Goal: Transaction & Acquisition: Purchase product/service

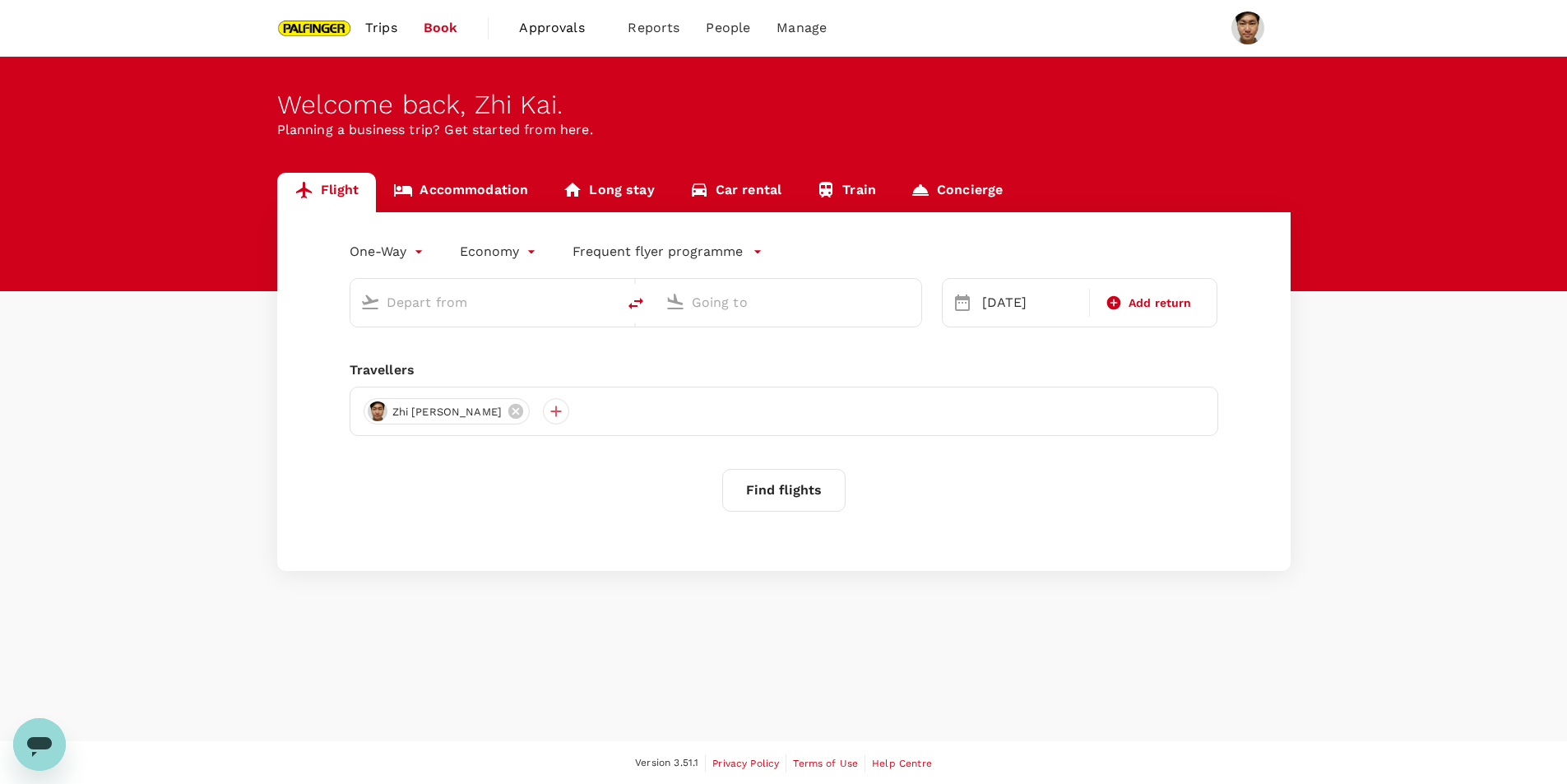
click at [506, 293] on input "text" at bounding box center [484, 302] width 195 height 25
type input "Noi Bai Intl (HAN)"
type input "Nanjing Lukou Intl (NKG)"
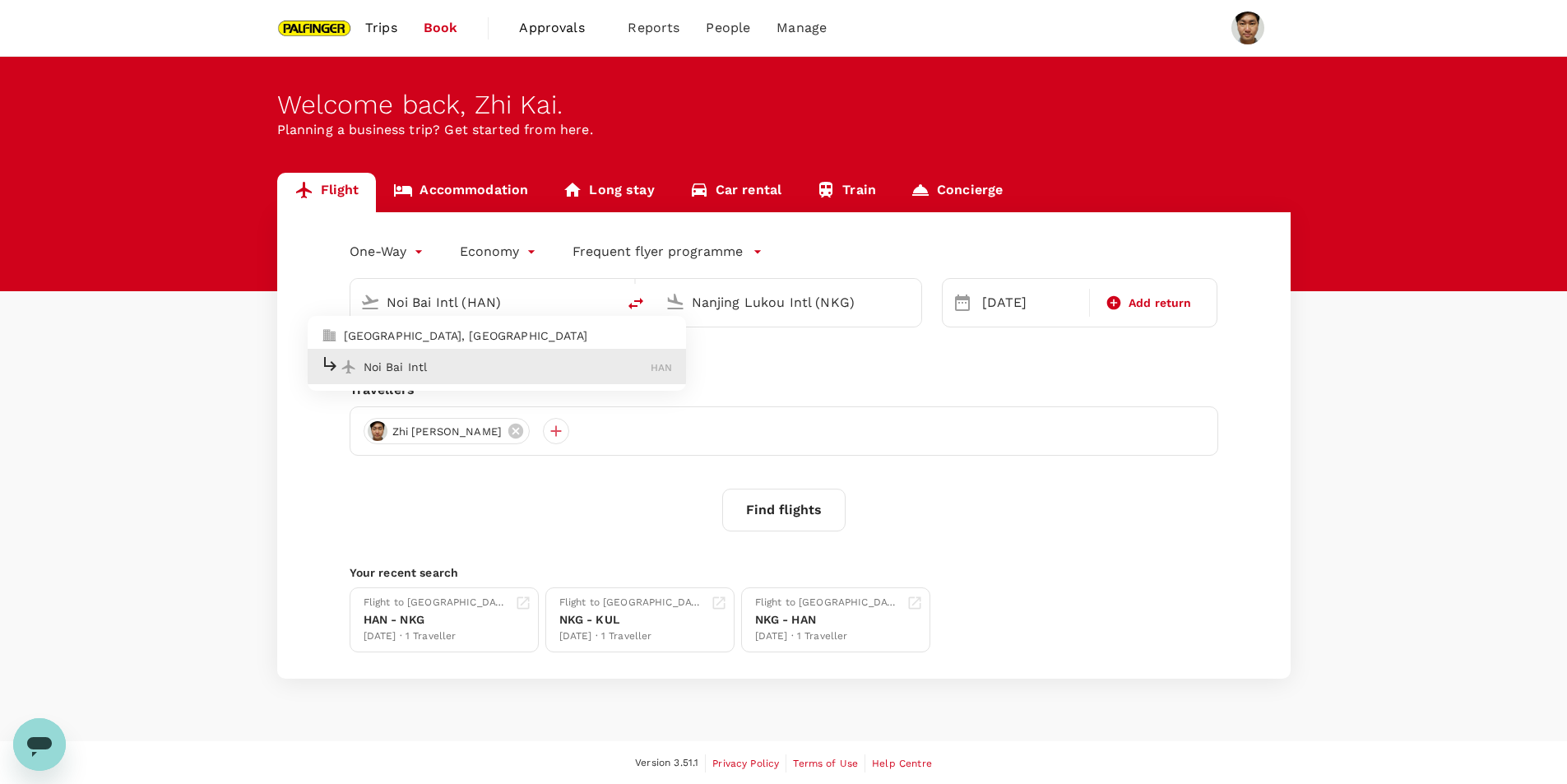
click at [435, 363] on p "Noi Bai Intl" at bounding box center [508, 367] width 288 height 17
type input "Noi Bai Intl (HAN)"
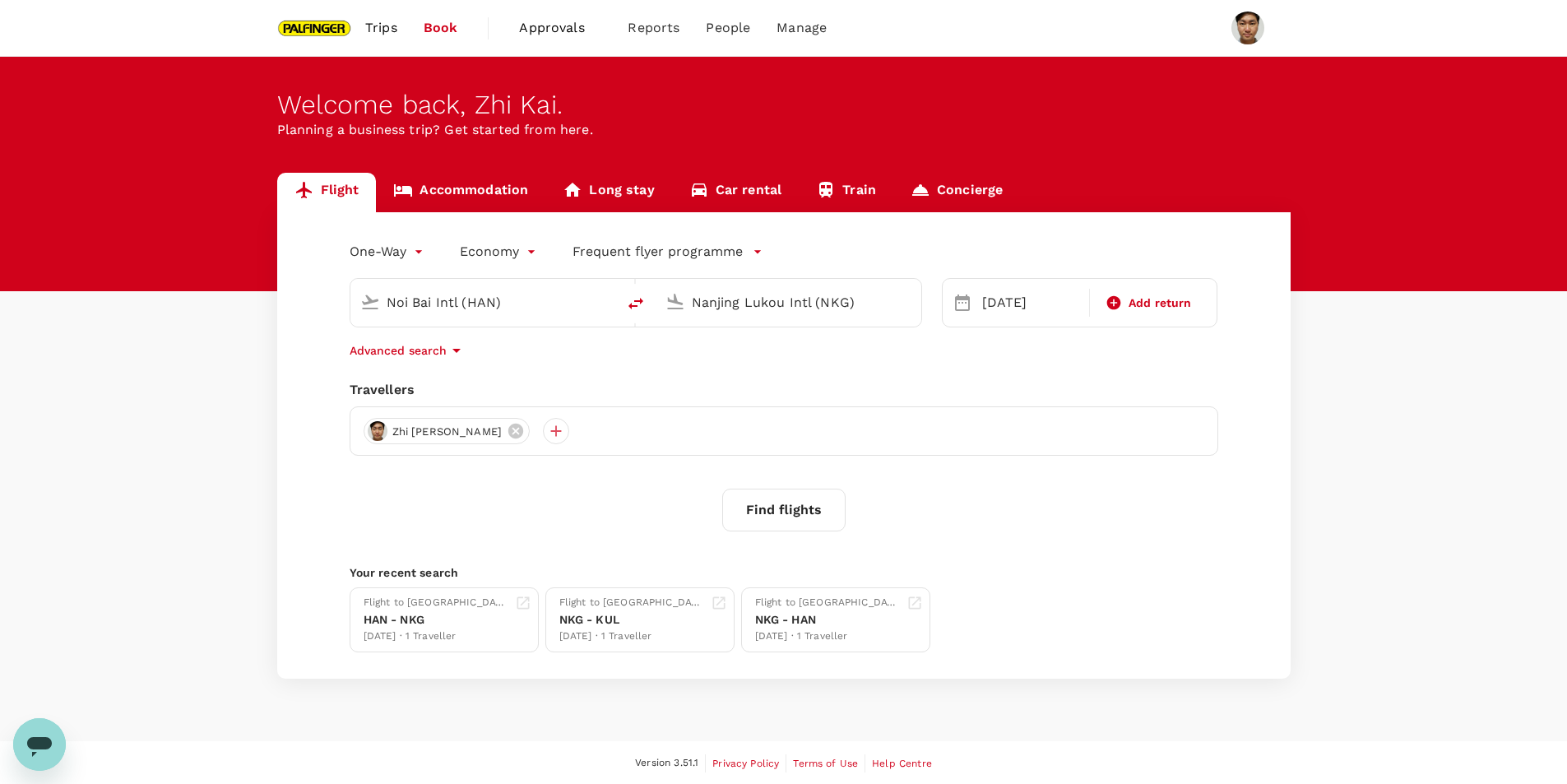
click at [974, 298] on div "[DATE]" at bounding box center [1030, 302] width 117 height 33
click at [769, 503] on button "Find flights" at bounding box center [784, 510] width 123 height 43
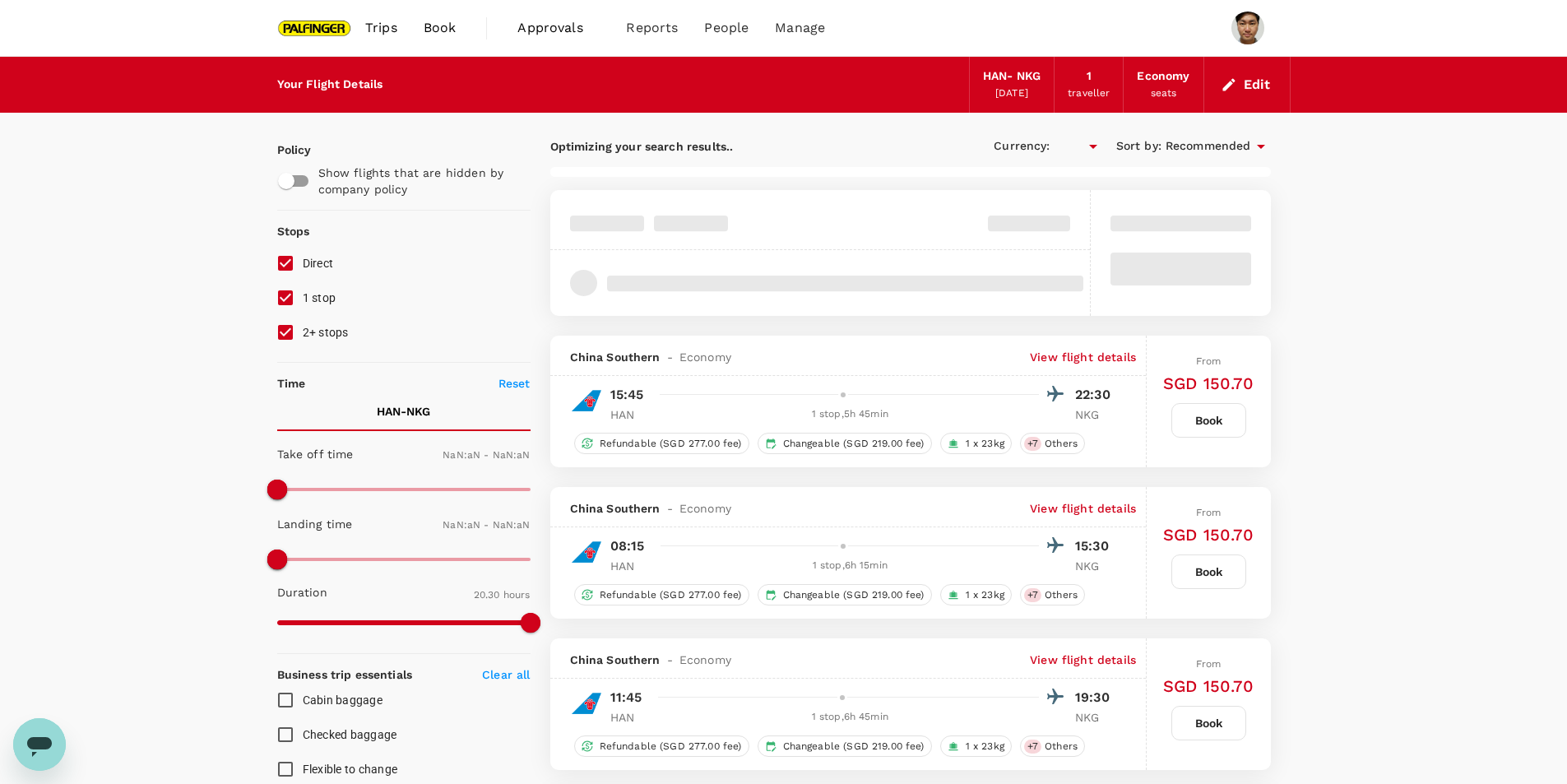
type input "SGD"
type input "1440"
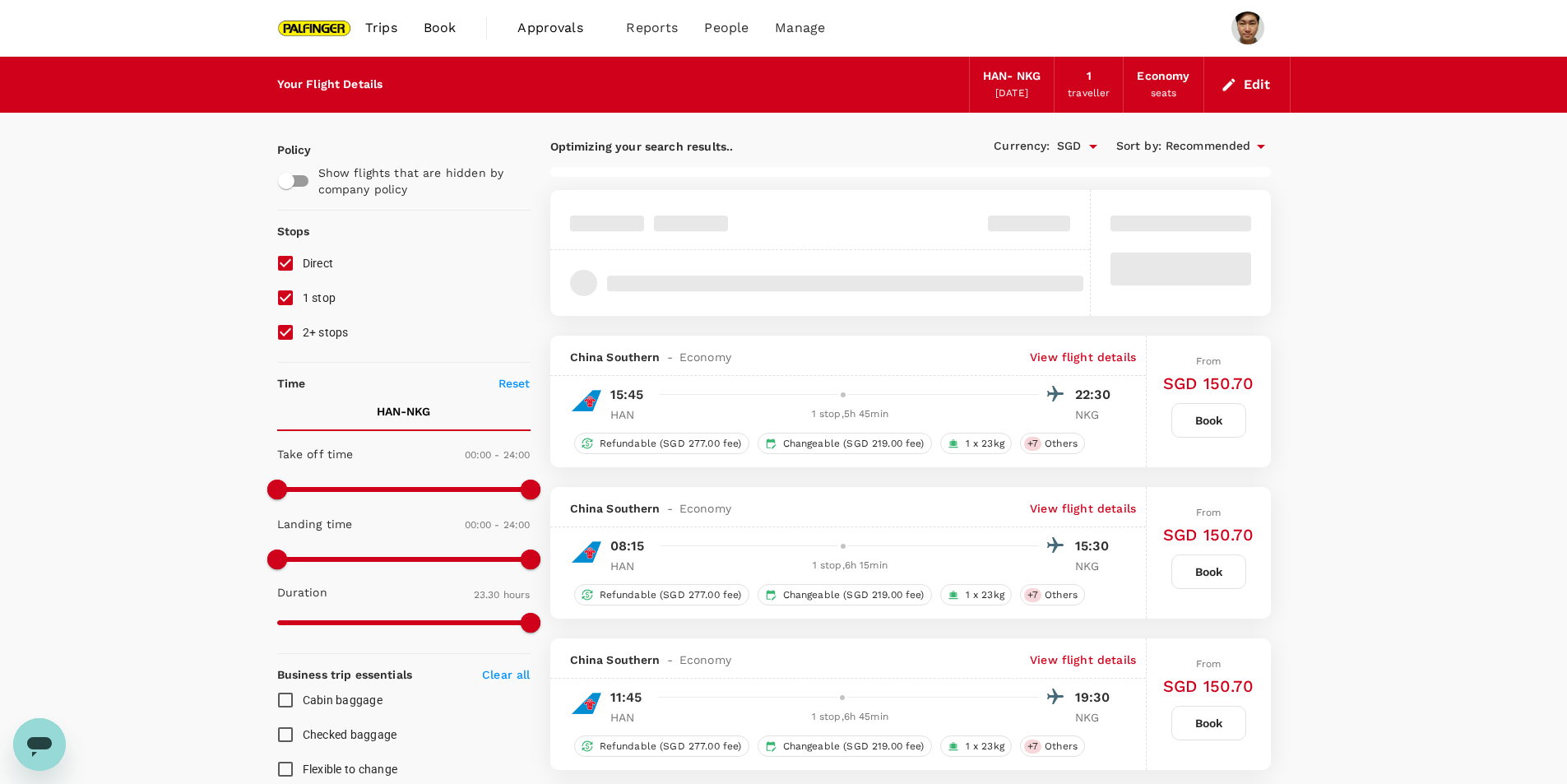
click at [1096, 397] on p "22:30" at bounding box center [1096, 395] width 41 height 20
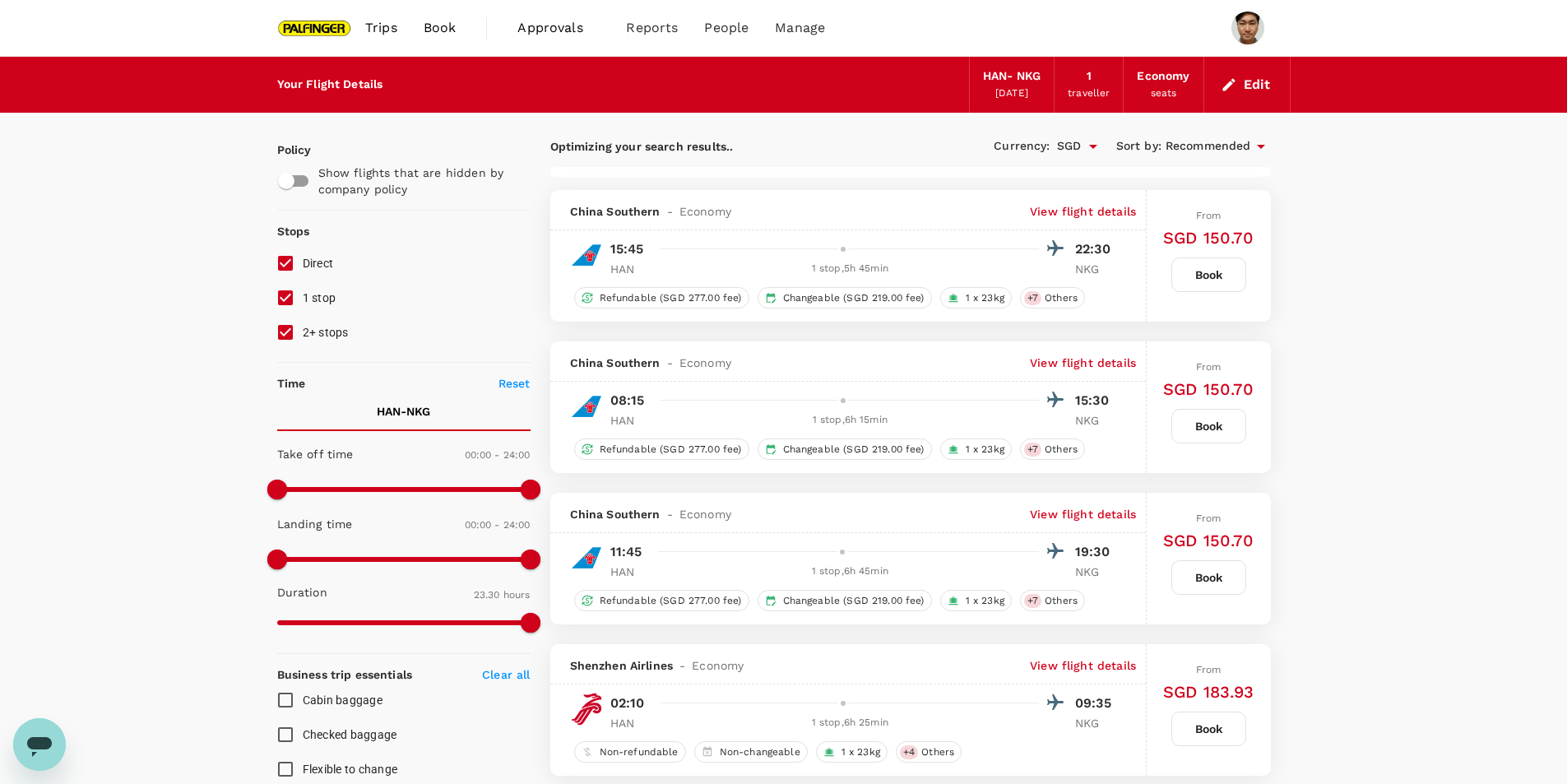
drag, startPoint x: 874, startPoint y: 391, endPoint x: 950, endPoint y: 376, distance: 77.5
click at [883, 391] on div at bounding box center [860, 400] width 411 height 23
click at [1074, 361] on p "View flight details" at bounding box center [1083, 363] width 107 height 17
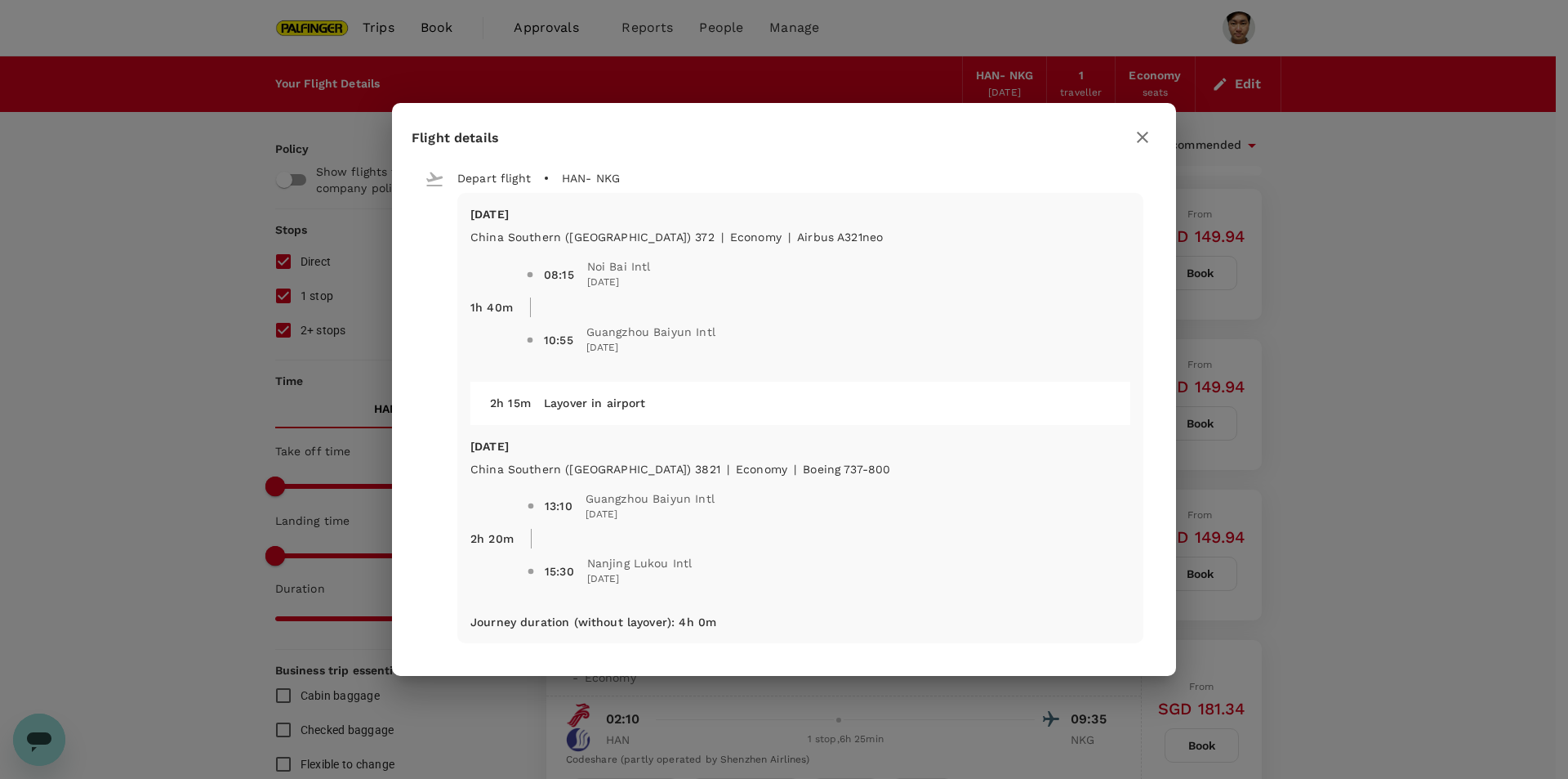
click at [1144, 142] on icon "button" at bounding box center [1142, 137] width 20 height 20
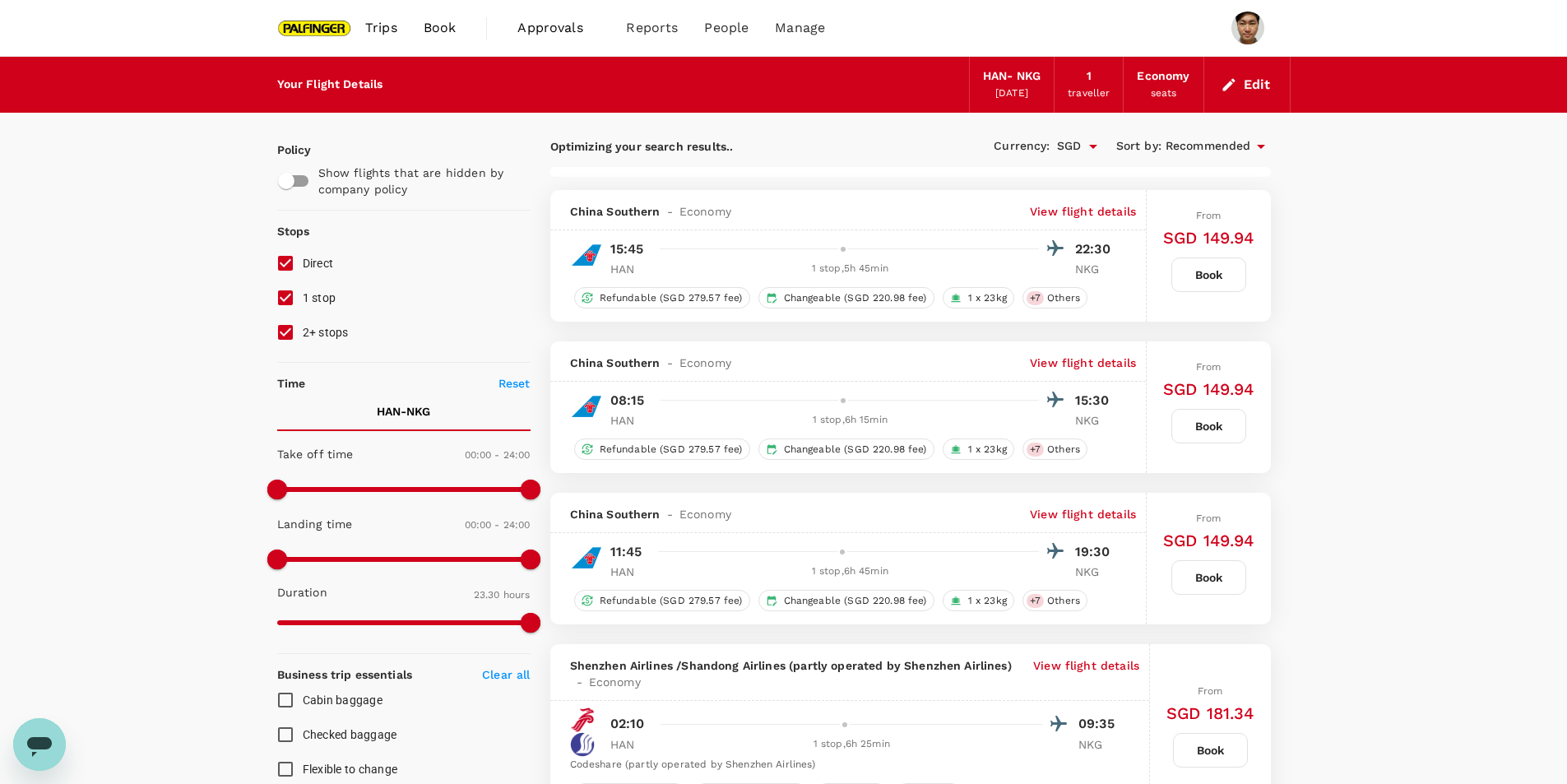
click at [1101, 515] on p "View flight details" at bounding box center [1083, 514] width 107 height 17
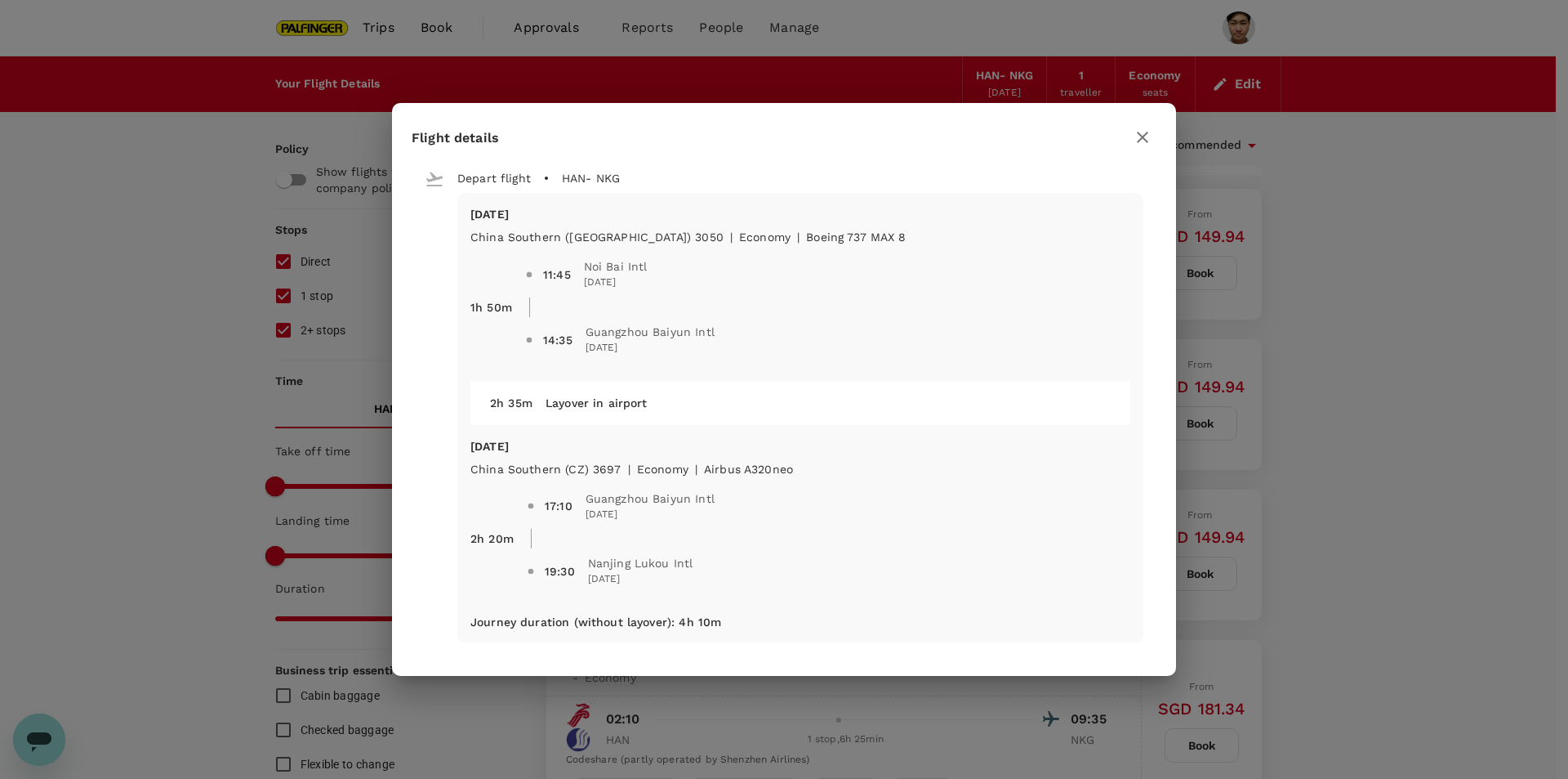
type input "2035"
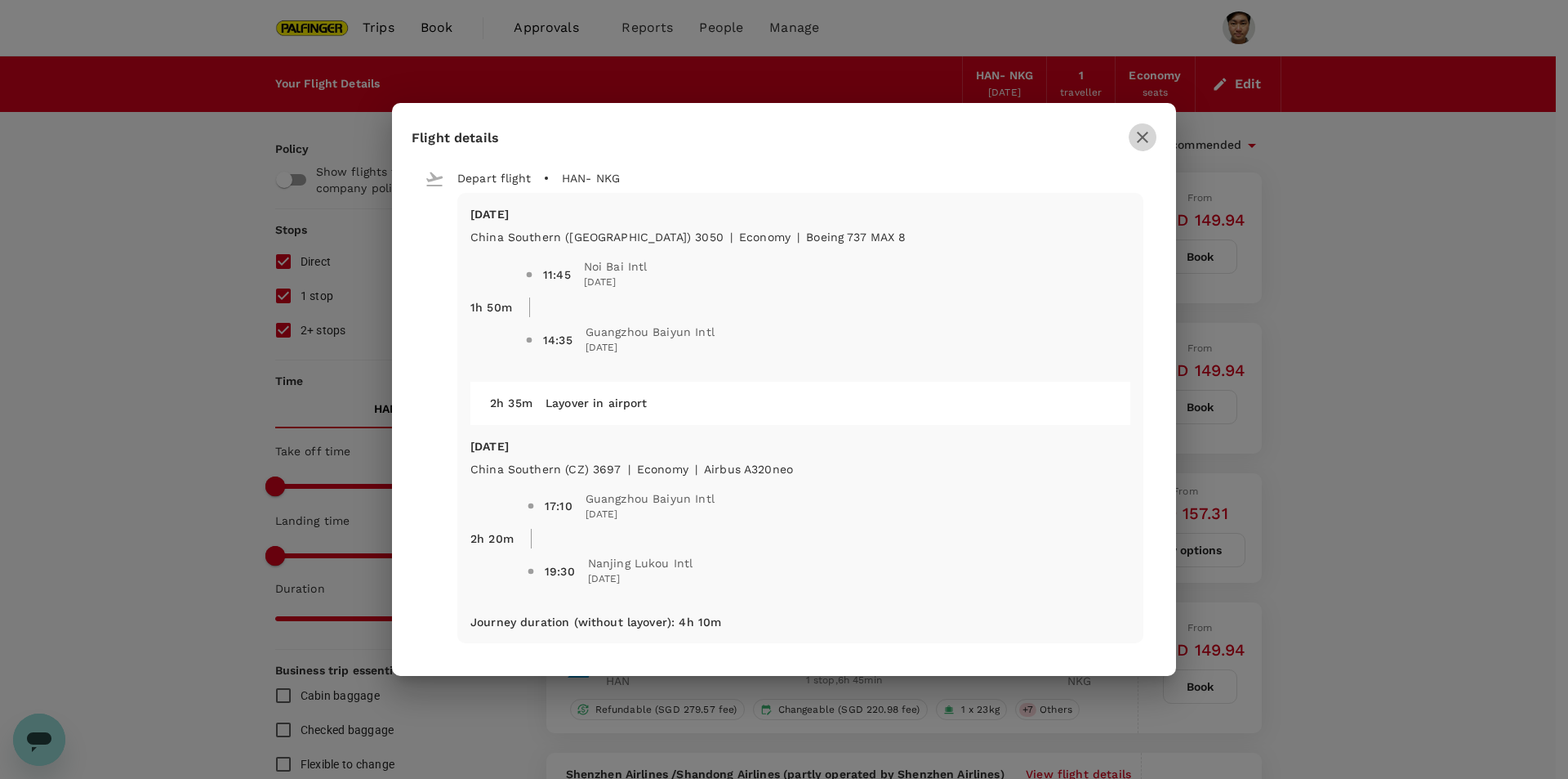
click at [1147, 132] on icon "button" at bounding box center [1142, 137] width 12 height 12
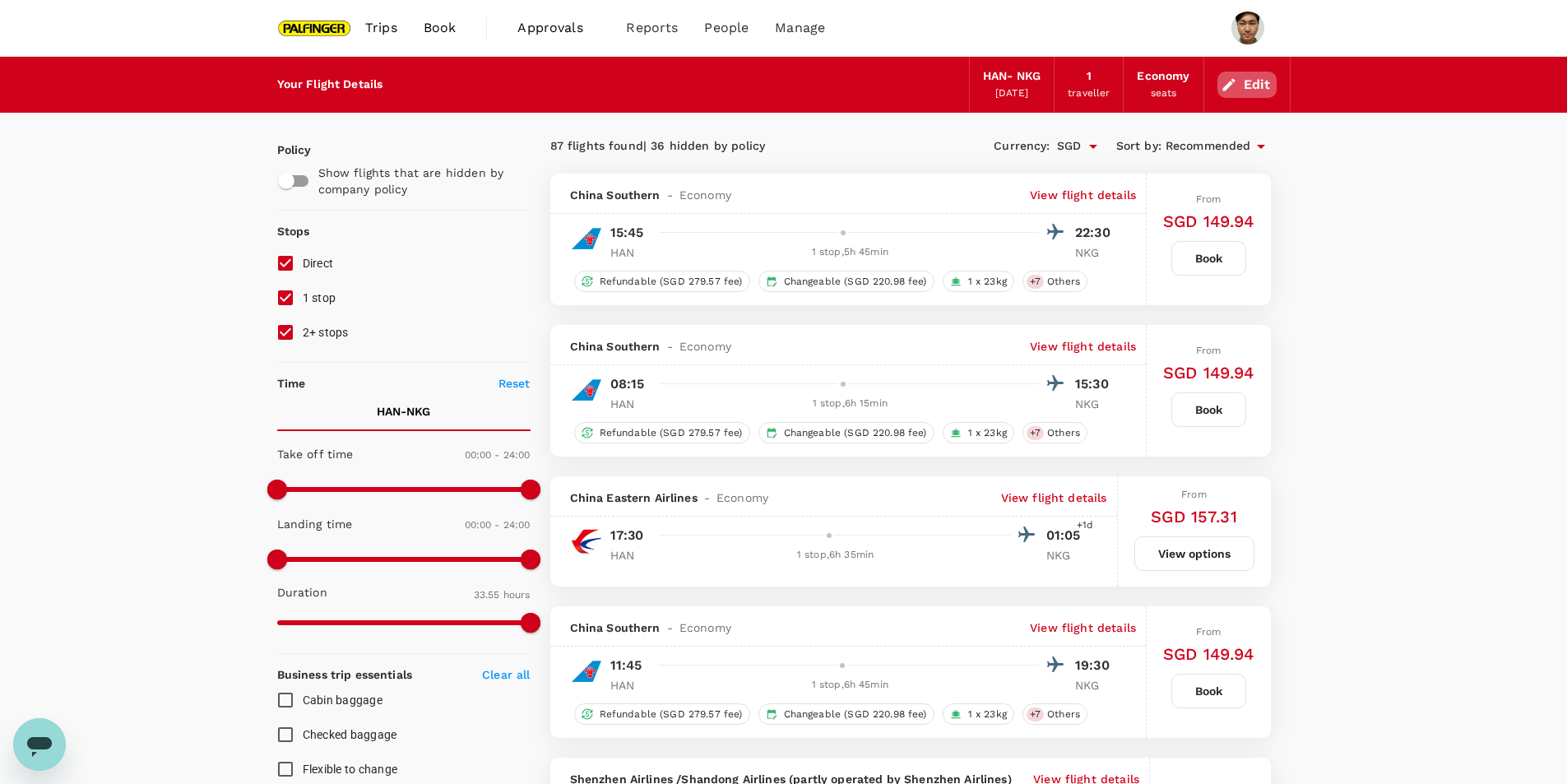
click at [1235, 76] on icon "button" at bounding box center [1230, 85] width 17 height 17
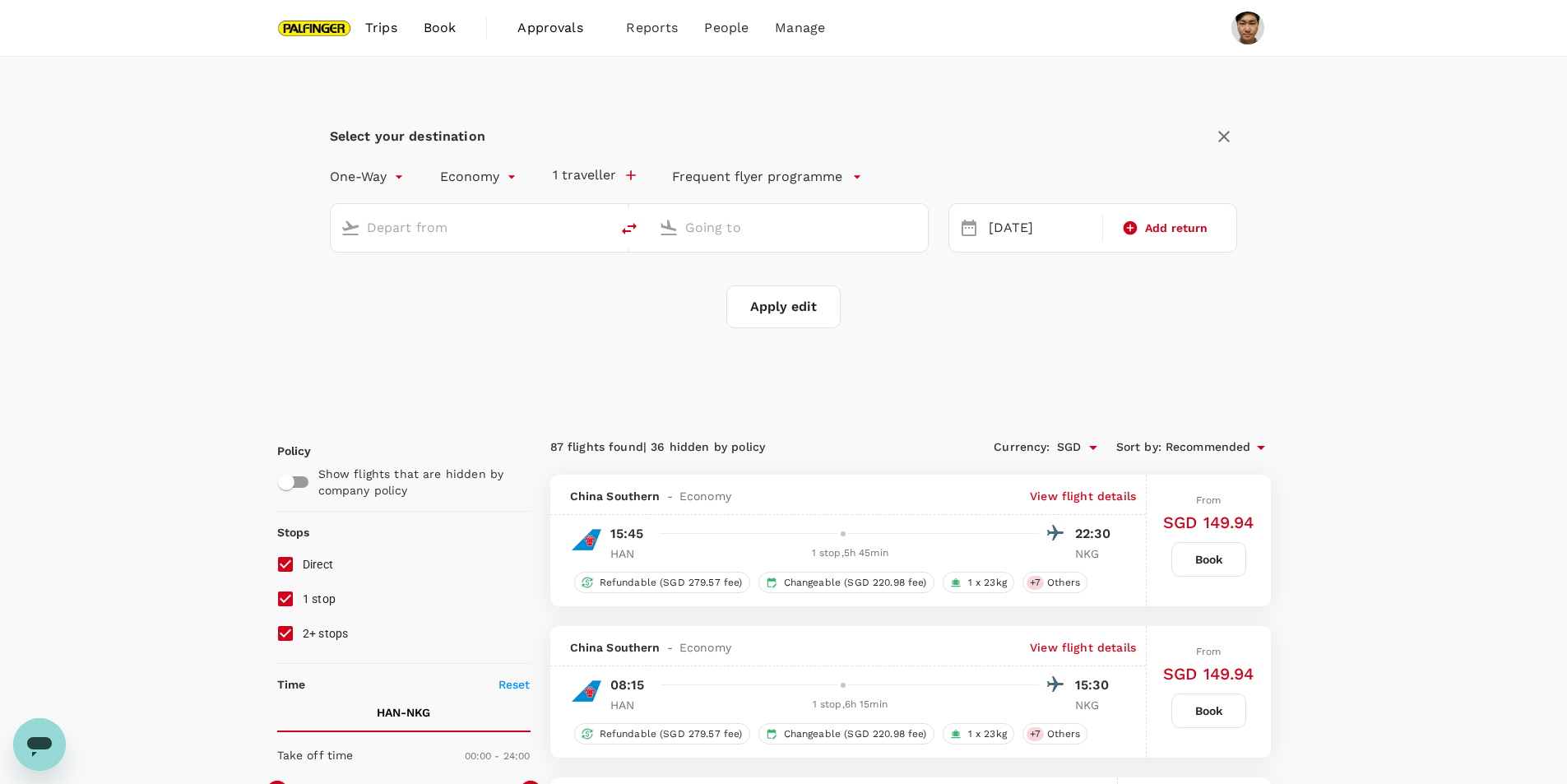
type input "Noi Bai Intl (HAN)"
type input "Nanjing Lukou Intl (NKG)"
click at [634, 223] on icon "delete" at bounding box center [630, 229] width 20 height 20
type input "Nanjing Lukou Intl (NKG)"
type input "Noi Bai Intl (HAN)"
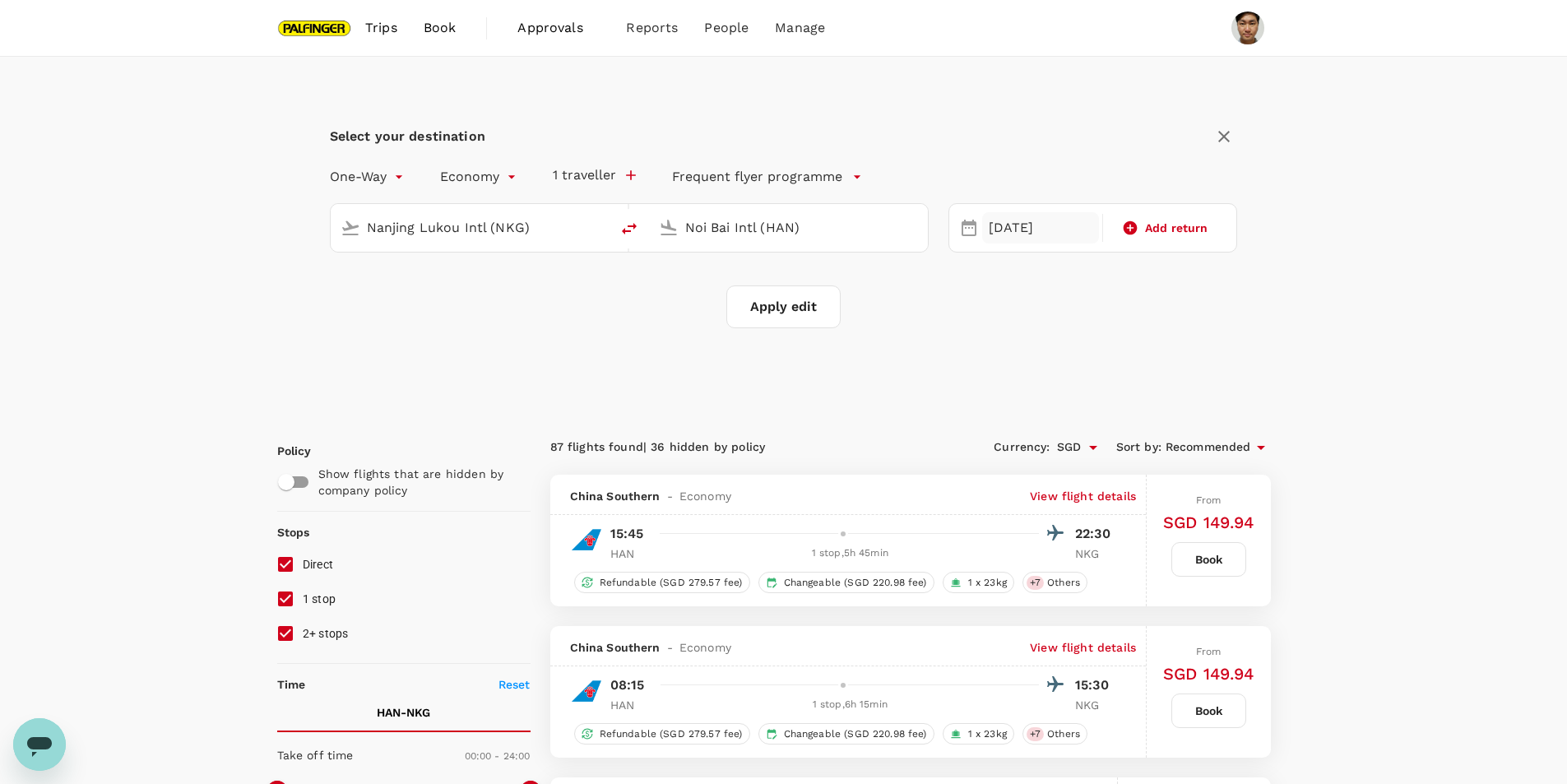
click at [1017, 225] on div "[DATE]" at bounding box center [1040, 228] width 117 height 32
click at [1009, 397] on div "15" at bounding box center [1013, 400] width 31 height 31
click at [796, 313] on button "Apply edit" at bounding box center [784, 306] width 114 height 43
click at [1270, 365] on div "Select your destination One-Way oneway Economy economy 1 traveller Frequent fly…" at bounding box center [784, 236] width 1013 height 359
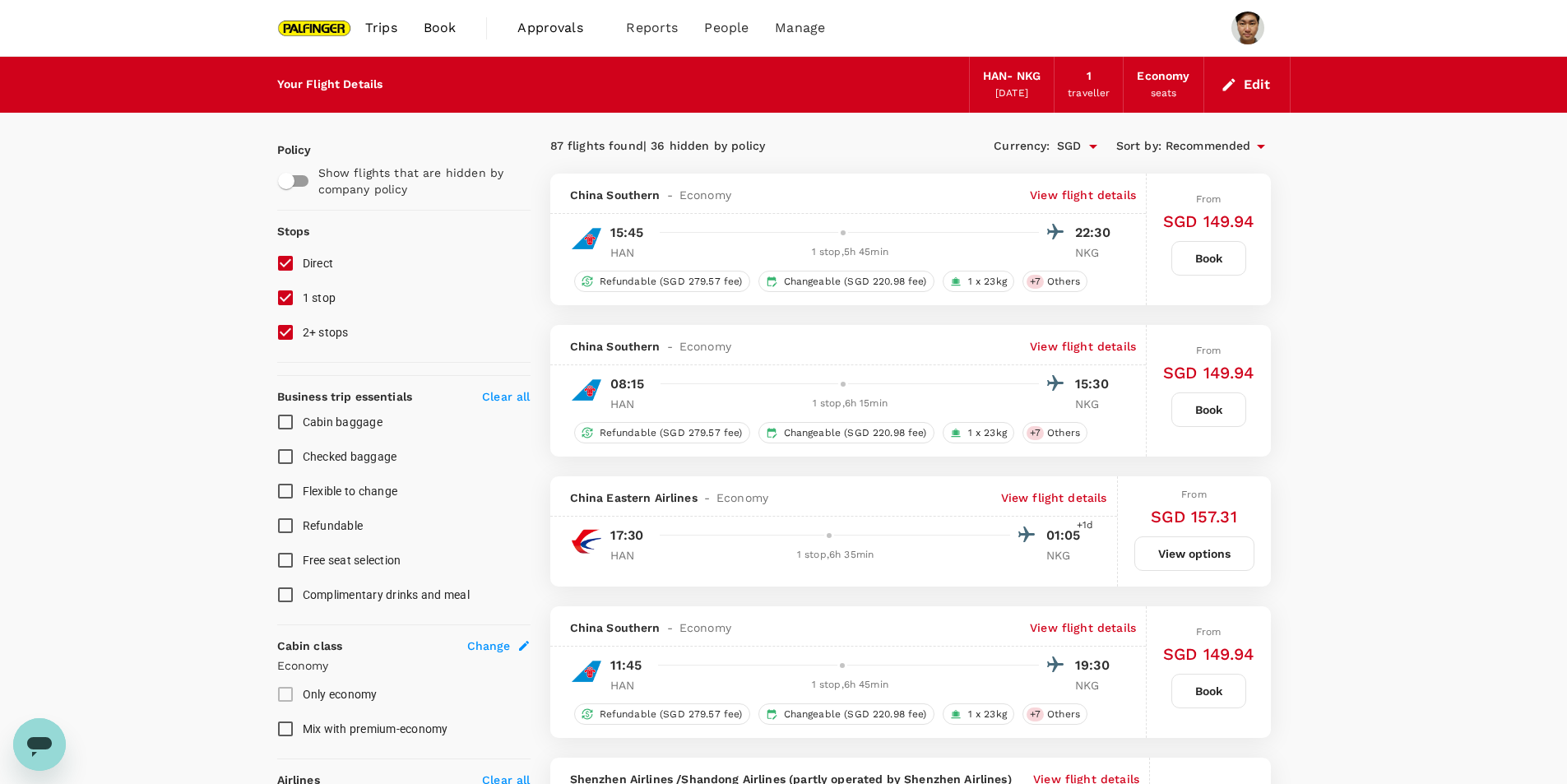
checkbox input "false"
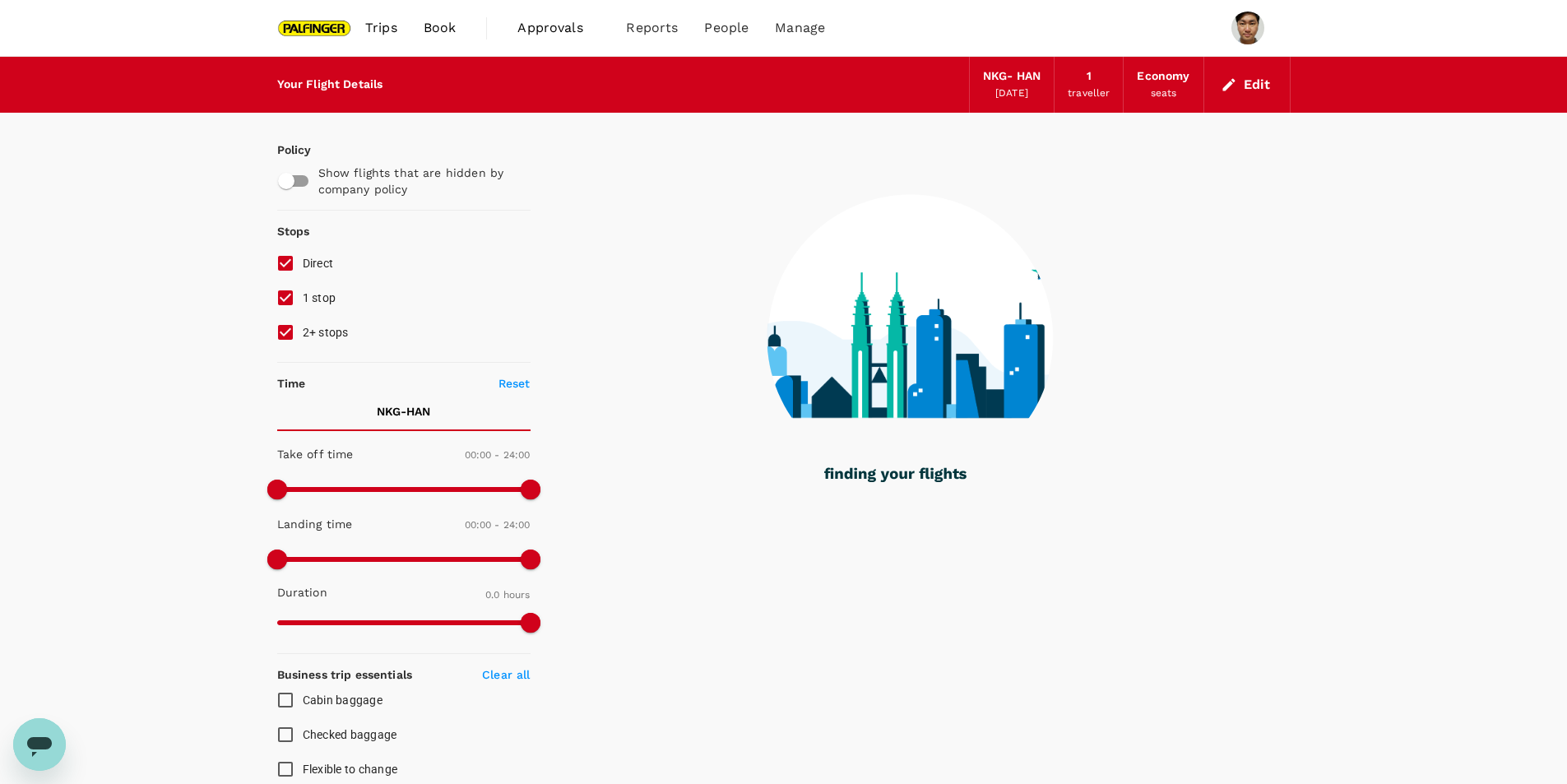
type input "1165"
checkbox input "true"
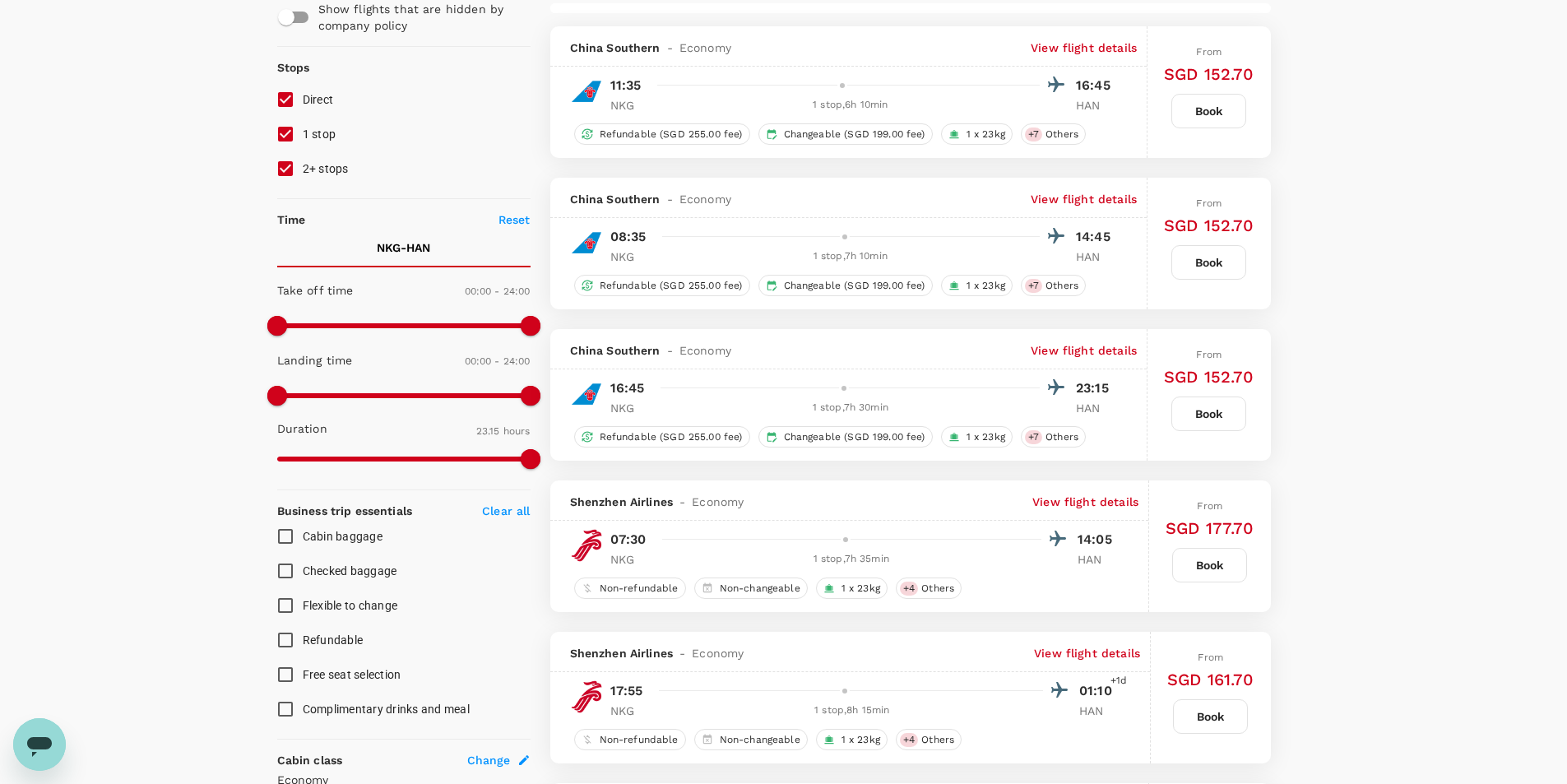
scroll to position [164, 0]
type input "2605"
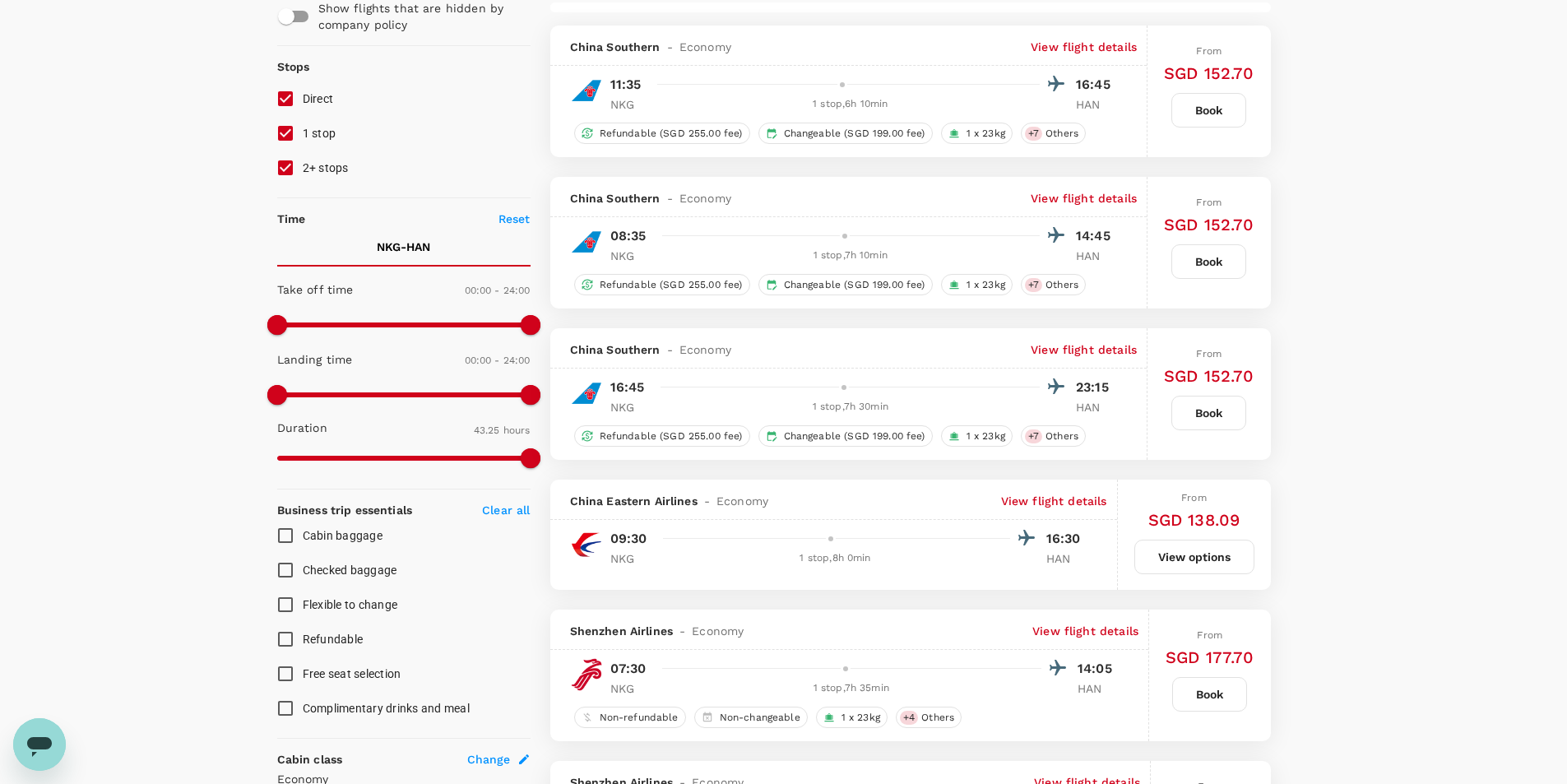
scroll to position [0, 0]
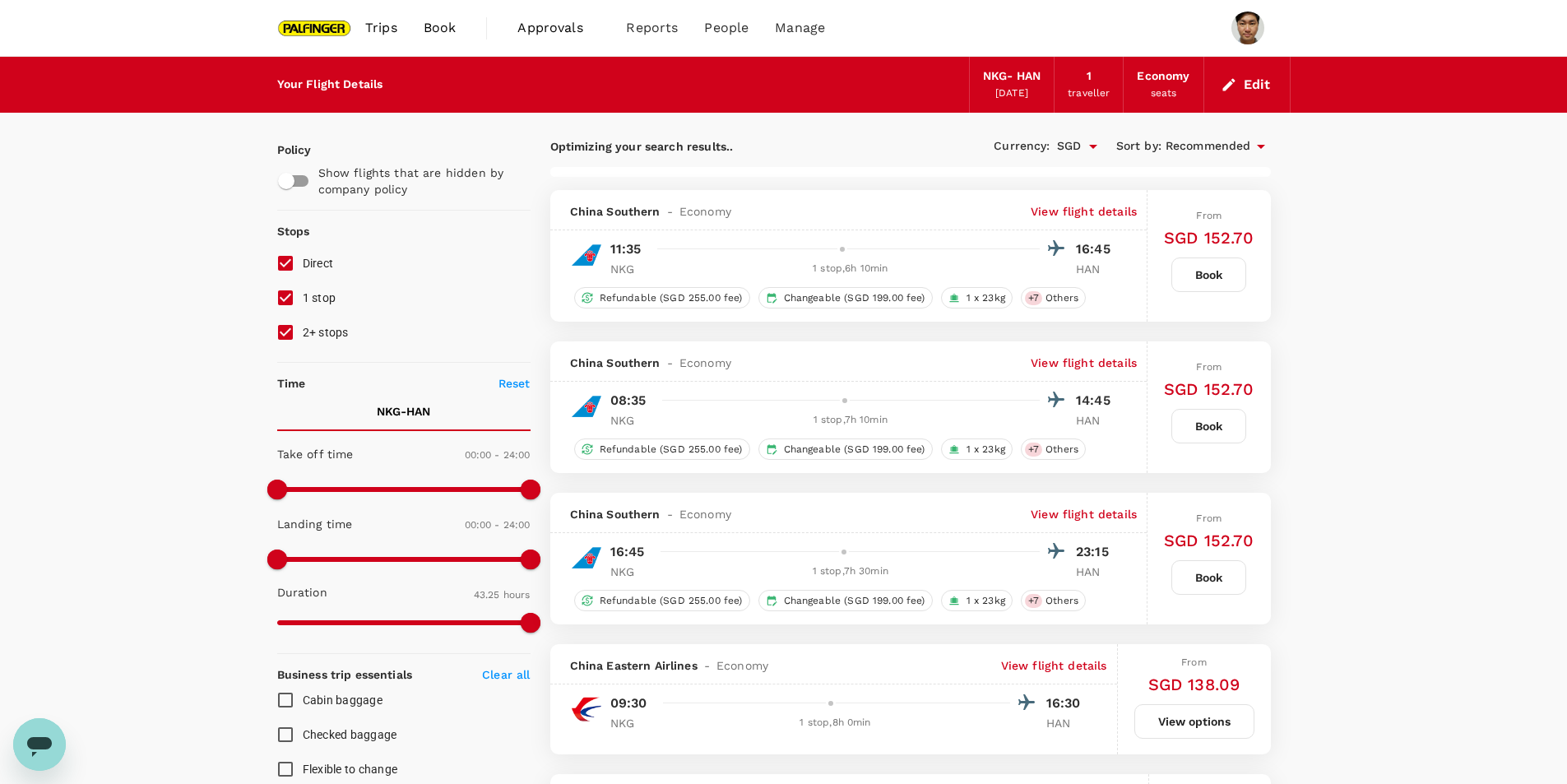
click at [1101, 521] on p "View flight details" at bounding box center [1084, 514] width 107 height 17
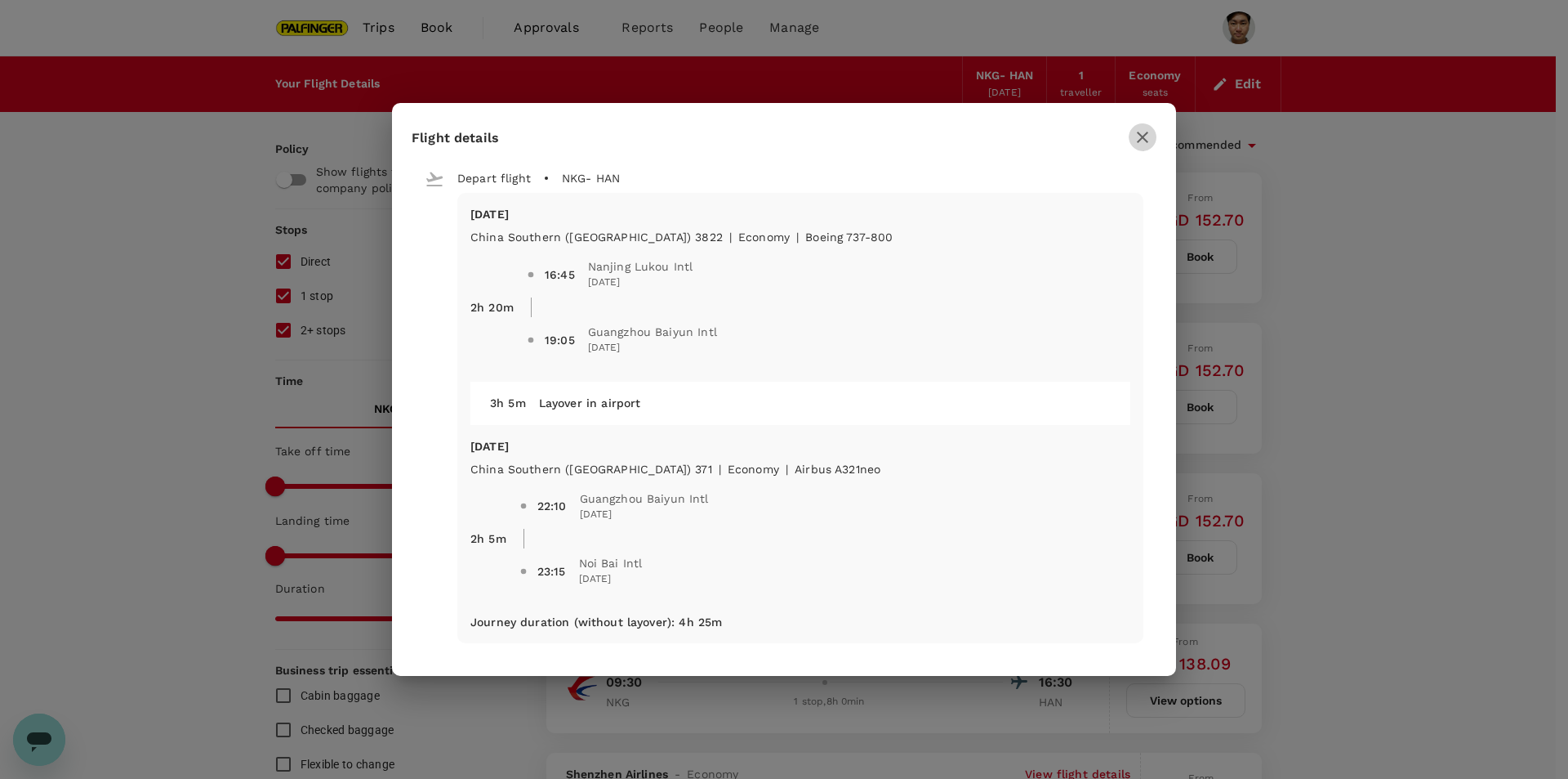
click at [1136, 142] on icon "button" at bounding box center [1142, 137] width 20 height 20
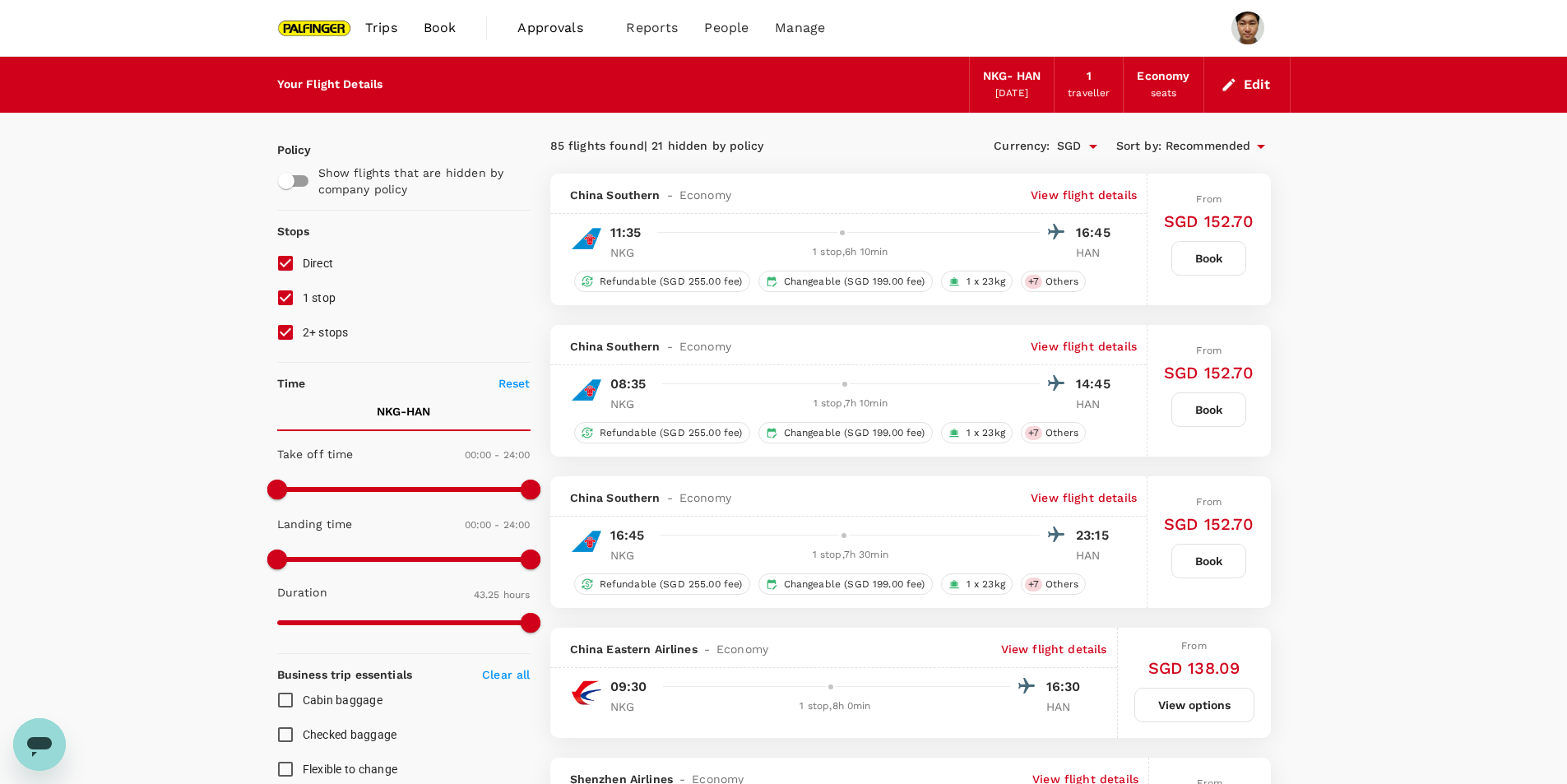
click at [1088, 343] on p "View flight details" at bounding box center [1084, 346] width 107 height 17
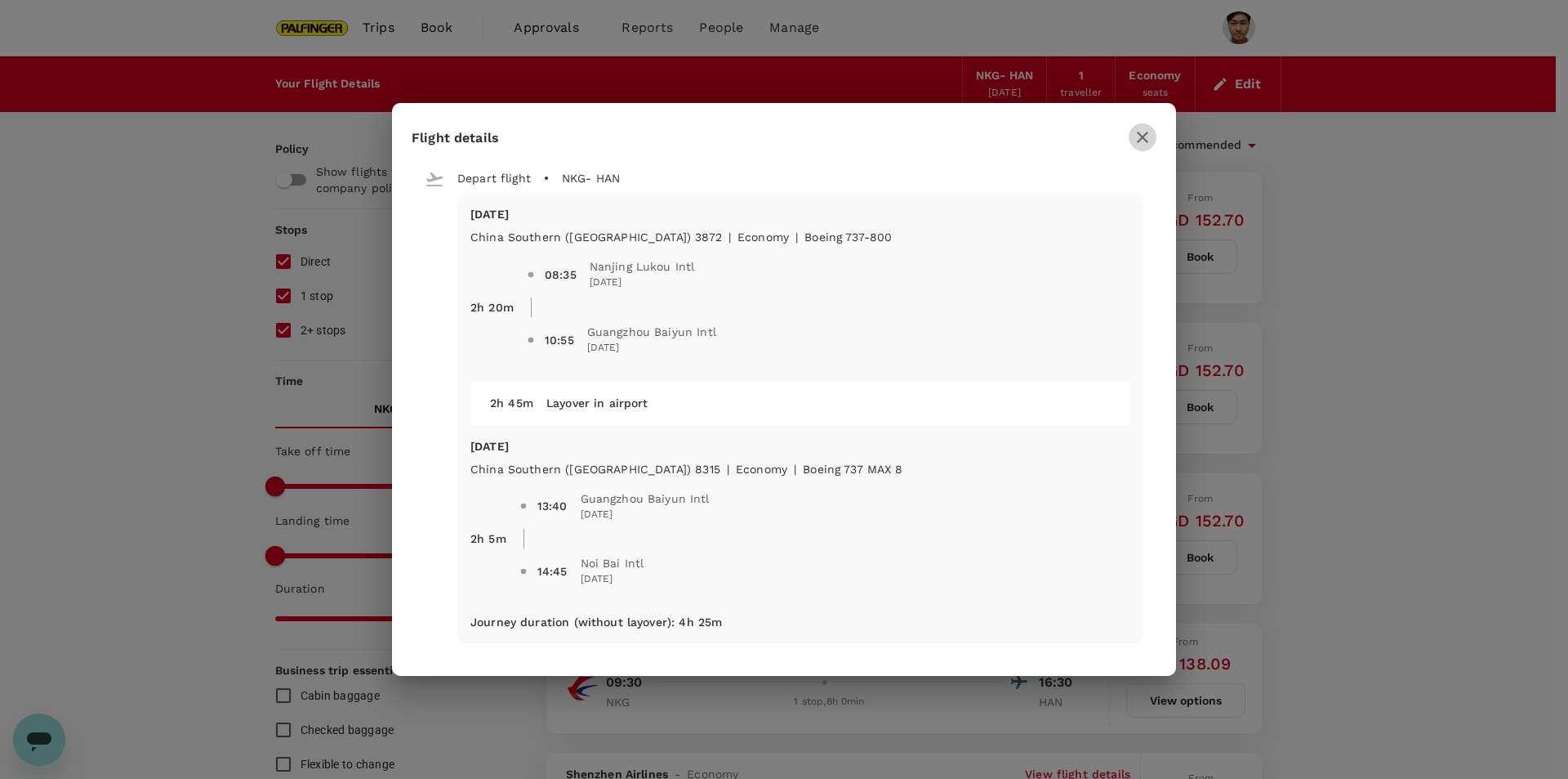
click at [1150, 136] on icon "button" at bounding box center [1142, 137] width 20 height 20
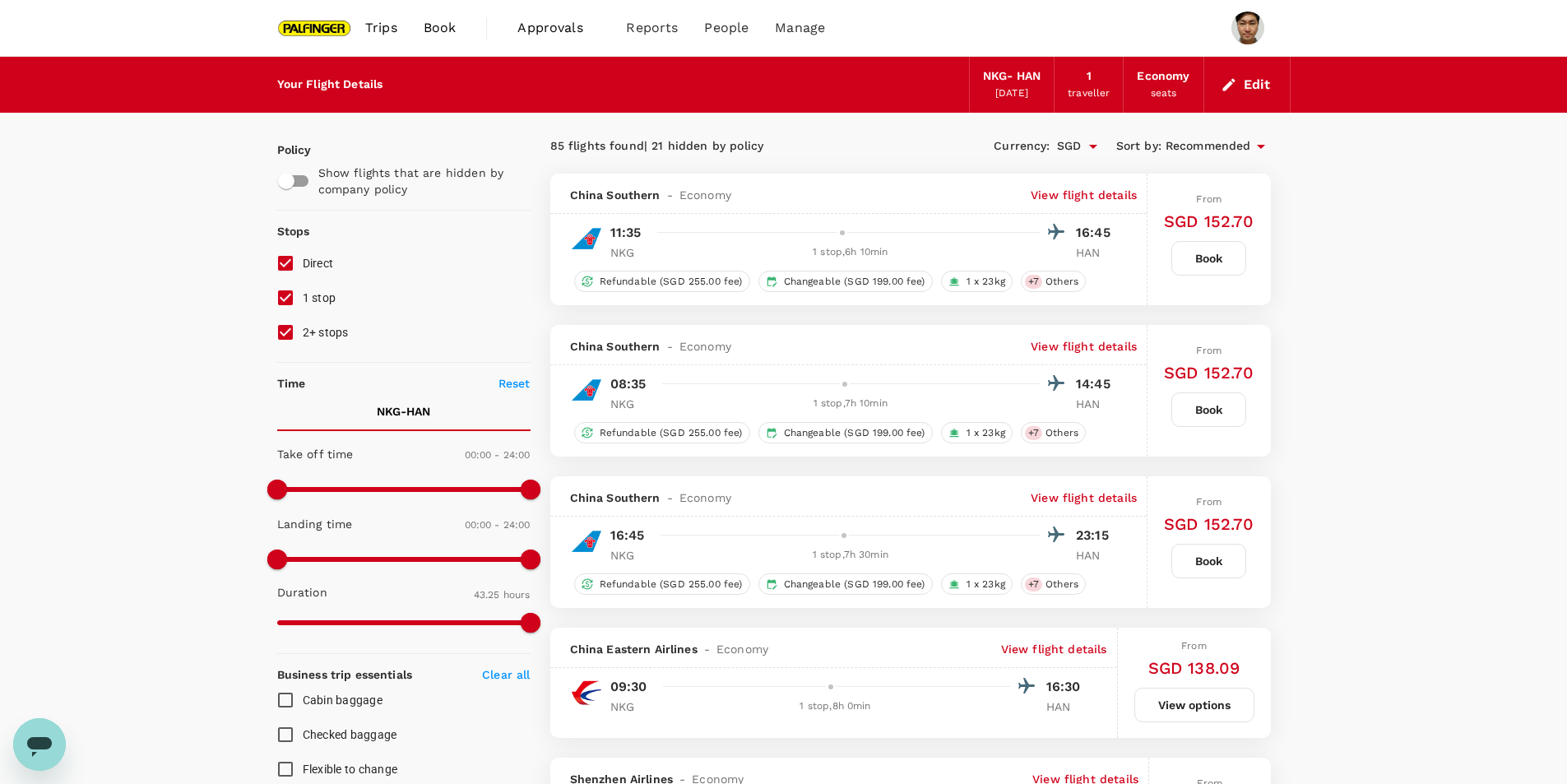
click at [1111, 192] on p "View flight details" at bounding box center [1084, 195] width 107 height 17
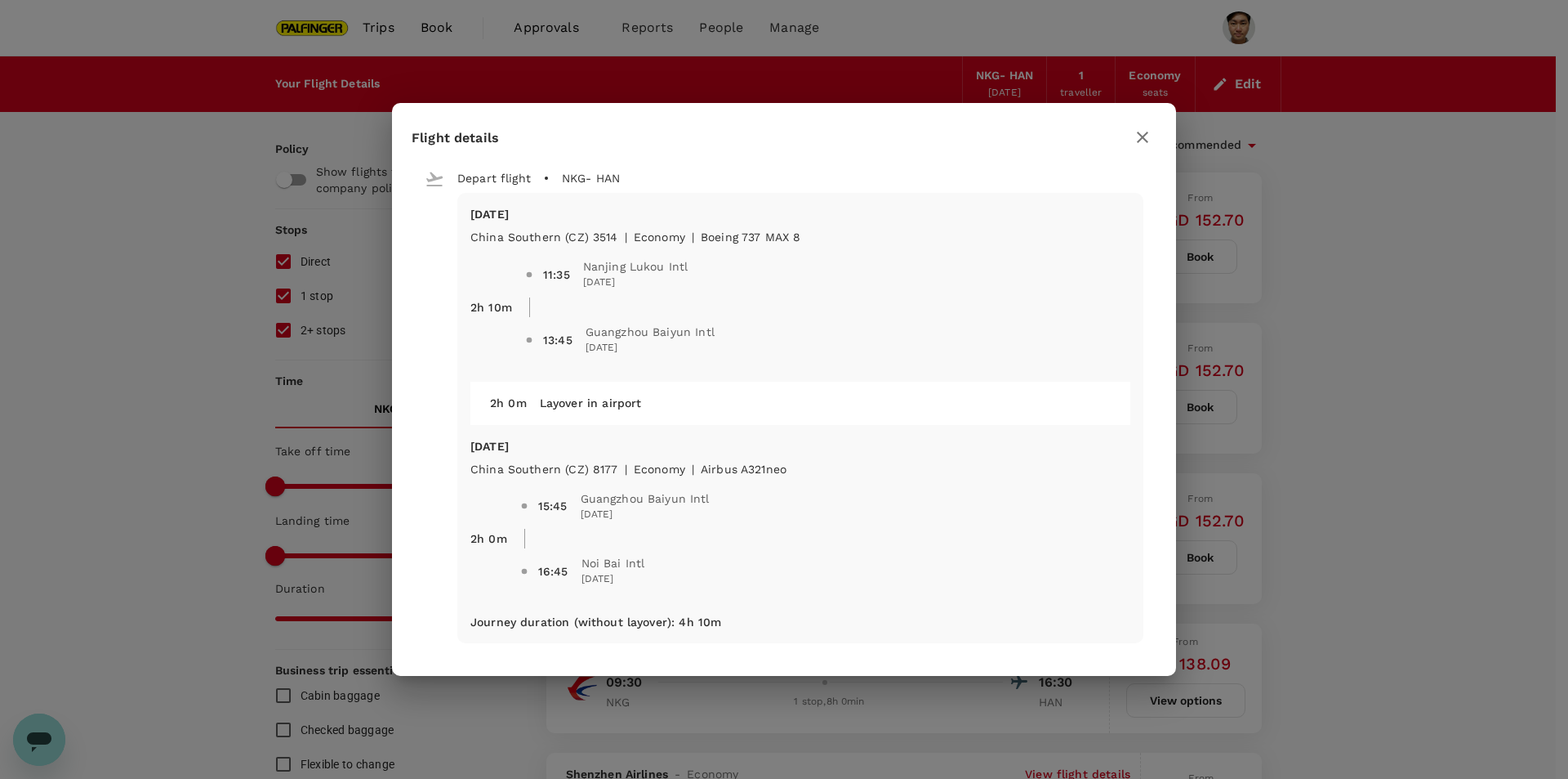
click at [1138, 124] on button "button" at bounding box center [1142, 137] width 27 height 27
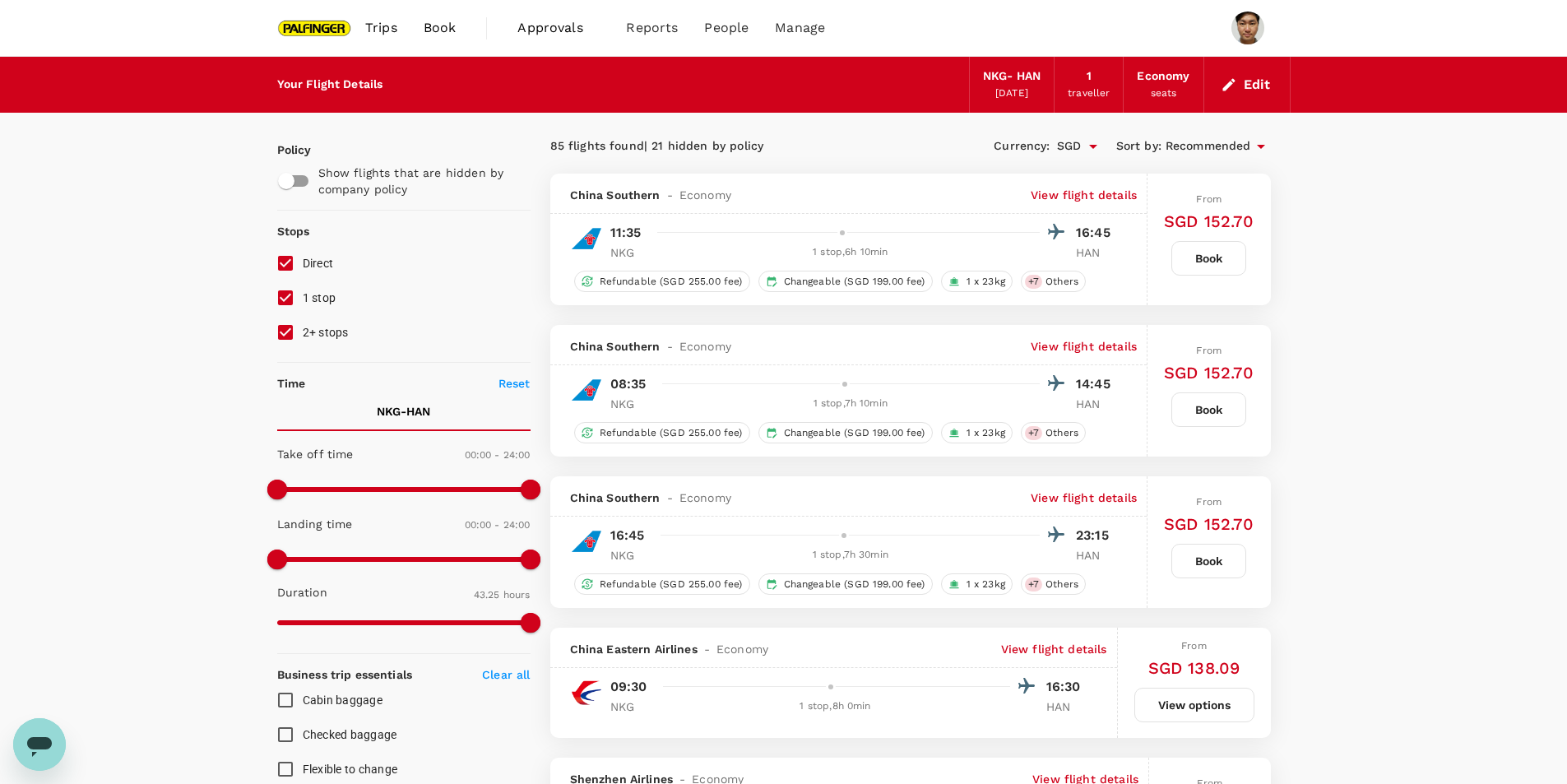
click at [1092, 496] on p "View flight details" at bounding box center [1084, 498] width 107 height 17
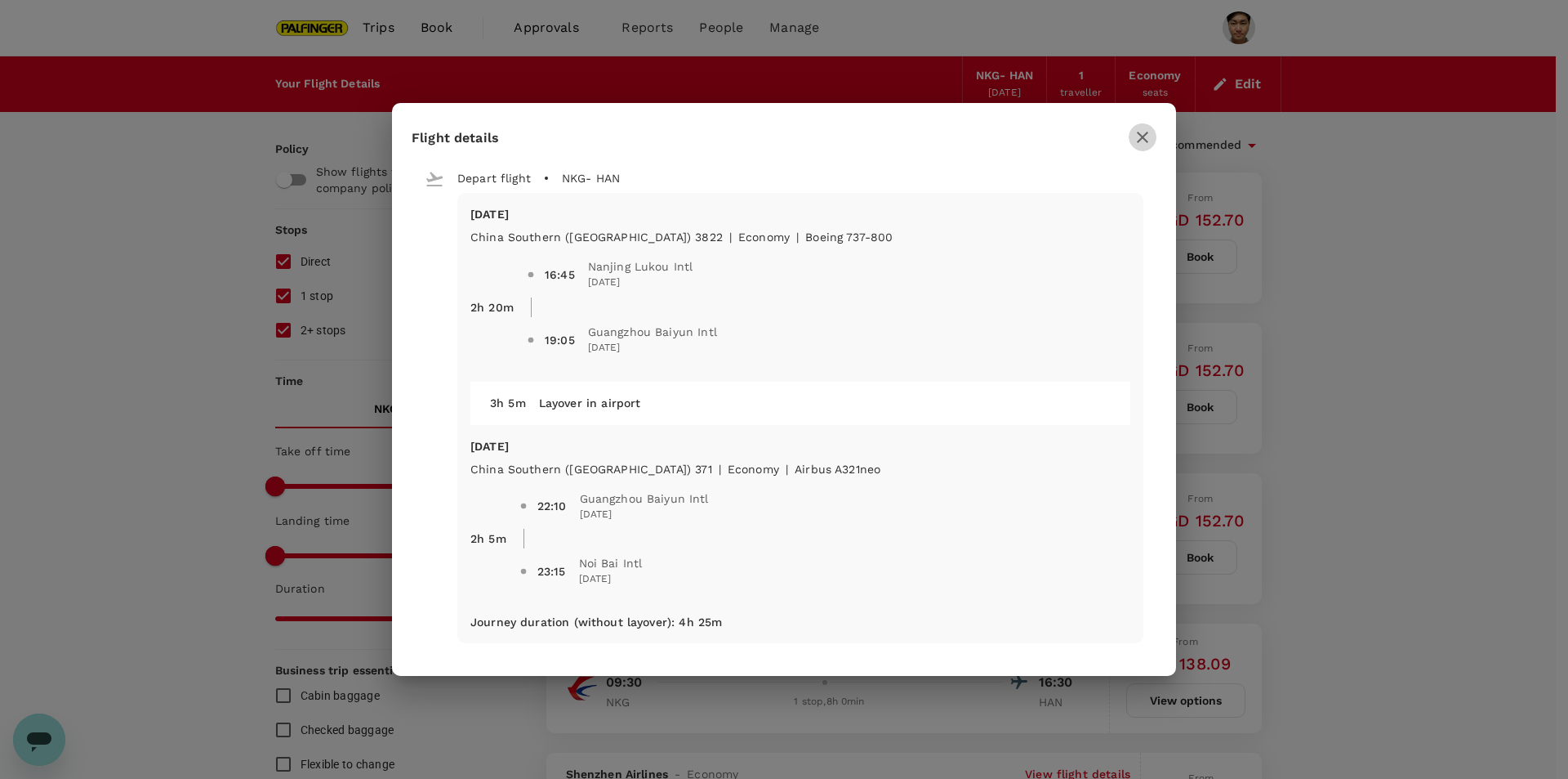
click at [1137, 141] on icon "button" at bounding box center [1142, 137] width 20 height 20
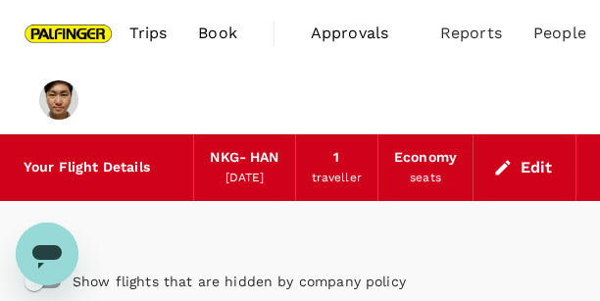
type input "1440"
type input "SGD"
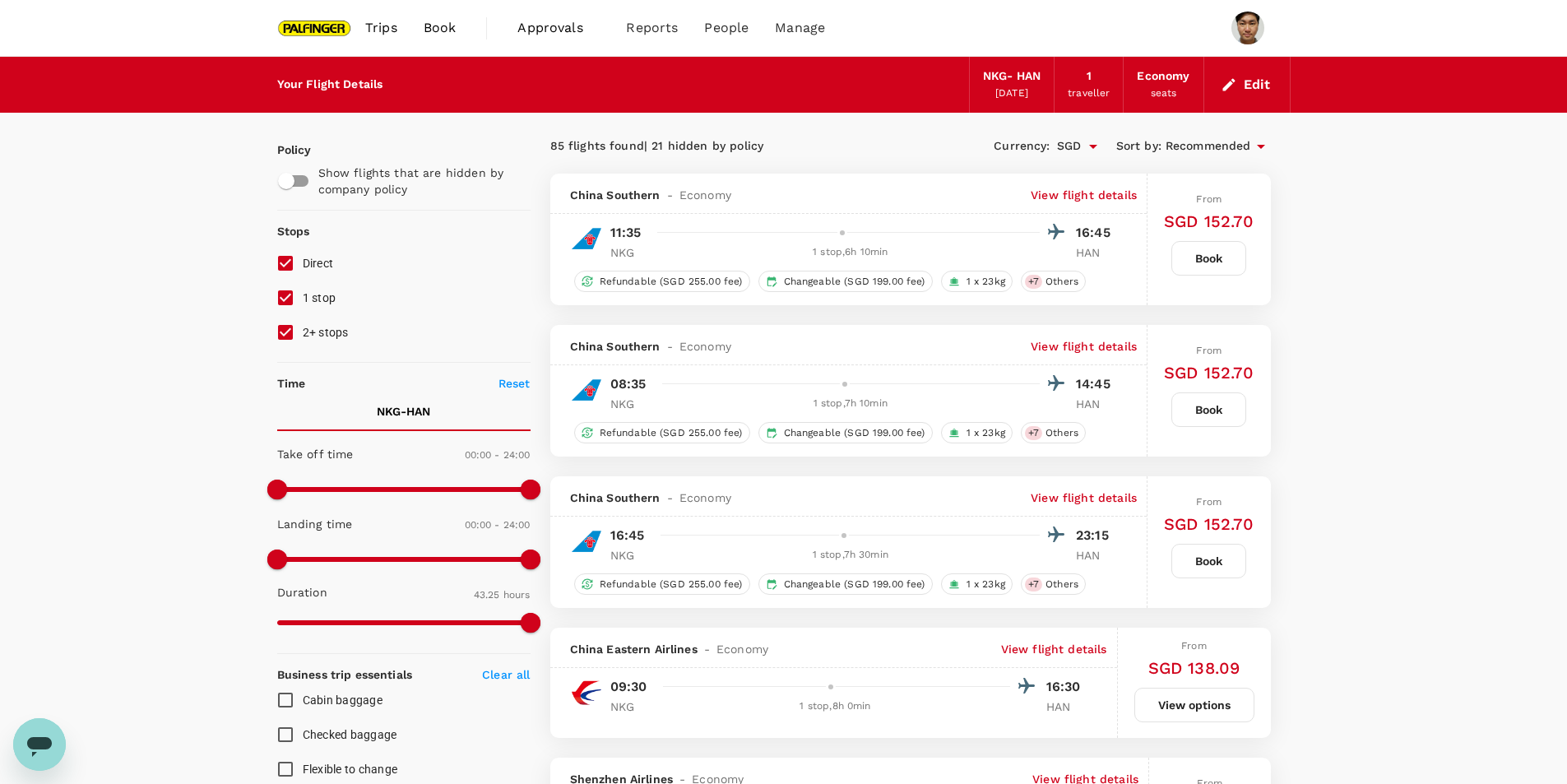
click at [1243, 80] on button "Edit" at bounding box center [1247, 84] width 60 height 26
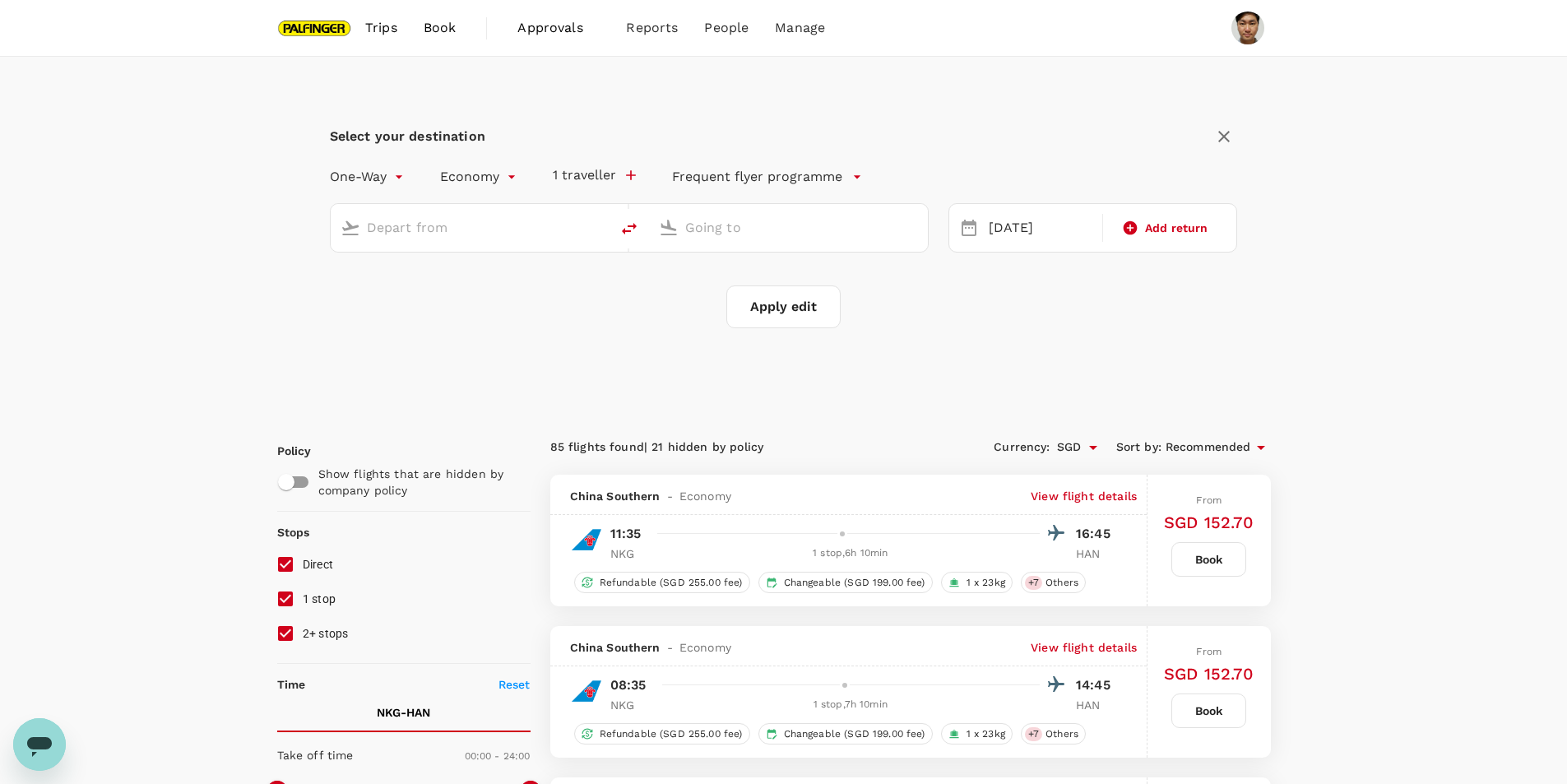
type input "Nanjing Lukou Intl (NKG)"
type input "Noi Bai Intl (HAN)"
click at [628, 229] on icon "delete" at bounding box center [630, 229] width 20 height 20
type input "Noi Bai Intl (HAN)"
type input "Nanjing Lukou Intl (NKG)"
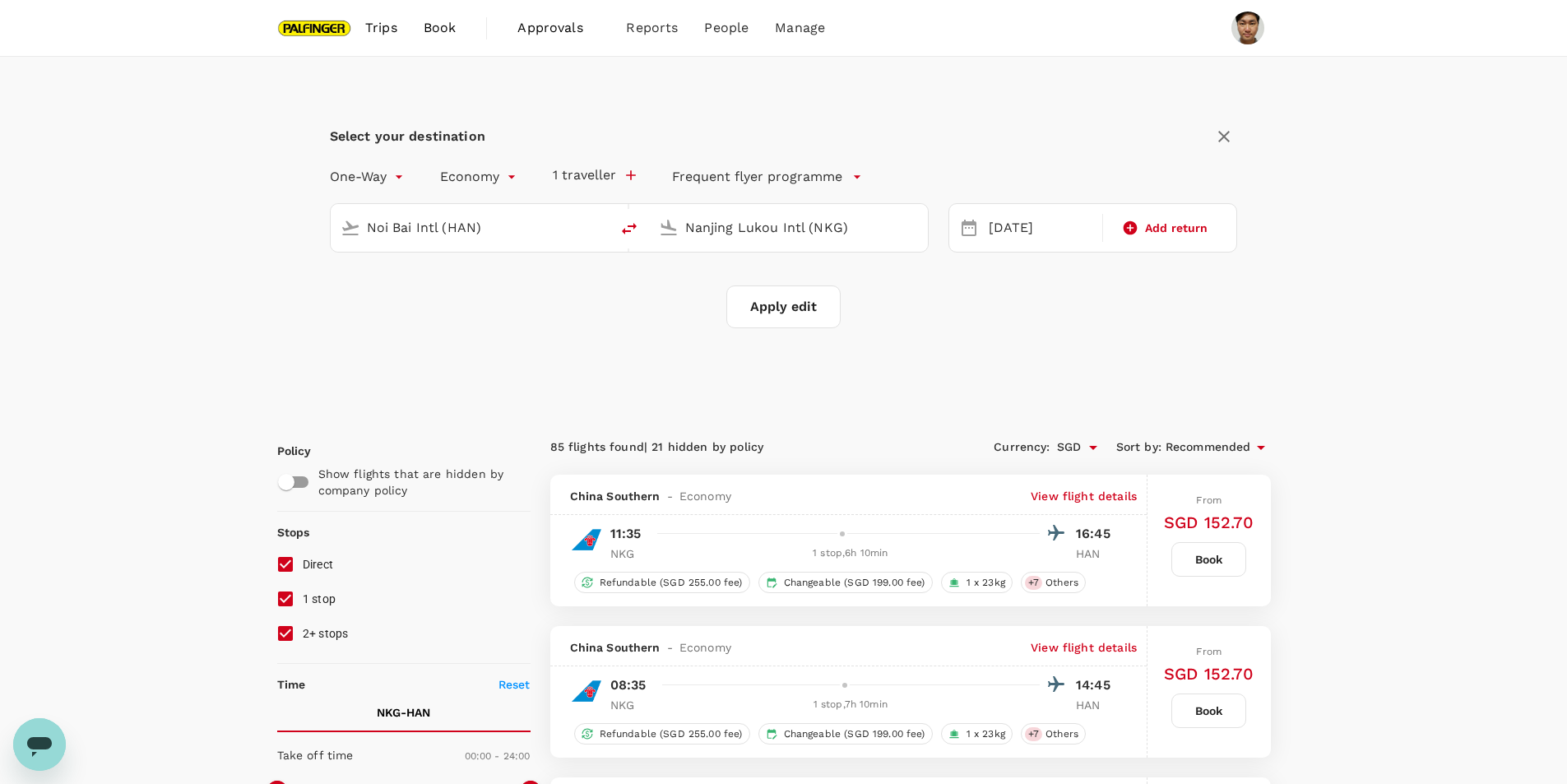
click at [514, 232] on input "Noi Bai Intl (HAN)" at bounding box center [471, 227] width 208 height 25
type input "u"
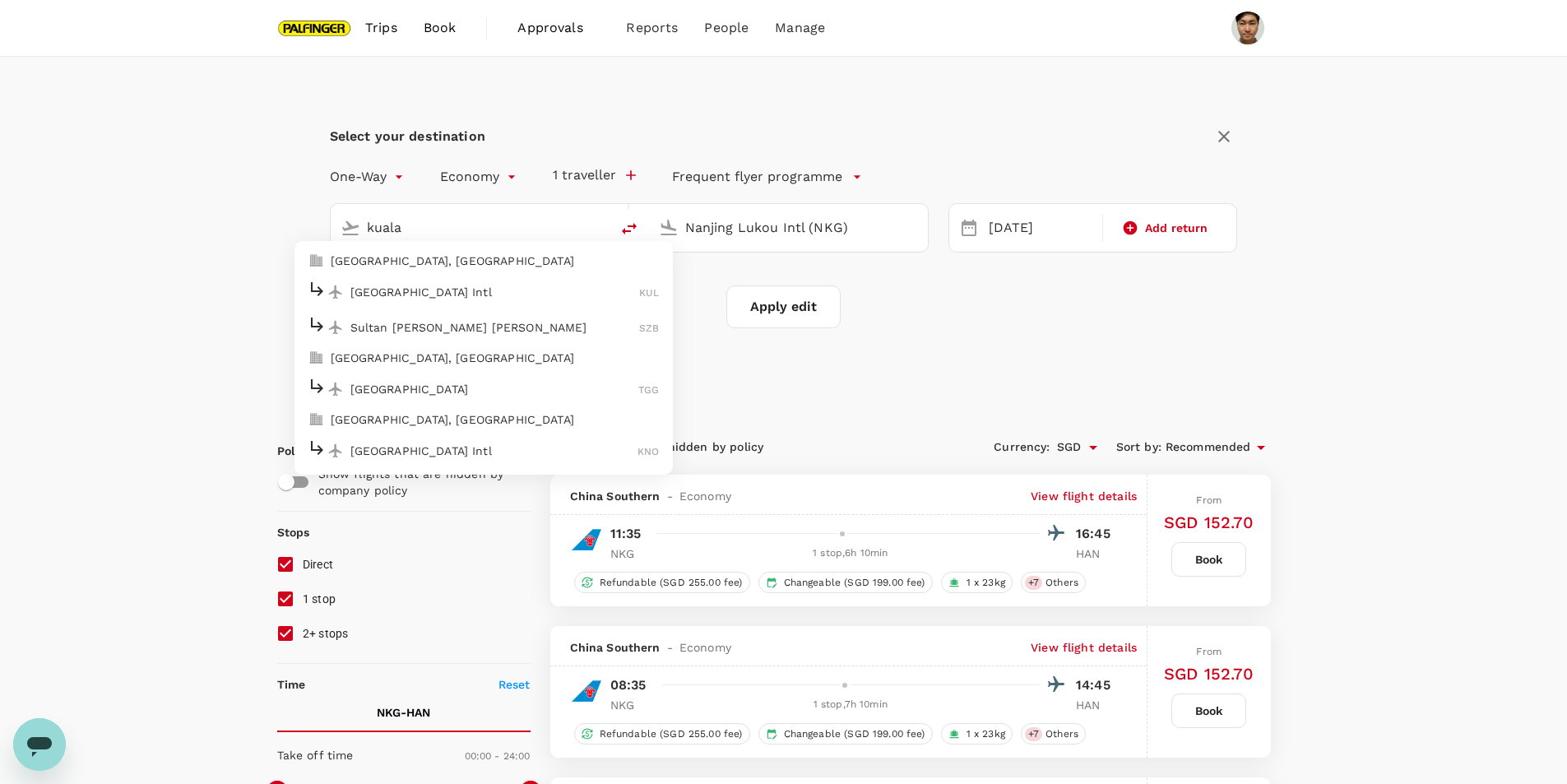
click at [482, 304] on div "[GEOGRAPHIC_DATA] Intl KUL" at bounding box center [484, 291] width 352 height 25
type input "Kuala Lumpur Intl ([GEOGRAPHIC_DATA])"
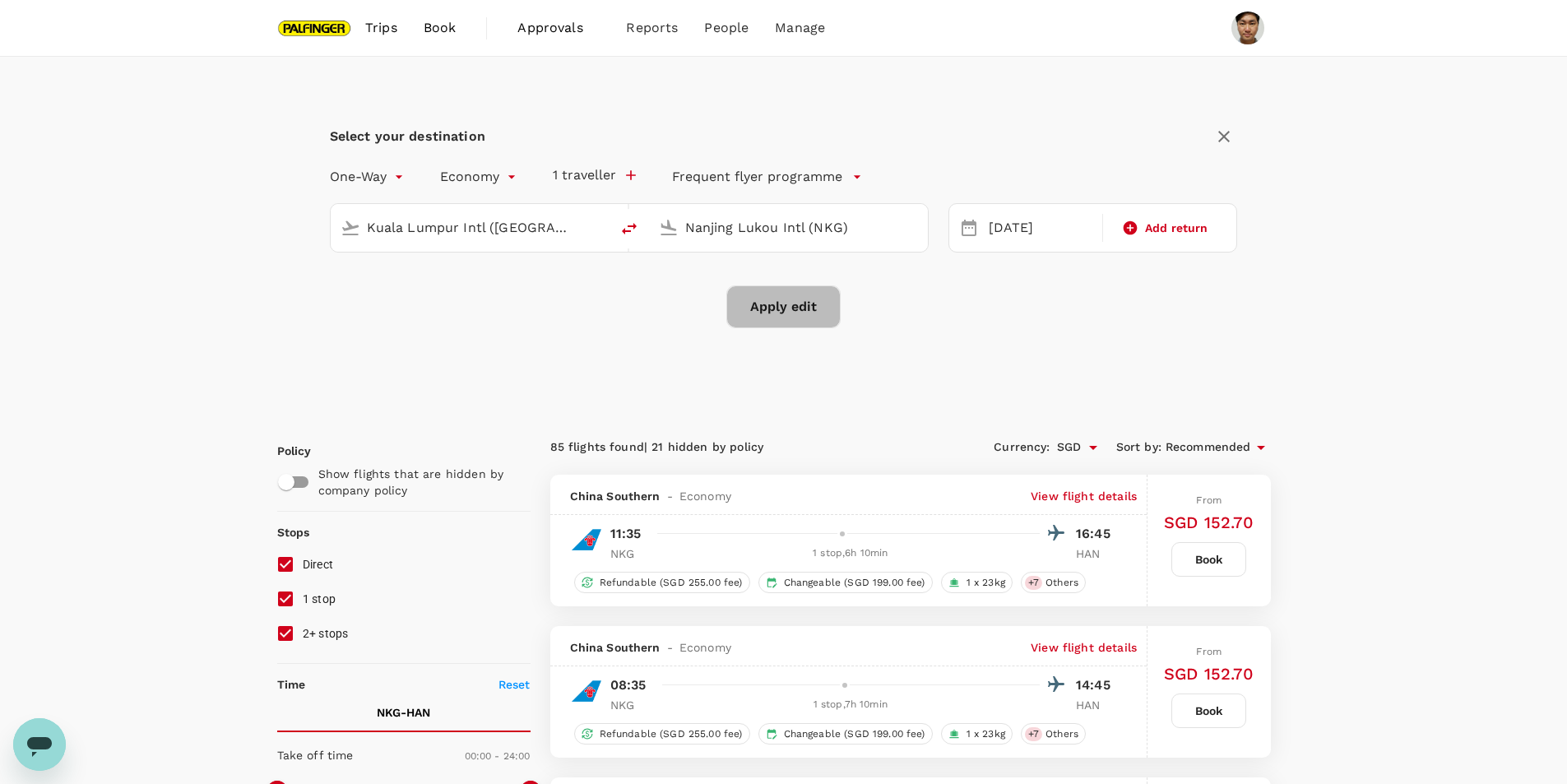
click at [836, 319] on button "Apply edit" at bounding box center [784, 306] width 114 height 43
checkbox input "false"
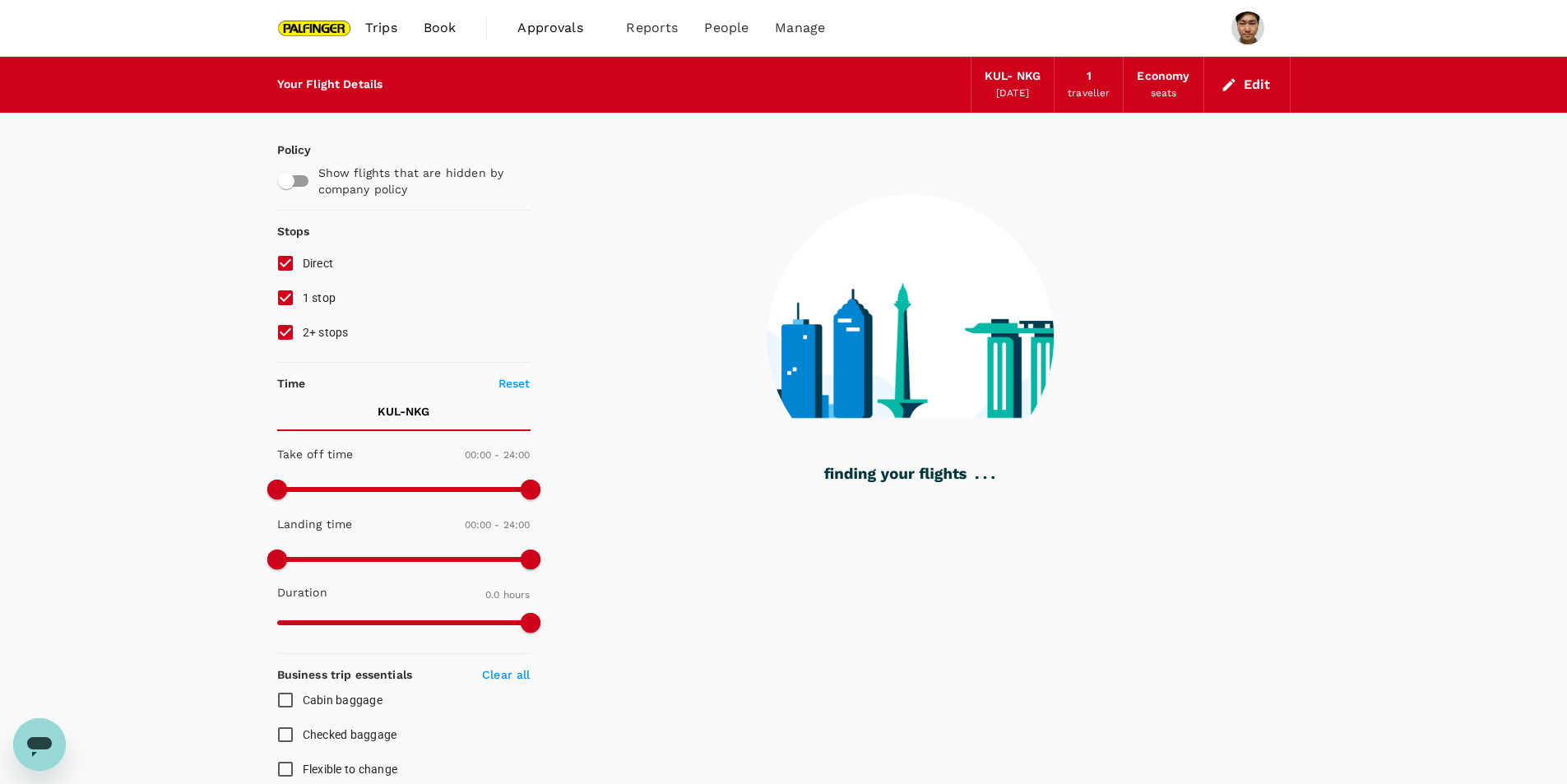
type input "1320"
checkbox input "true"
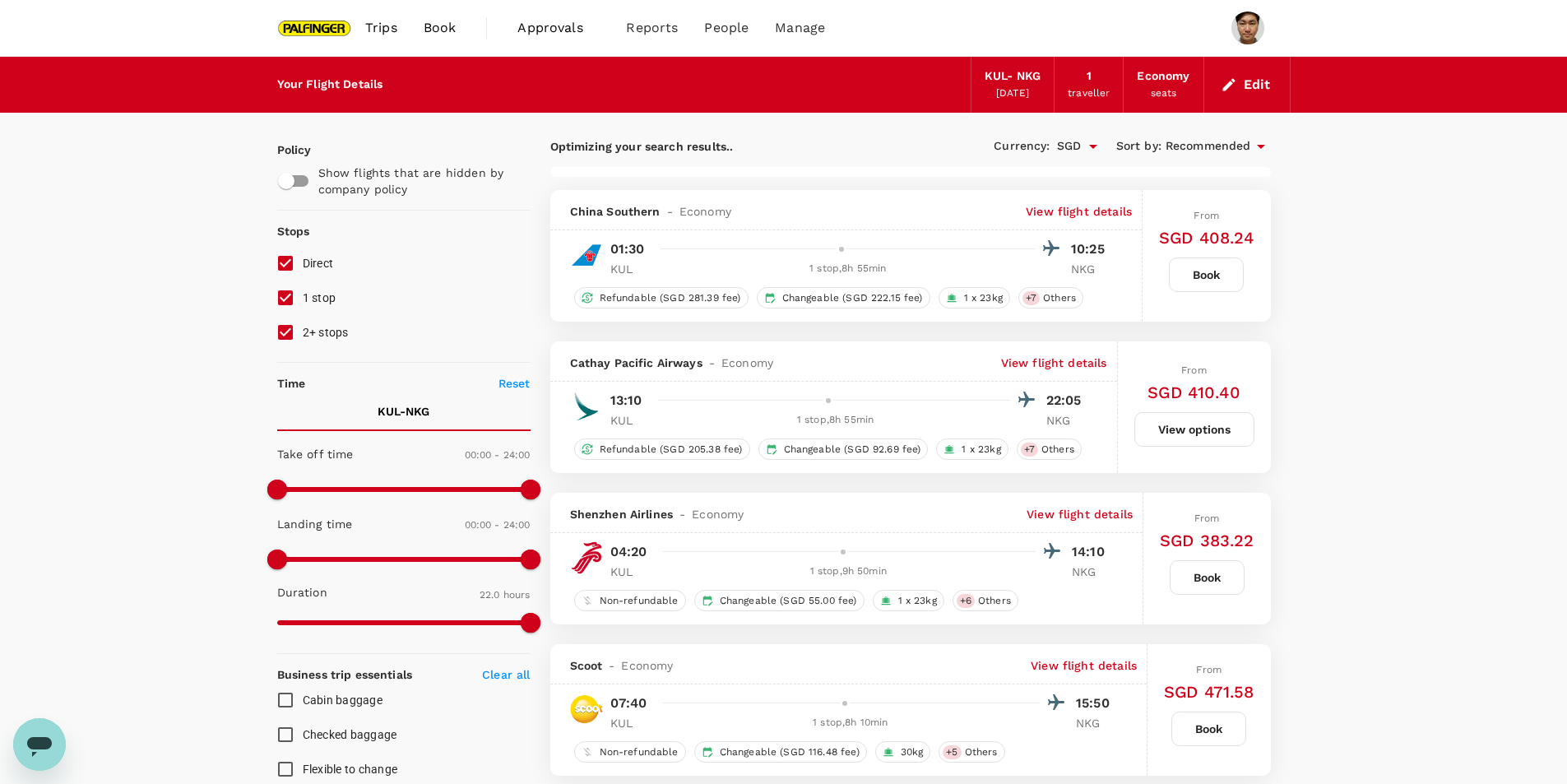
type input "1855"
click at [1100, 520] on p "View flight details" at bounding box center [1079, 514] width 107 height 17
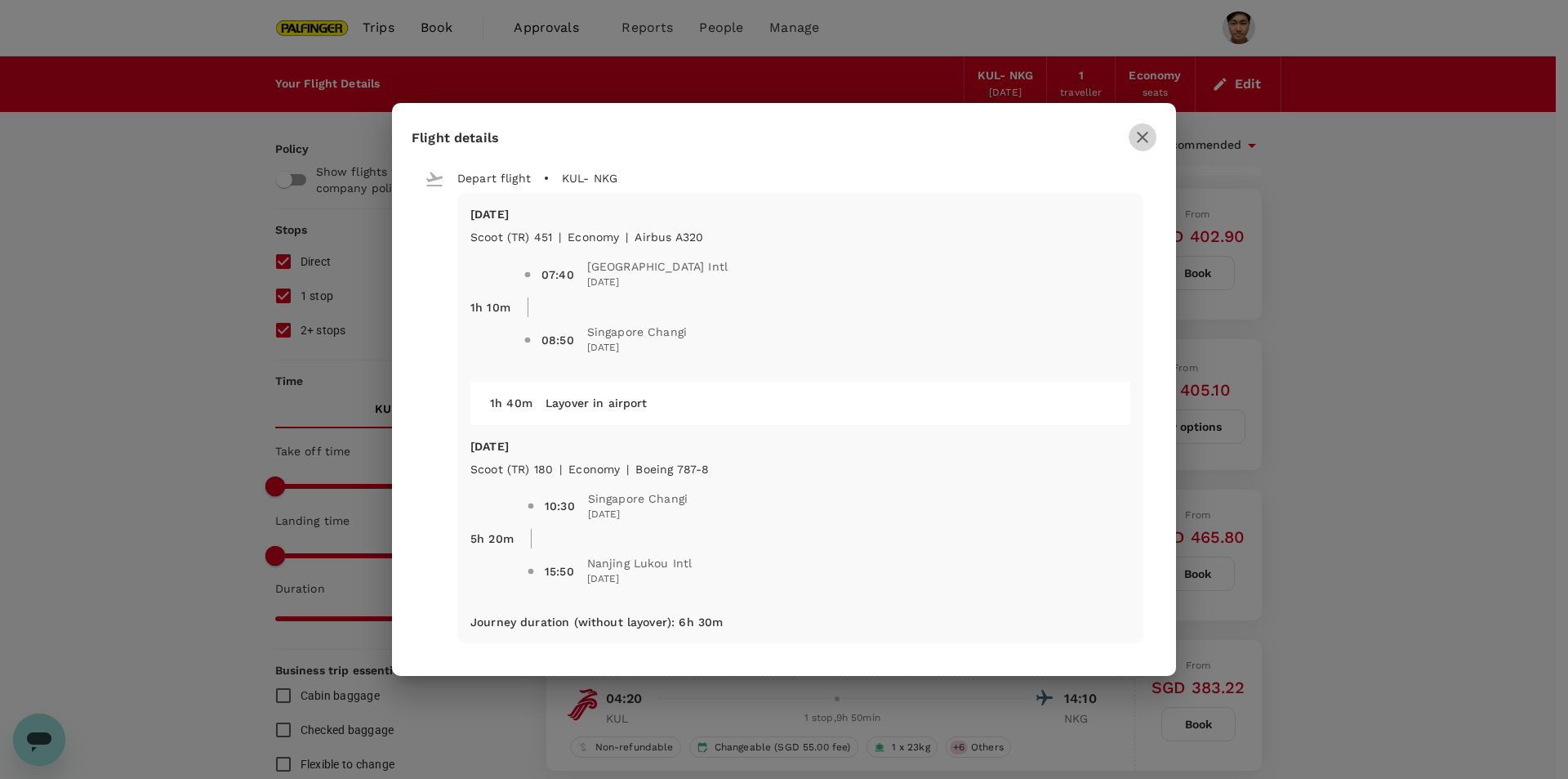
click at [1150, 137] on icon "button" at bounding box center [1142, 137] width 20 height 20
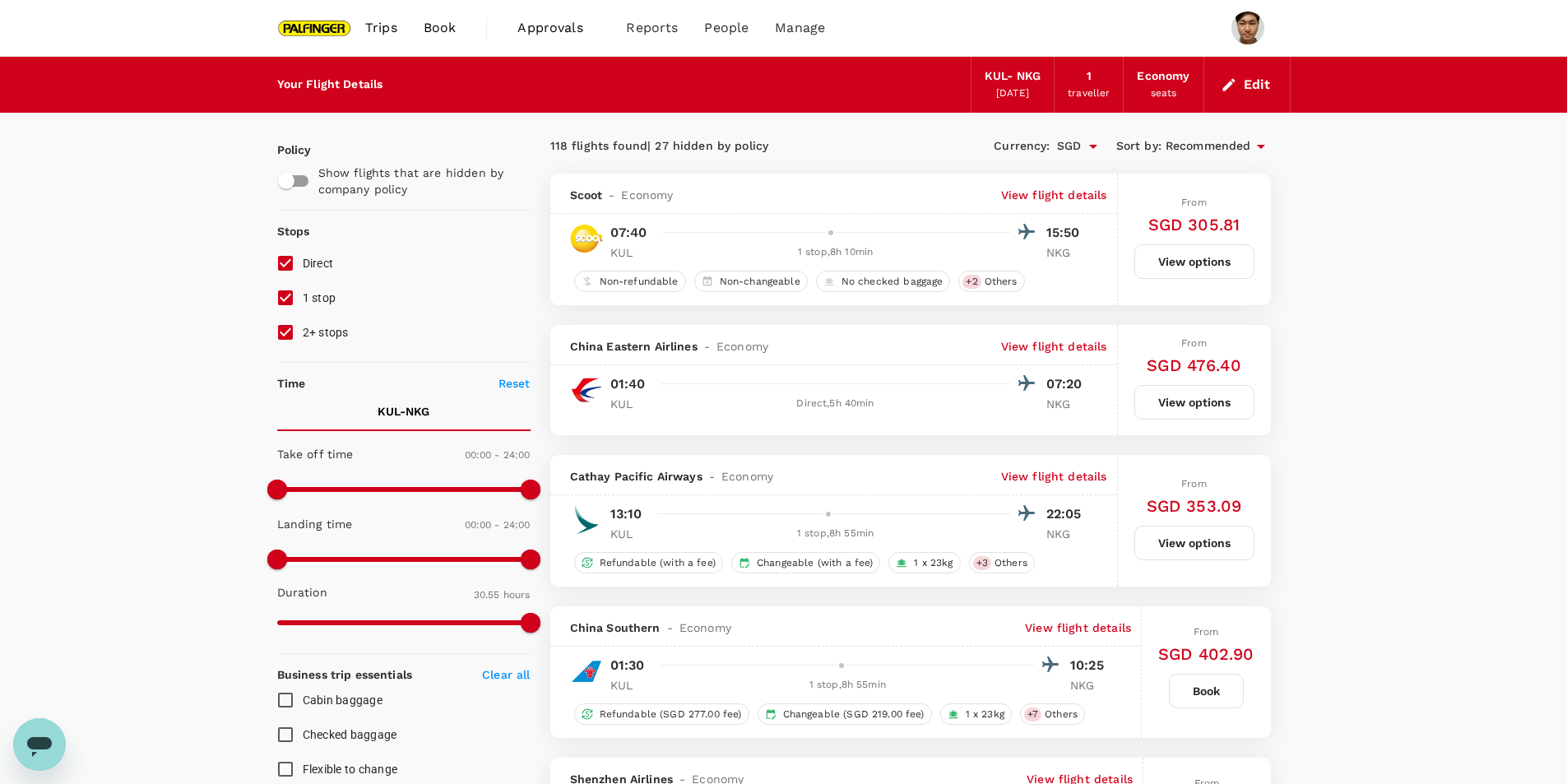
click at [1082, 190] on p "View flight details" at bounding box center [1054, 195] width 107 height 17
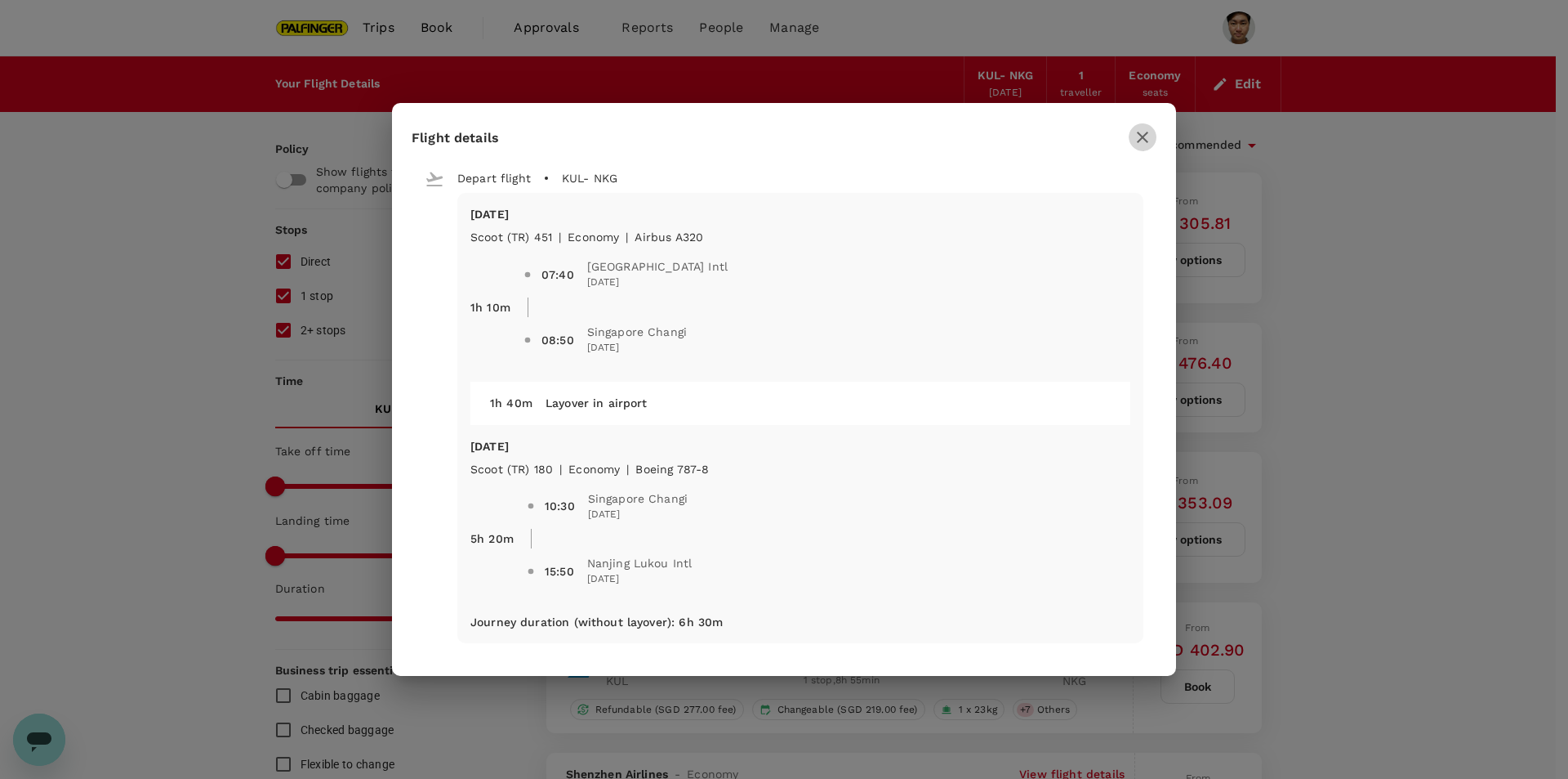
click at [1146, 127] on icon "button" at bounding box center [1142, 137] width 20 height 20
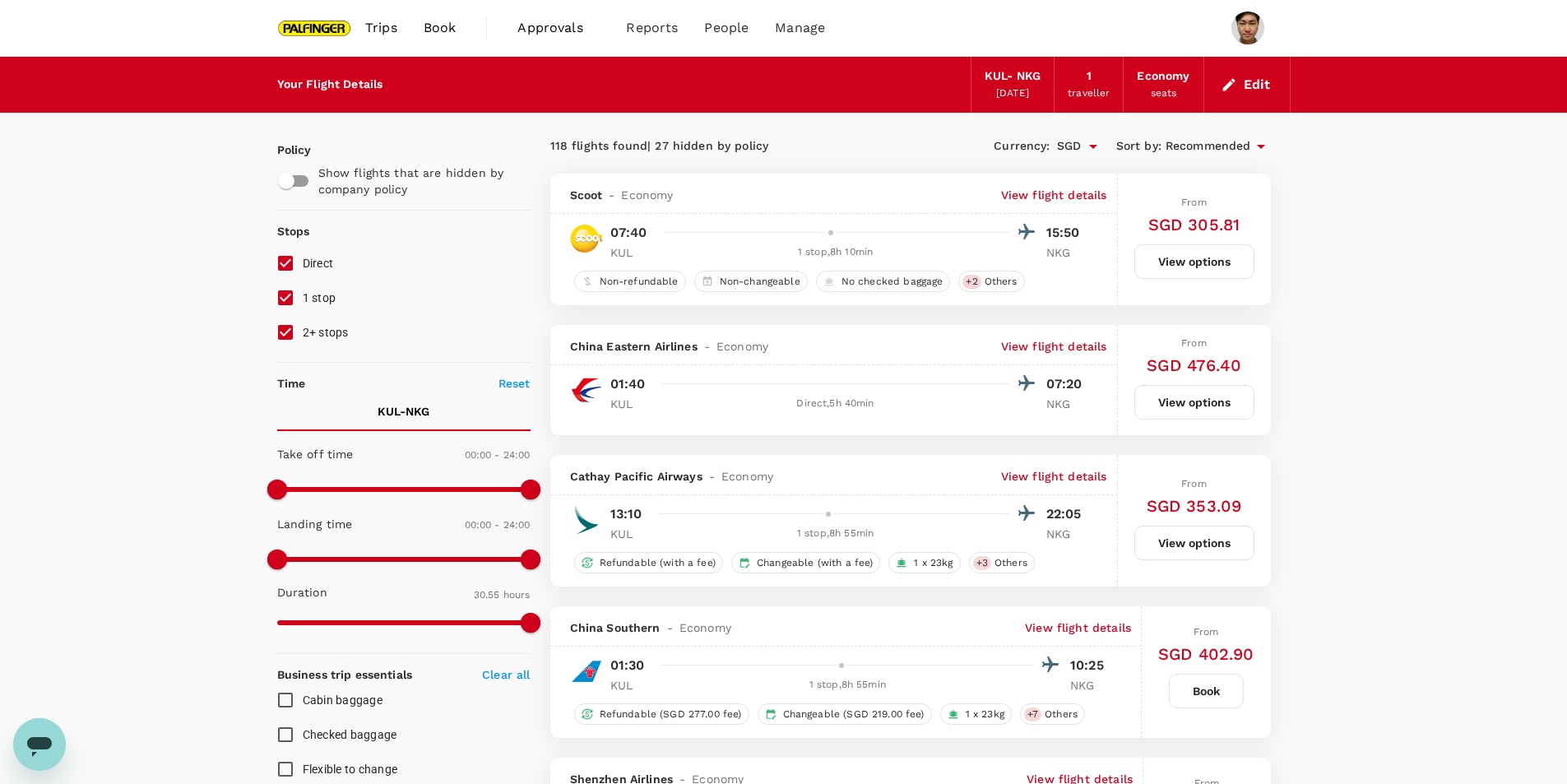
click at [369, 35] on span "Trips" at bounding box center [381, 29] width 32 height 20
click at [1192, 258] on button "View options" at bounding box center [1195, 261] width 120 height 34
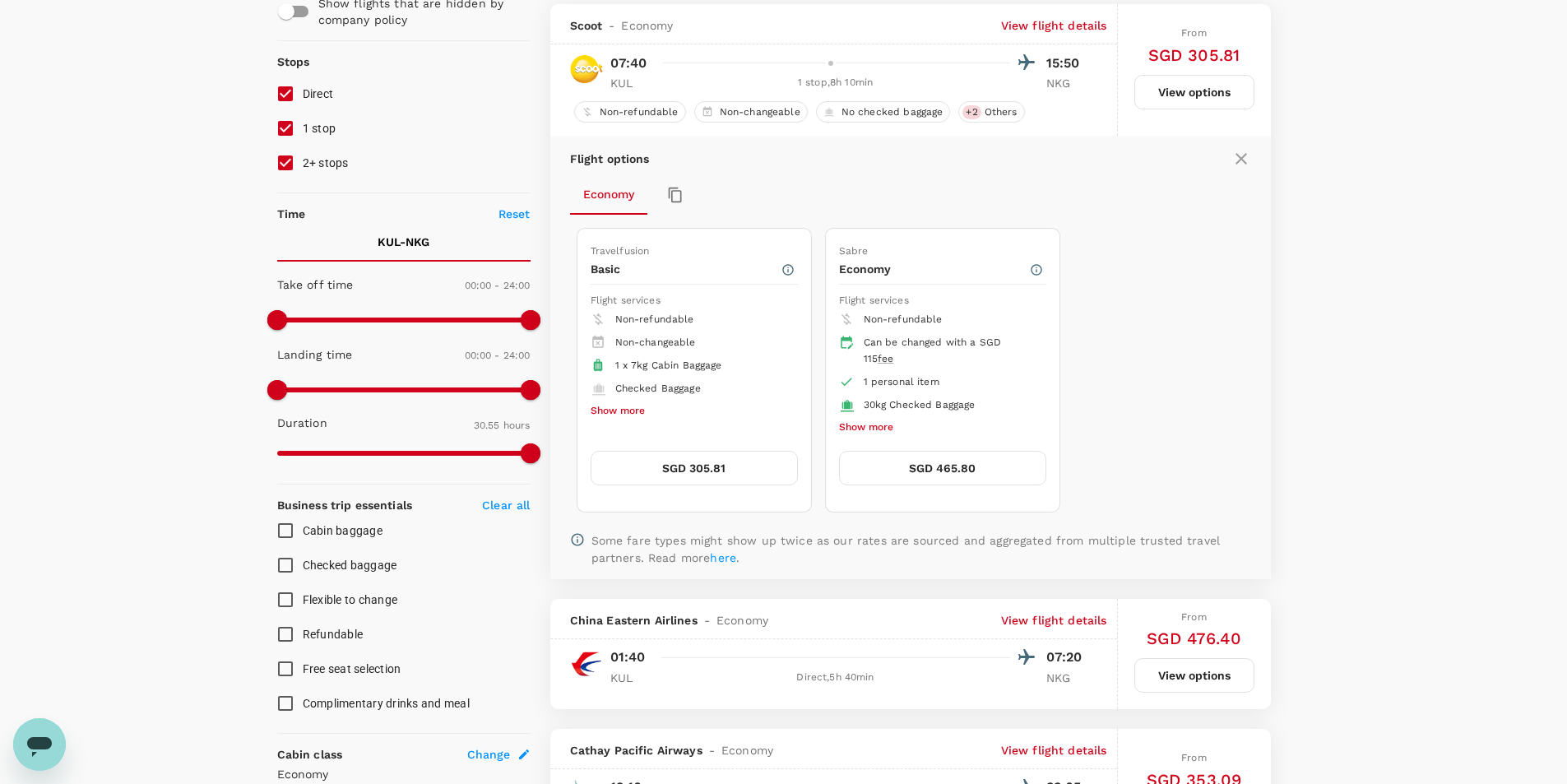
scroll to position [174, 0]
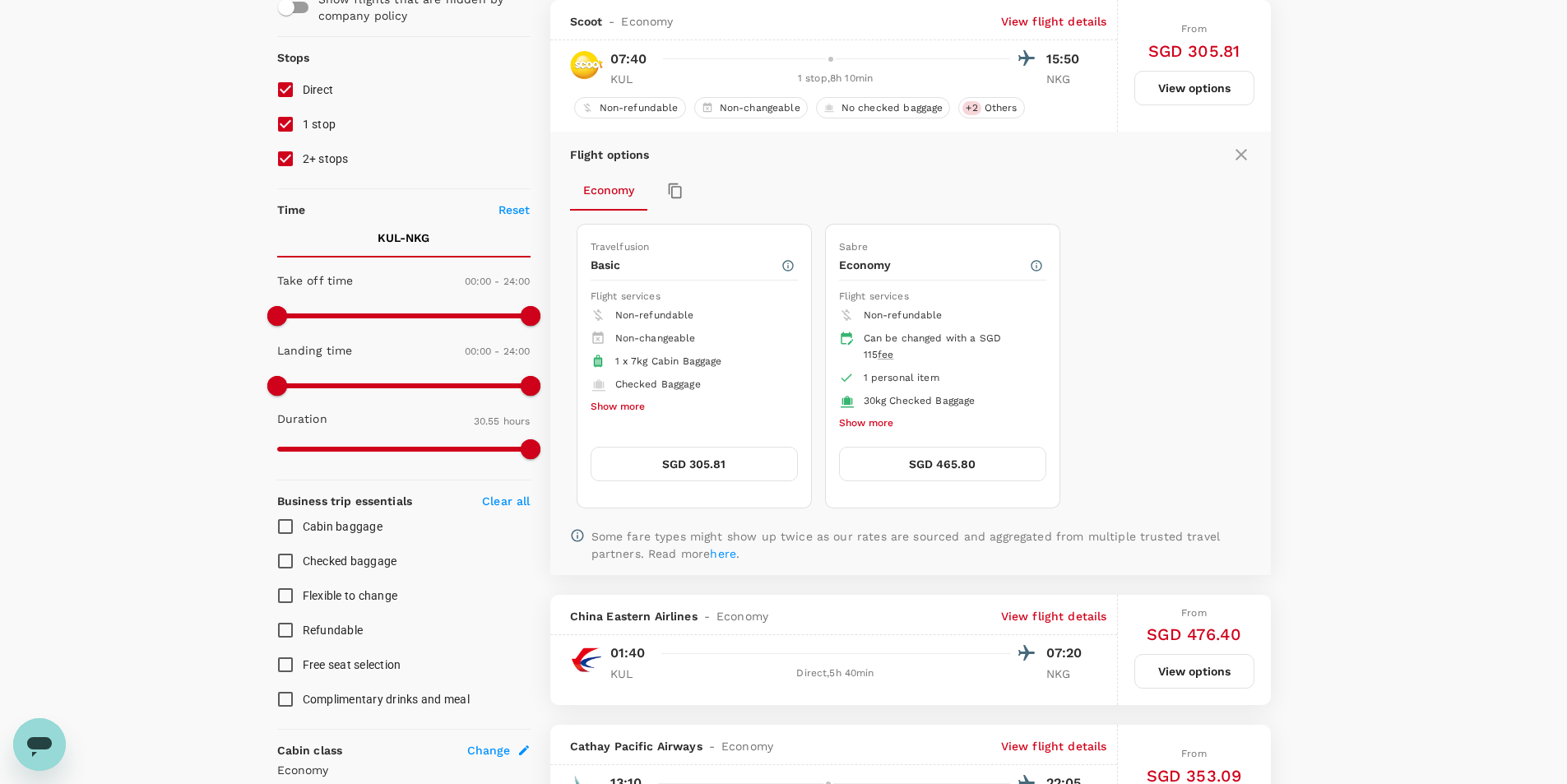
click at [924, 463] on button "SGD 465.80" at bounding box center [942, 464] width 207 height 34
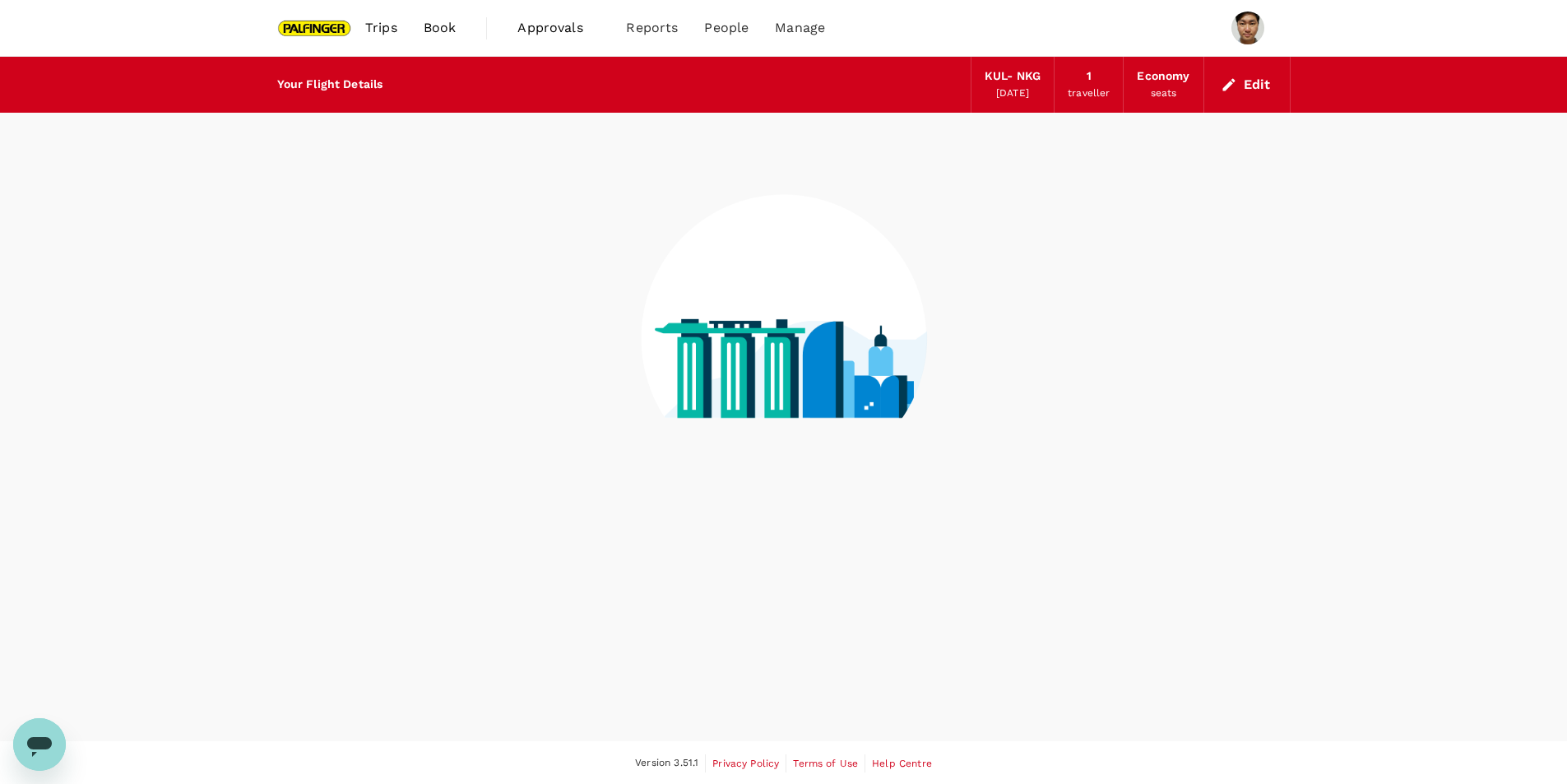
scroll to position [2, 0]
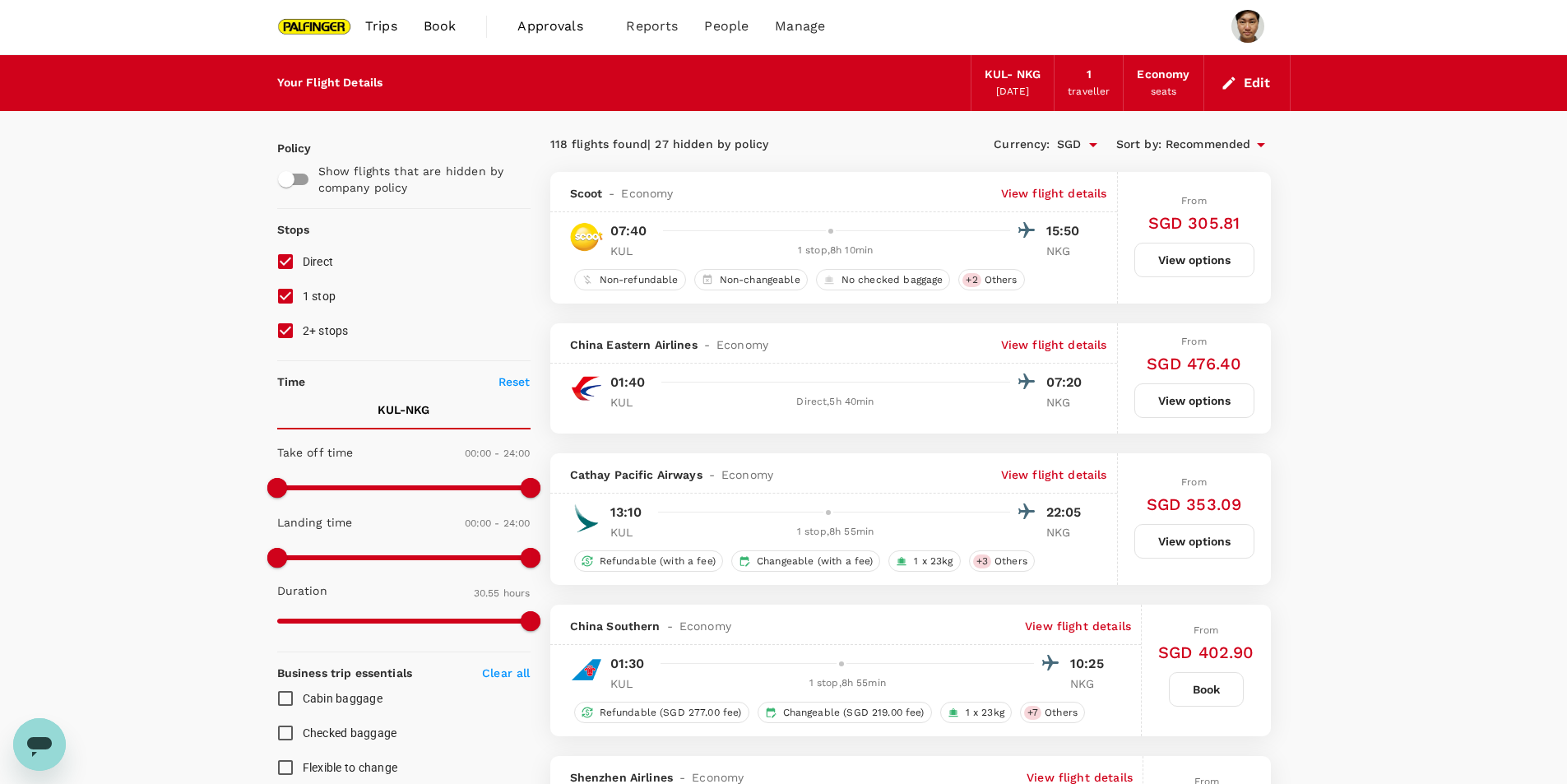
click at [1044, 184] on div "Scoot - Economy View flight details" at bounding box center [834, 192] width 567 height 40
click at [1040, 190] on p "View flight details" at bounding box center [1054, 194] width 107 height 17
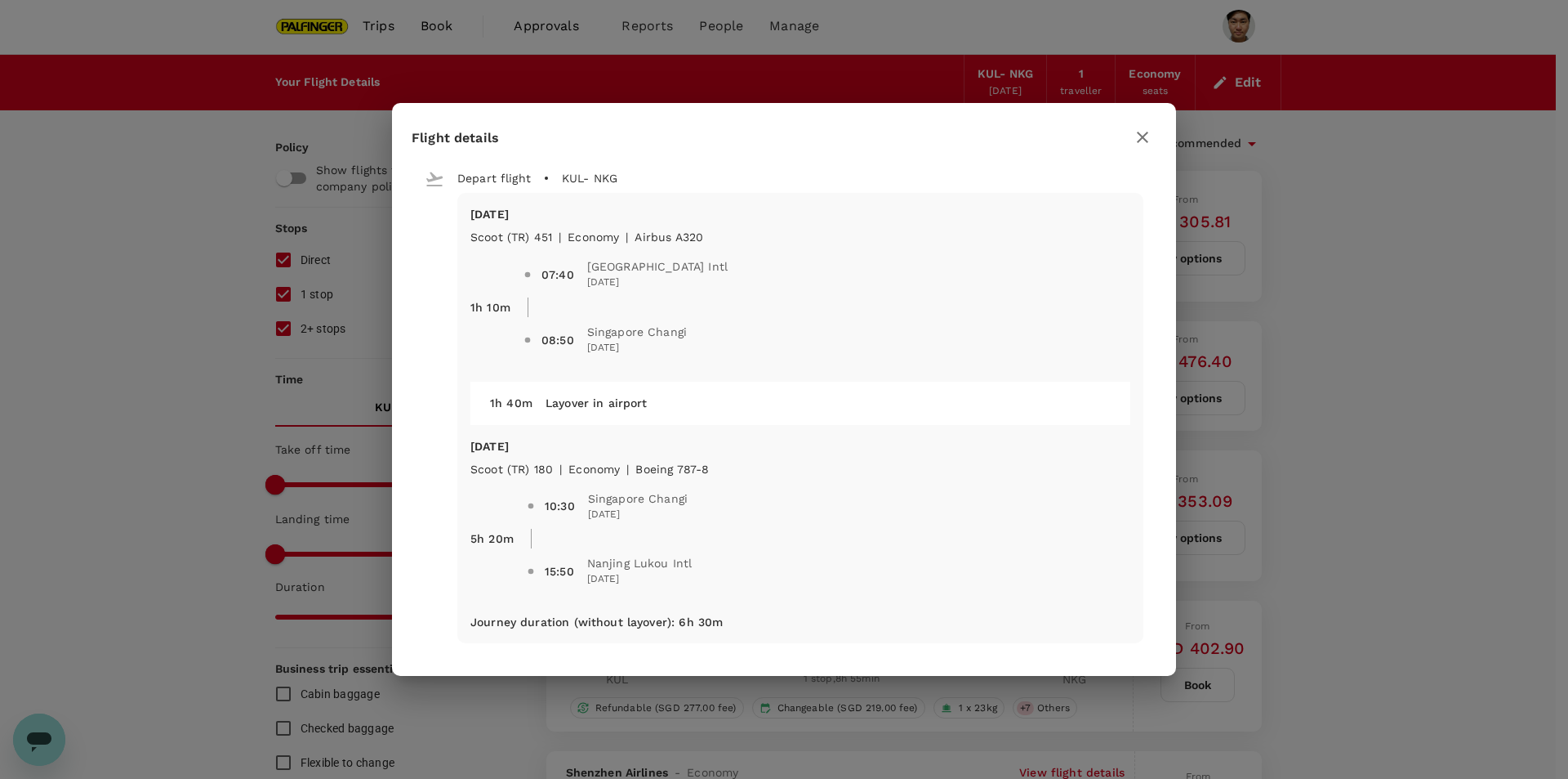
click at [1145, 143] on icon "button" at bounding box center [1142, 137] width 20 height 20
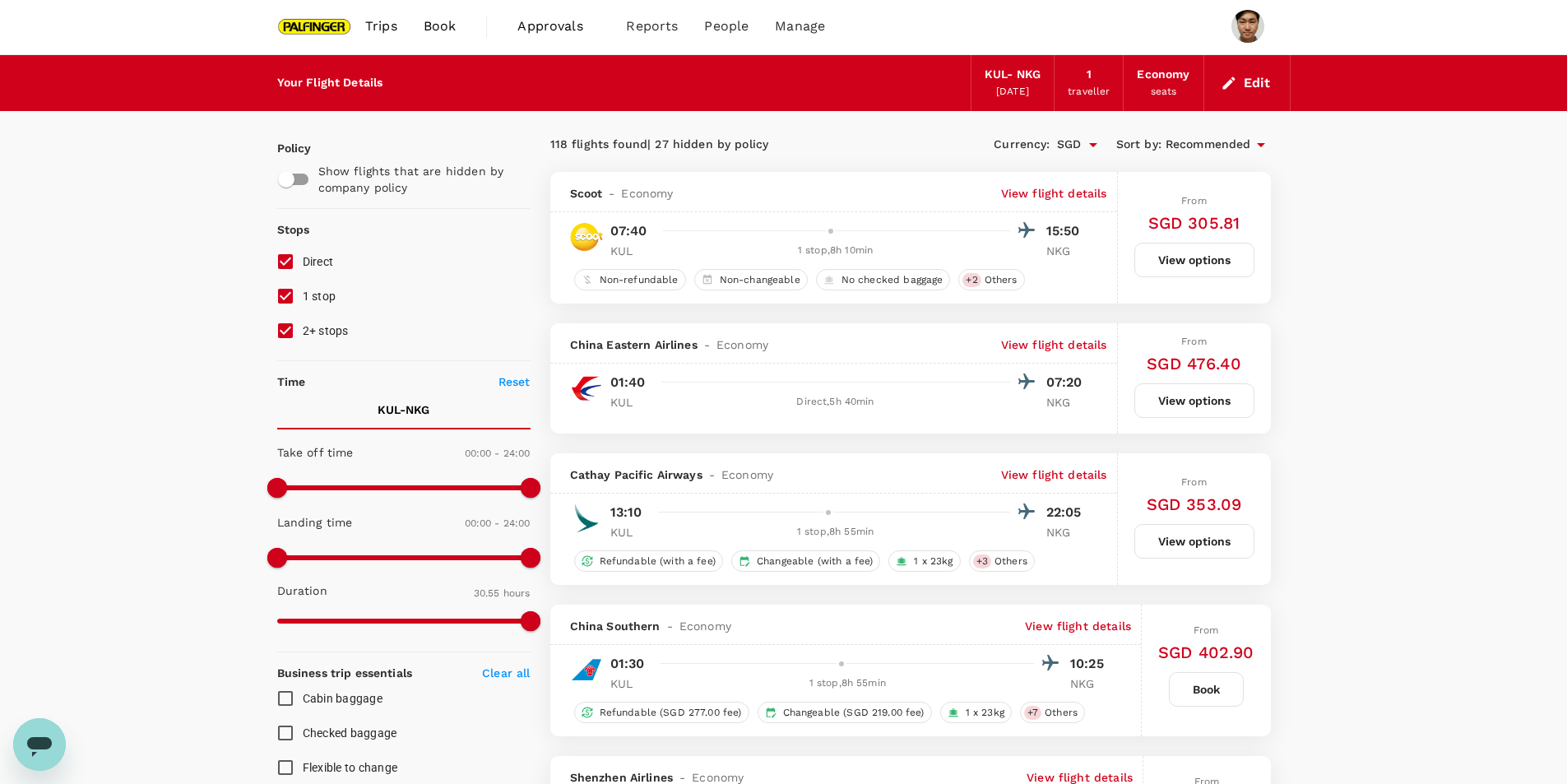
click at [1255, 85] on button "Edit" at bounding box center [1247, 82] width 60 height 26
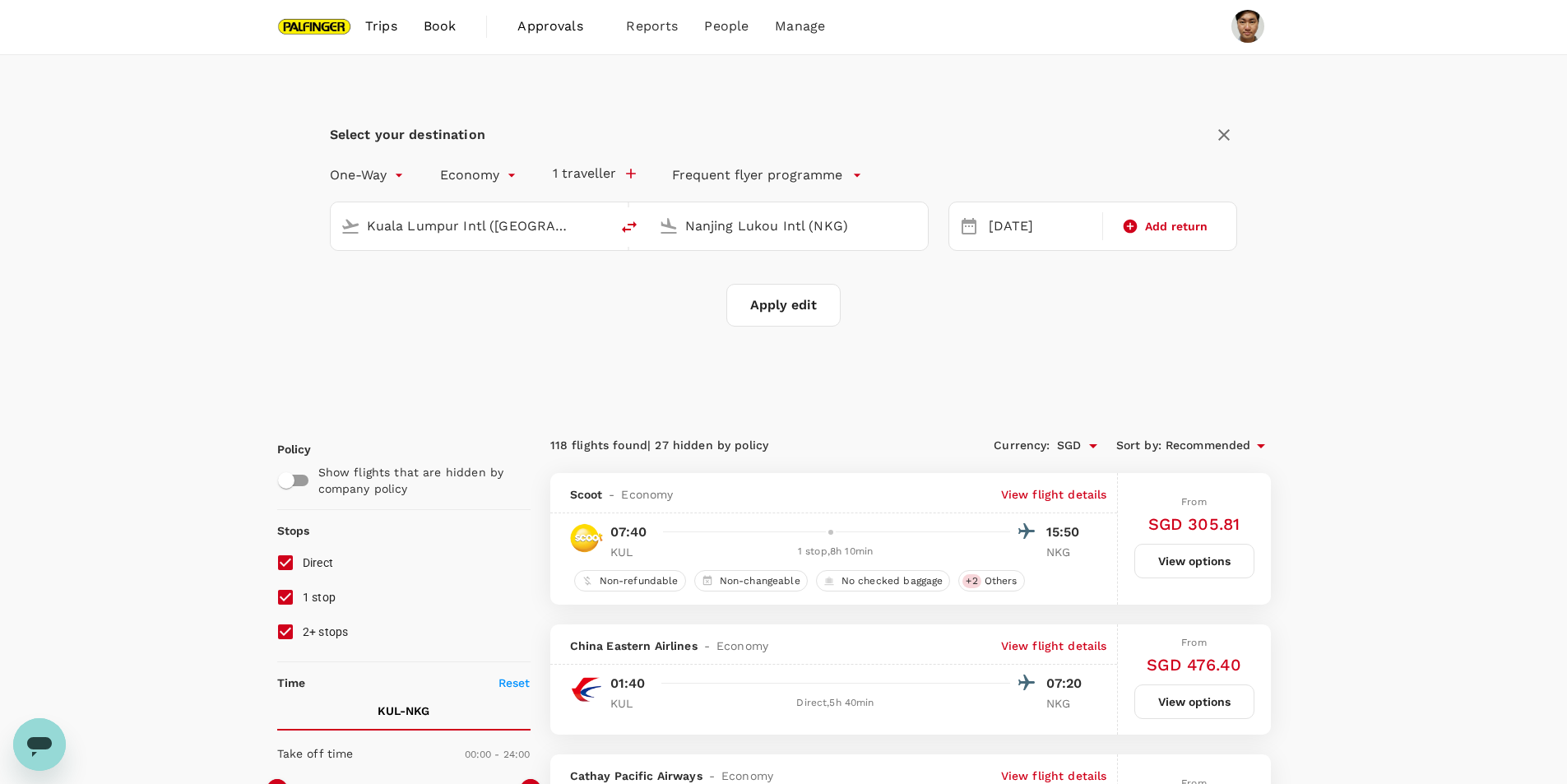
type input "Kuala Lumpur Intl ([GEOGRAPHIC_DATA])"
click at [708, 231] on input "Nanjing Lukou Intl (NKG)" at bounding box center [789, 226] width 208 height 25
click at [723, 220] on input "[GEOGRAPHIC_DATA]" at bounding box center [789, 226] width 208 height 25
drag, startPoint x: 744, startPoint y: 225, endPoint x: 516, endPoint y: 210, distance: 228.5
click at [519, 212] on div "[GEOGRAPHIC_DATA] Intl ([GEOGRAPHIC_DATA]) [GEOGRAPHIC_DATA] [GEOGRAPHIC_DATA],…" at bounding box center [629, 226] width 599 height 49
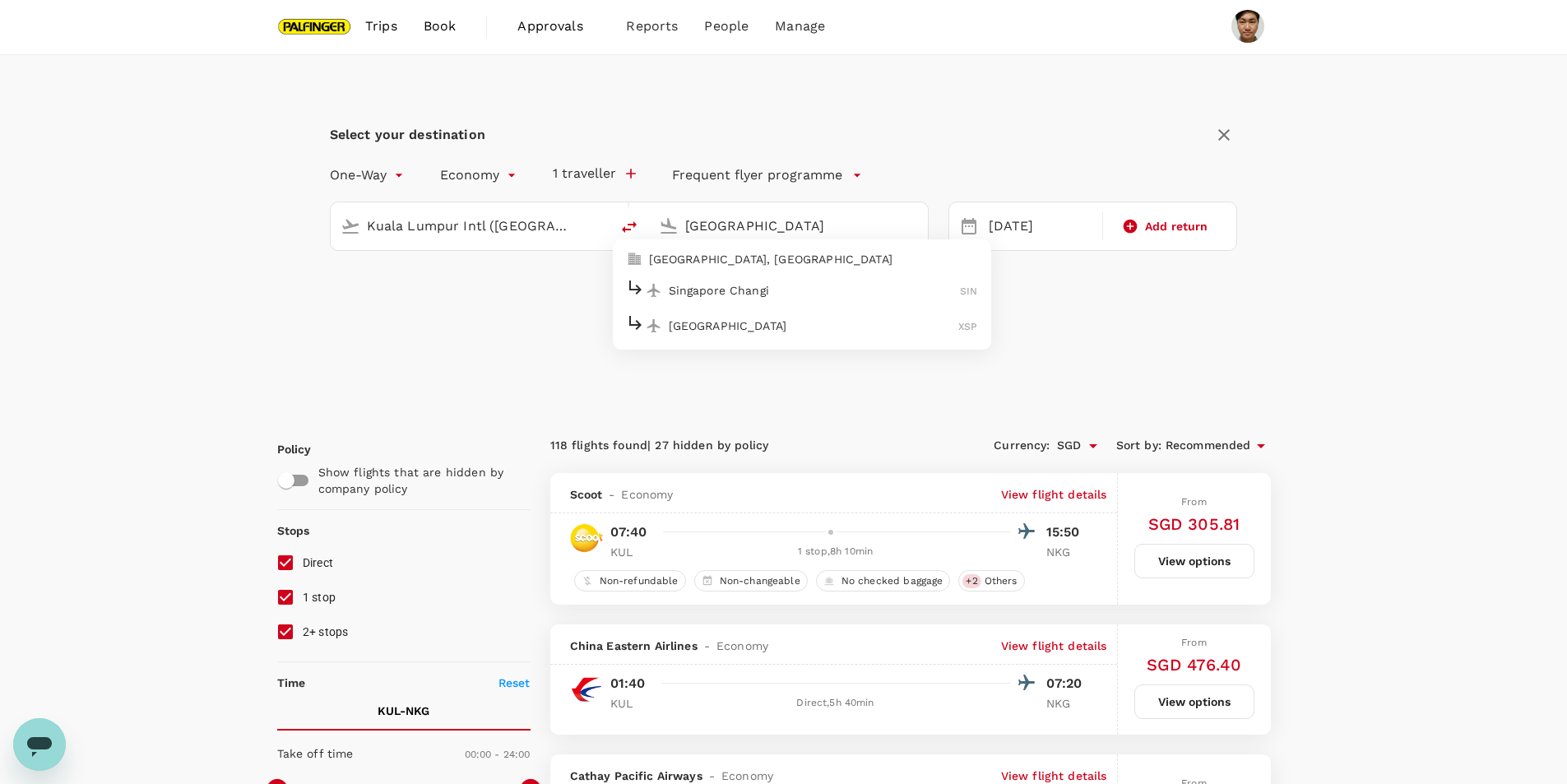
click at [751, 283] on p "Singapore Changi" at bounding box center [815, 290] width 292 height 17
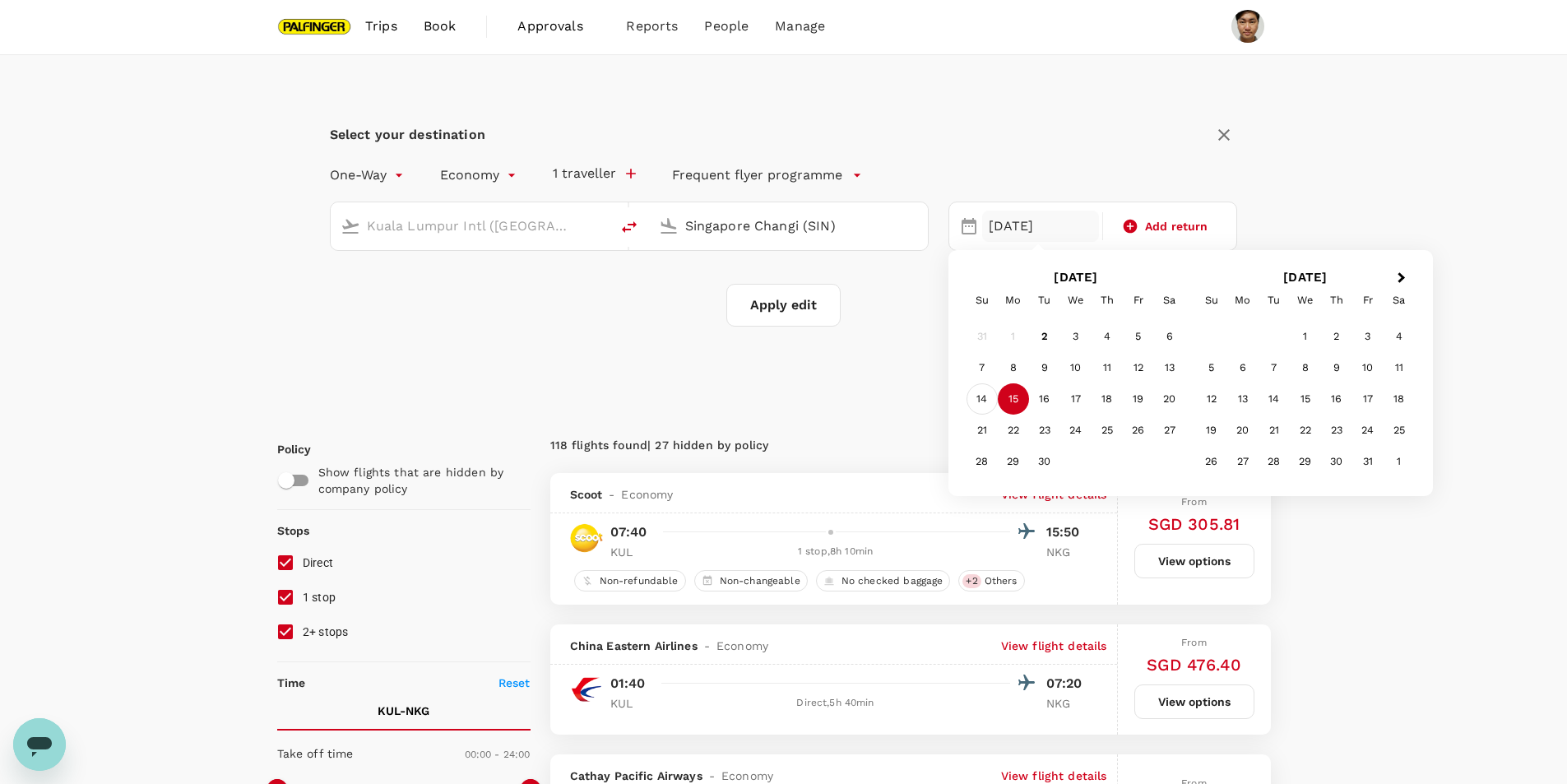
type input "Singapore Changi (SIN)"
click at [986, 394] on div "14" at bounding box center [981, 398] width 31 height 31
click at [747, 311] on button "Apply edit" at bounding box center [784, 304] width 114 height 43
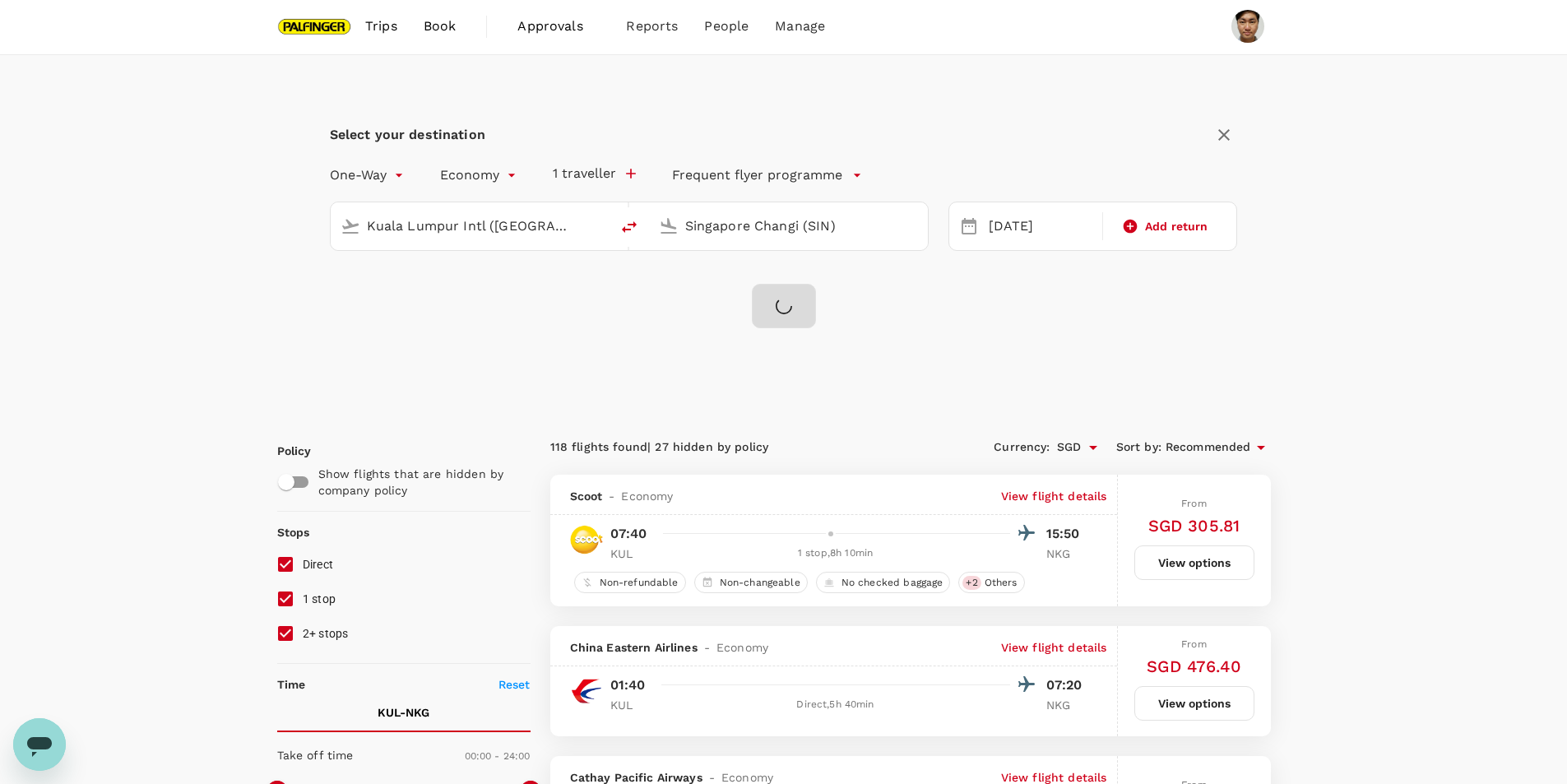
checkbox input "false"
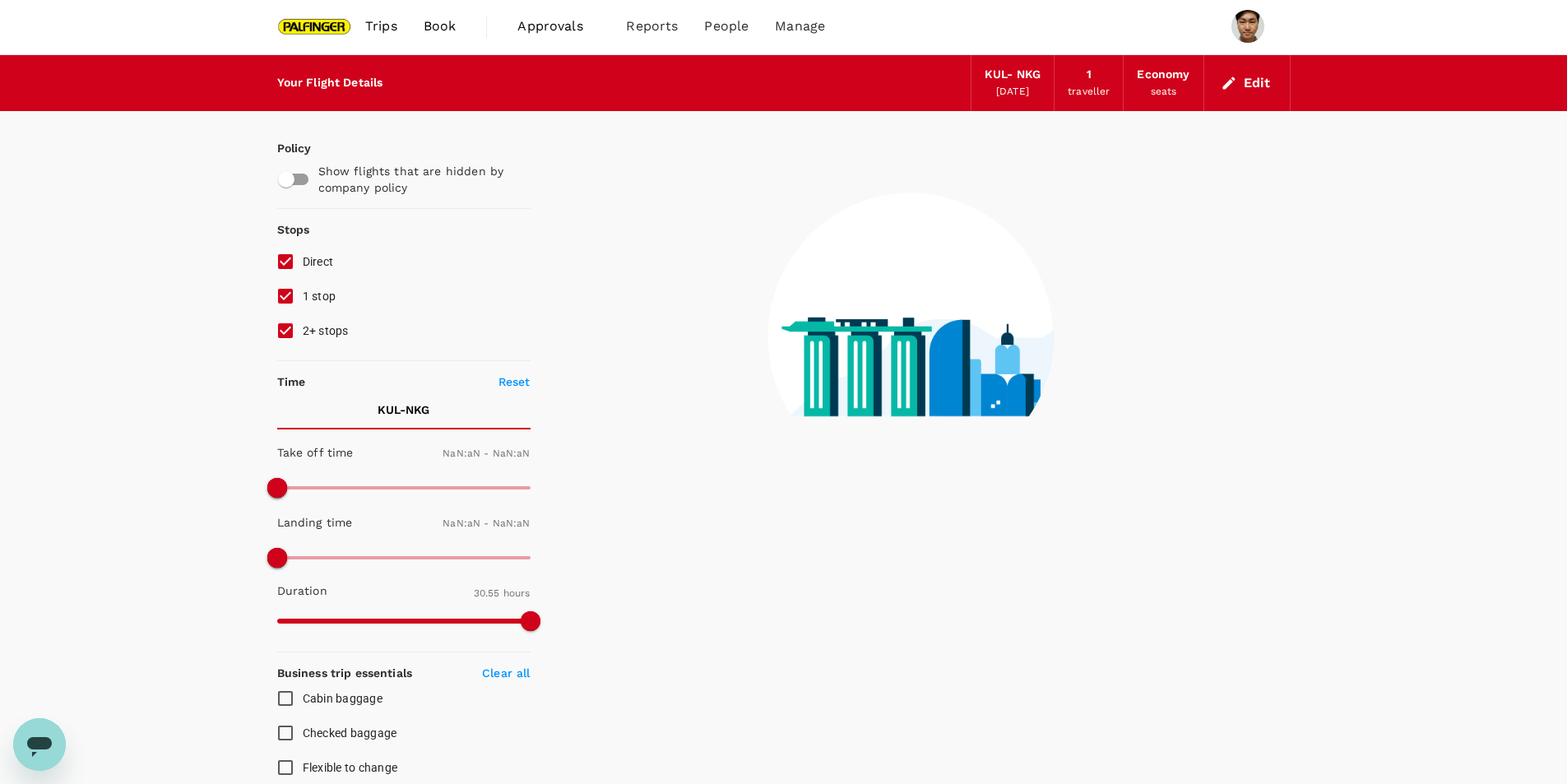
type input "1440"
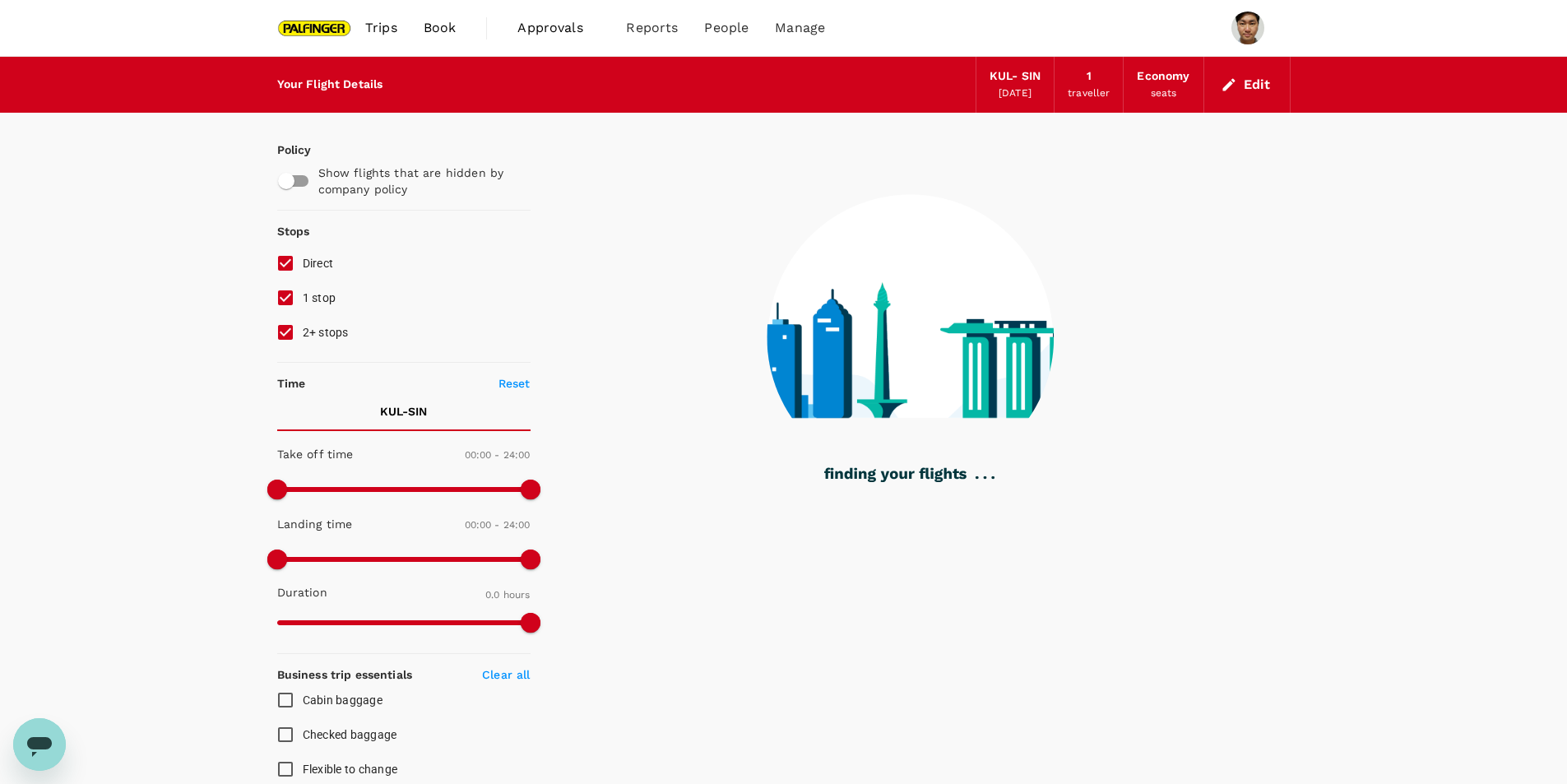
type input "875"
checkbox input "true"
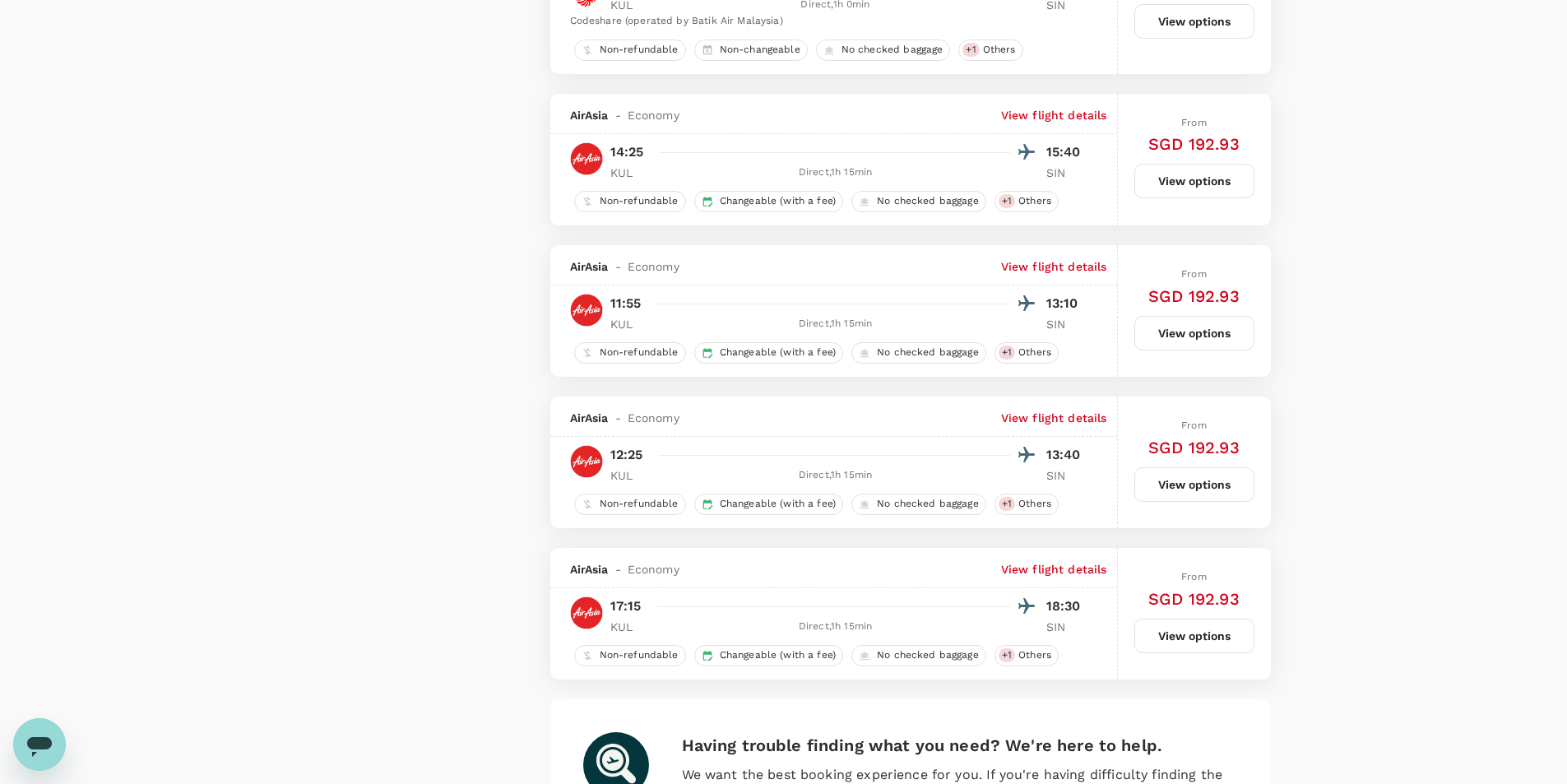
scroll to position [2842, 0]
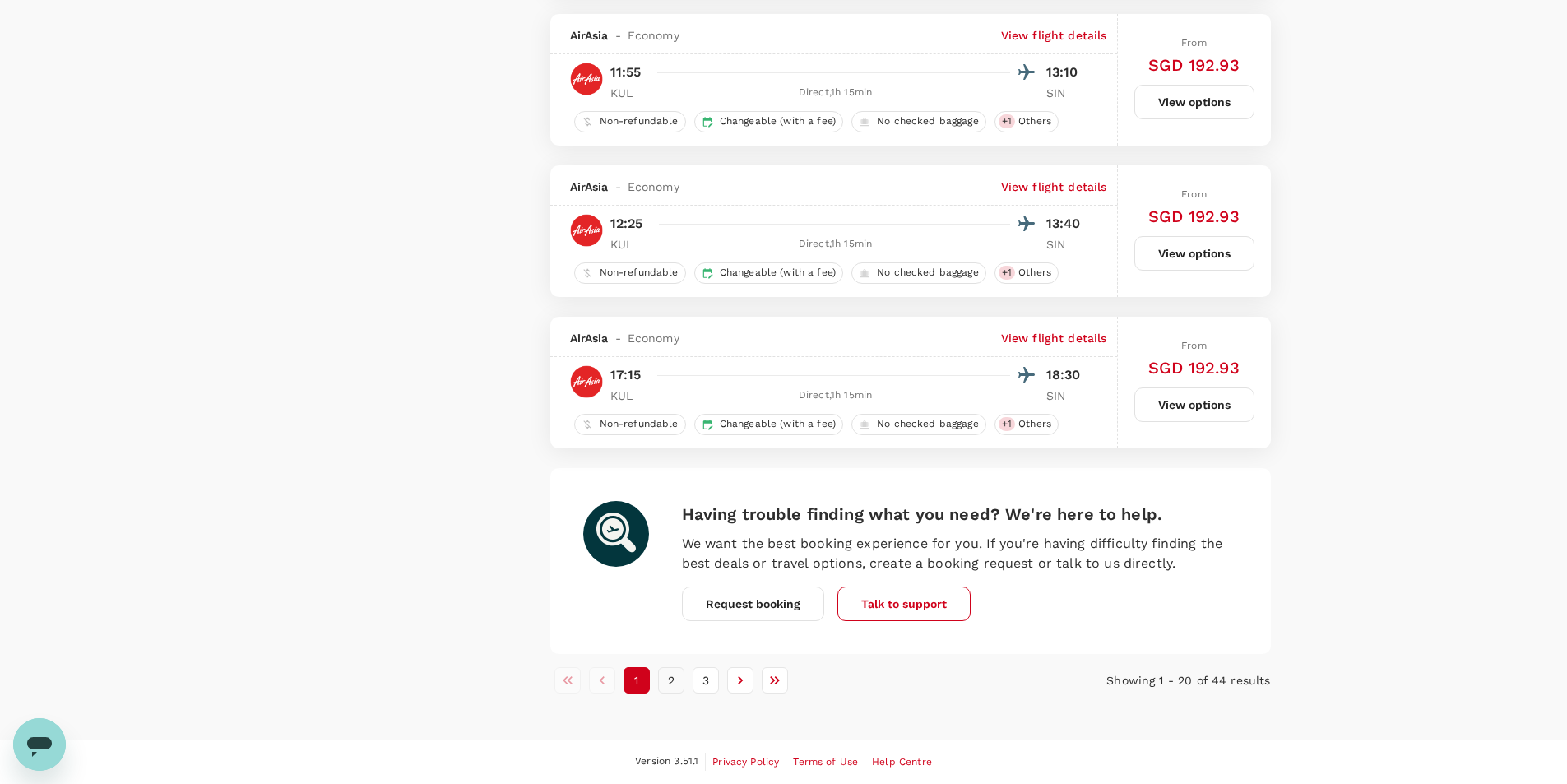
click at [680, 683] on button "2" at bounding box center [671, 679] width 26 height 26
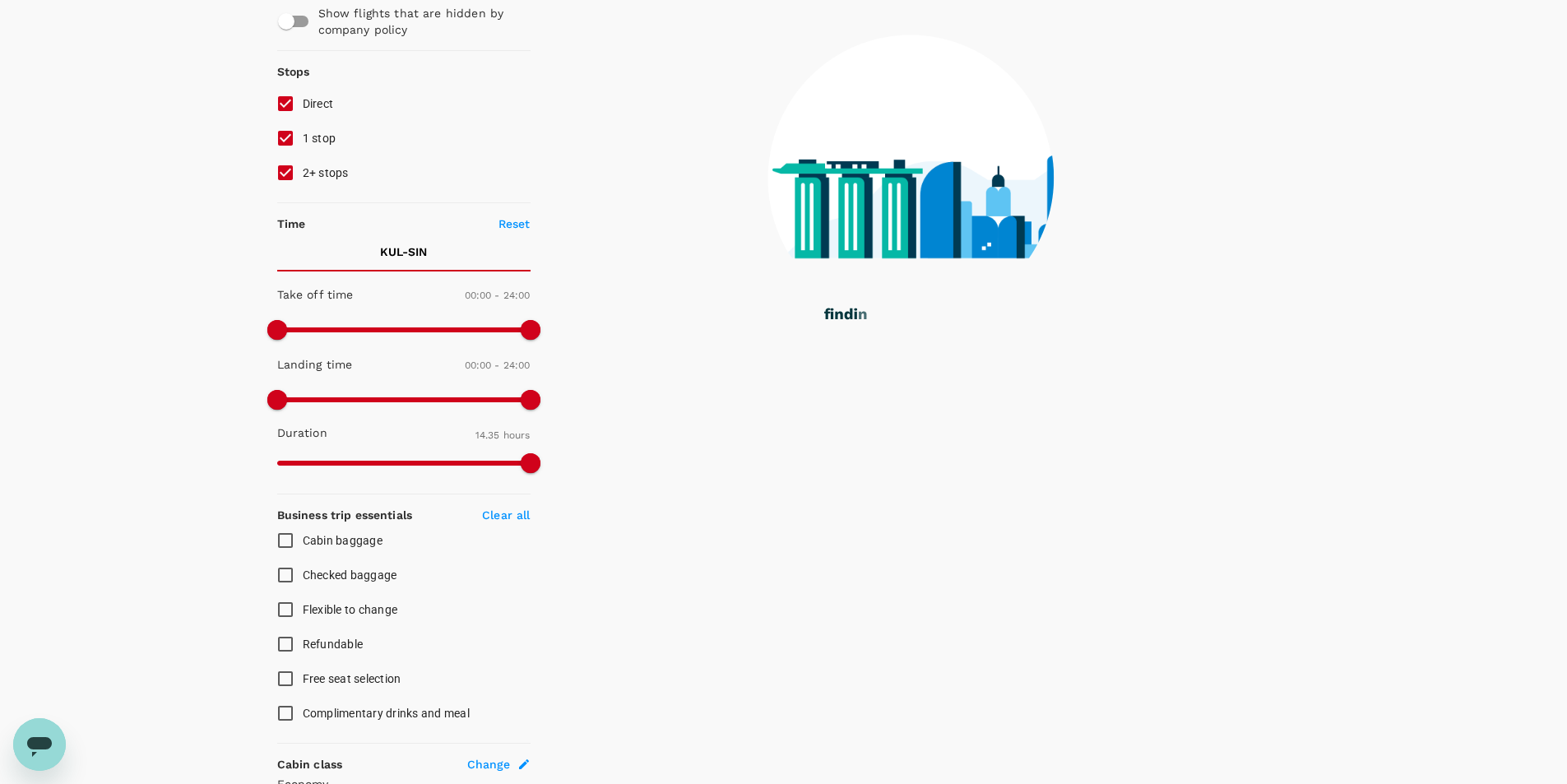
scroll to position [0, 0]
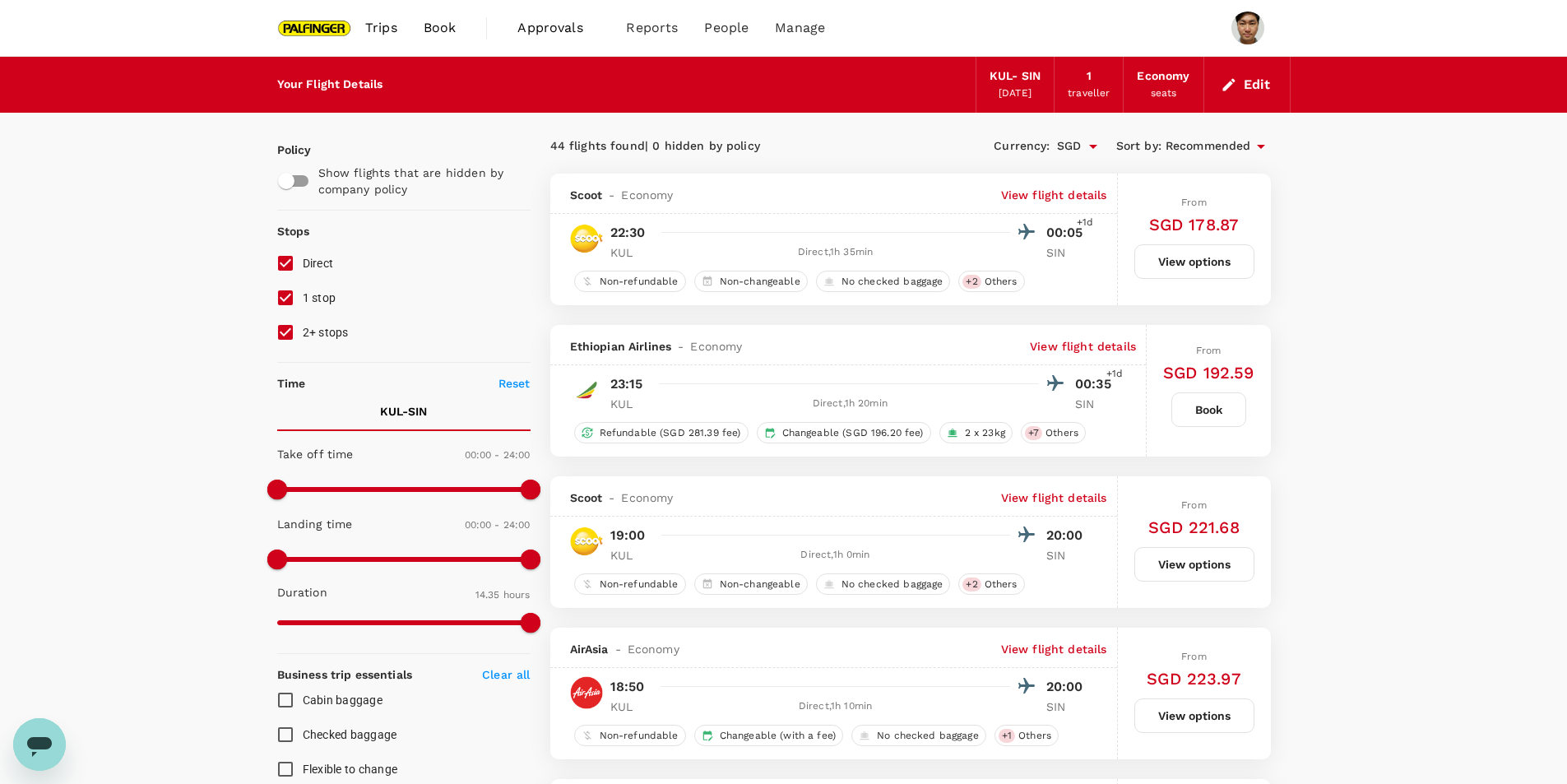
click at [298, 82] on div "Your Flight Details" at bounding box center [331, 85] width 107 height 18
click at [1240, 76] on button "Edit" at bounding box center [1247, 84] width 60 height 26
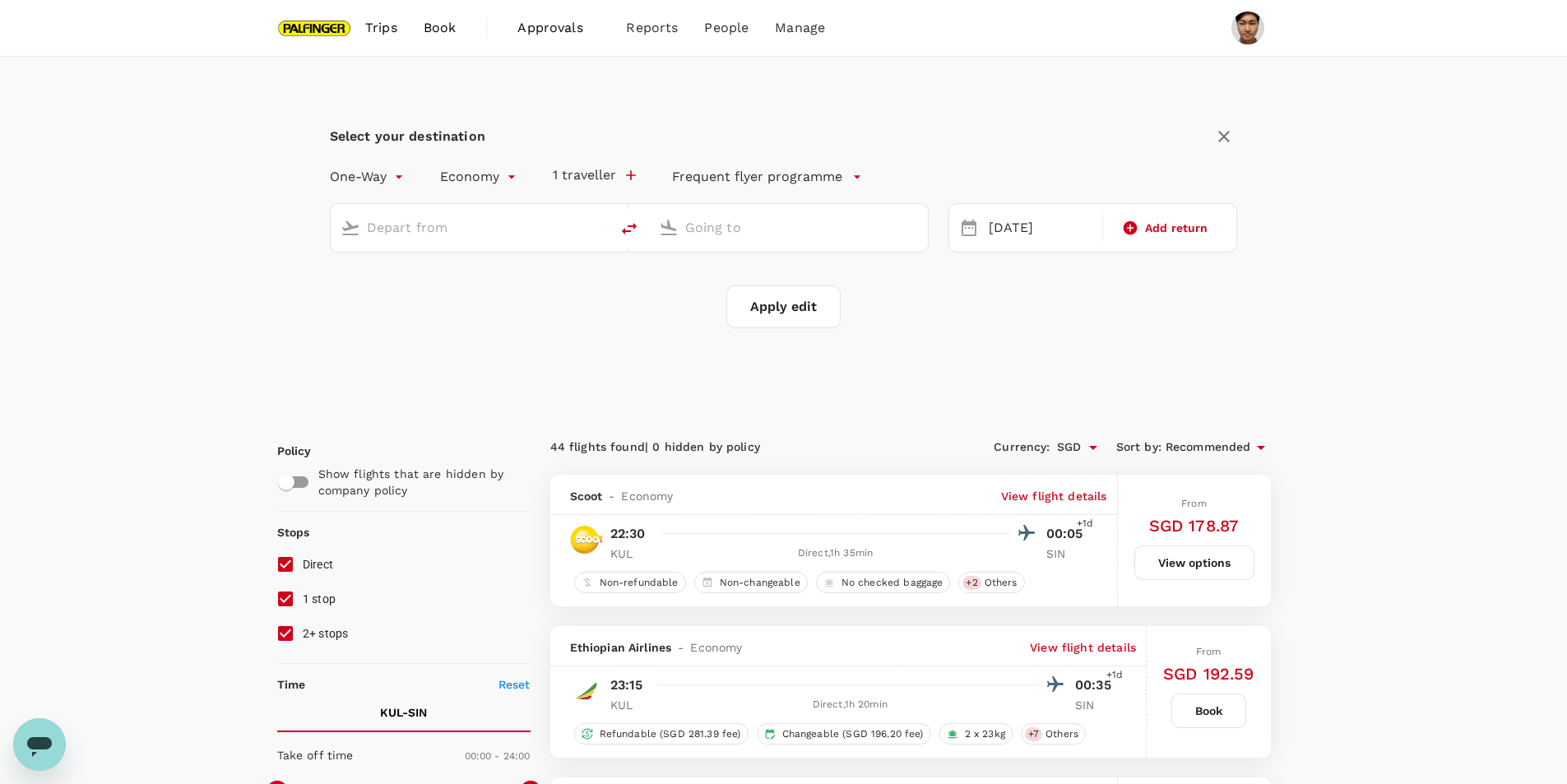
type input "Kuala Lumpur Intl ([GEOGRAPHIC_DATA])"
type input "Singapore Changi (SIN)"
click at [804, 185] on p "Frequent flyer programme" at bounding box center [757, 177] width 170 height 20
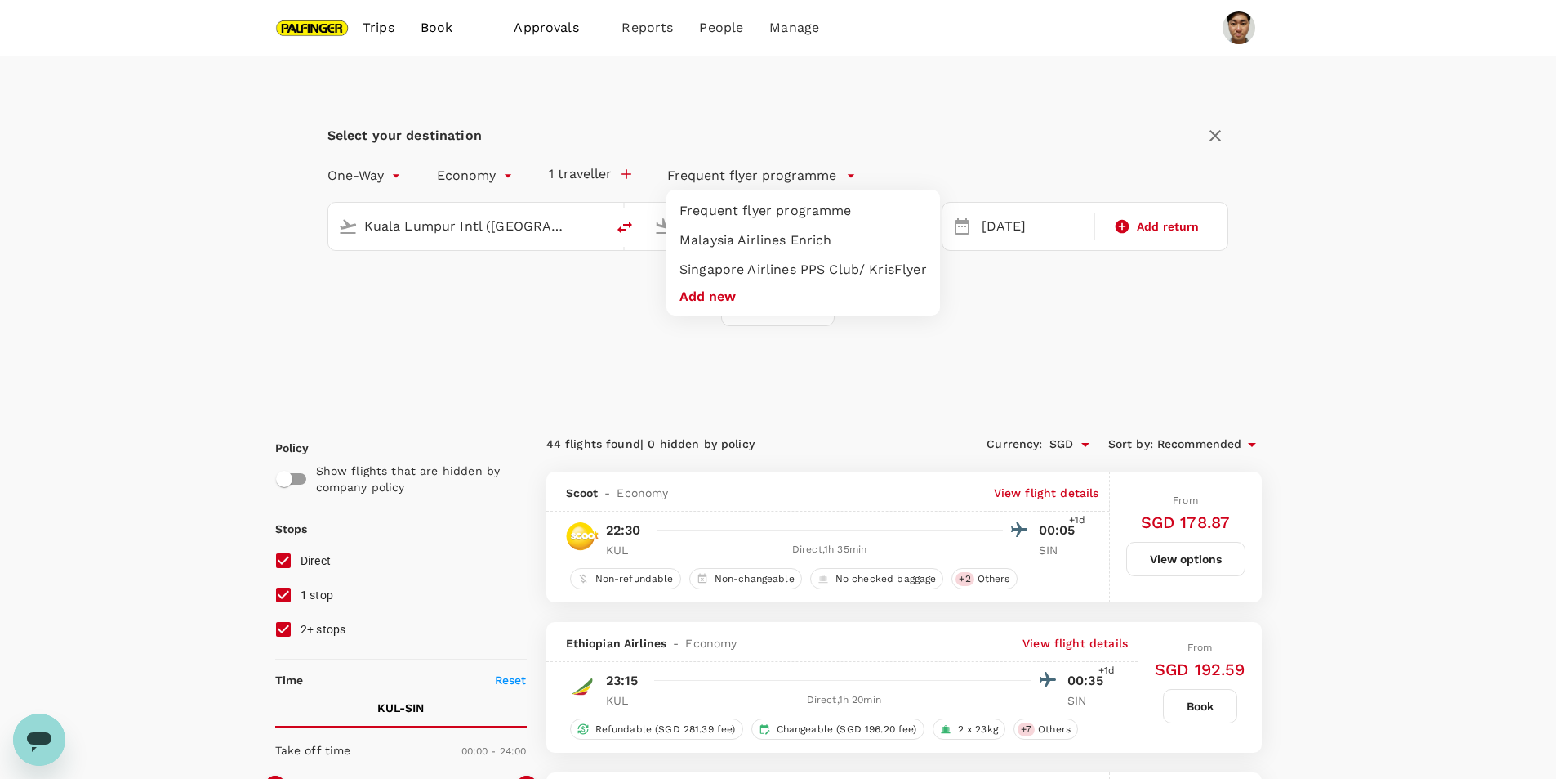
click at [799, 184] on div at bounding box center [784, 389] width 1568 height 779
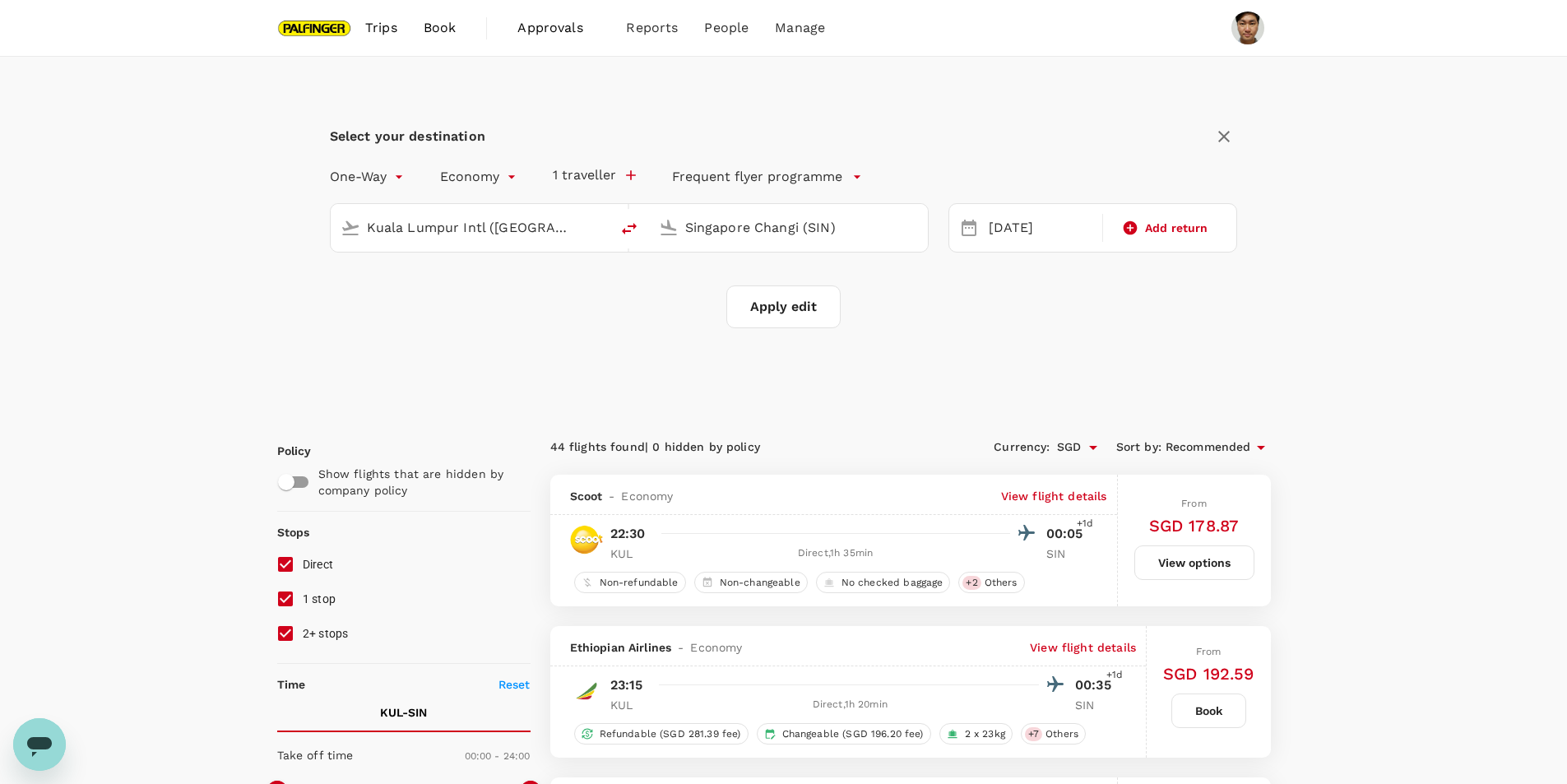
click at [790, 292] on button "Apply edit" at bounding box center [784, 306] width 114 height 43
checkbox input "false"
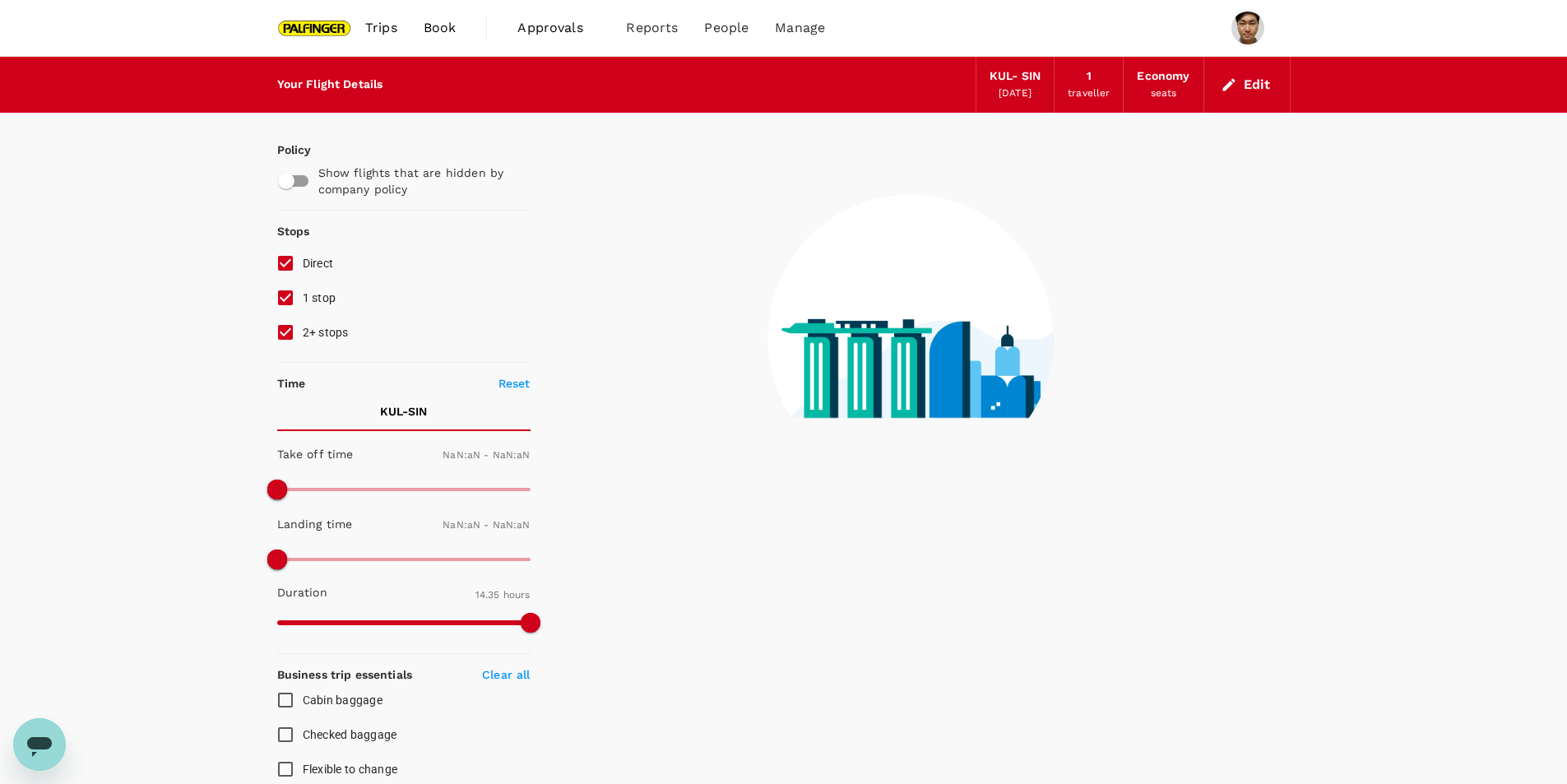
type input "1440"
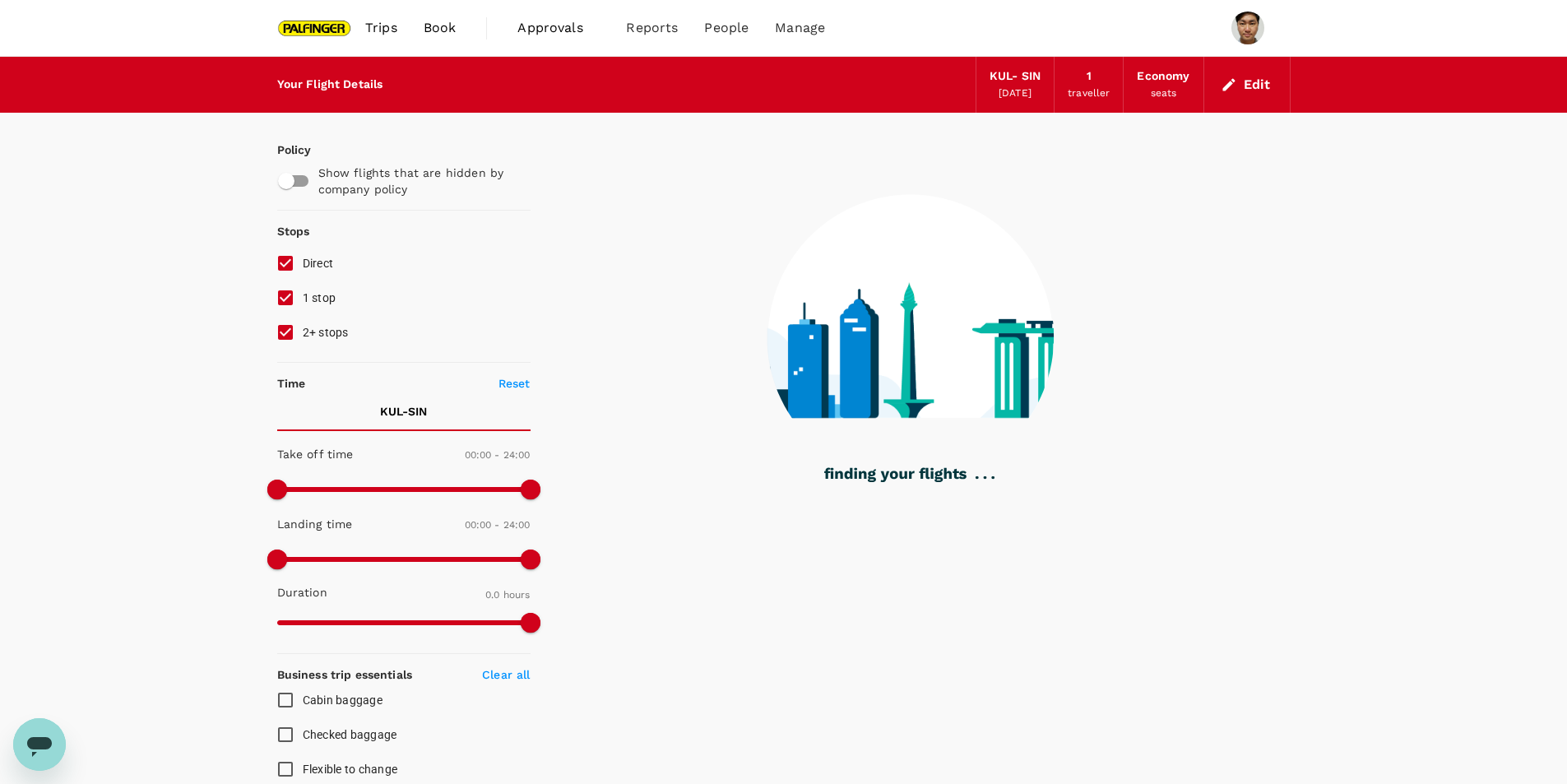
checkbox input "true"
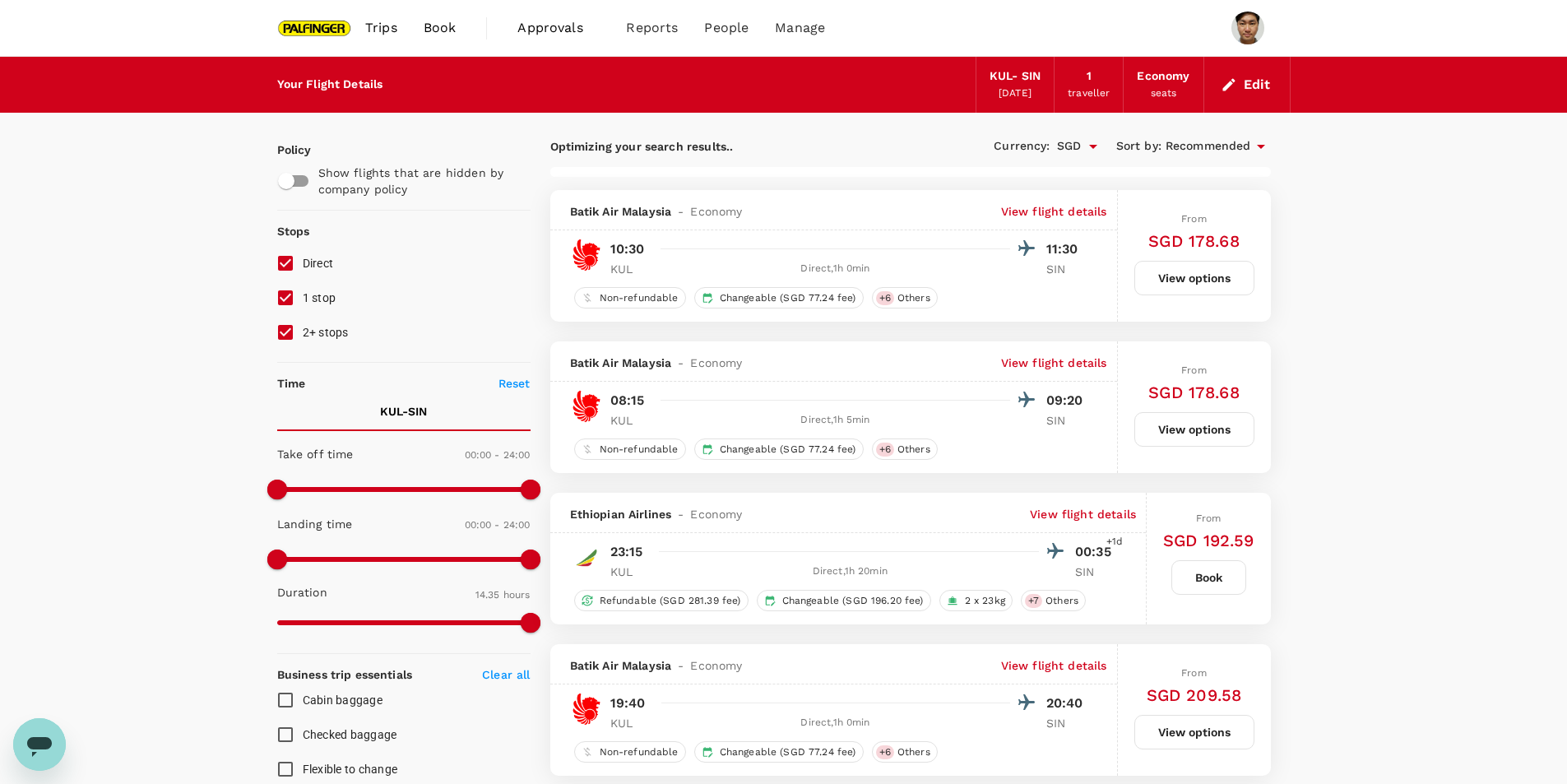
click at [1247, 92] on button "Edit" at bounding box center [1247, 84] width 60 height 26
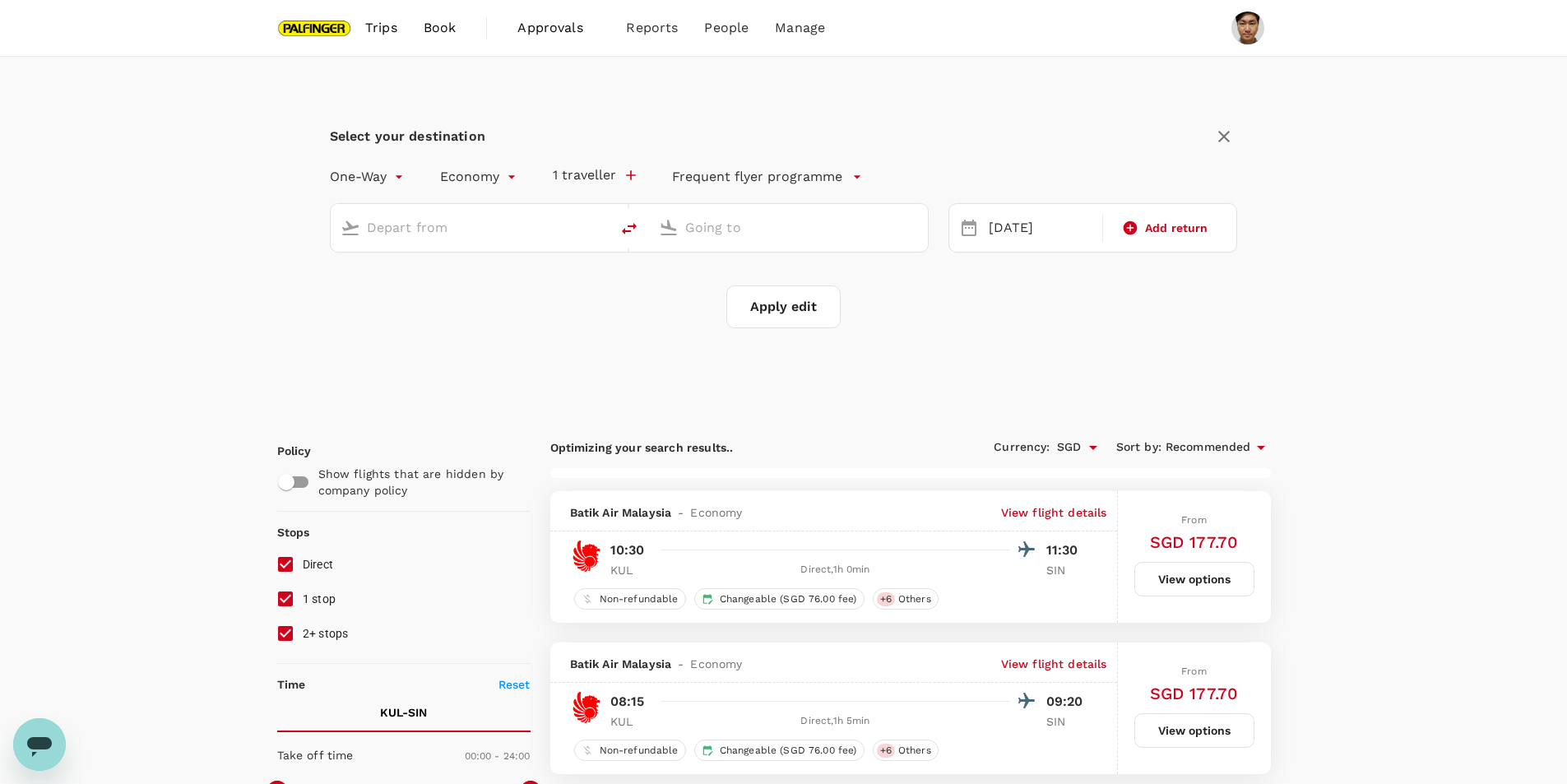
type input "Kuala Lumpur Intl ([GEOGRAPHIC_DATA])"
type input "Singapore Changi (SIN)"
click at [614, 231] on button "delete" at bounding box center [629, 228] width 39 height 39
type input "Singapore Changi (SIN)"
click at [718, 236] on input "Kuala Lumpur Intl ([GEOGRAPHIC_DATA])" at bounding box center [789, 227] width 208 height 25
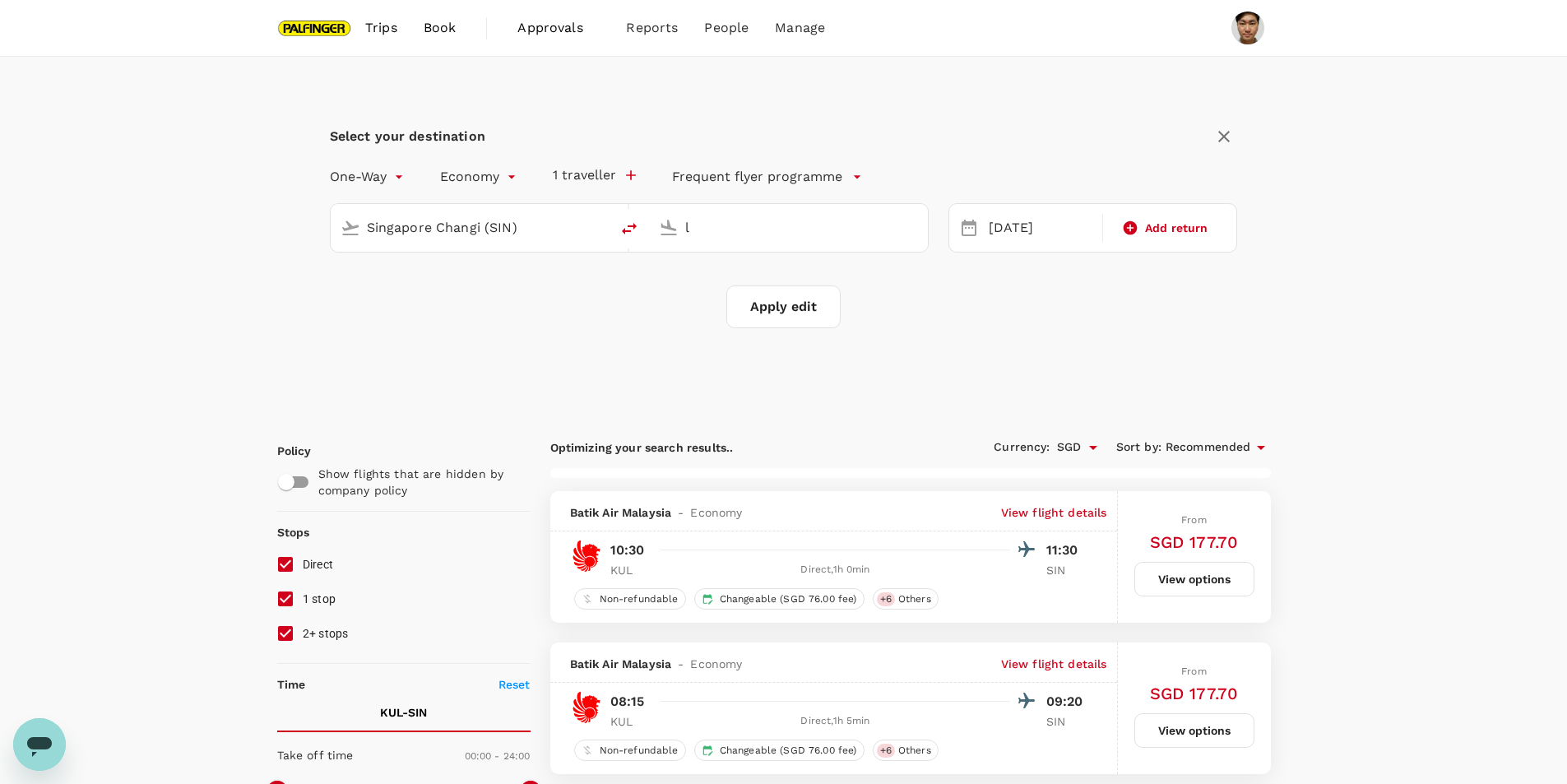
type input "l"
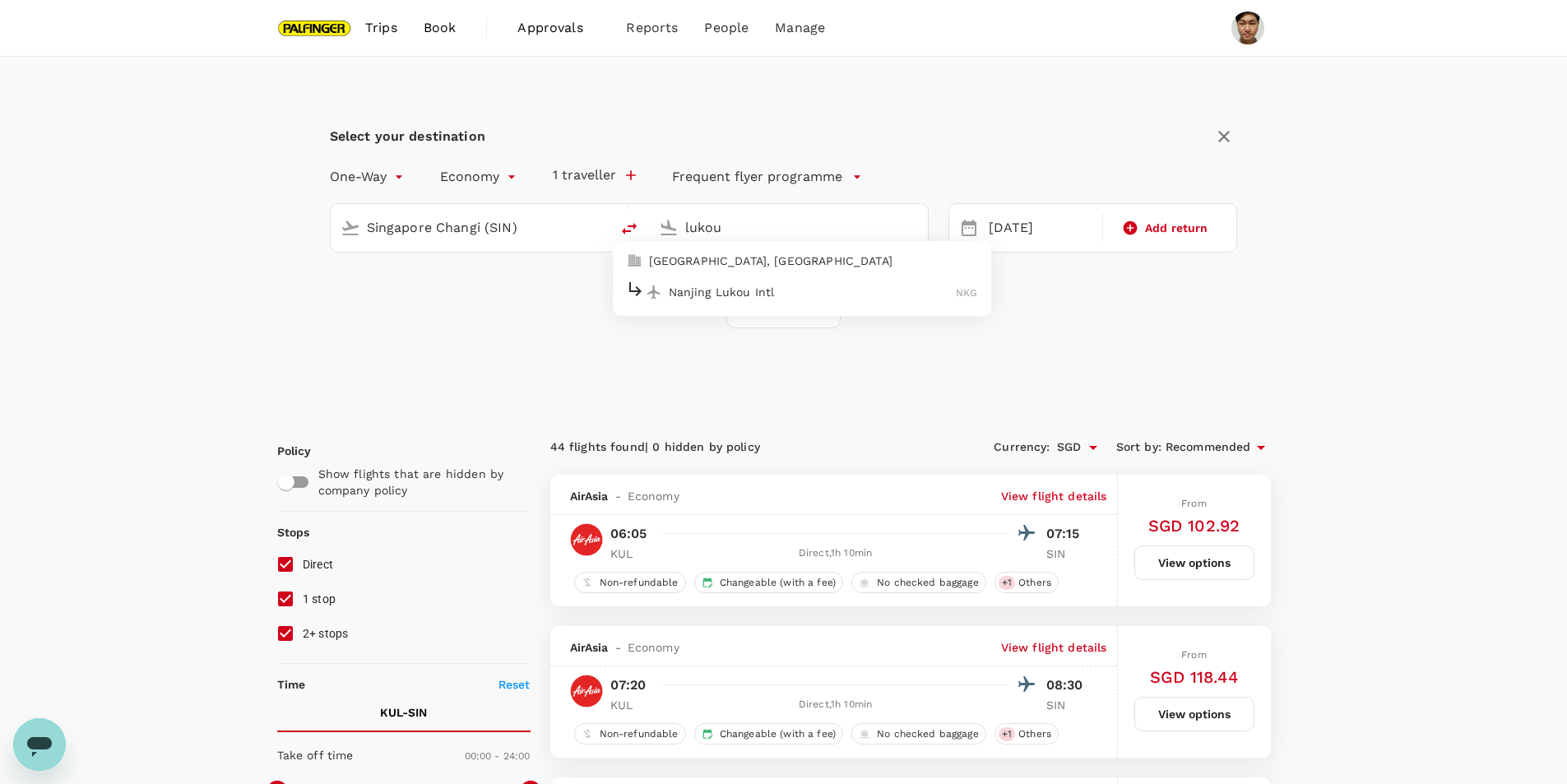
click at [710, 282] on div "Nanjing Lukou Intl NKG" at bounding box center [802, 291] width 352 height 25
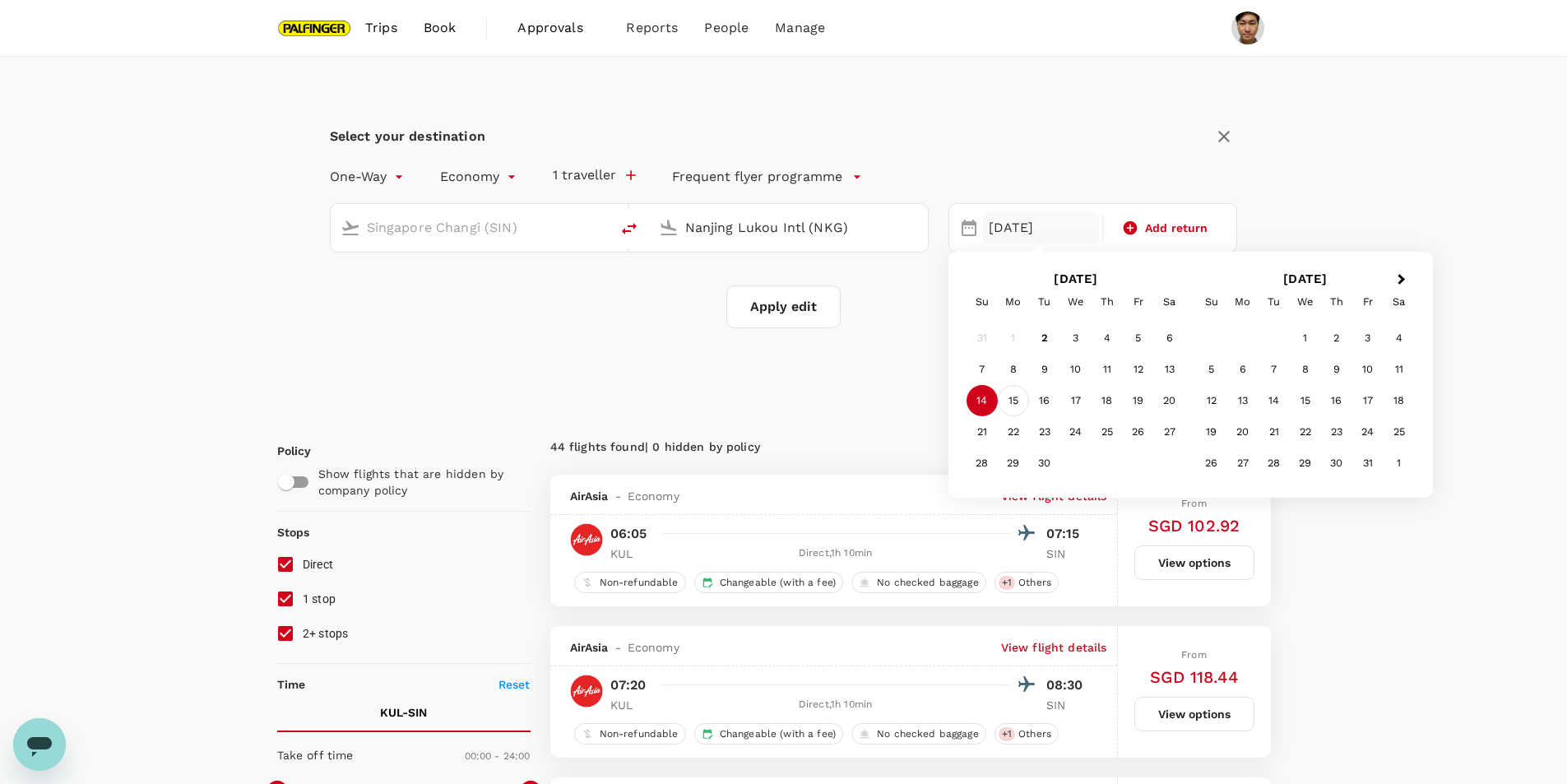
type input "Nanjing Lukou Intl (NKG)"
click at [1015, 397] on div "15" at bounding box center [1013, 400] width 31 height 31
click at [1008, 228] on div "[DATE]" at bounding box center [1040, 228] width 117 height 32
click at [991, 396] on div "14" at bounding box center [981, 400] width 31 height 31
click at [770, 314] on button "Apply edit" at bounding box center [784, 306] width 114 height 43
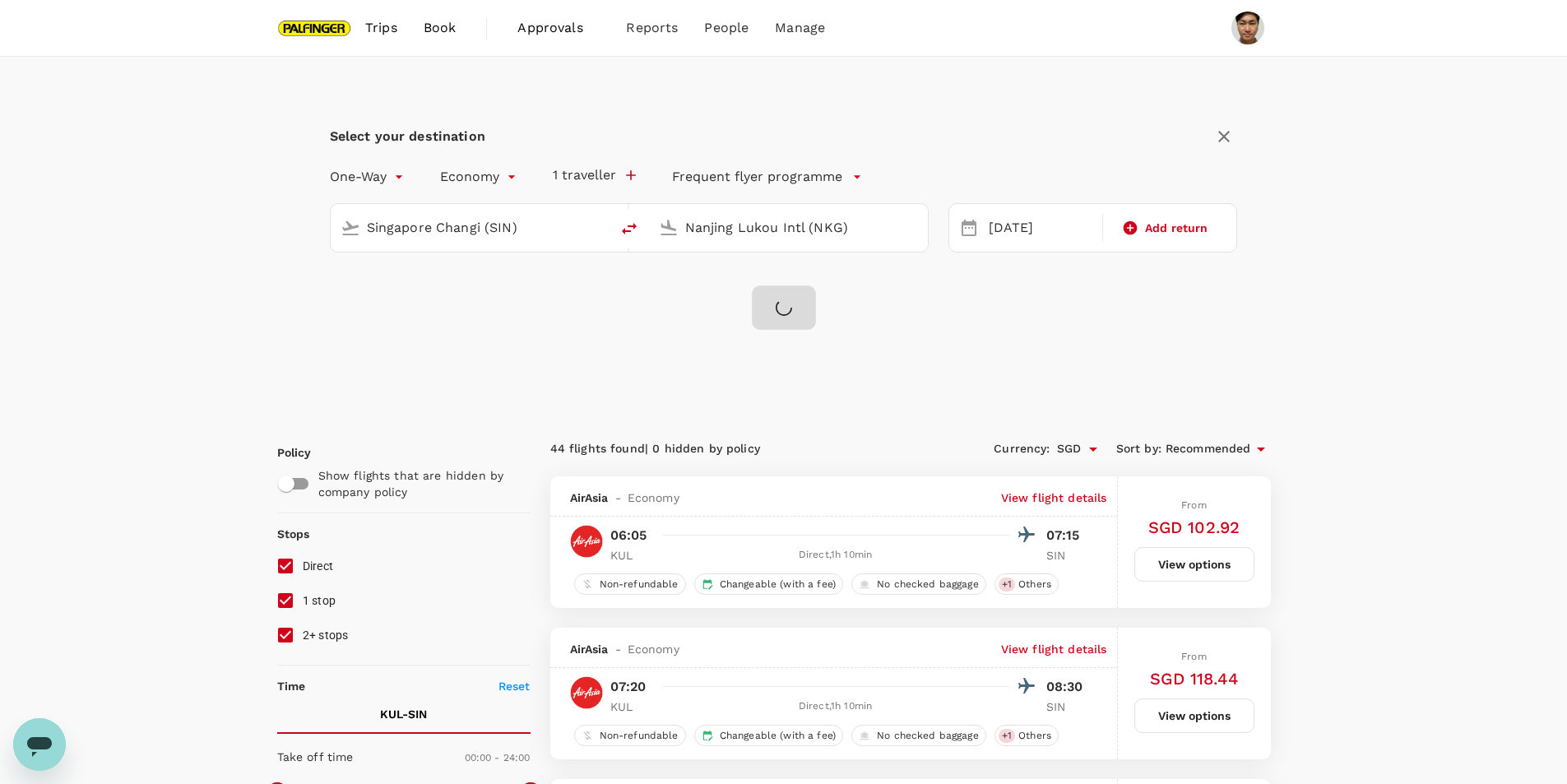
checkbox input "false"
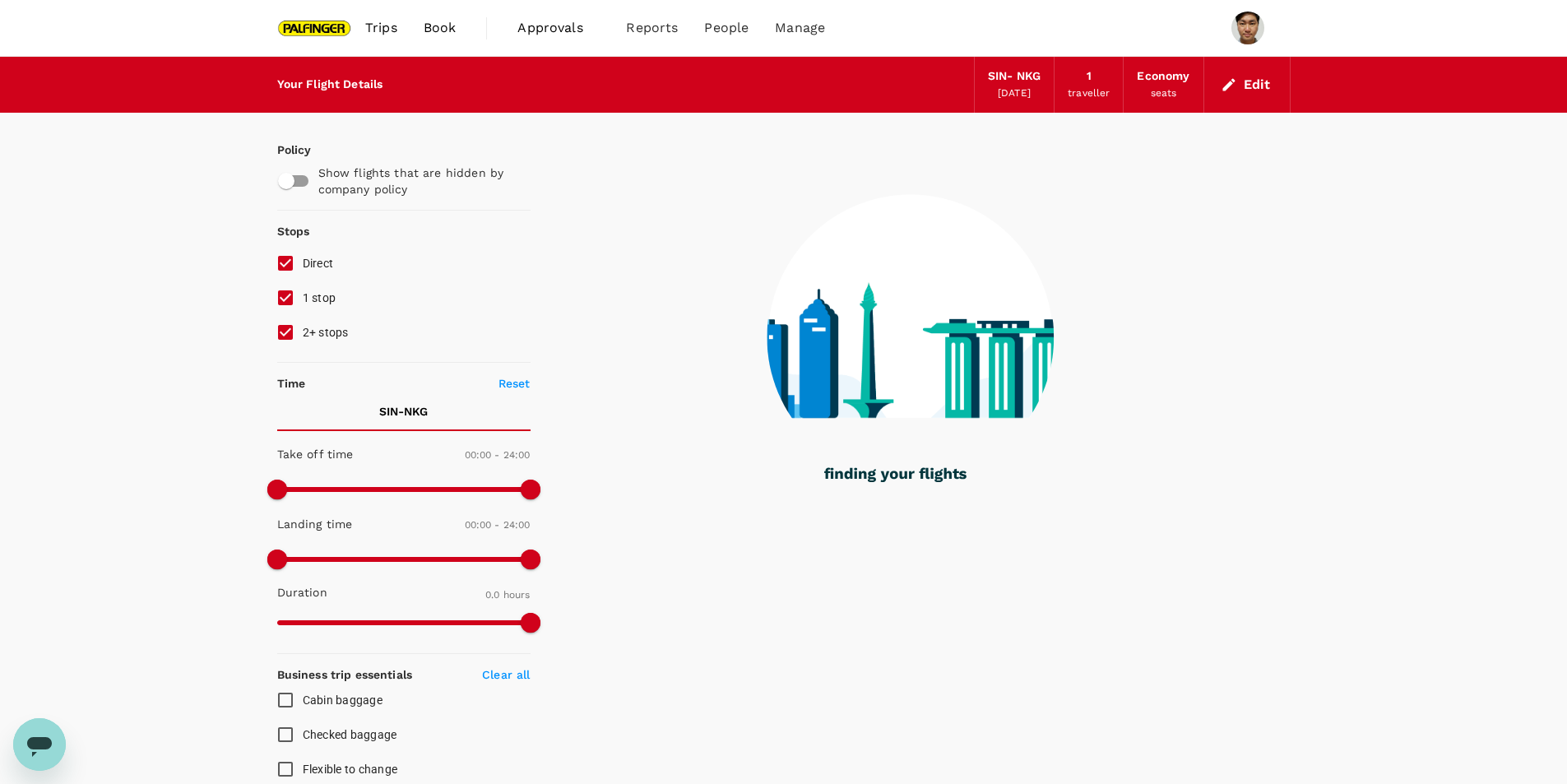
type input "1115"
checkbox input "true"
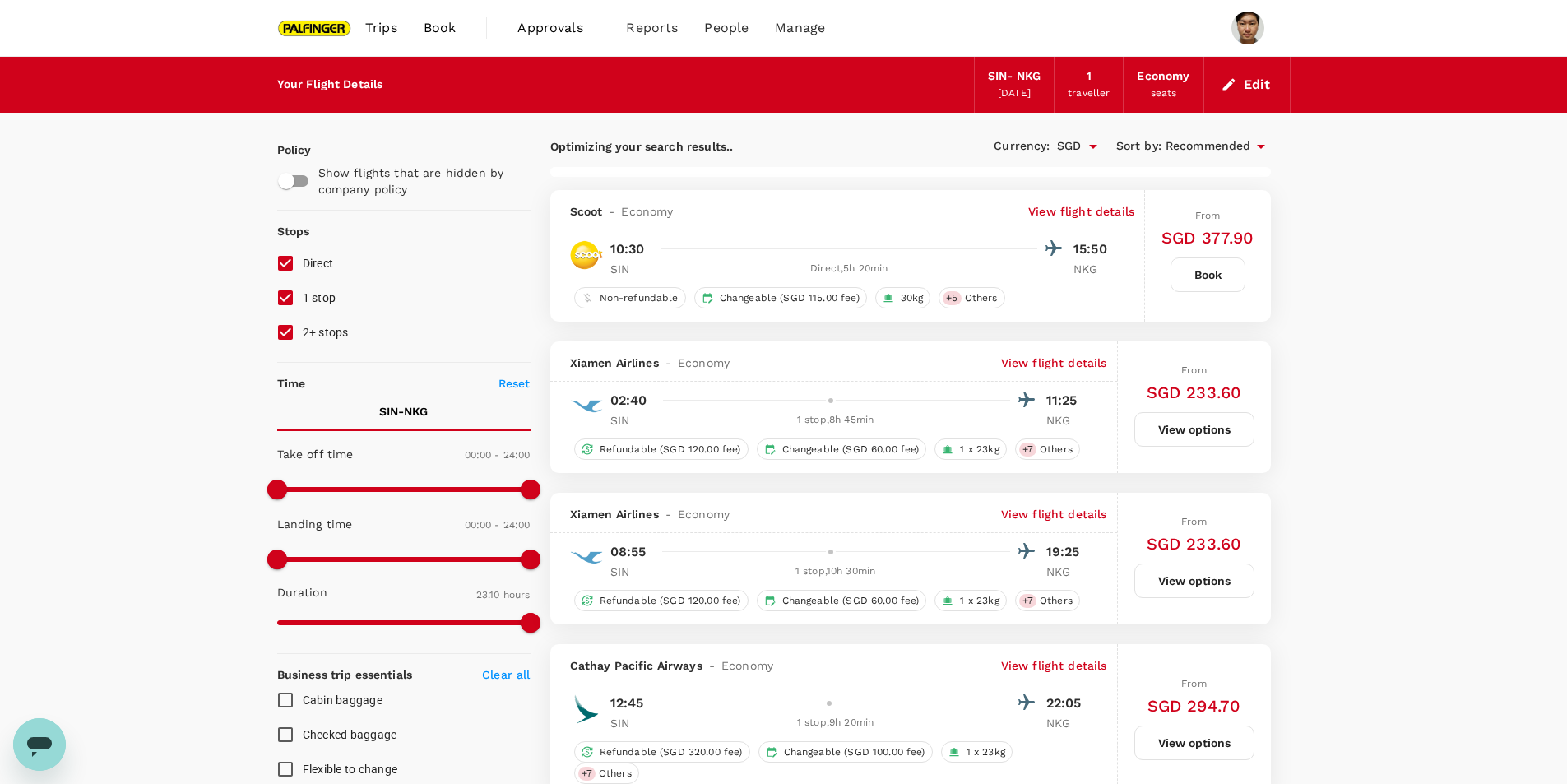
type input "1835"
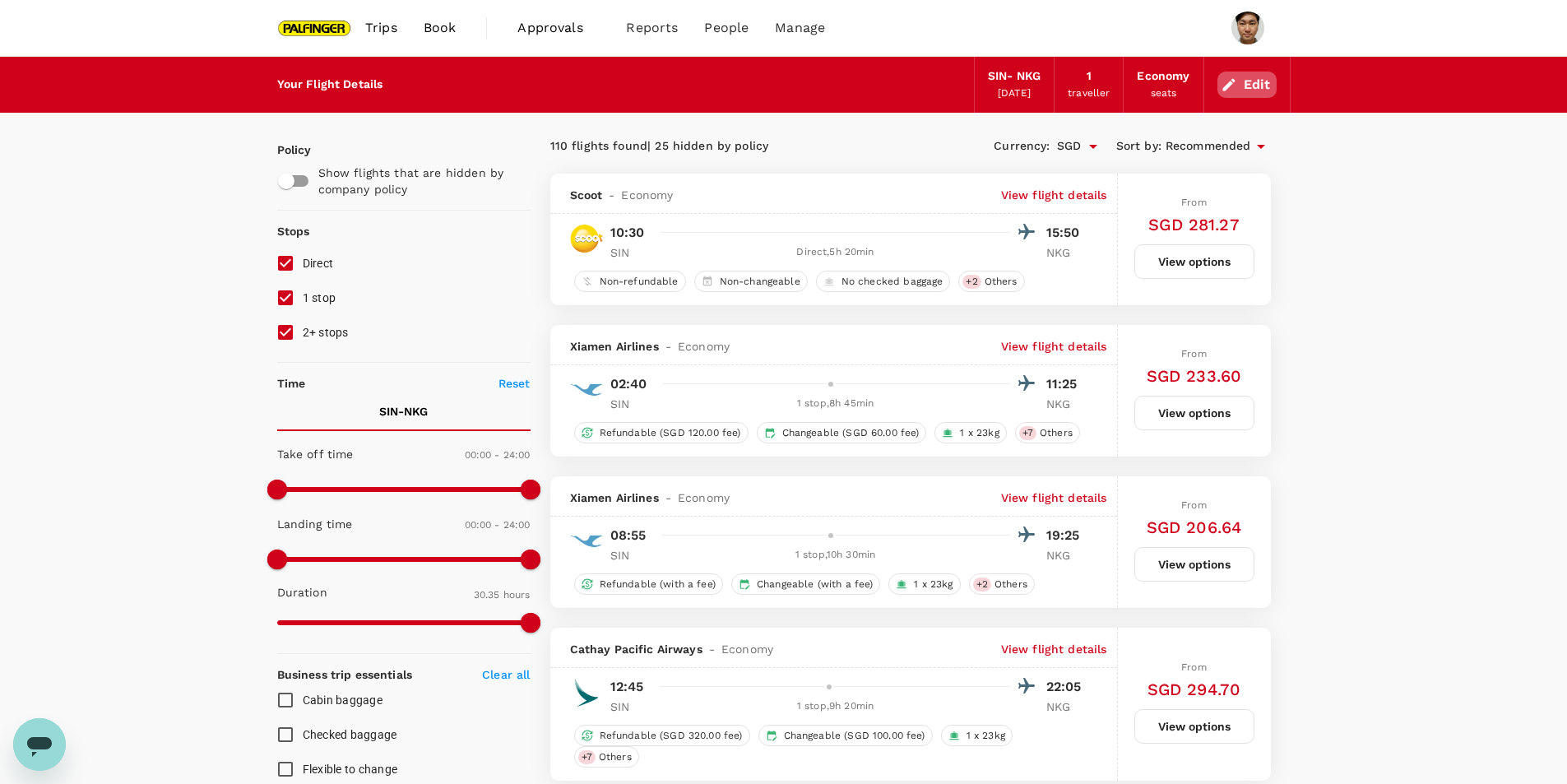
click at [1251, 86] on button "Edit" at bounding box center [1247, 84] width 60 height 26
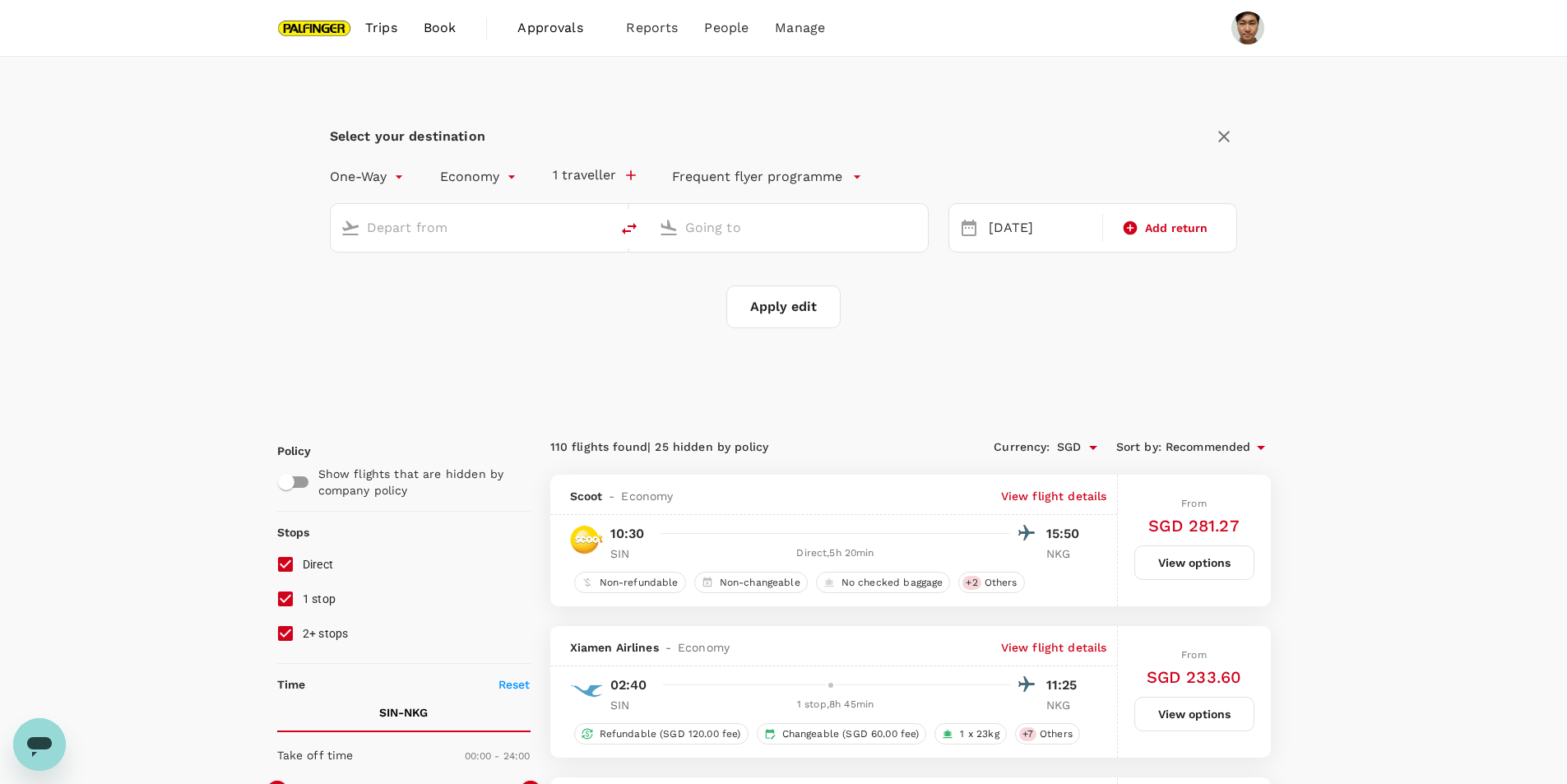
type input "Singapore Changi (SIN)"
type input "Nanjing Lukou Intl (NKG)"
click at [520, 224] on input "Singapore Changi (SIN)" at bounding box center [471, 227] width 208 height 25
click at [487, 222] on input "Singapore Changi (SIN)" at bounding box center [471, 227] width 208 height 25
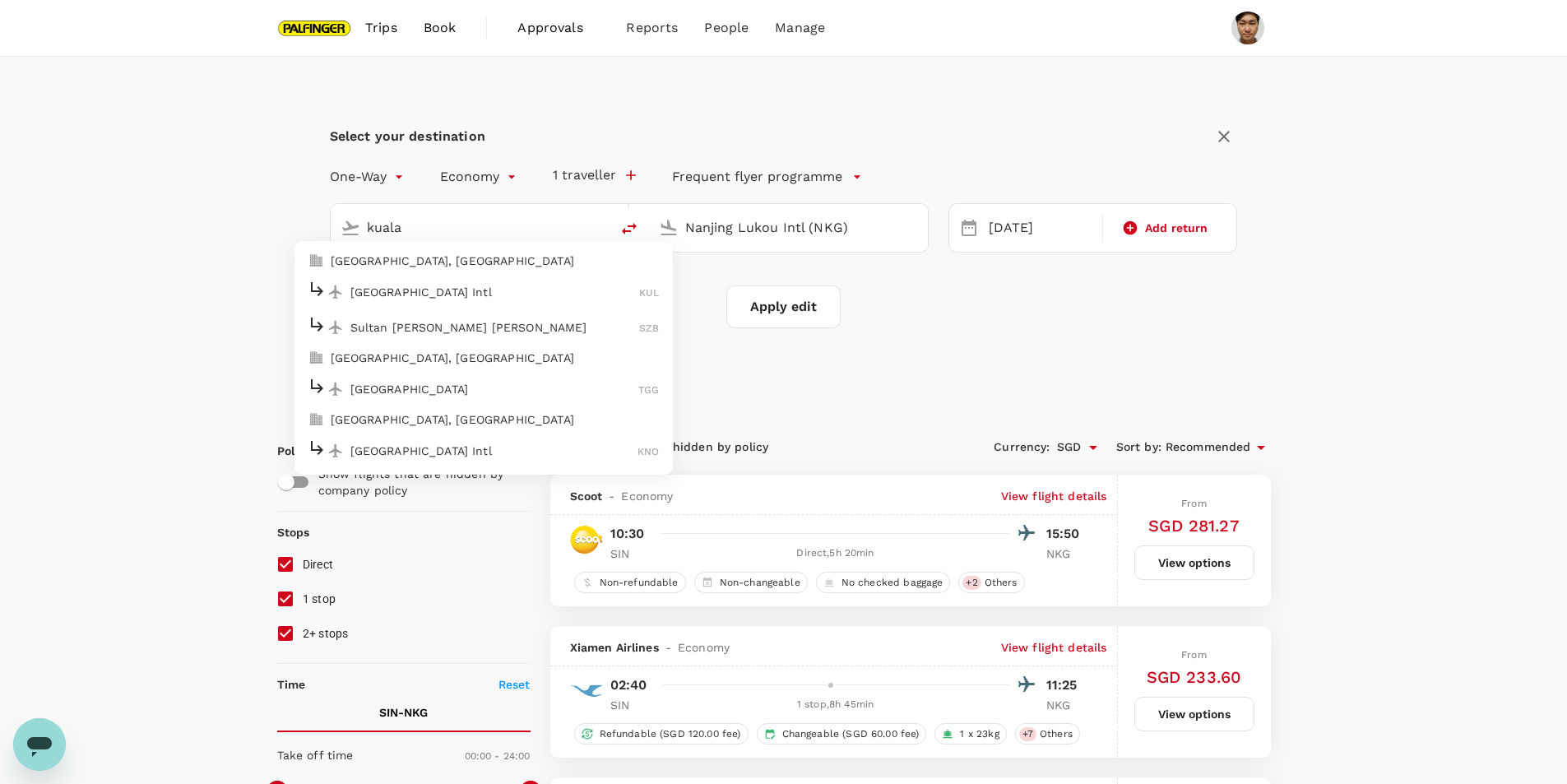
click at [523, 286] on p "[GEOGRAPHIC_DATA] Intl" at bounding box center [495, 292] width 289 height 17
type input "Kuala Lumpur Intl ([GEOGRAPHIC_DATA])"
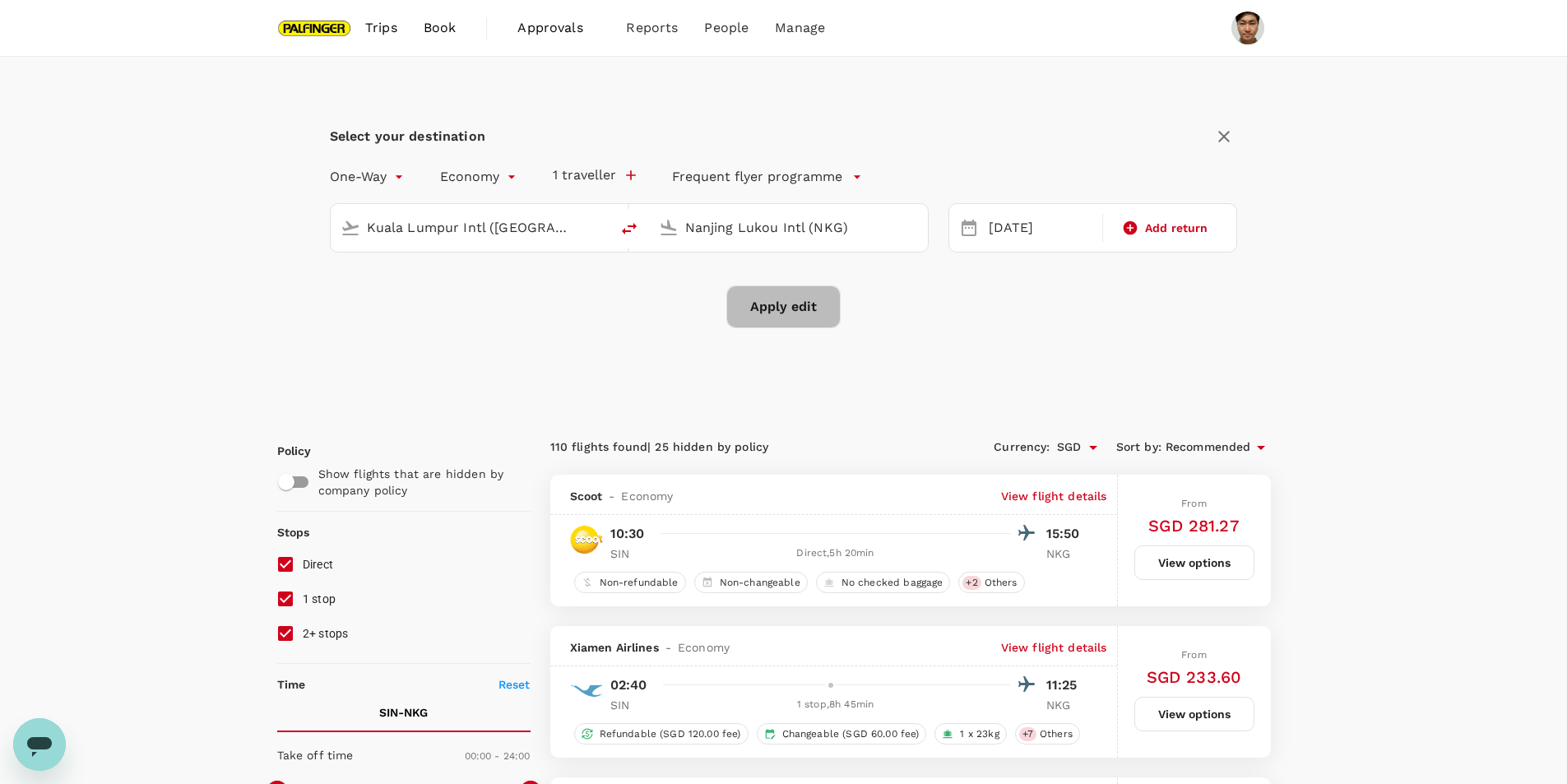
click at [769, 309] on button "Apply edit" at bounding box center [784, 306] width 114 height 43
checkbox input "false"
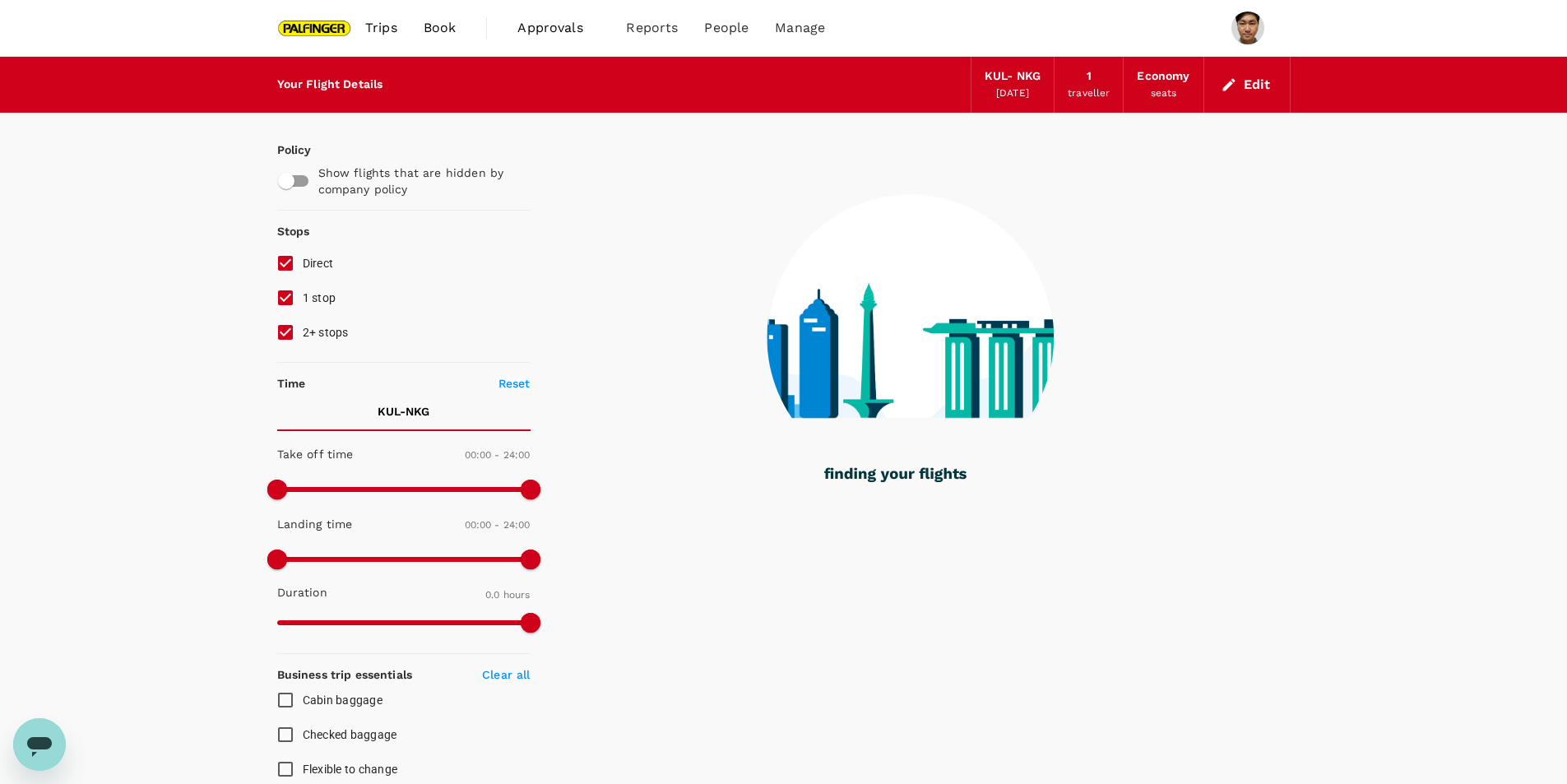
type input "1425"
checkbox input "true"
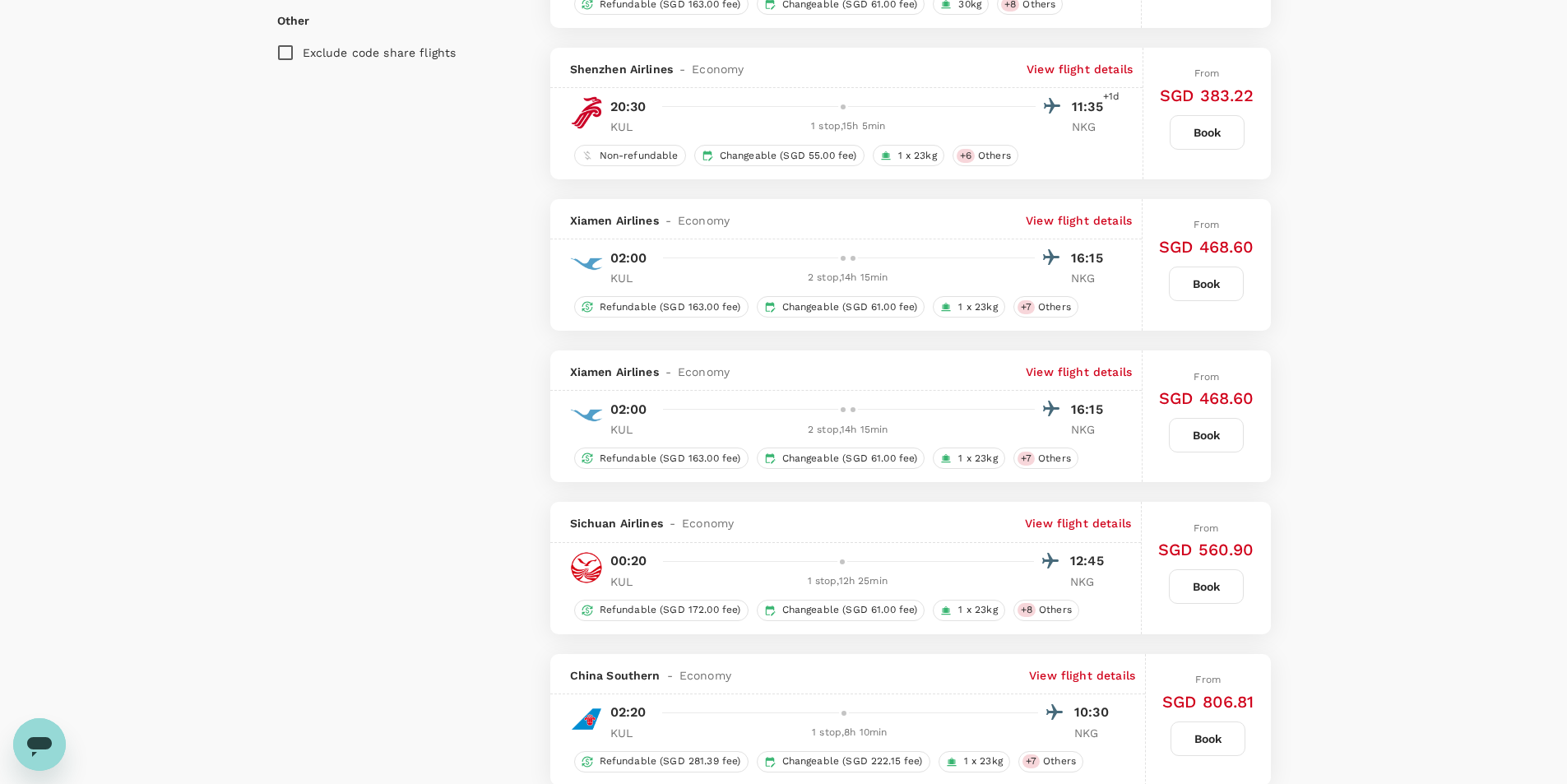
scroll to position [2138, 0]
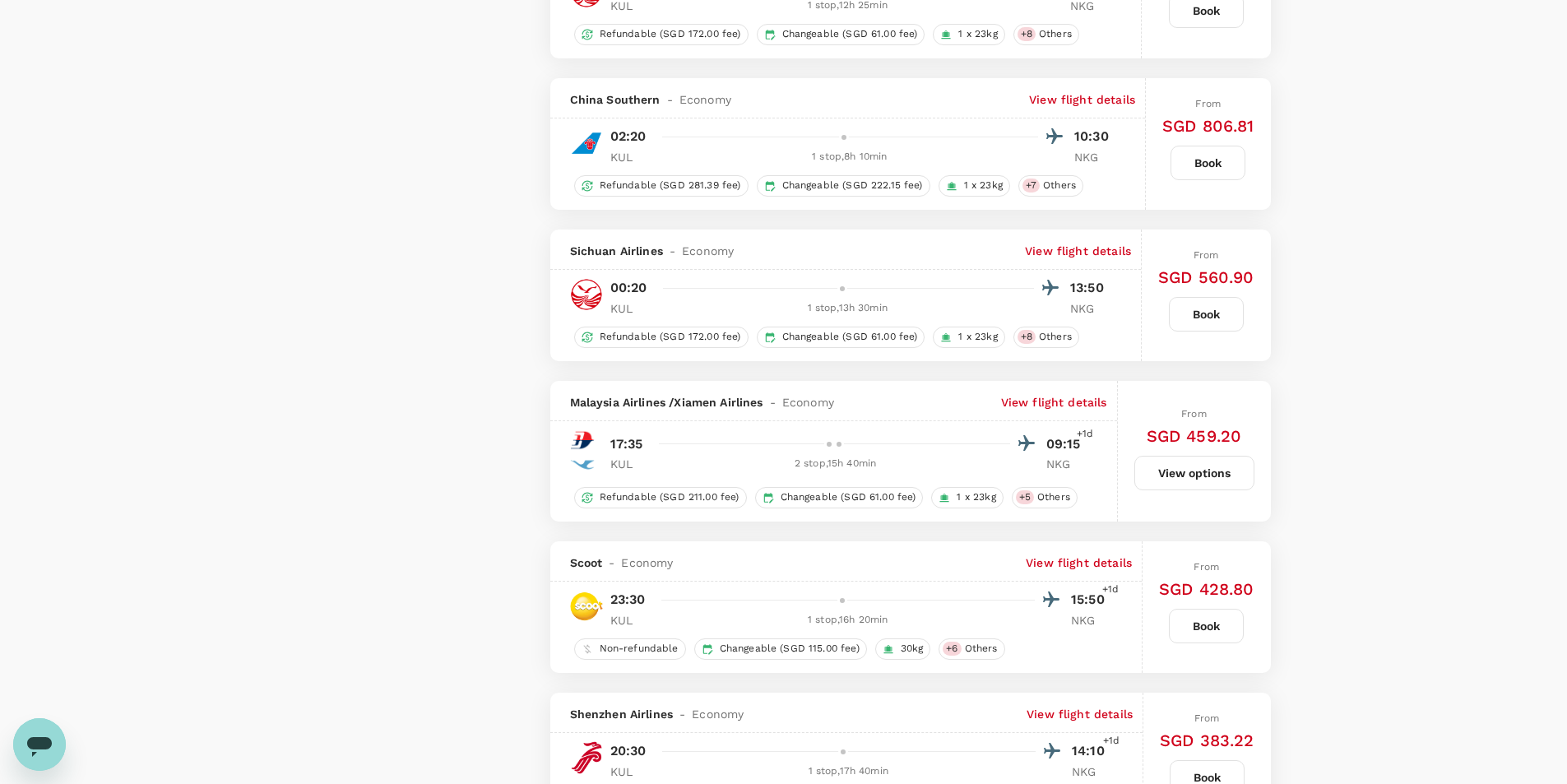
type input "1855"
click at [1082, 568] on p "View flight details" at bounding box center [1079, 563] width 107 height 17
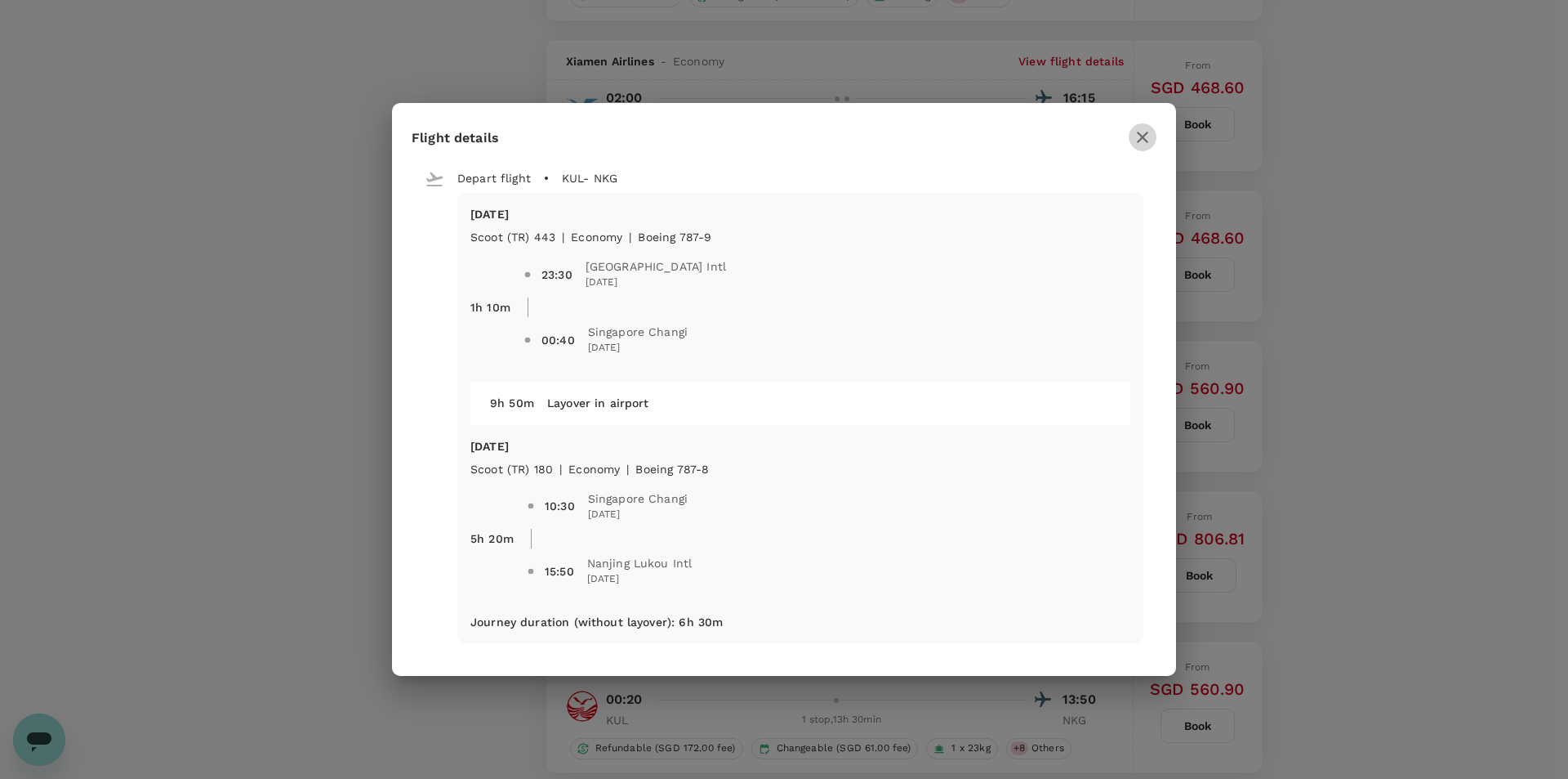
click at [1147, 130] on icon "button" at bounding box center [1142, 137] width 20 height 20
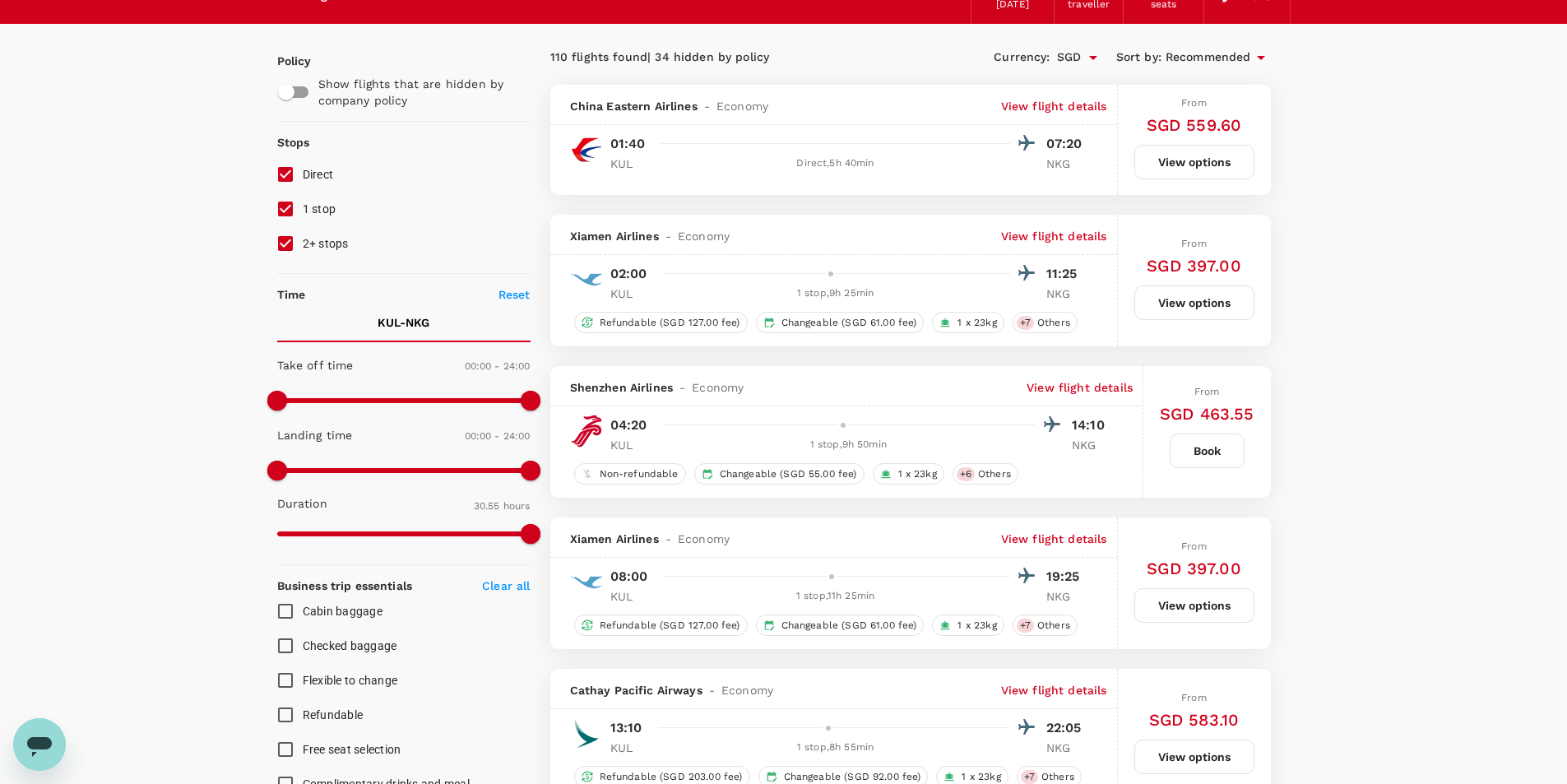
scroll to position [0, 0]
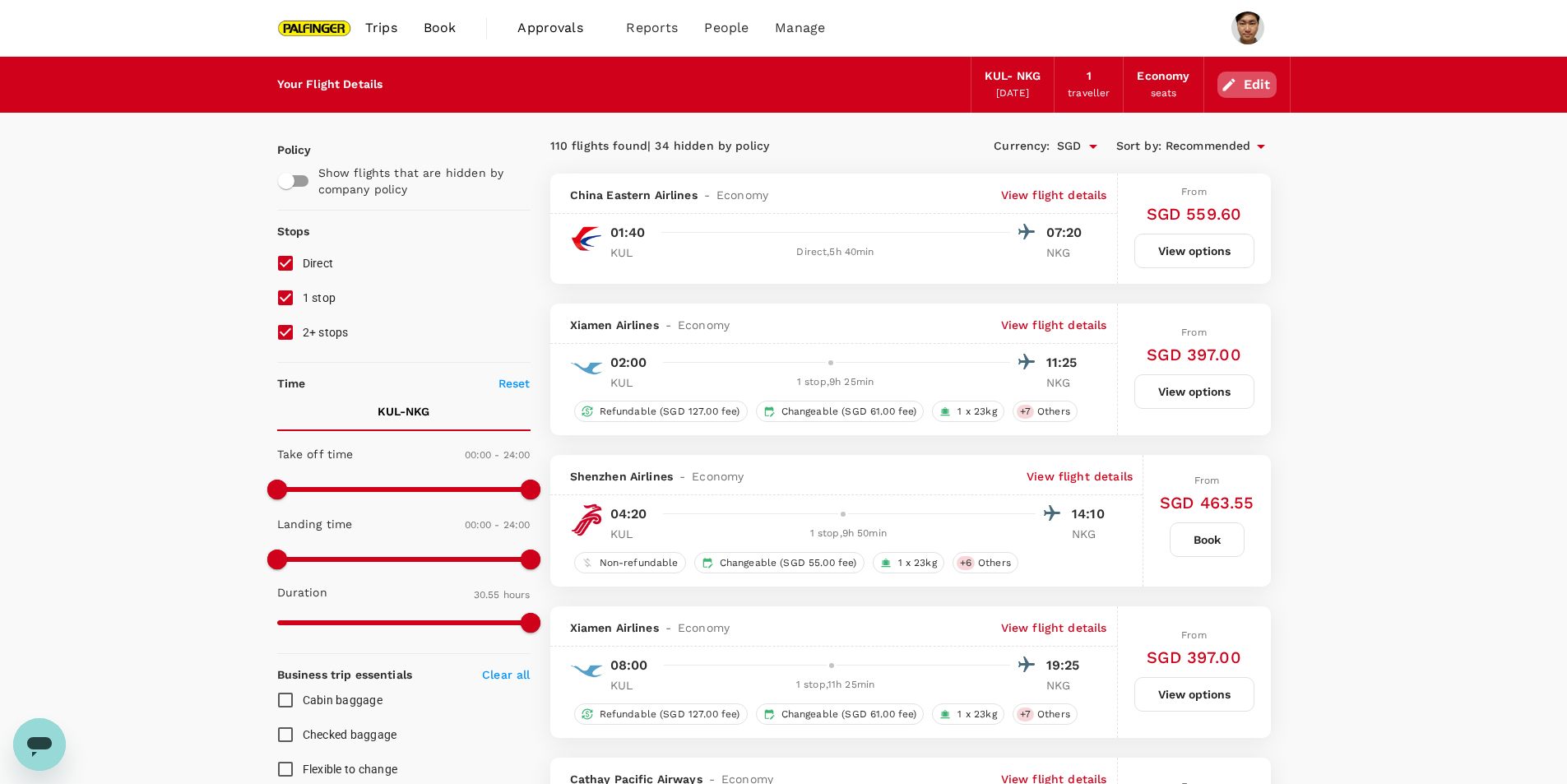
click at [1272, 77] on button "Edit" at bounding box center [1247, 84] width 60 height 26
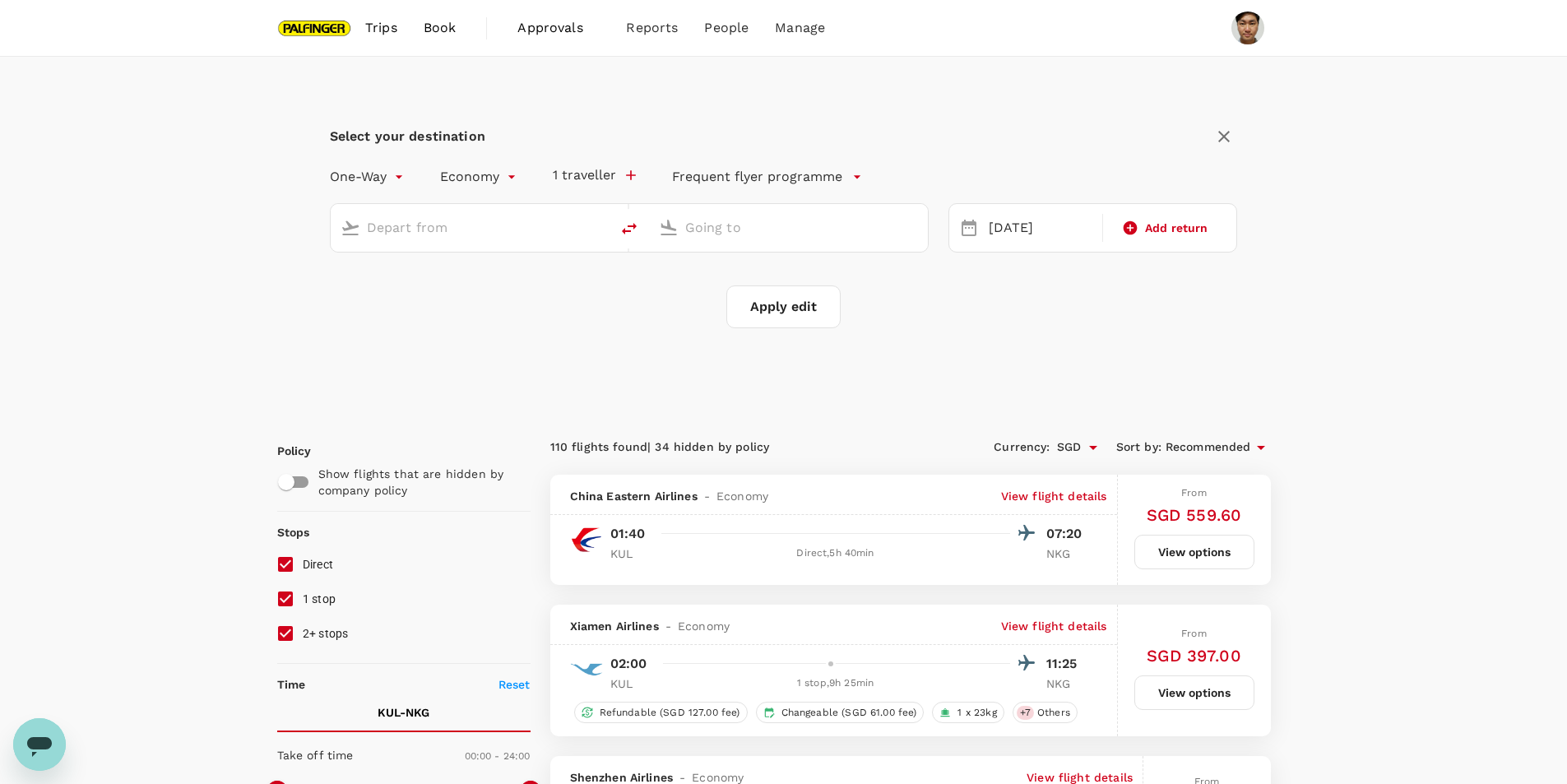
type input "Kuala Lumpur Intl ([GEOGRAPHIC_DATA])"
type input "Nanjing Lukou Intl (NKG)"
click at [1060, 235] on div "[DATE]" at bounding box center [1040, 228] width 117 height 32
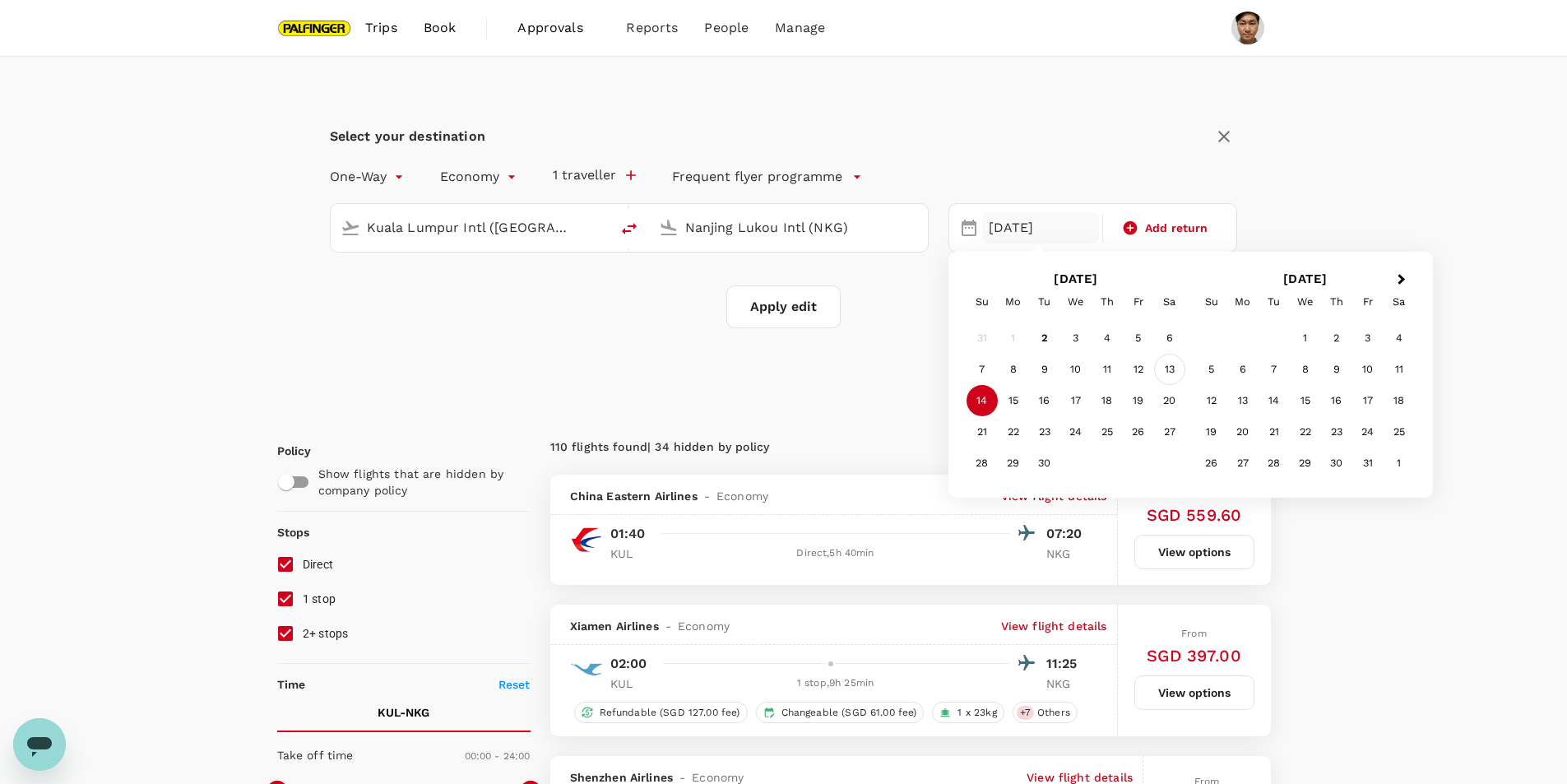
click at [1162, 366] on div "13" at bounding box center [1169, 369] width 31 height 31
click at [806, 303] on button "Apply edit" at bounding box center [784, 306] width 114 height 43
checkbox input "false"
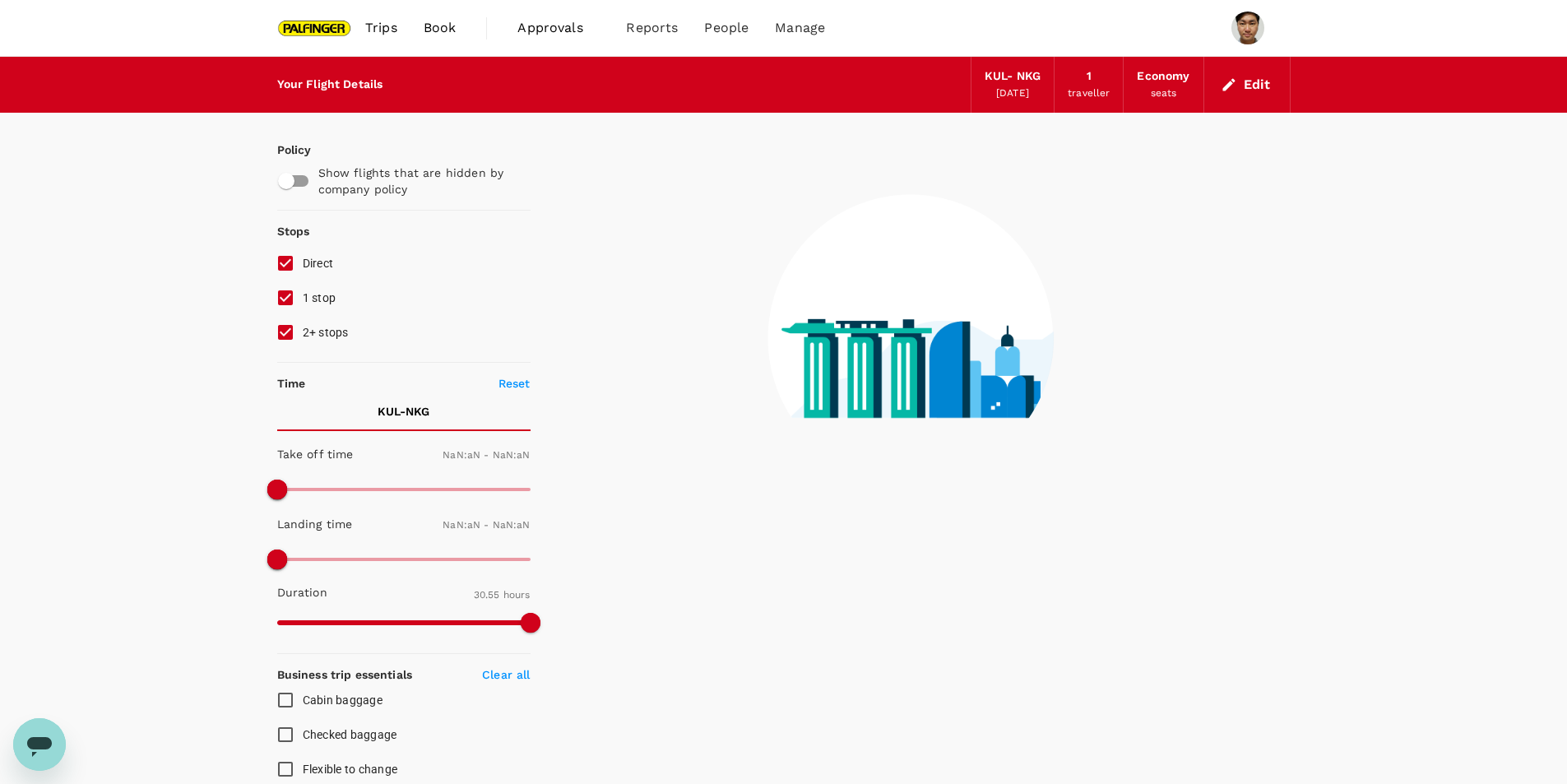
type input "1440"
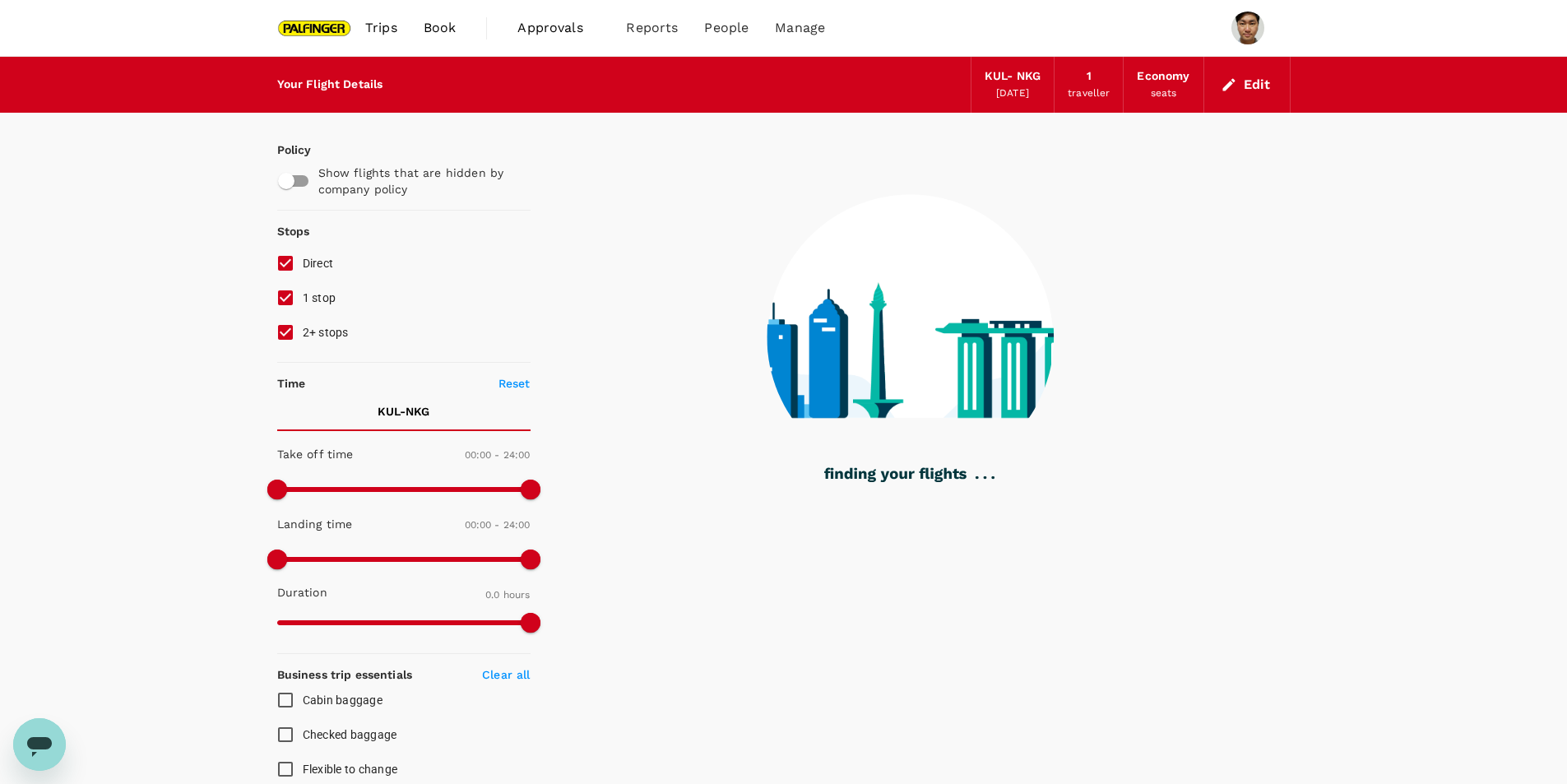
type input "1430"
checkbox input "true"
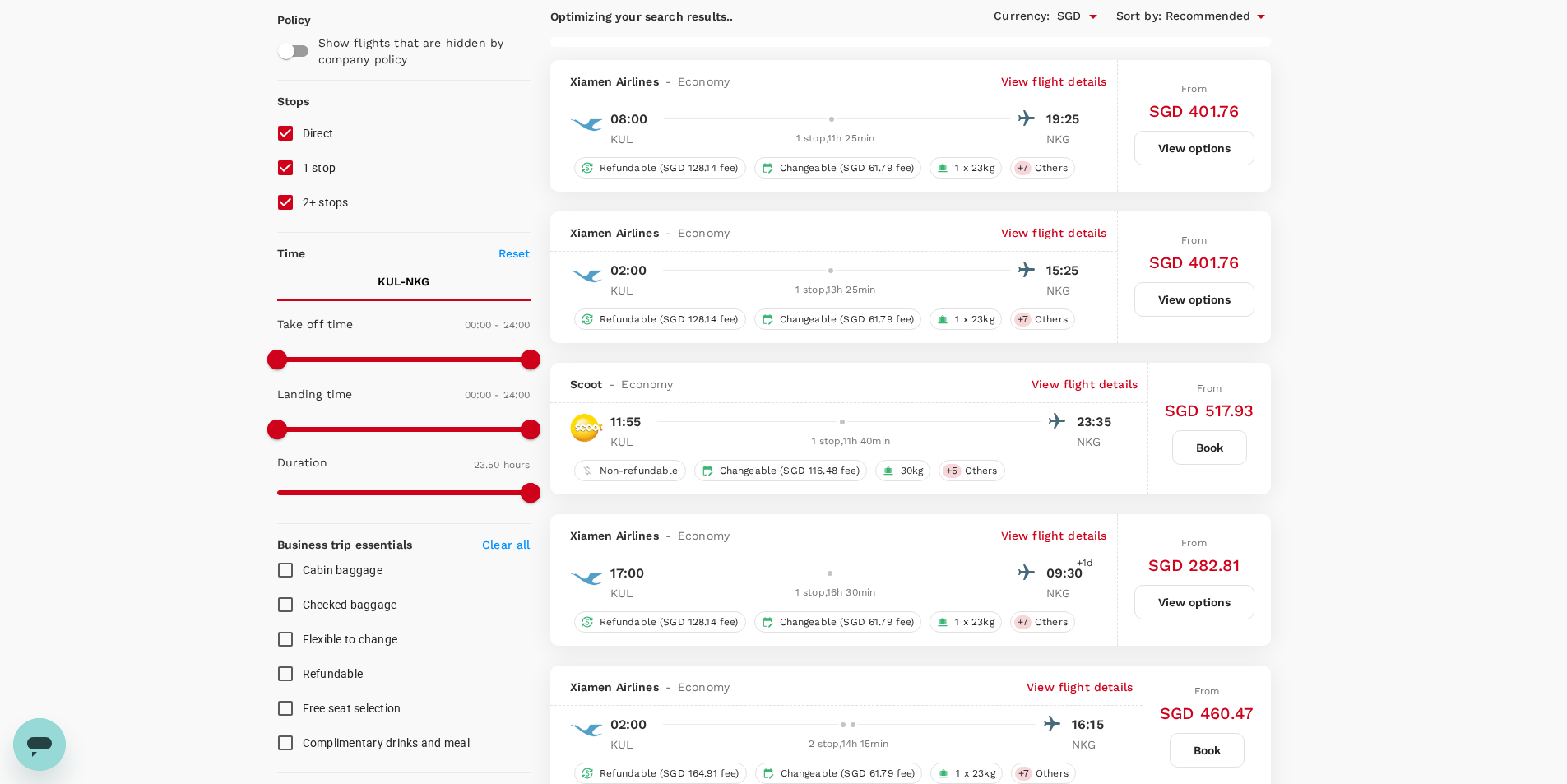
scroll to position [411, 0]
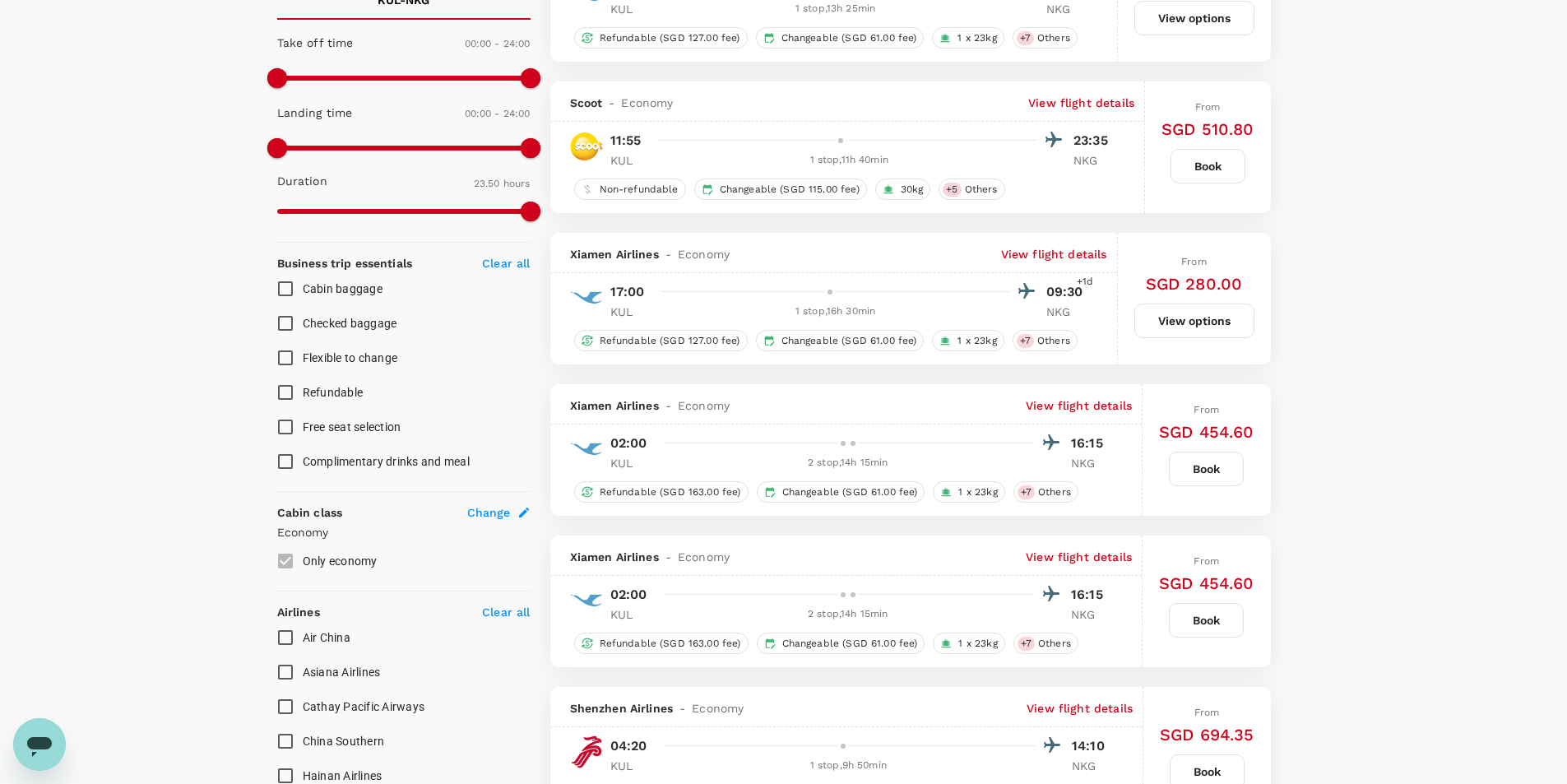
click at [1121, 108] on p "View flight details" at bounding box center [1081, 103] width 107 height 17
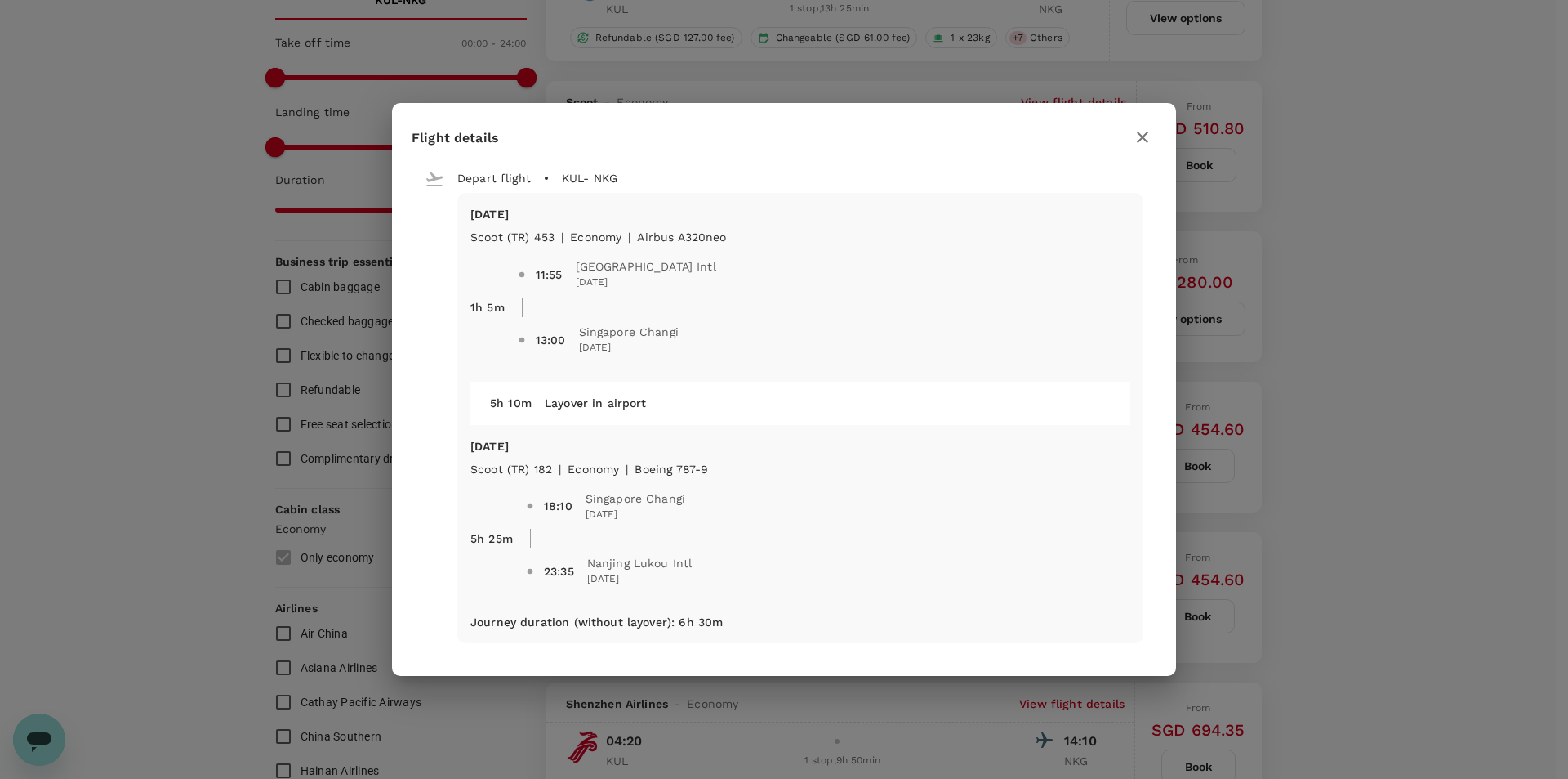
type input "1830"
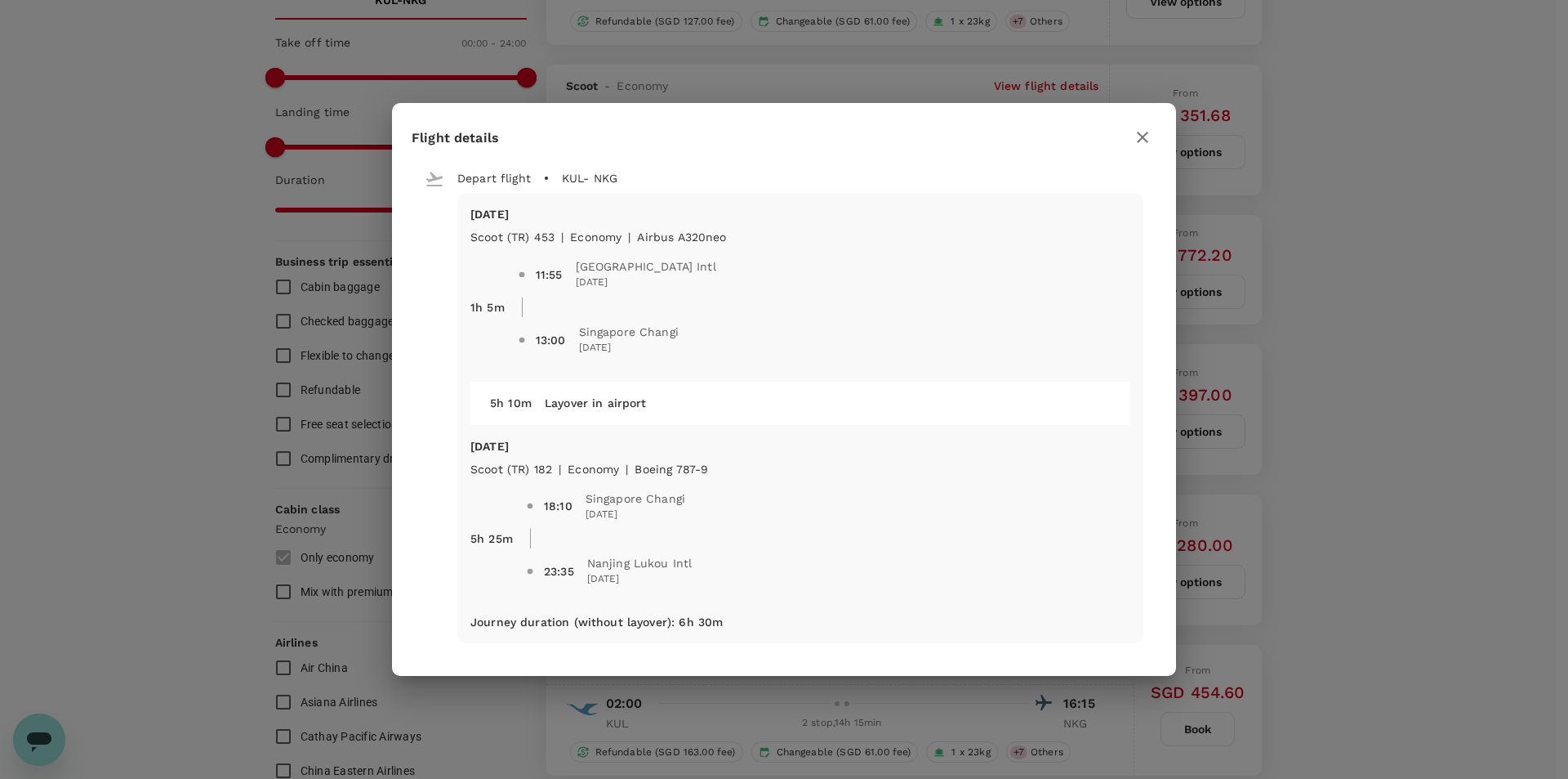
click at [1152, 138] on icon "button" at bounding box center [1142, 137] width 20 height 20
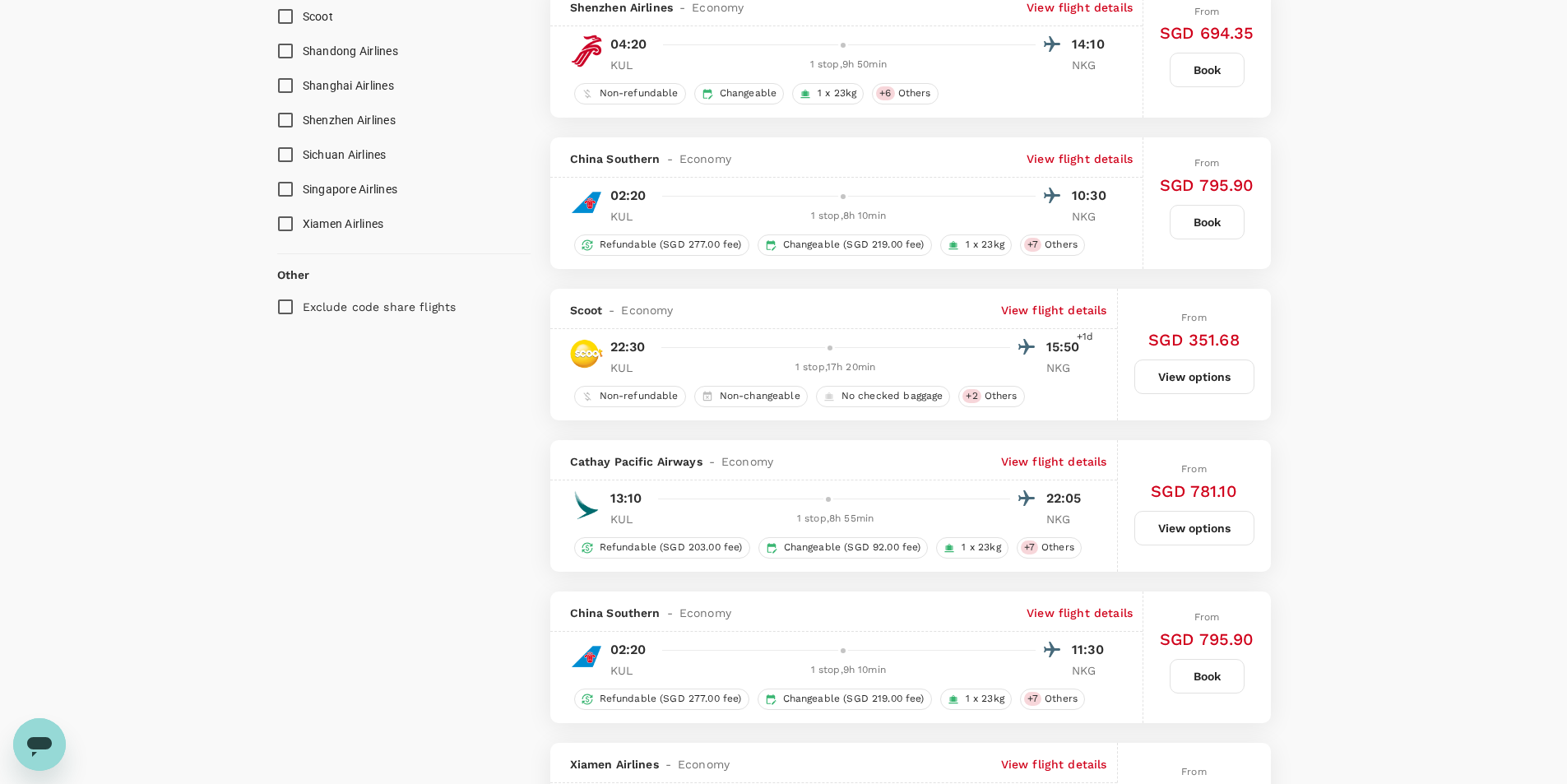
scroll to position [1398, 0]
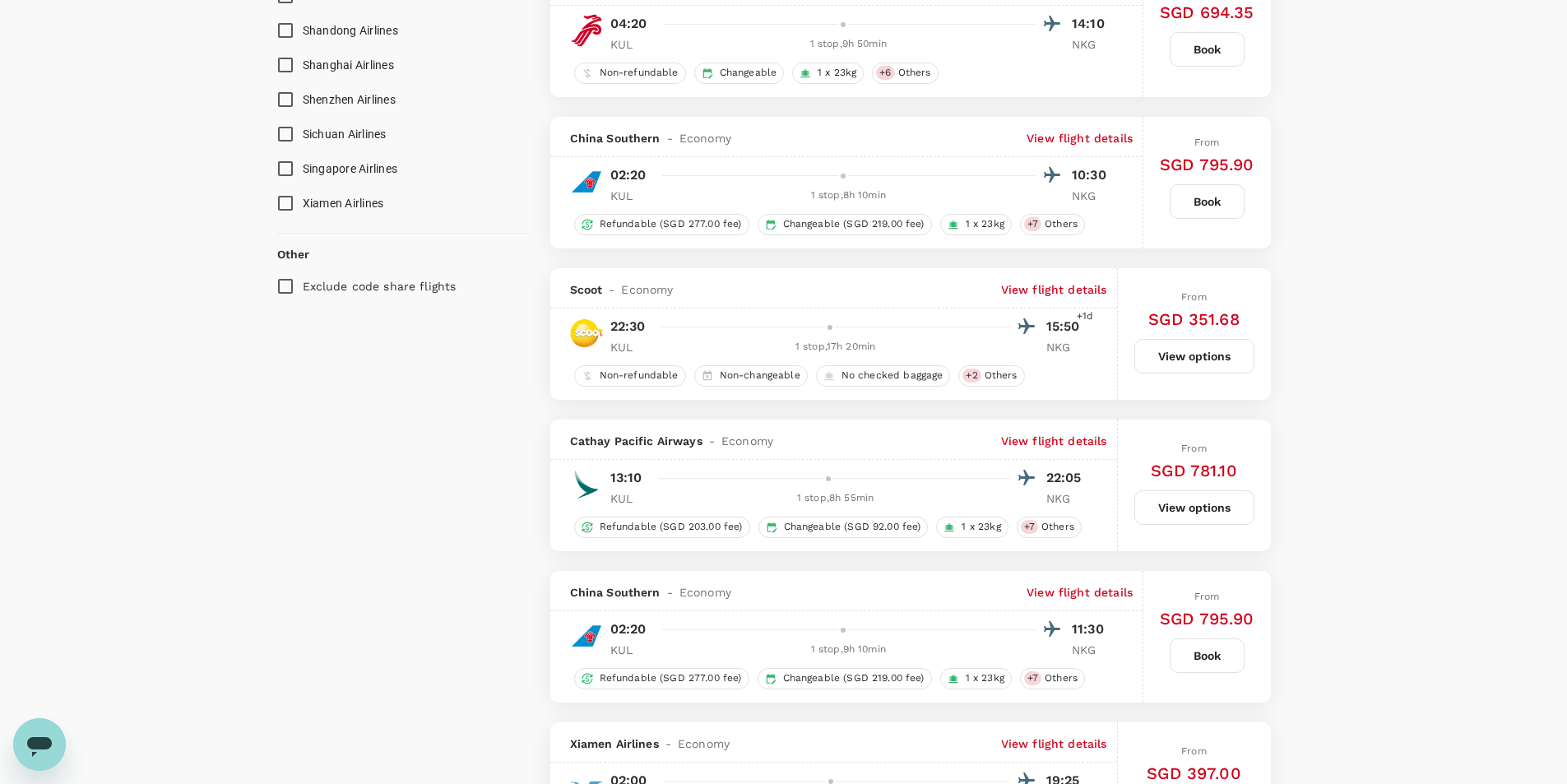
click at [1077, 294] on p "View flight details" at bounding box center [1054, 289] width 107 height 17
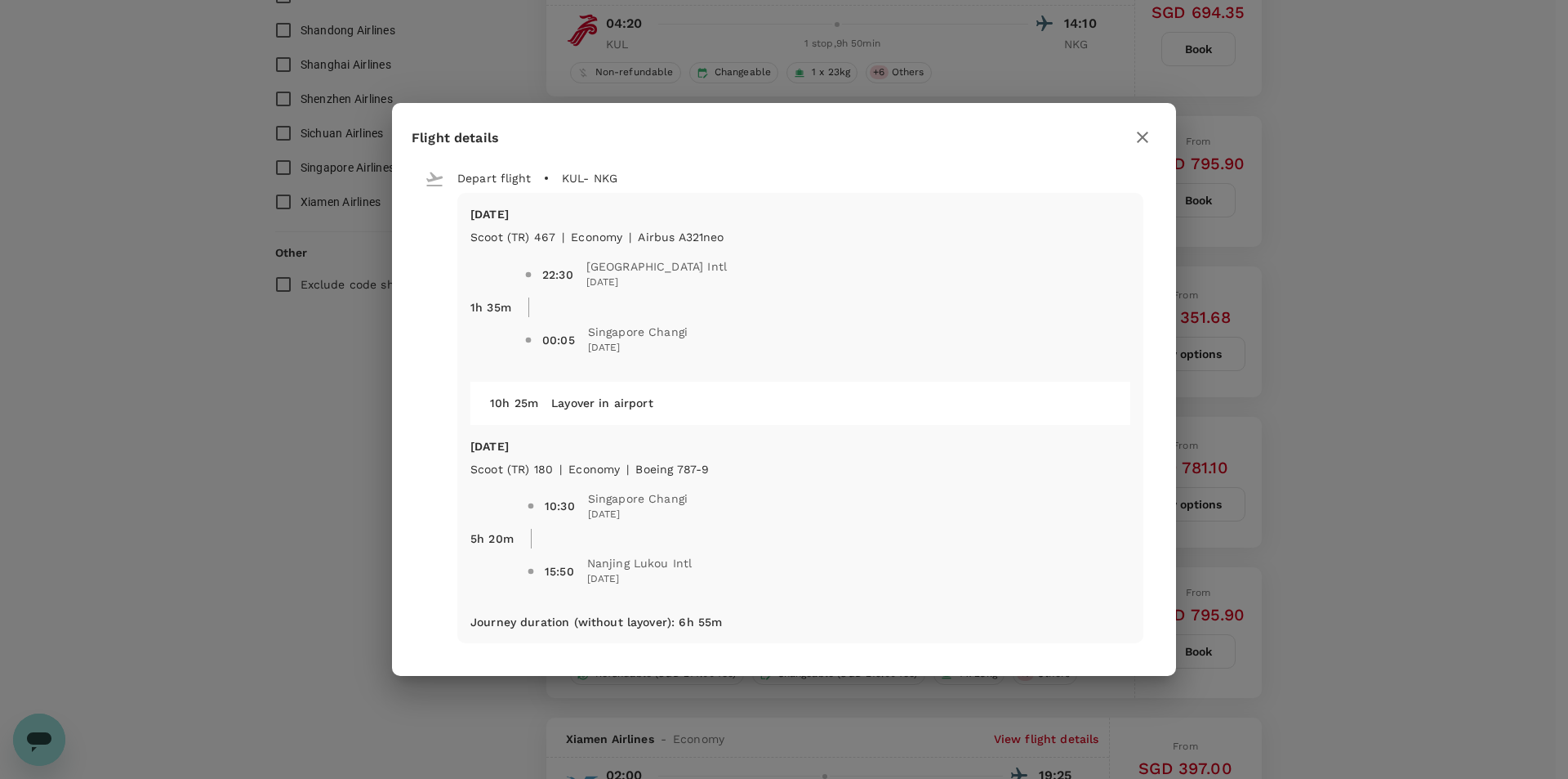
click at [1140, 134] on icon "button" at bounding box center [1142, 137] width 12 height 12
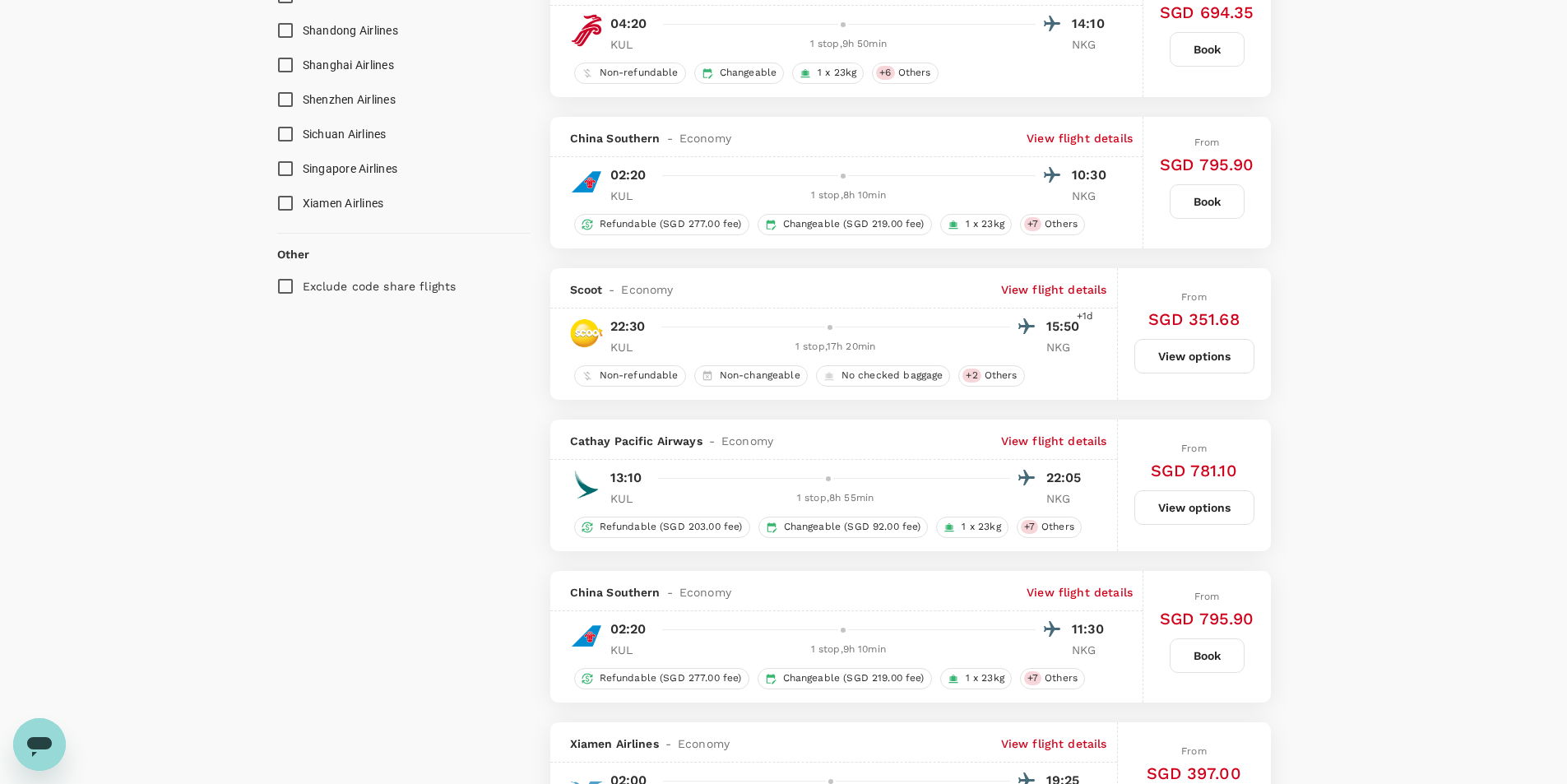
click at [1055, 292] on p "View flight details" at bounding box center [1054, 289] width 107 height 17
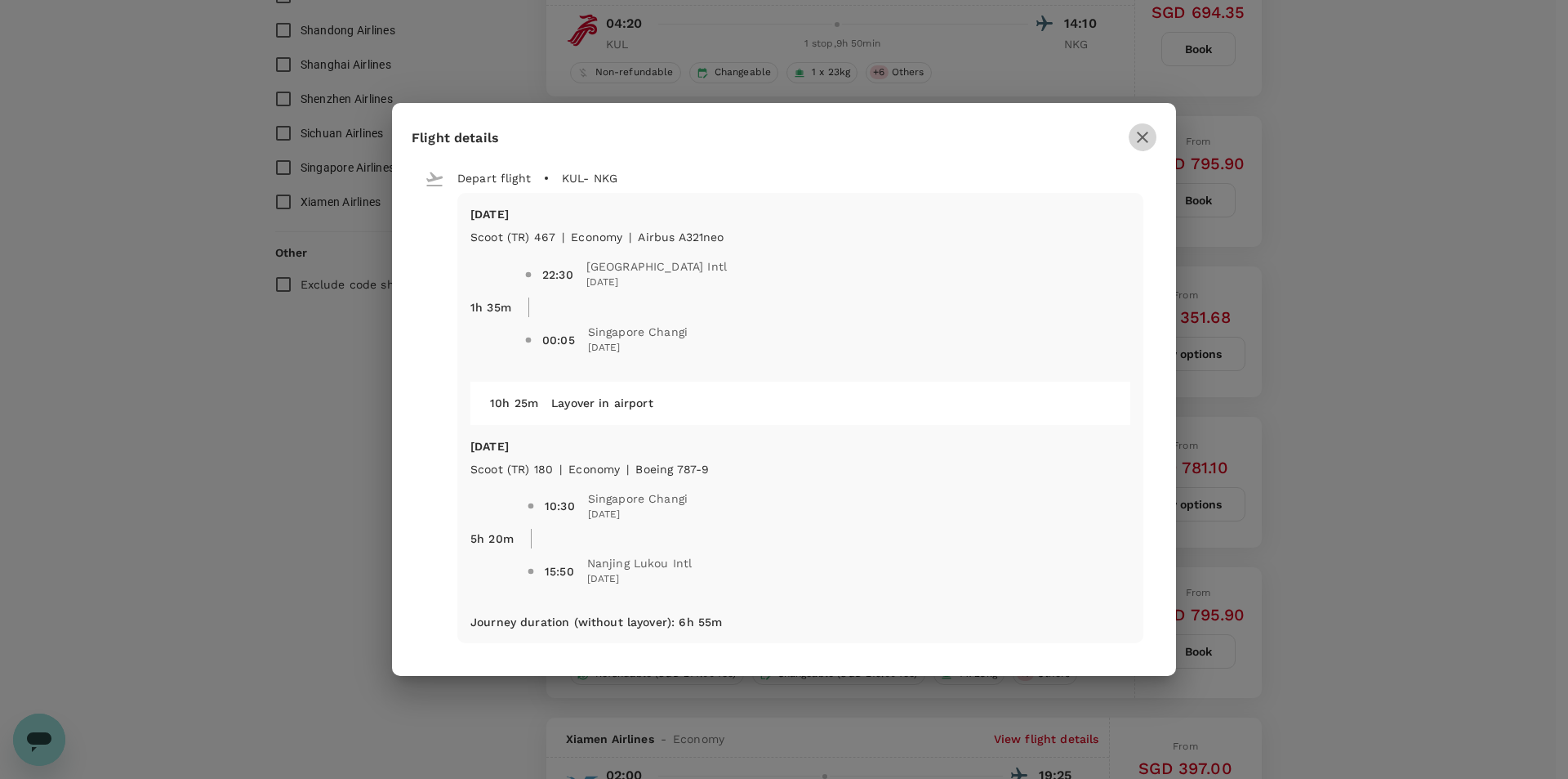
click at [1149, 127] on icon "button" at bounding box center [1142, 137] width 20 height 20
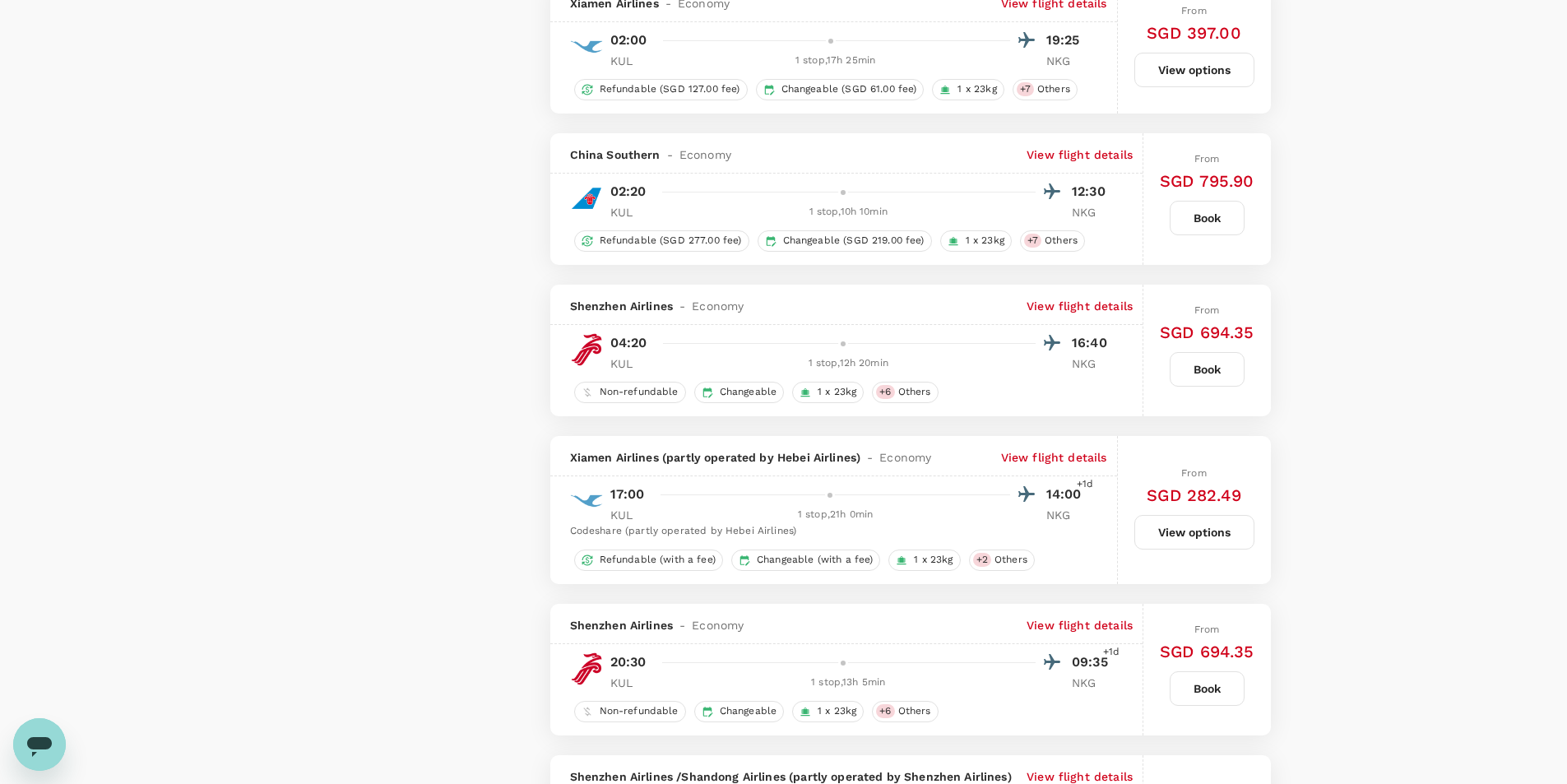
scroll to position [2550, 0]
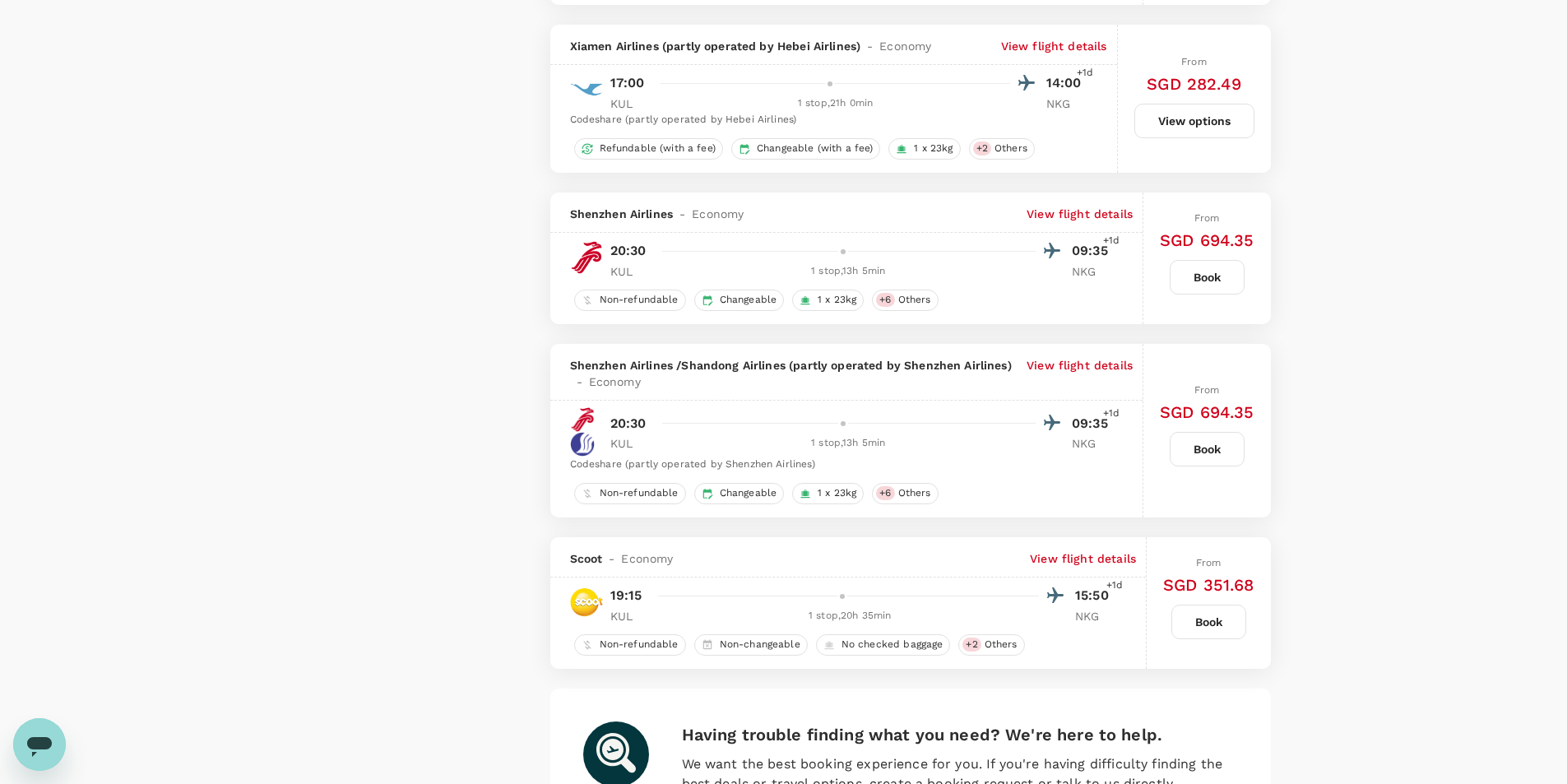
click at [1098, 563] on p "View flight details" at bounding box center [1083, 558] width 107 height 17
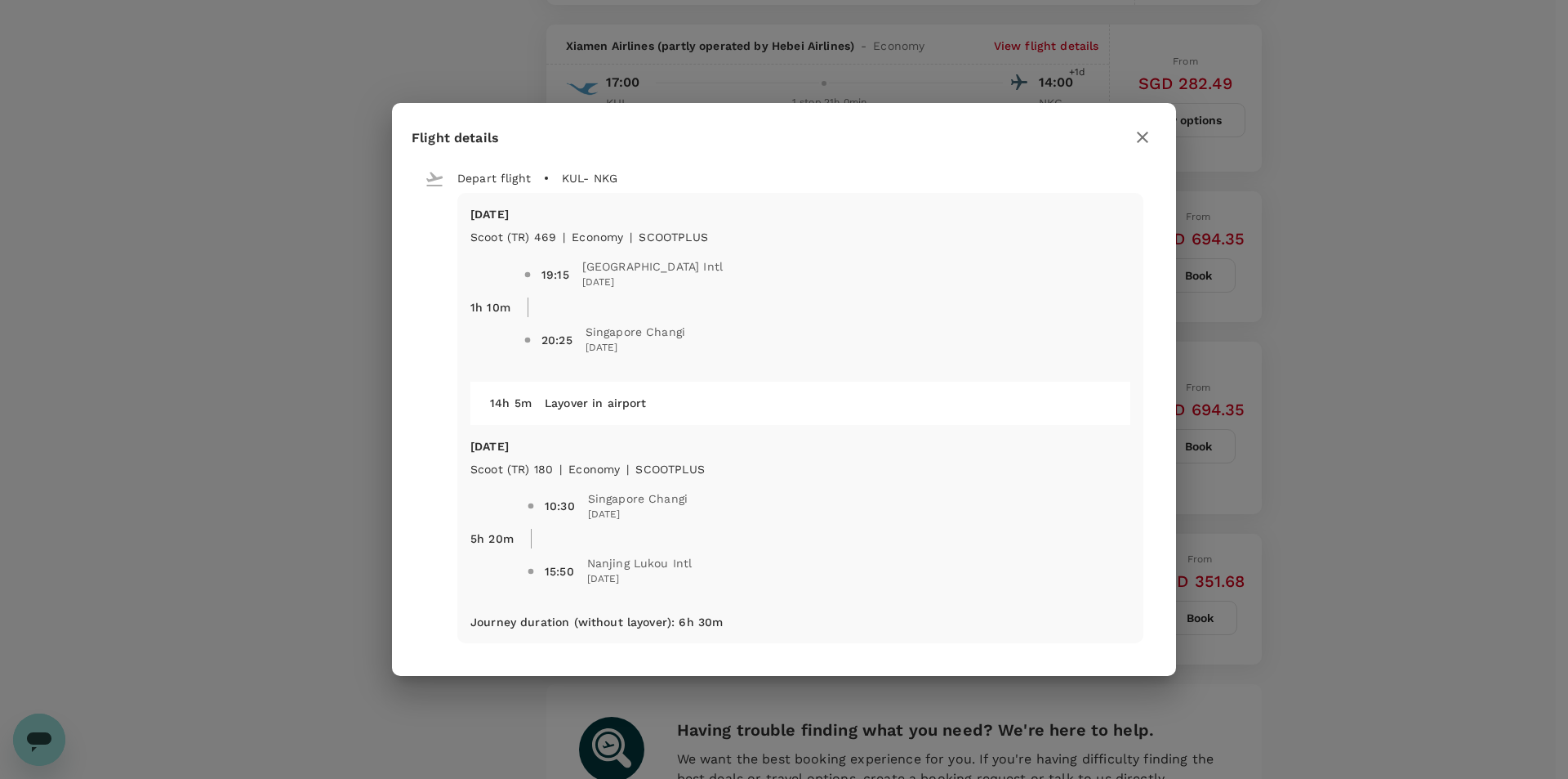
click at [1153, 143] on button "button" at bounding box center [1142, 137] width 27 height 27
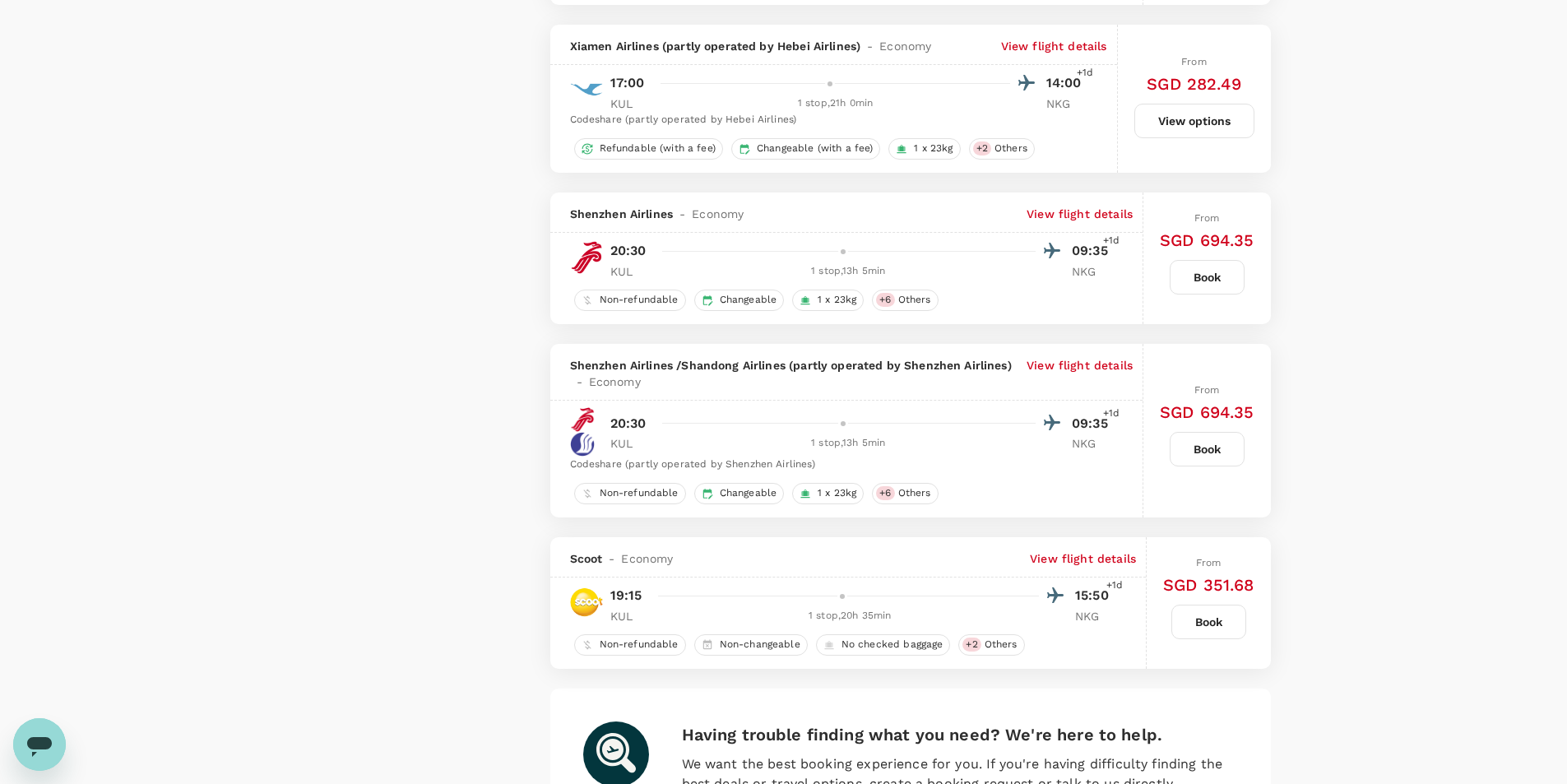
click at [1122, 567] on div "Scoot - Economy View flight details" at bounding box center [848, 557] width 596 height 40
click at [1094, 558] on p "View flight details" at bounding box center [1083, 558] width 107 height 17
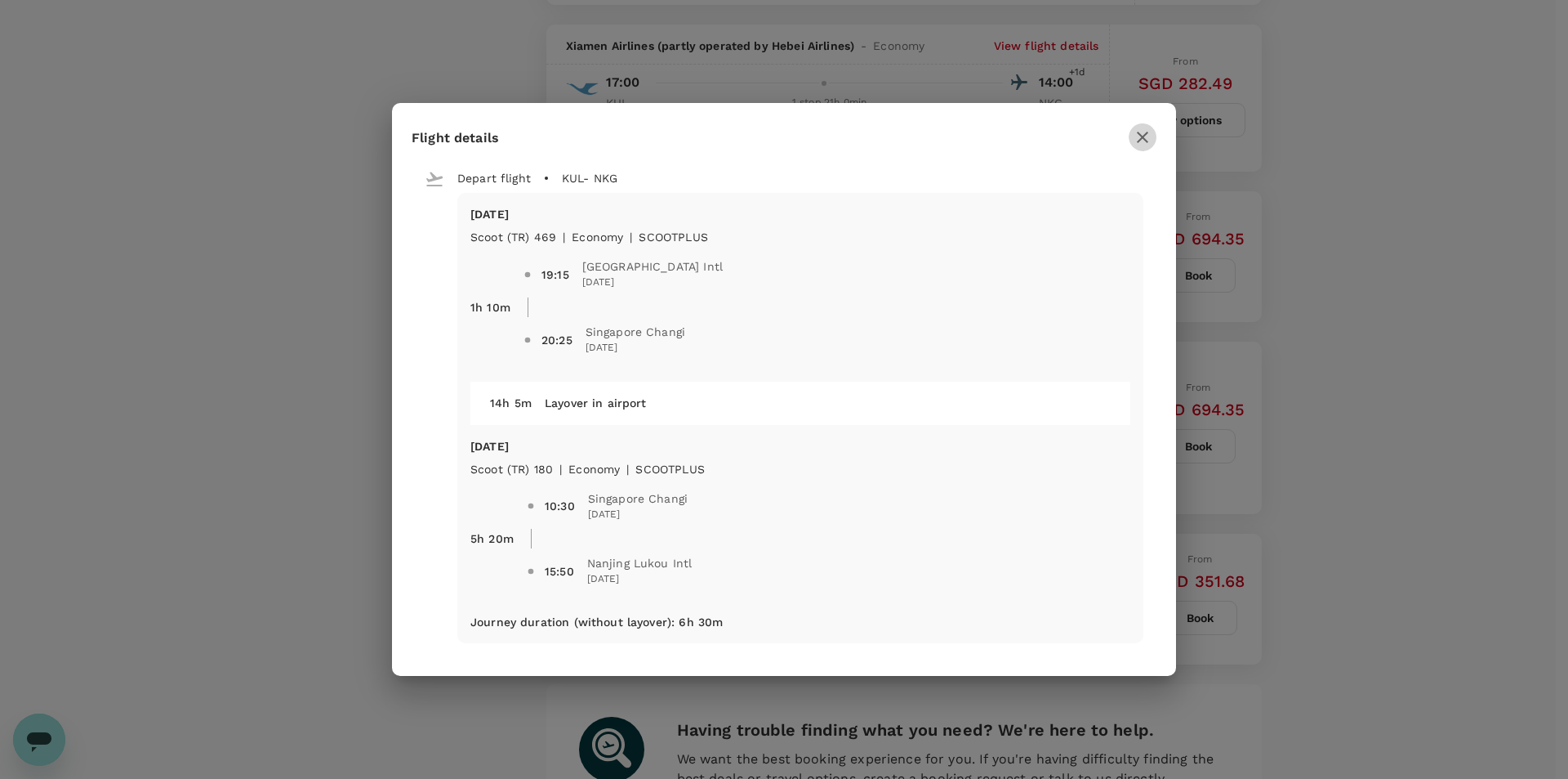
click at [1142, 137] on icon "button" at bounding box center [1142, 137] width 12 height 12
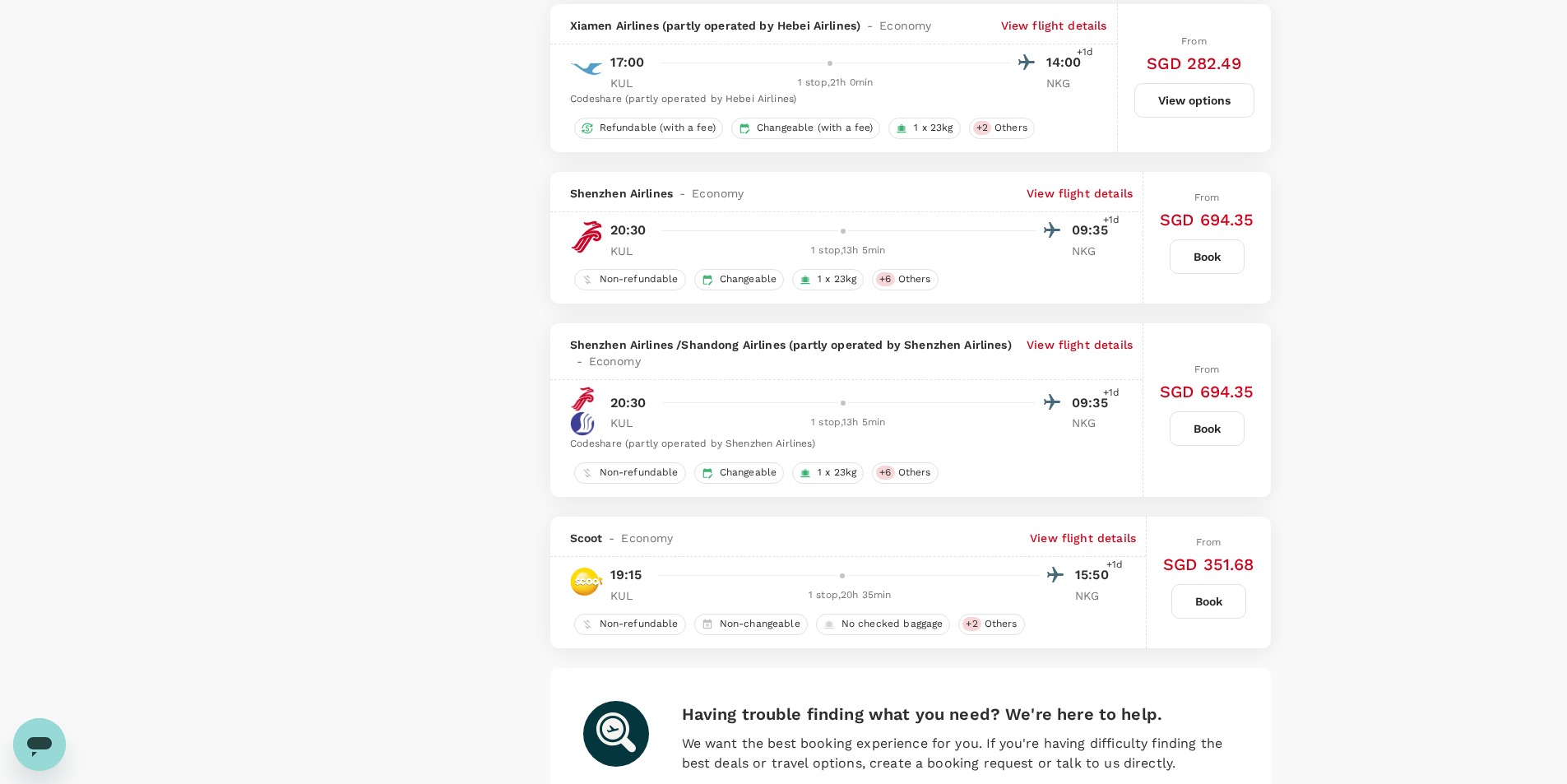
scroll to position [2632, 0]
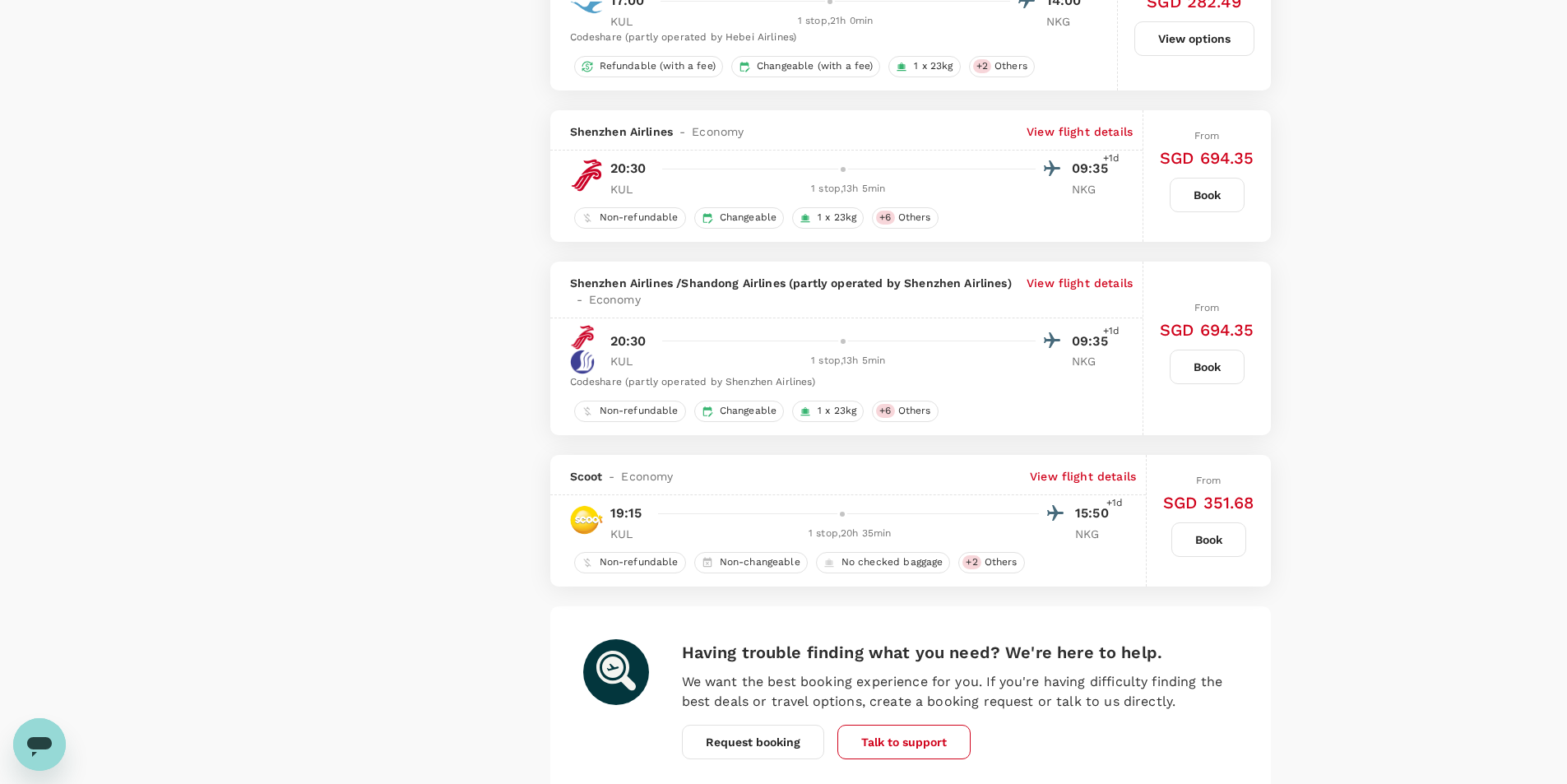
click at [1090, 468] on p "View flight details" at bounding box center [1083, 476] width 107 height 17
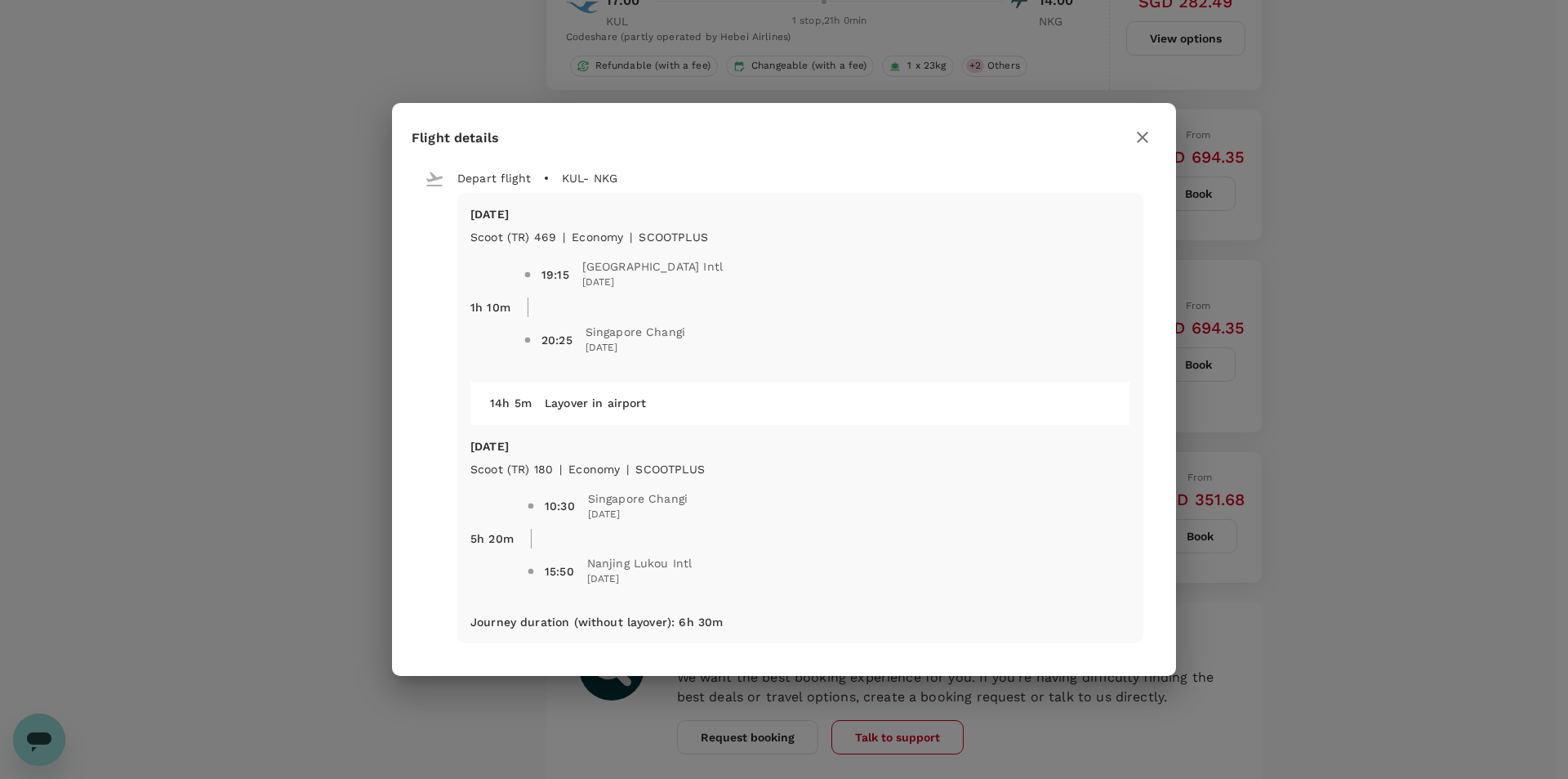
click at [1074, 484] on span "10:30 [GEOGRAPHIC_DATA] Changi [DATE]" at bounding box center [829, 507] width 604 height 46
click at [1157, 137] on h2 "Flight details" at bounding box center [784, 143] width 784 height 42
click at [1142, 144] on icon "button" at bounding box center [1142, 137] width 20 height 20
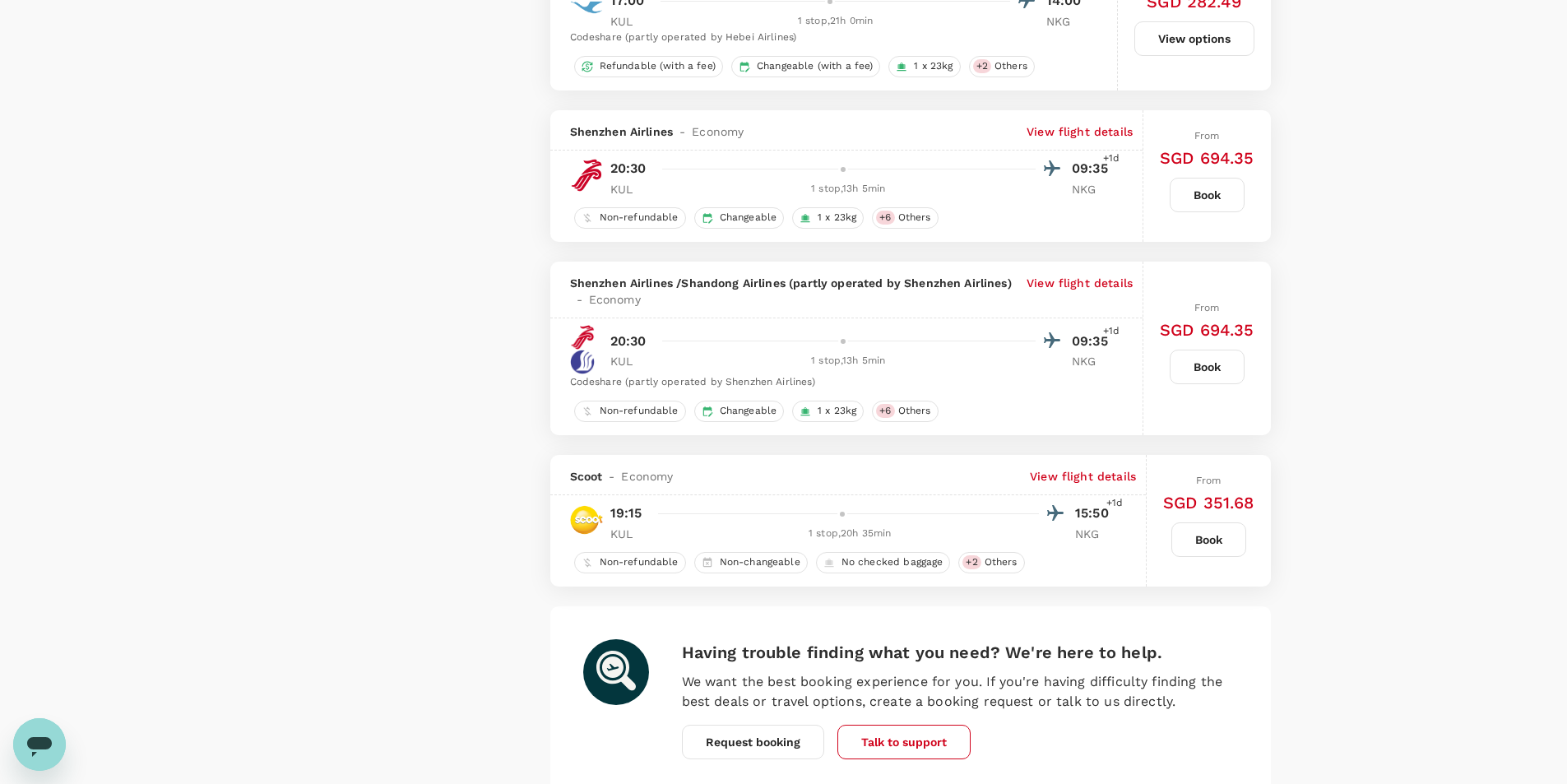
click at [1203, 536] on button "Book" at bounding box center [1209, 539] width 75 height 34
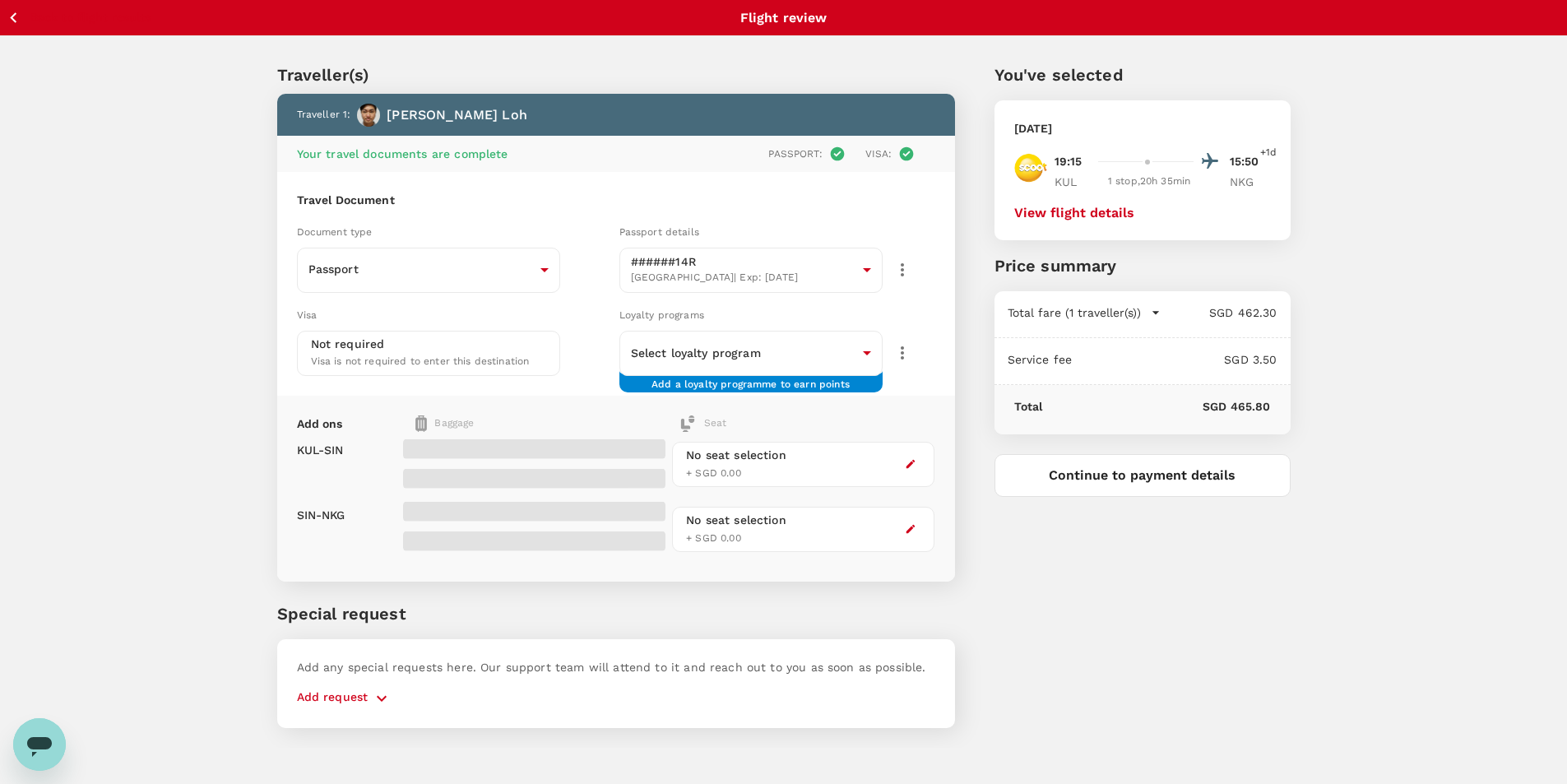
click at [1072, 206] on button "View flight details" at bounding box center [1074, 213] width 120 height 15
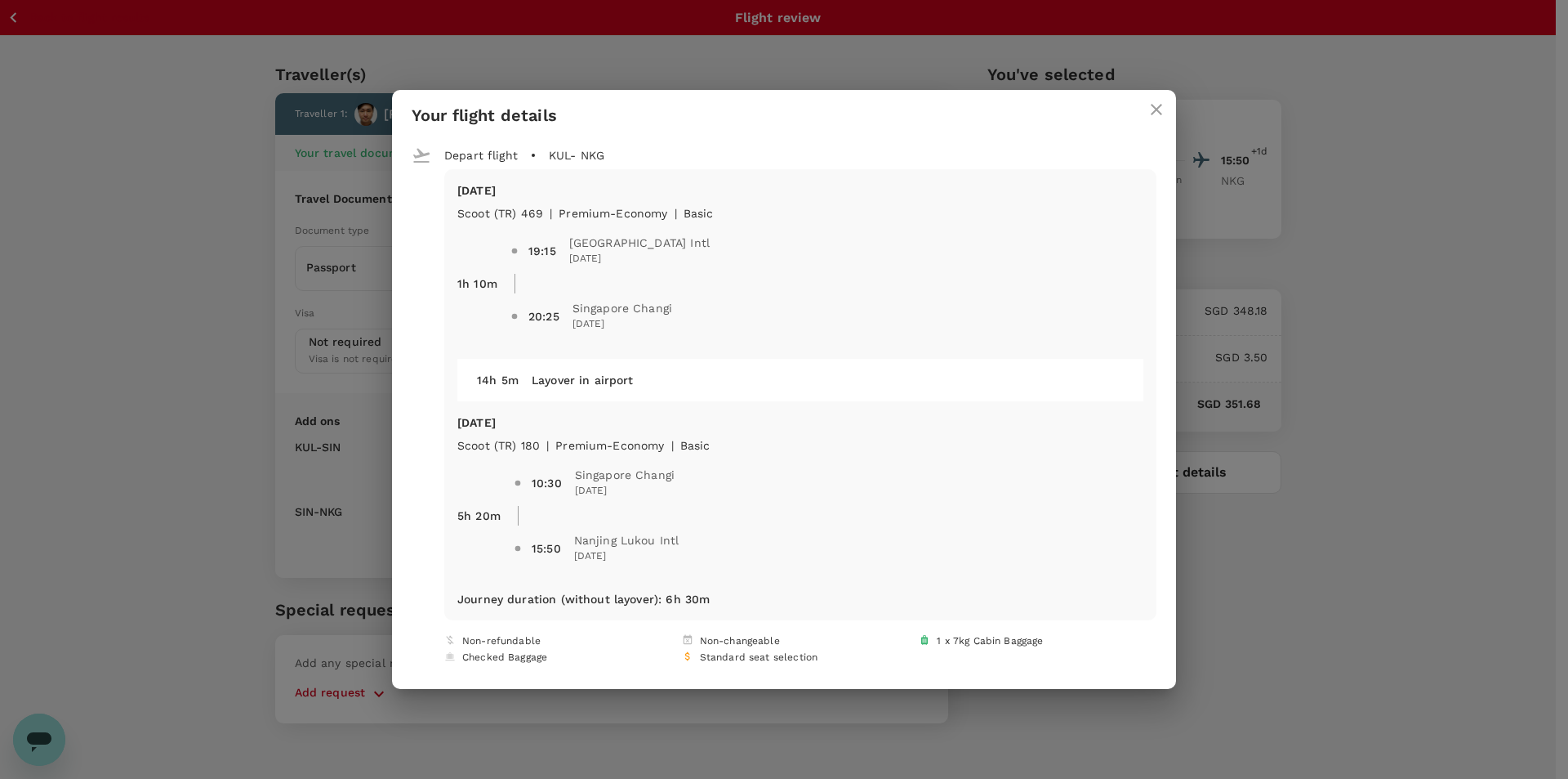
click at [1469, 374] on div "Your flight details Depart flight KUL - NKG [DATE] Scoot (TR) 469 | premium-eco…" at bounding box center [784, 389] width 1568 height 779
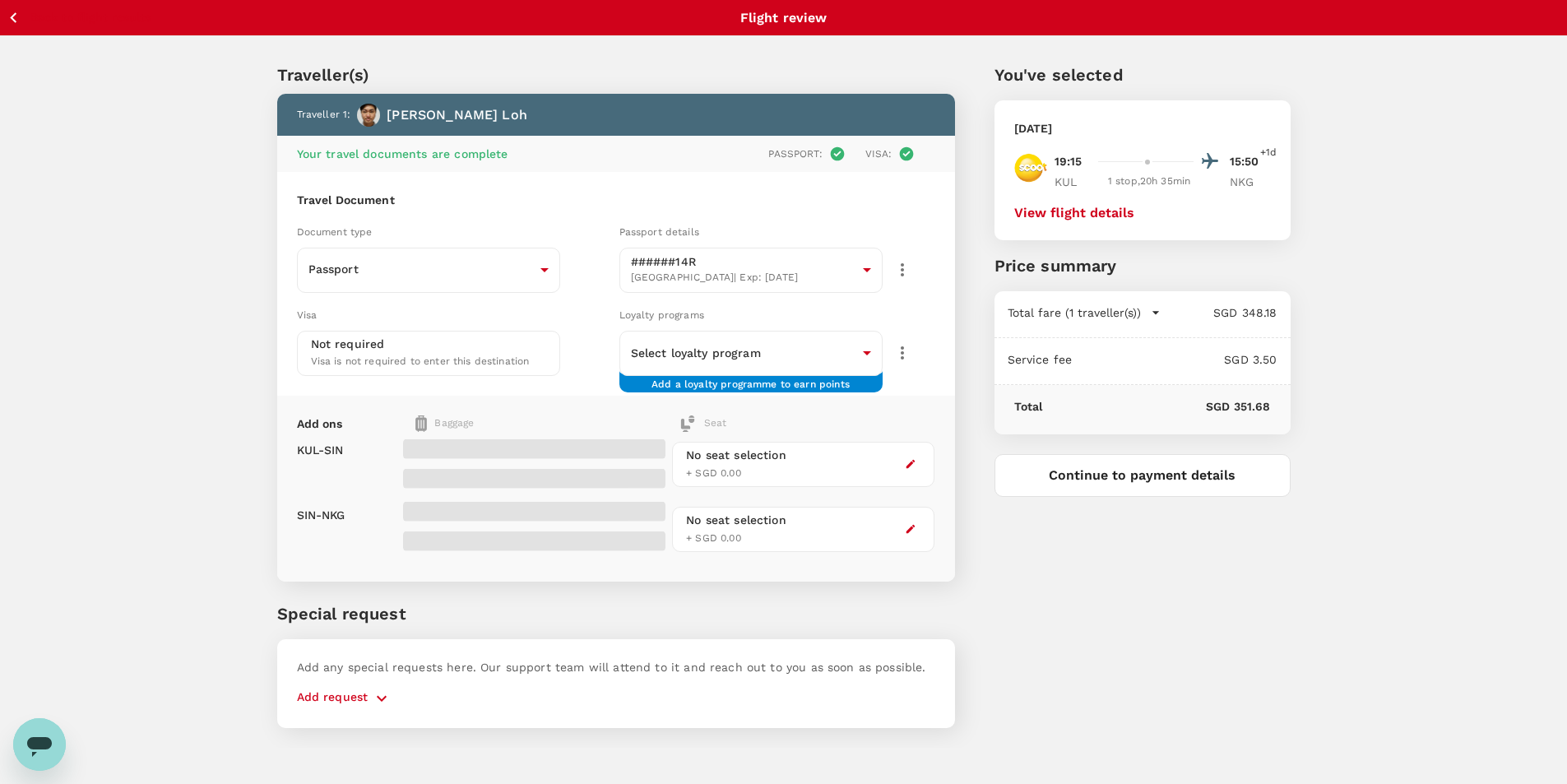
click at [915, 466] on icon "button" at bounding box center [911, 464] width 12 height 12
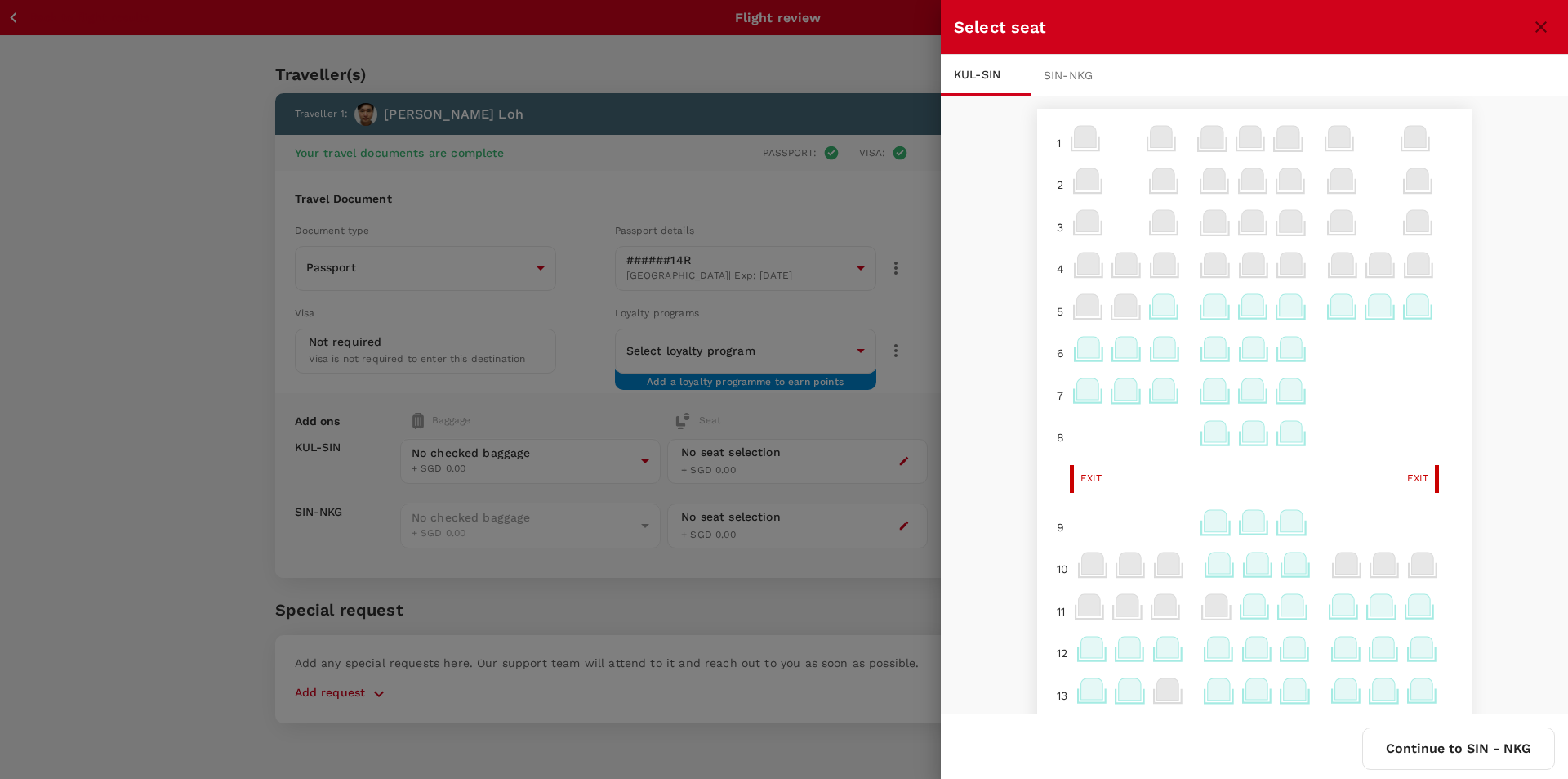
click at [1331, 304] on icon at bounding box center [1342, 305] width 22 height 22
click at [1321, 267] on p "Select" at bounding box center [1318, 269] width 36 height 17
click at [1542, 13] on button "close" at bounding box center [1541, 27] width 27 height 27
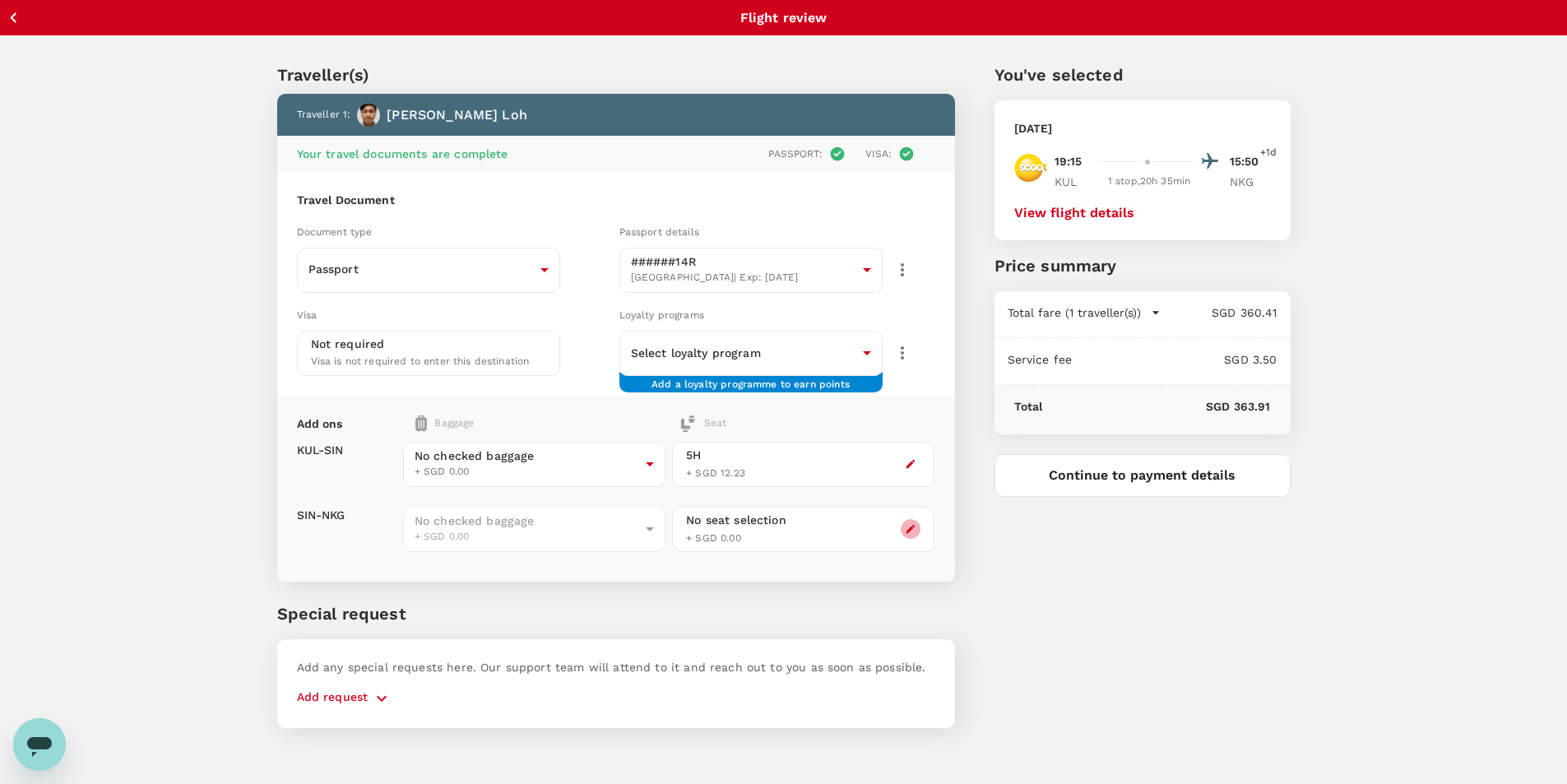
click at [901, 529] on button "button" at bounding box center [911, 529] width 20 height 20
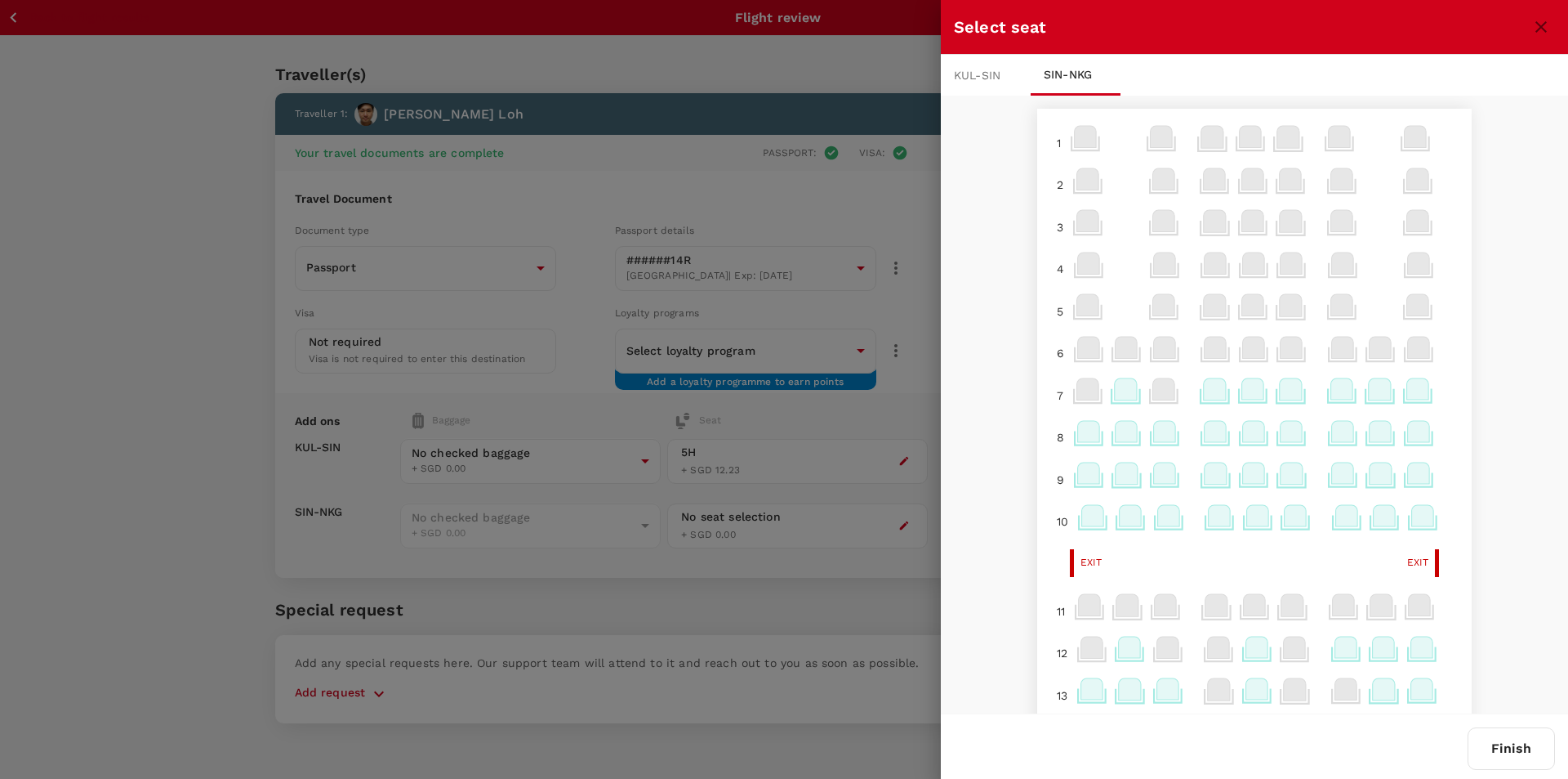
click at [1536, 20] on icon "close" at bounding box center [1541, 27] width 20 height 20
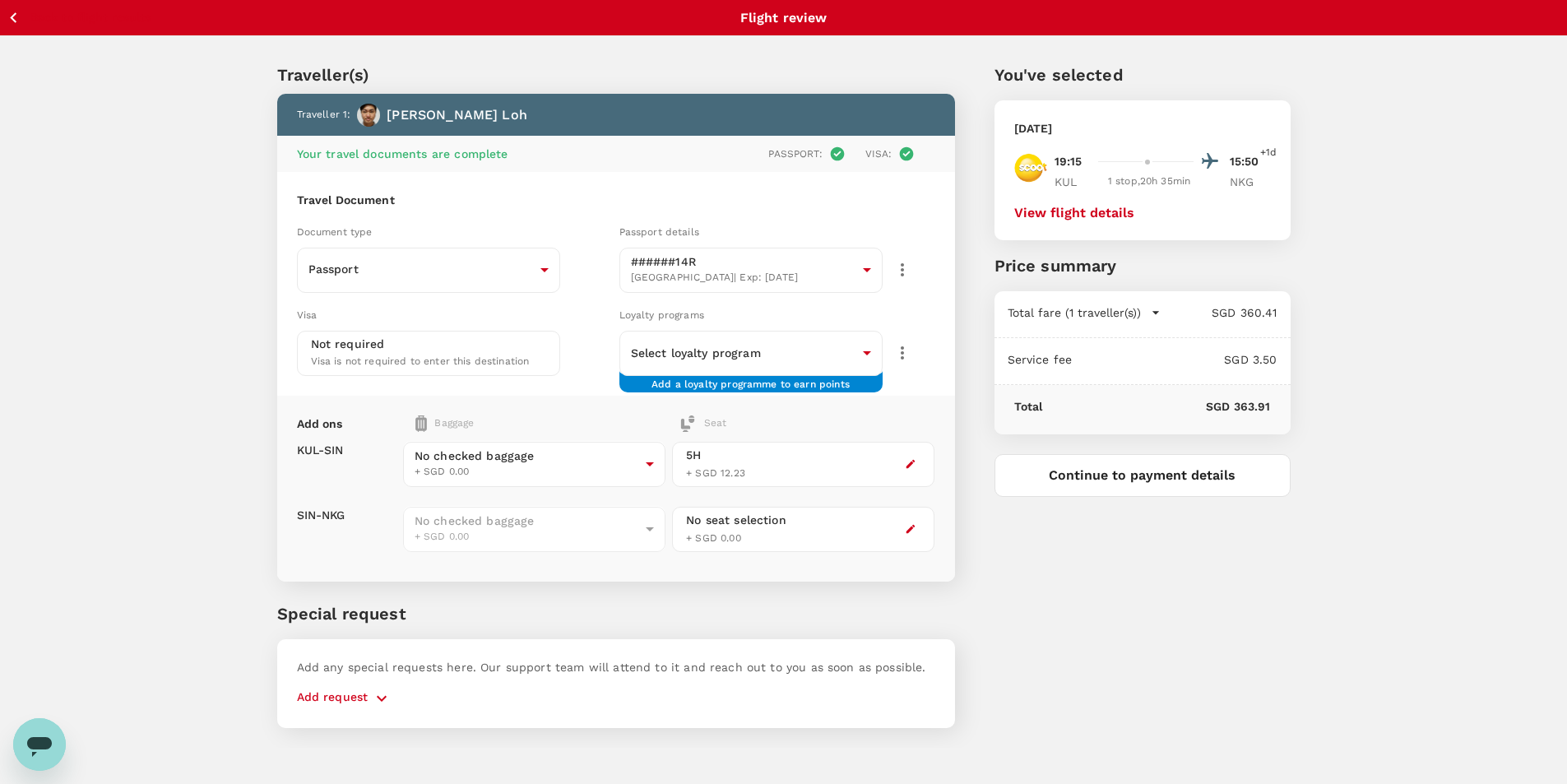
click at [912, 470] on icon "button" at bounding box center [911, 464] width 12 height 12
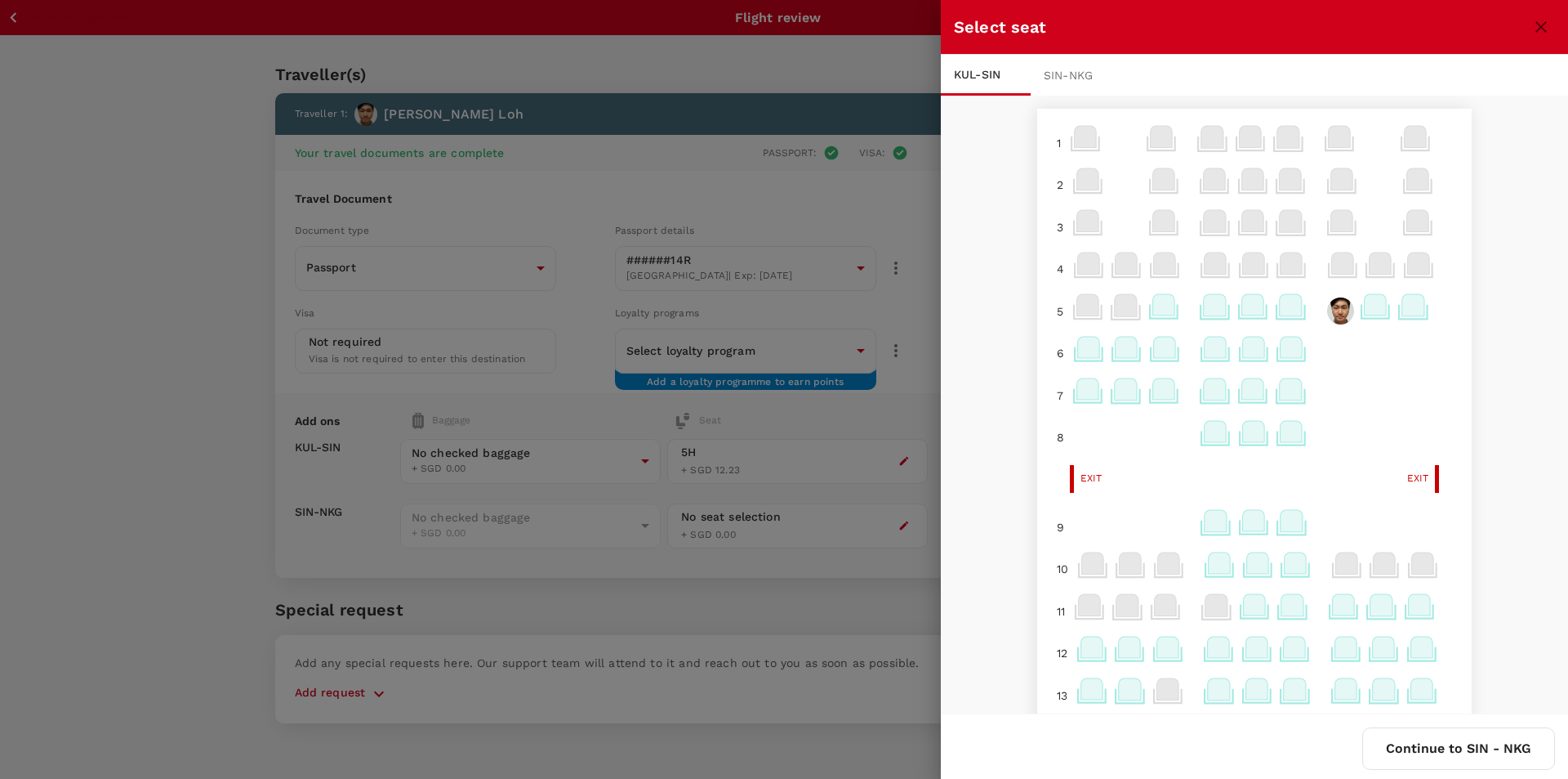
click at [1543, 13] on button "close" at bounding box center [1541, 27] width 27 height 27
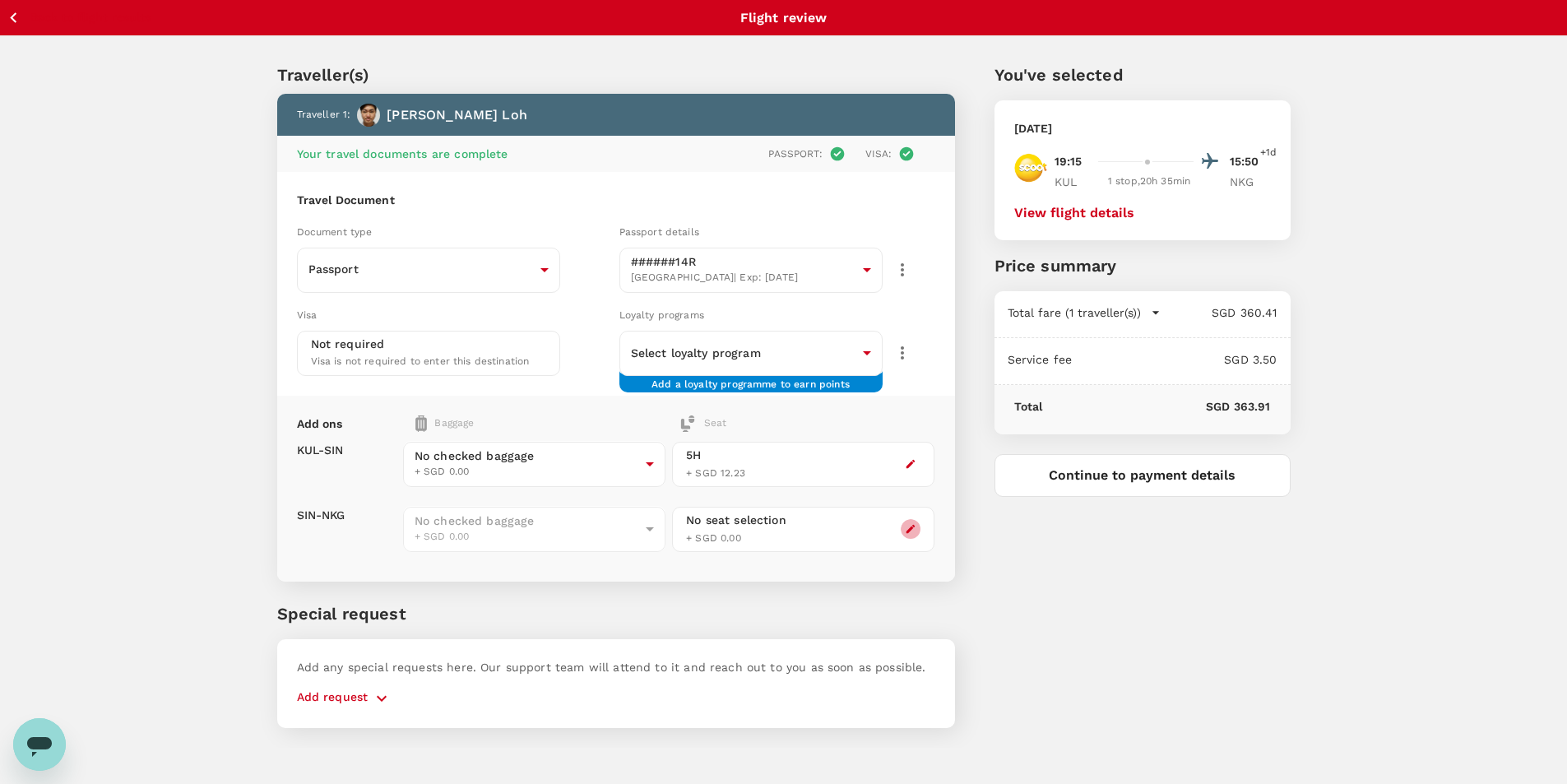
click at [909, 529] on icon "button" at bounding box center [911, 529] width 12 height 12
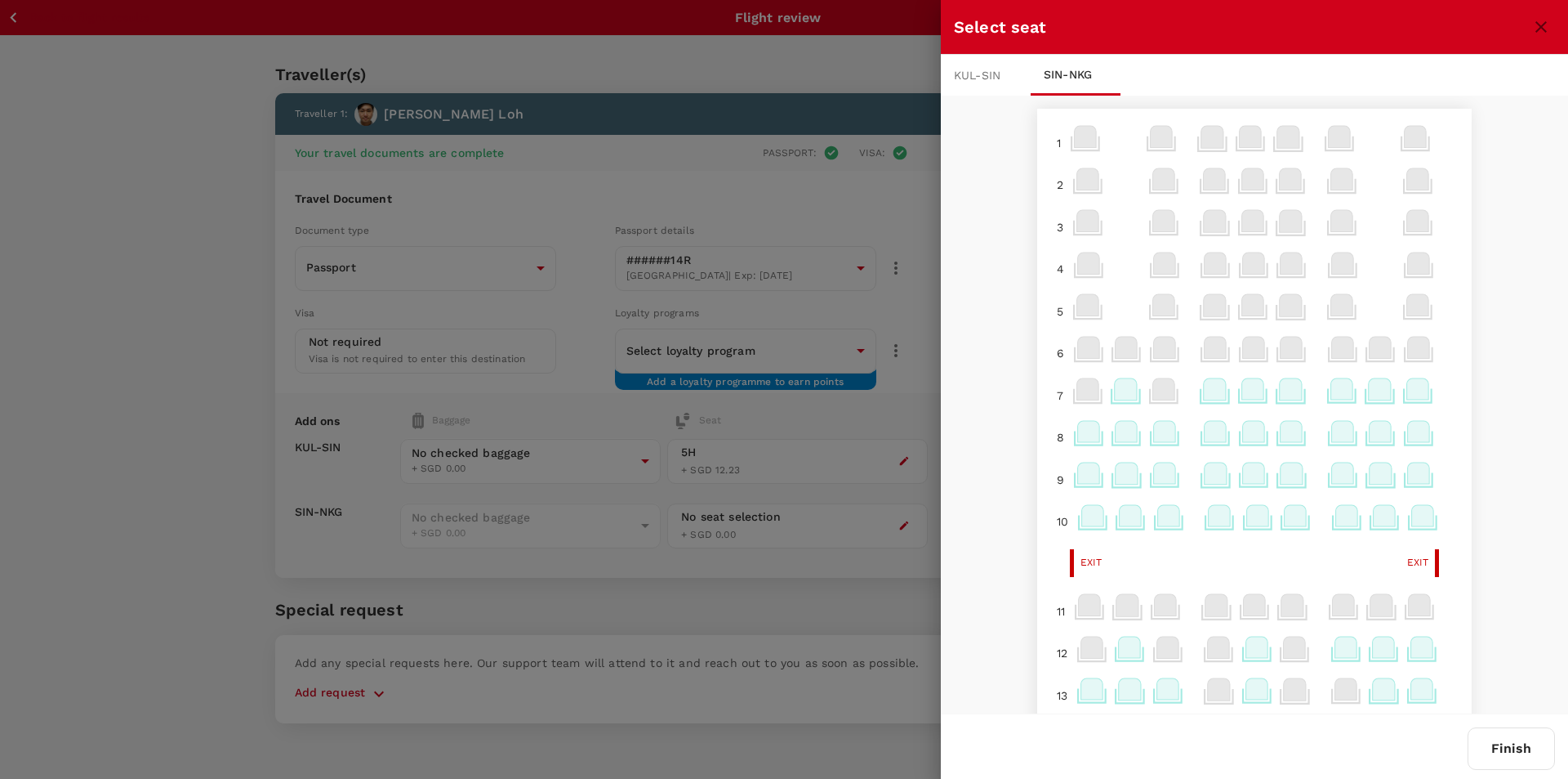
click at [1331, 380] on icon at bounding box center [1342, 389] width 22 height 22
click at [1309, 352] on p "Select" at bounding box center [1317, 353] width 36 height 17
click at [1504, 743] on button "Finish" at bounding box center [1511, 748] width 87 height 42
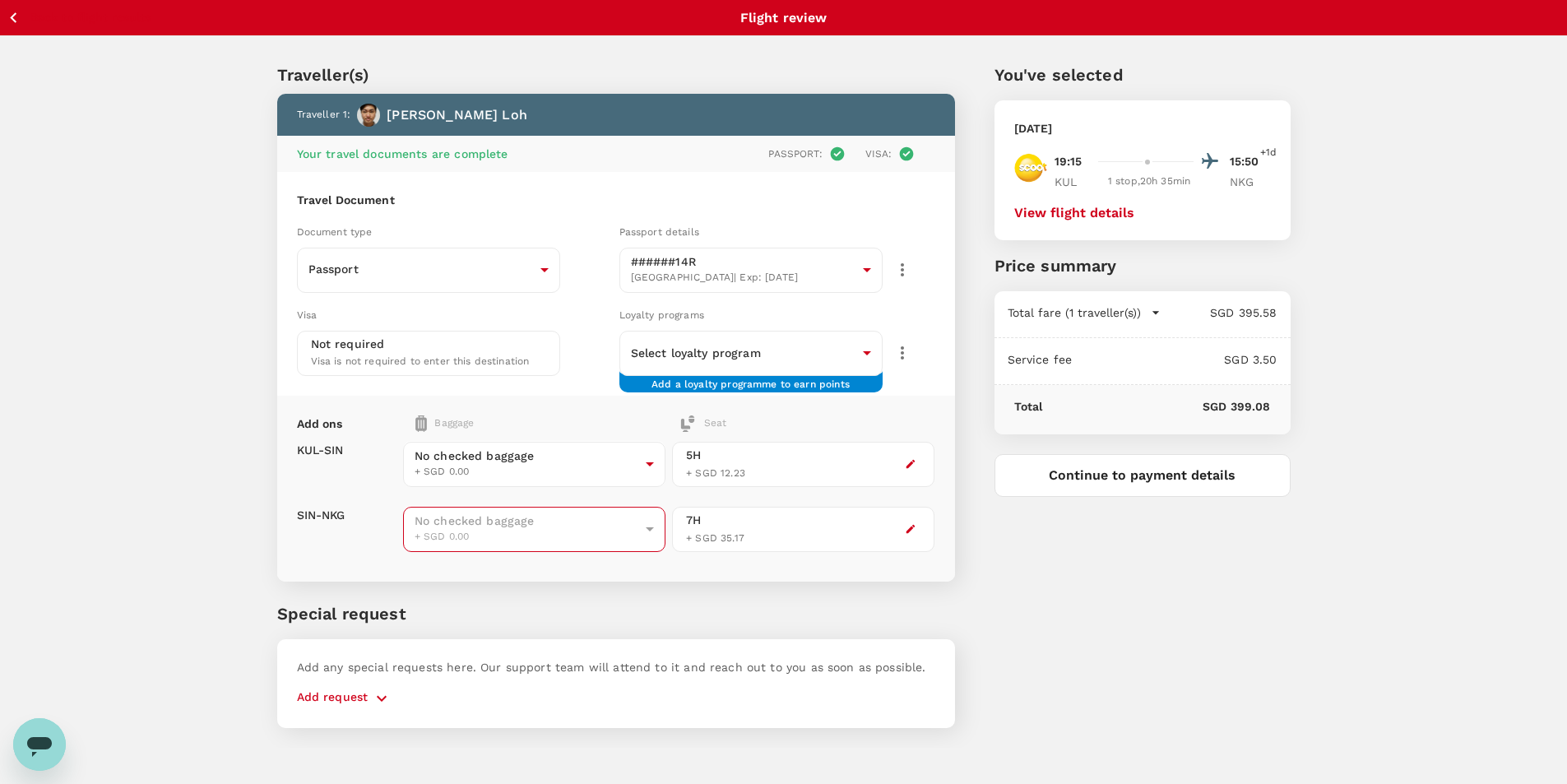
click at [569, 540] on span "+ SGD 0.00" at bounding box center [527, 537] width 225 height 17
click at [621, 472] on body "Back to flight results Flight review Traveller(s) Traveller 1 : Zhi [PERSON_NAM…" at bounding box center [784, 414] width 1567 height 828
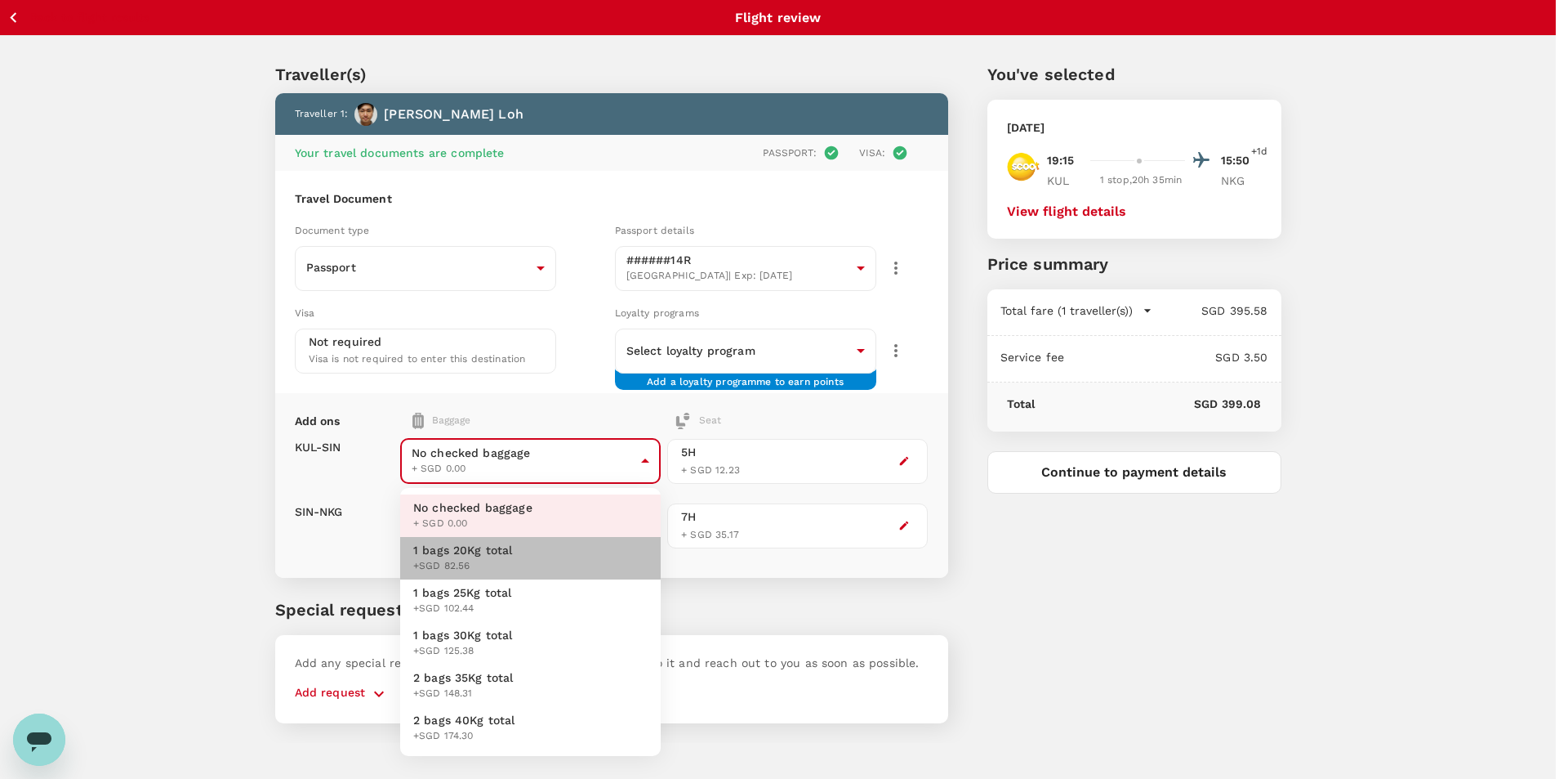
click at [551, 550] on li "1 bags 20Kg total +SGD 82.56" at bounding box center [530, 557] width 261 height 42
type input "1 - 82.56"
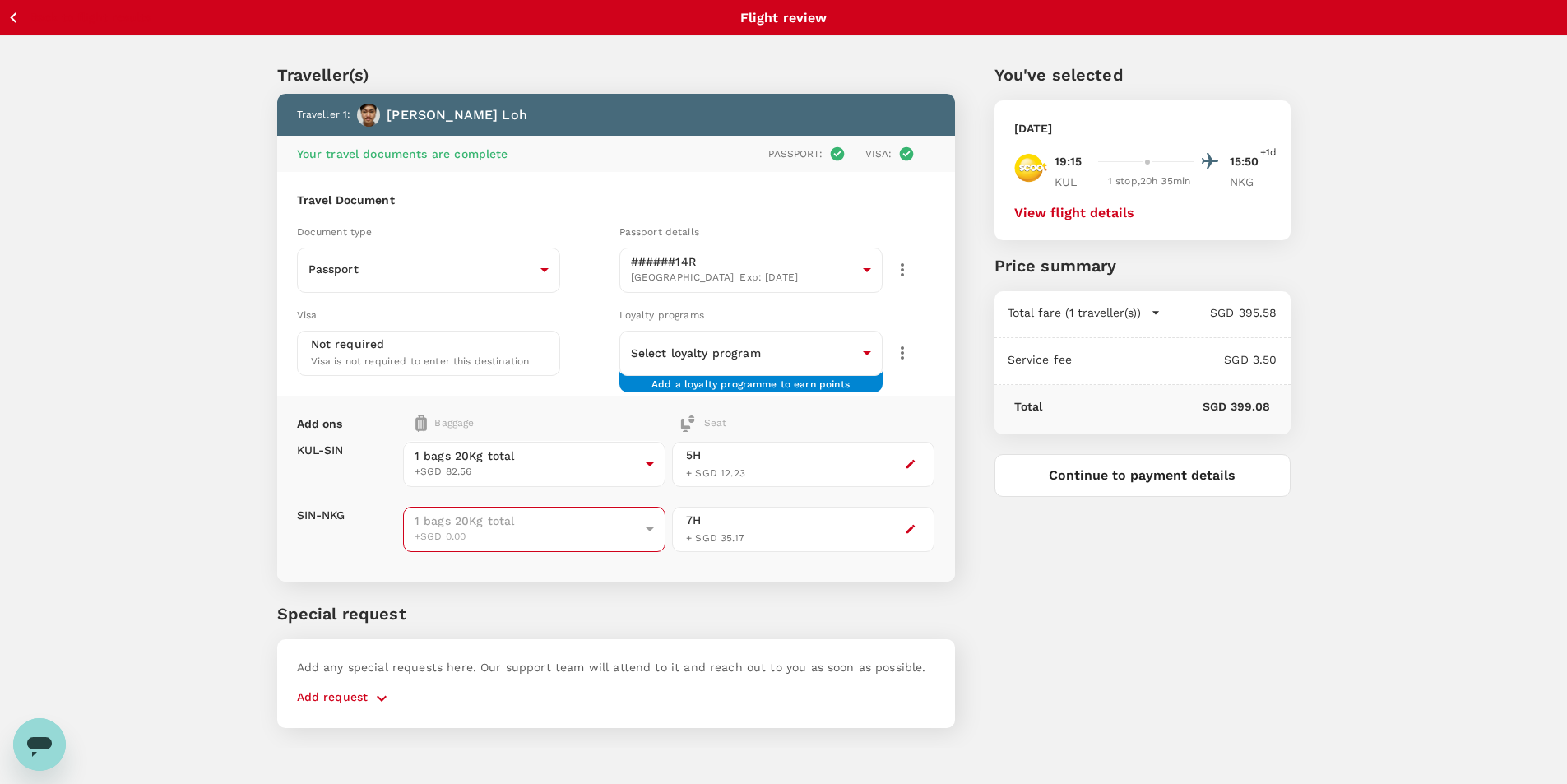
click at [589, 529] on span "+SGD 0.00" at bounding box center [527, 537] width 225 height 17
click at [791, 597] on div "Traveller(s) Traveller 1 : Zhi [PERSON_NAME] Your travel documents are complete…" at bounding box center [596, 385] width 717 height 724
click at [1304, 634] on div "Traveller(s) Traveller 1 : Zhi [PERSON_NAME] Your travel documents are complete…" at bounding box center [784, 385] width 1053 height 724
click at [1091, 206] on button "View flight details" at bounding box center [1074, 213] width 120 height 15
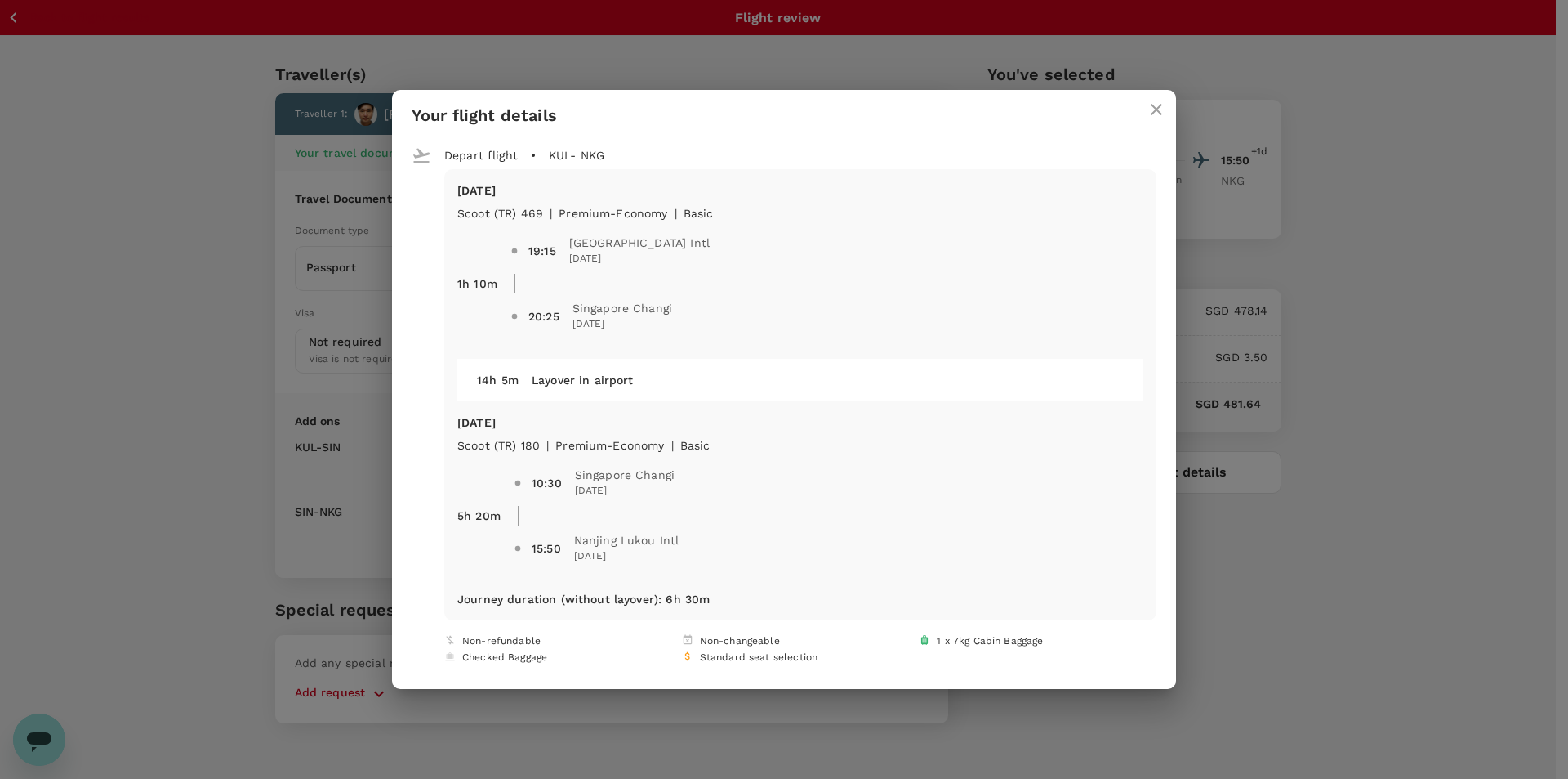
click at [1154, 113] on icon "close" at bounding box center [1157, 110] width 20 height 20
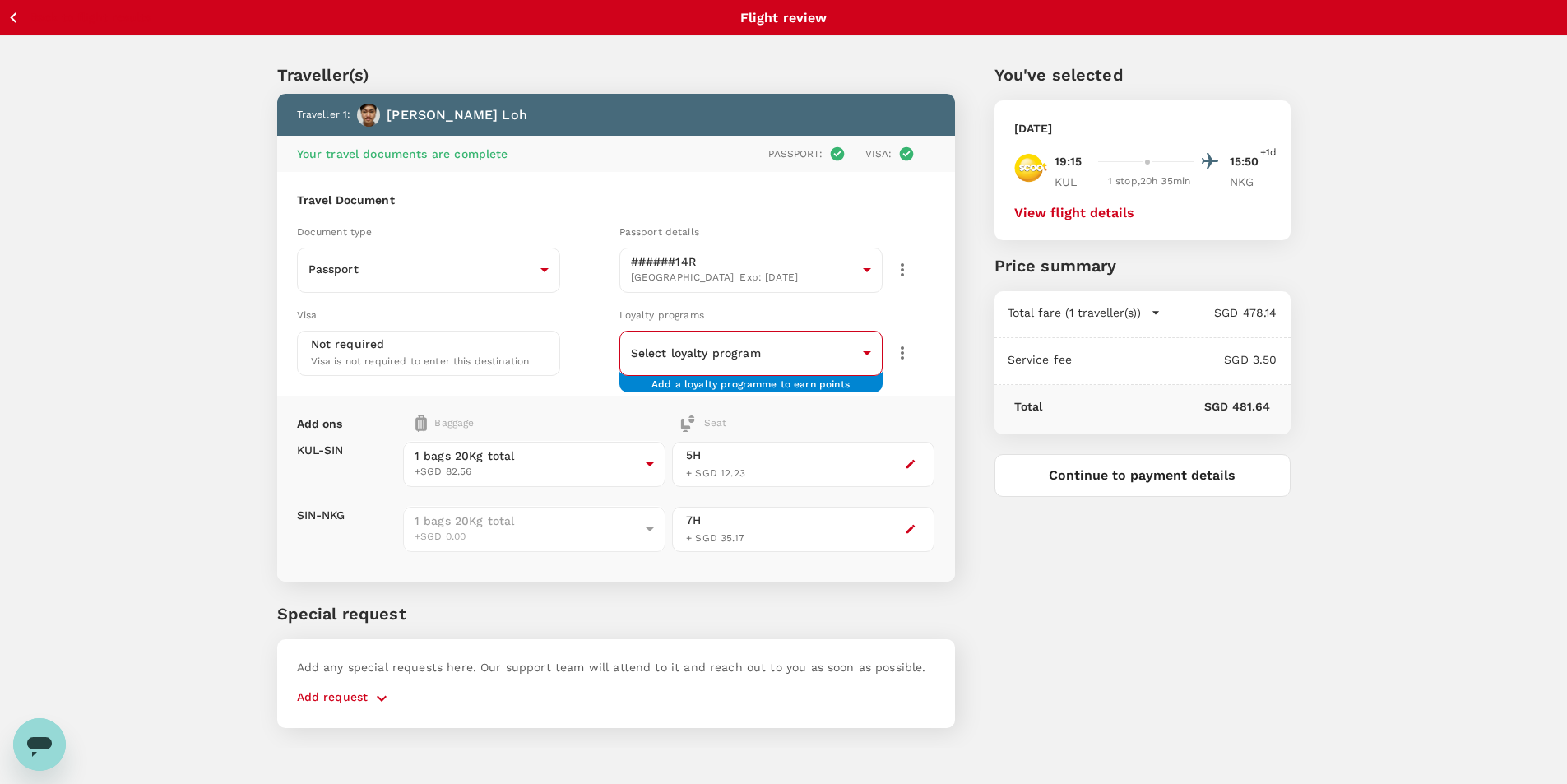
click at [832, 375] on div "​ ​" at bounding box center [752, 353] width 263 height 45
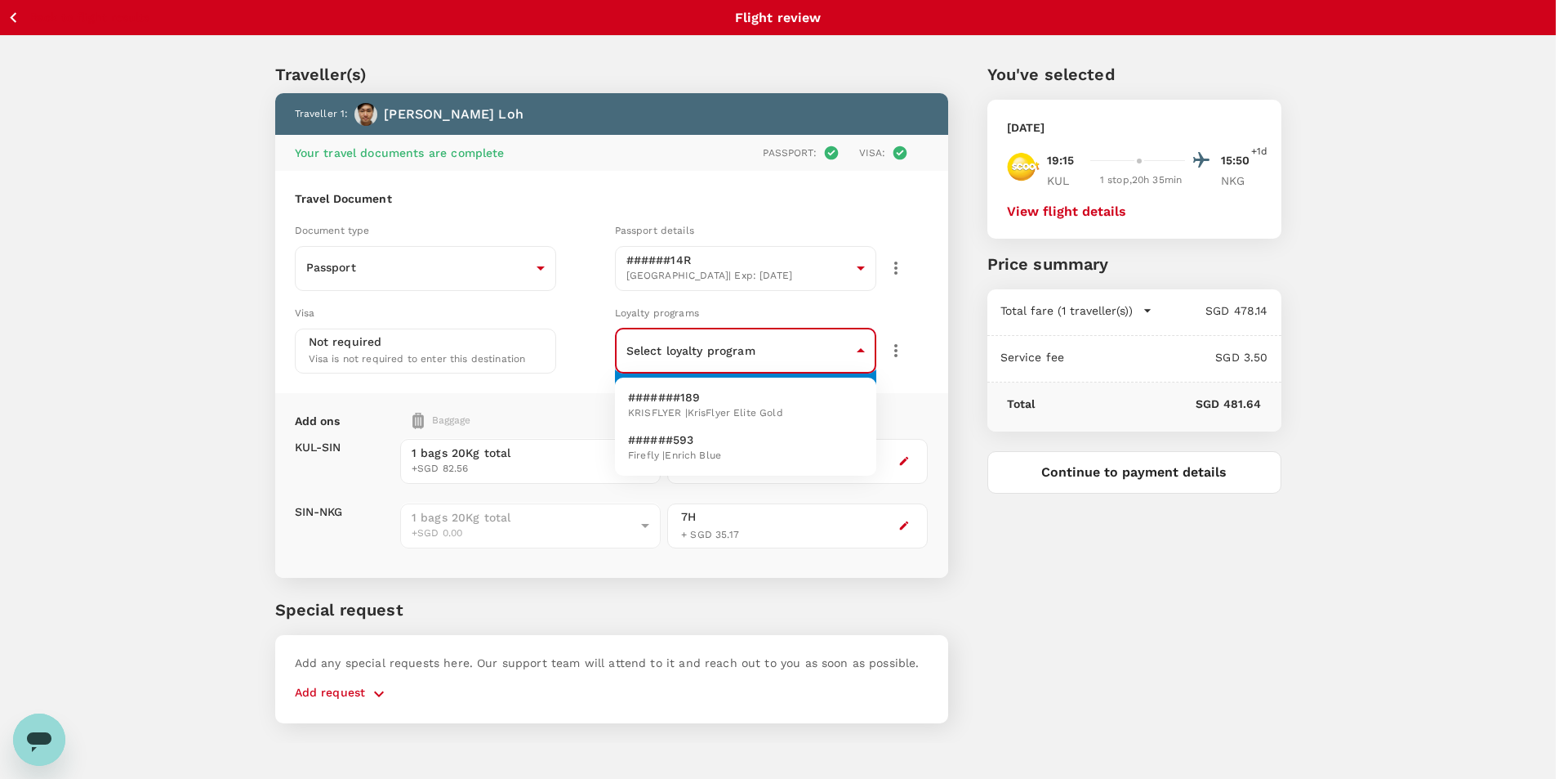
click at [860, 345] on body "Back to flight results Flight review Traveller(s) Traveller 1 : Zhi [PERSON_NAM…" at bounding box center [784, 412] width 1568 height 823
click at [790, 412] on li "#######189 KRISFLYER | KrisFlyer Elite Gold" at bounding box center [746, 405] width 261 height 42
type input "eb5d05e1-1e80-45d6-8f2e-dfbb4304c65d"
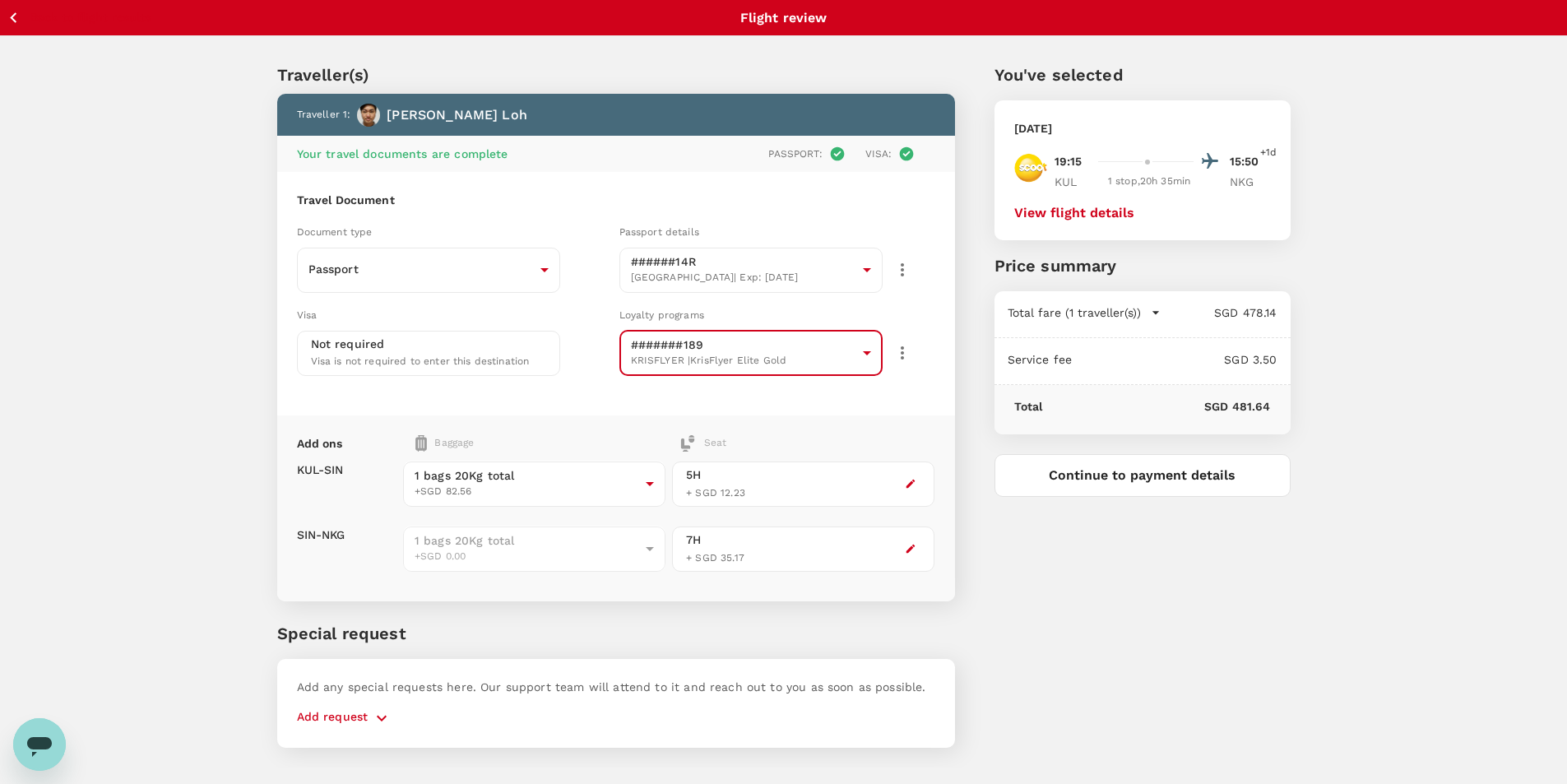
click at [1106, 551] on div "You've selected [DATE] 19:15 15:50 +1d KUL 1 stop , 20h 35min NKG View flight d…" at bounding box center [1123, 395] width 336 height 745
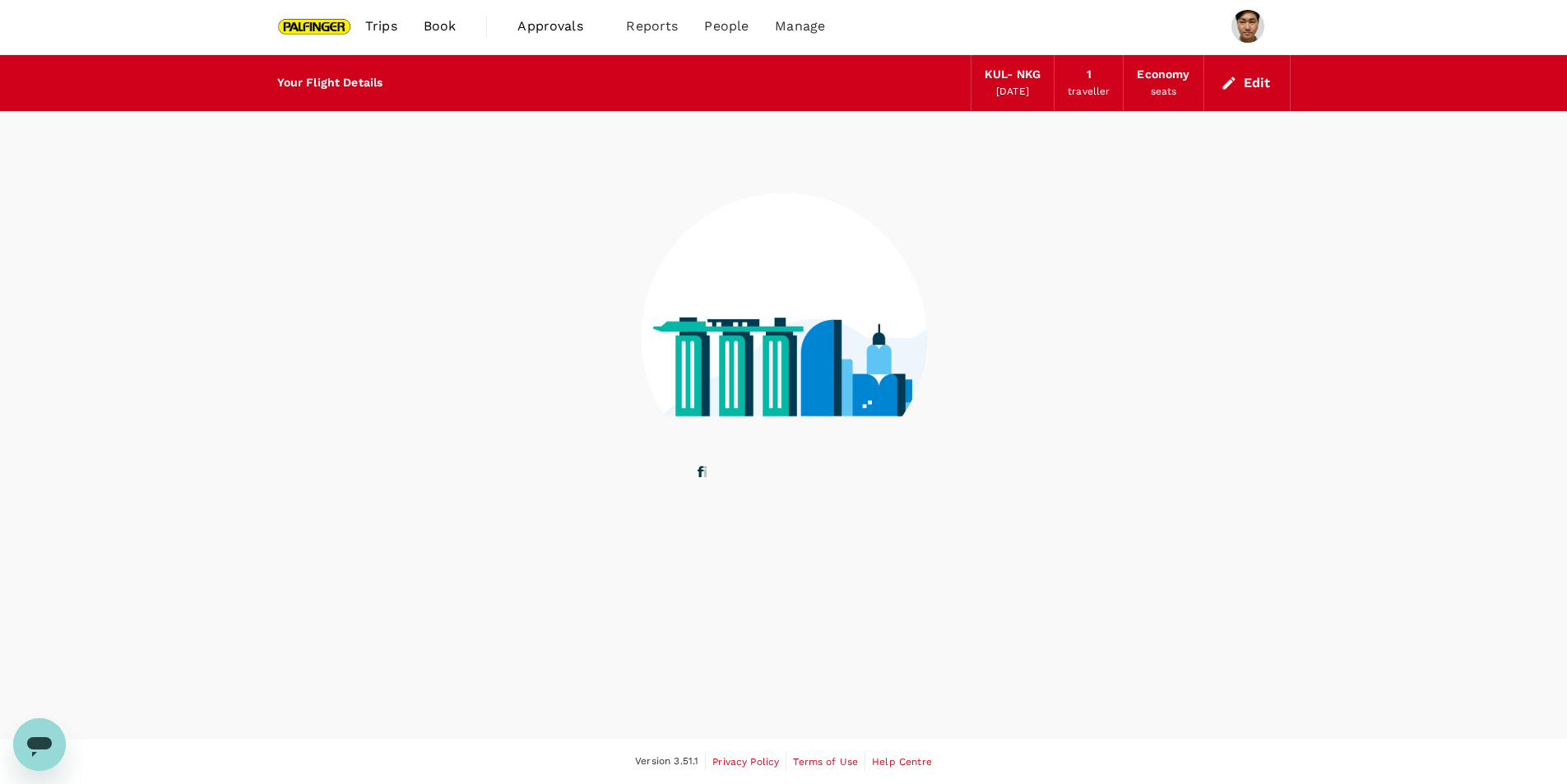
scroll to position [1, 0]
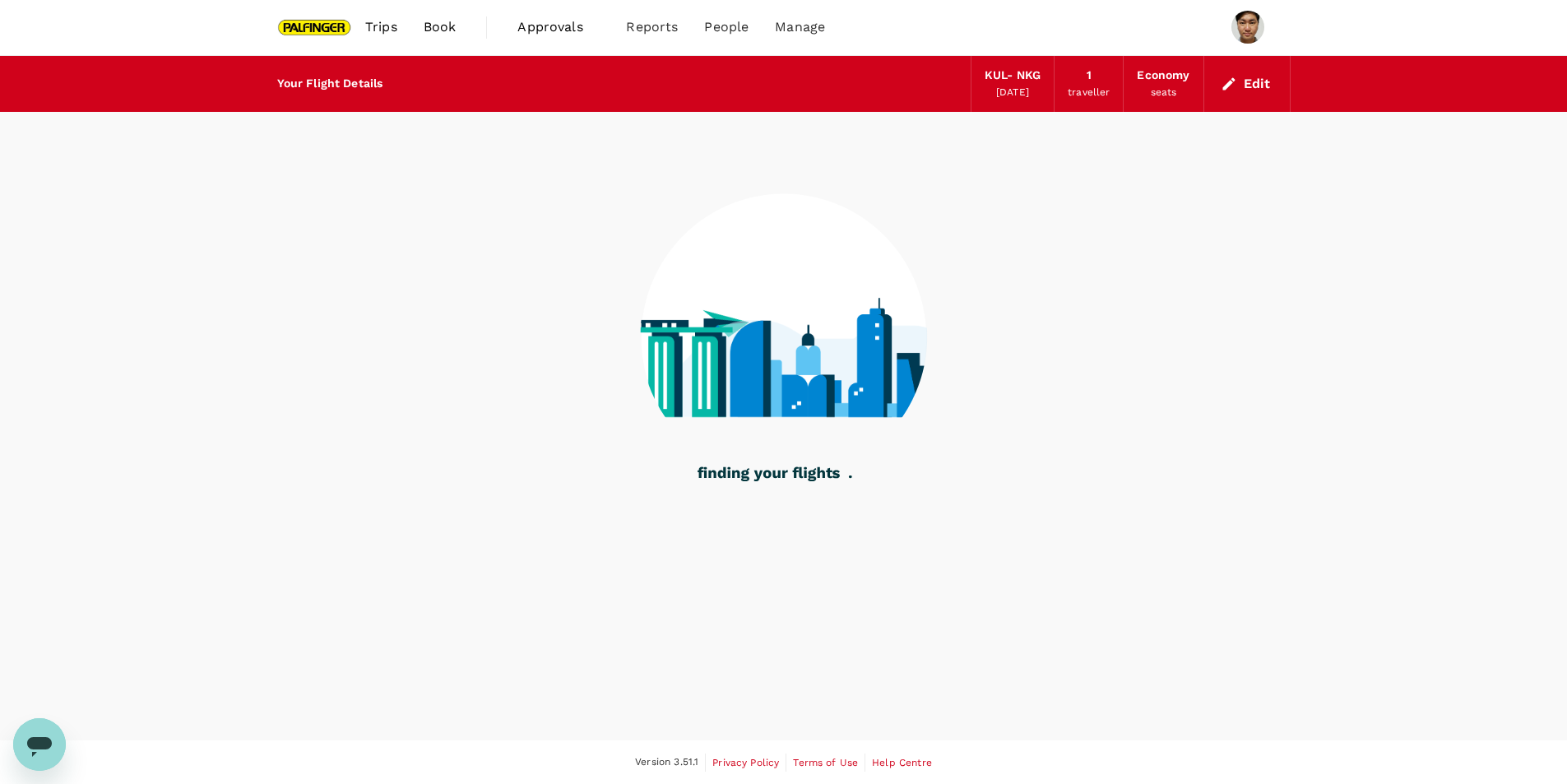
click at [1240, 91] on button "Edit" at bounding box center [1247, 83] width 60 height 26
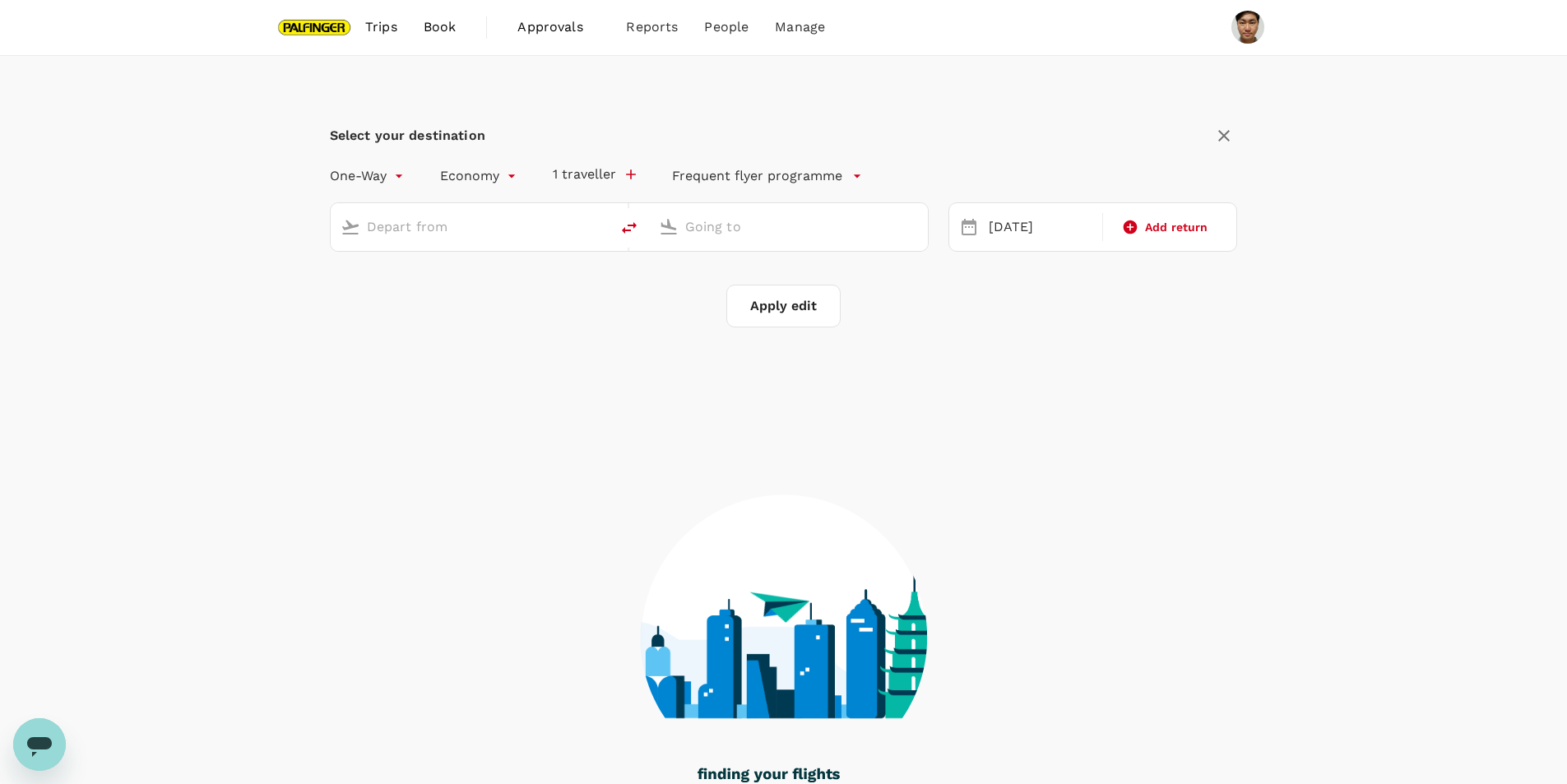
type input "Kuala Lumpur Intl ([GEOGRAPHIC_DATA])"
type input "Nanjing Lukou Intl (NKG)"
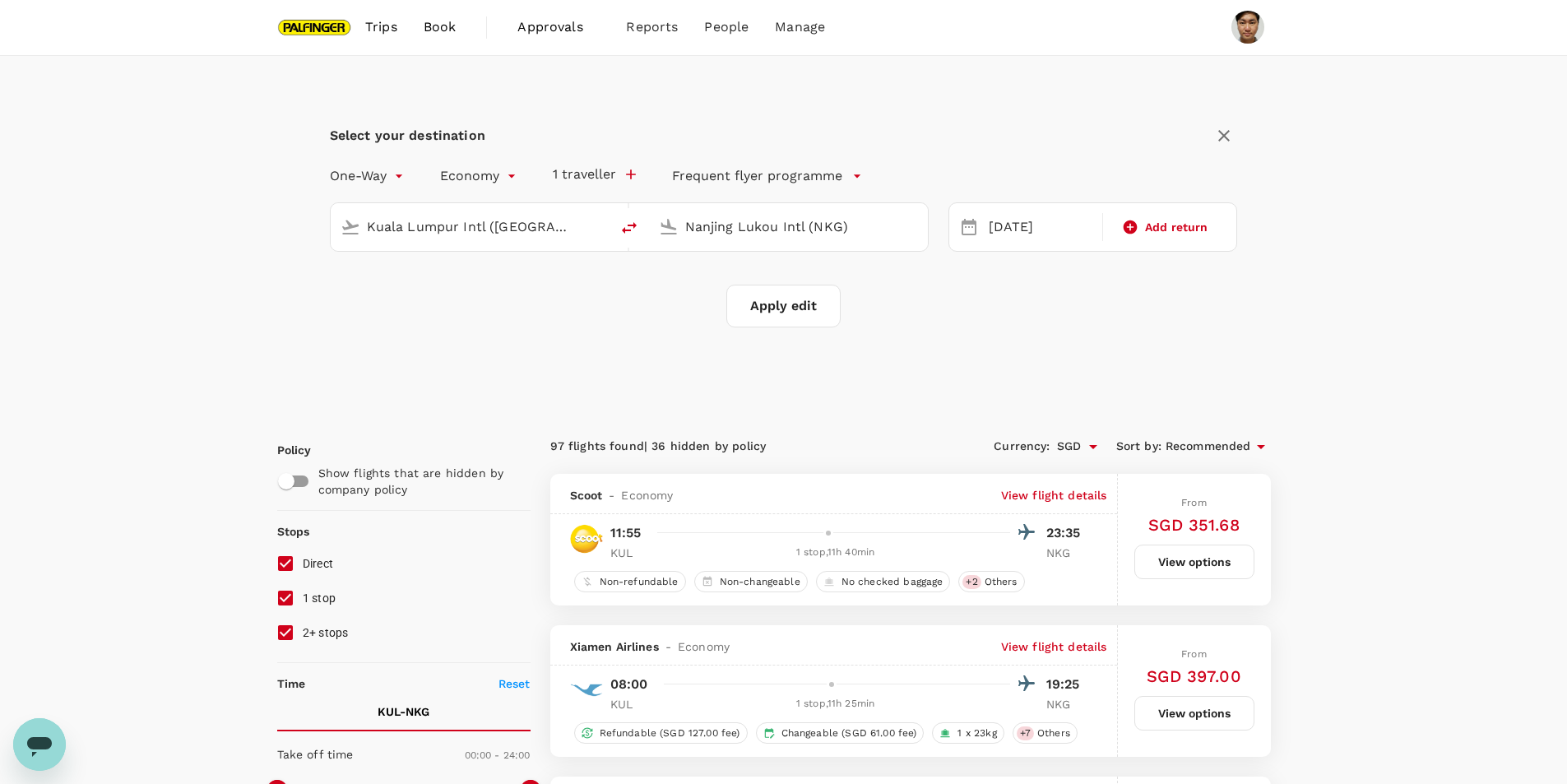
click at [510, 224] on input "Kuala Lumpur Intl ([GEOGRAPHIC_DATA])" at bounding box center [471, 226] width 208 height 25
click at [493, 288] on p "Noi Bai Intl" at bounding box center [494, 291] width 288 height 17
type input "Noi Bai Intl (HAN)"
click at [1040, 236] on div "[DATE]" at bounding box center [1040, 227] width 117 height 32
click at [1072, 393] on div "17" at bounding box center [1075, 399] width 31 height 31
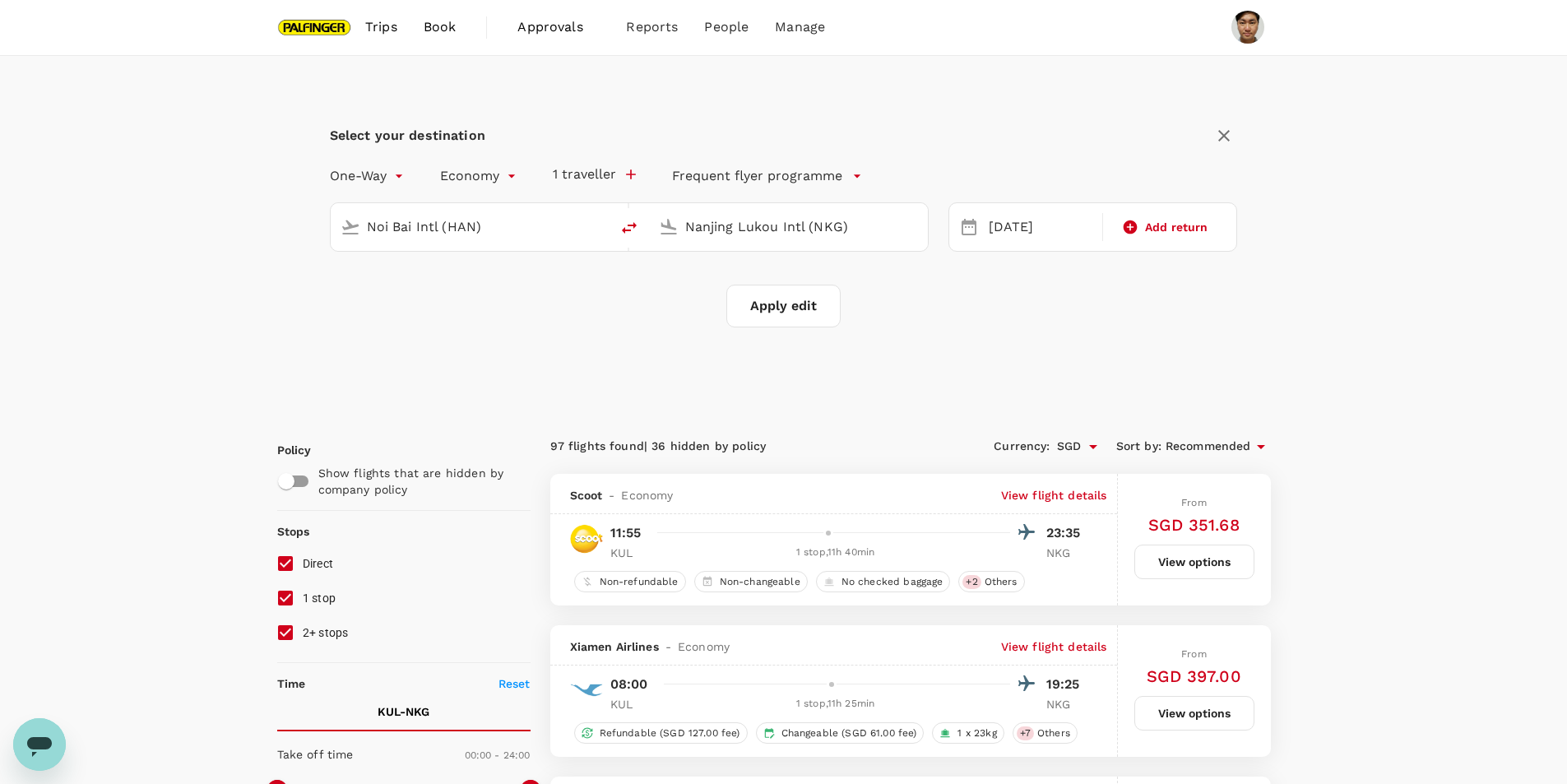
click at [805, 296] on button "Apply edit" at bounding box center [784, 305] width 114 height 43
checkbox input "false"
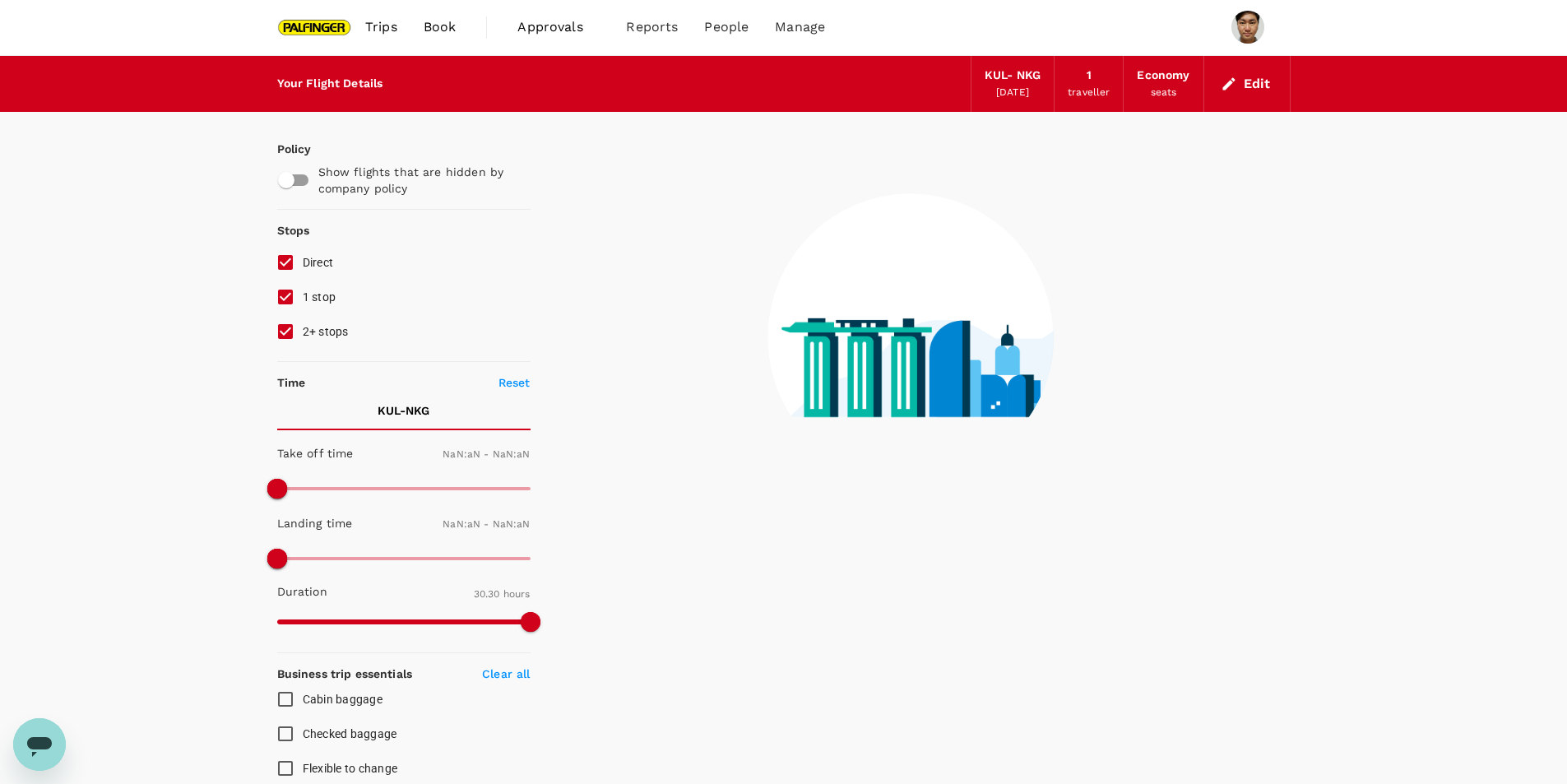
type input "1440"
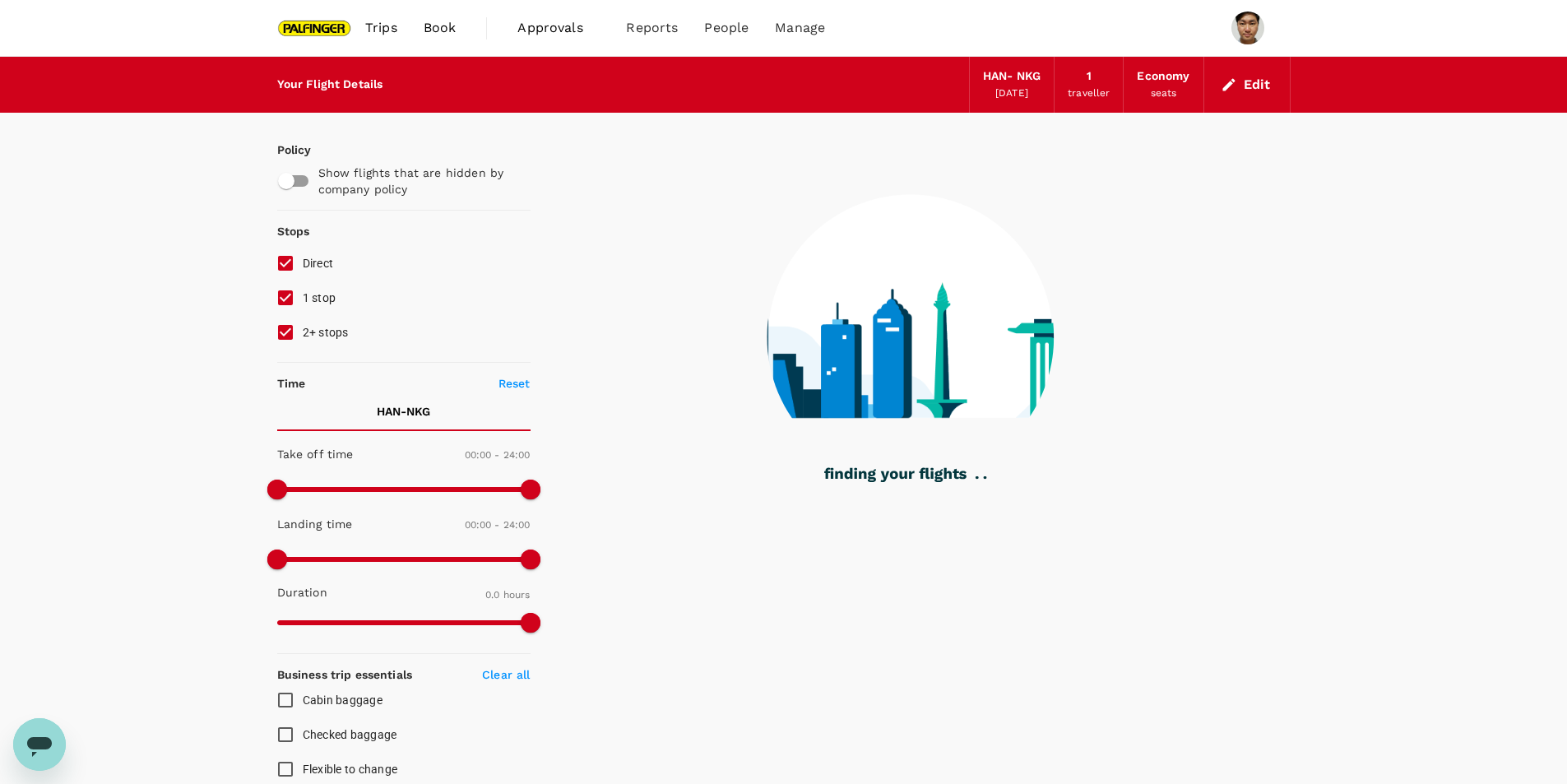
type input "1275"
checkbox input "true"
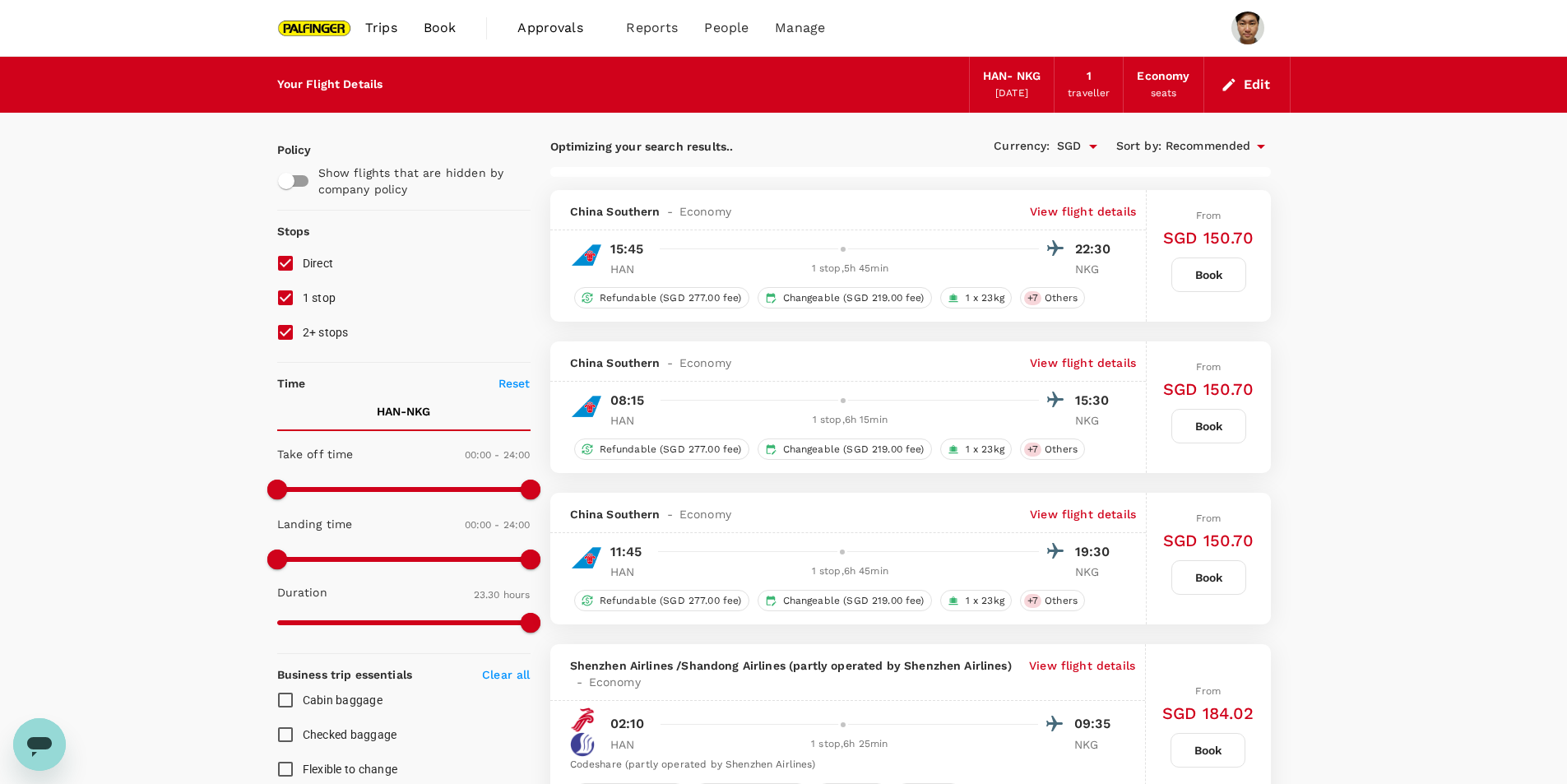
click at [1097, 214] on p "View flight details" at bounding box center [1083, 211] width 107 height 17
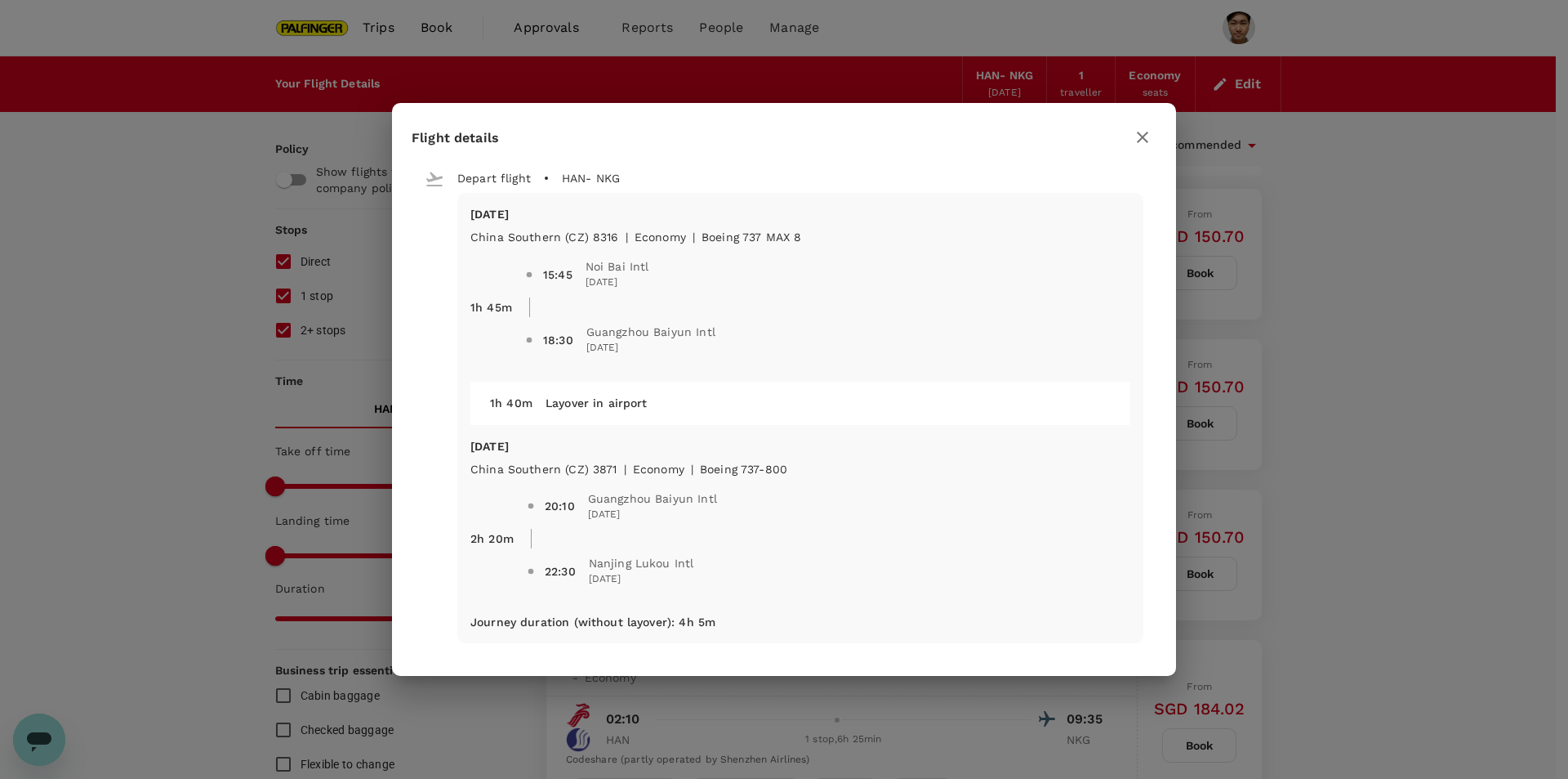
click at [1134, 129] on button "button" at bounding box center [1142, 137] width 27 height 27
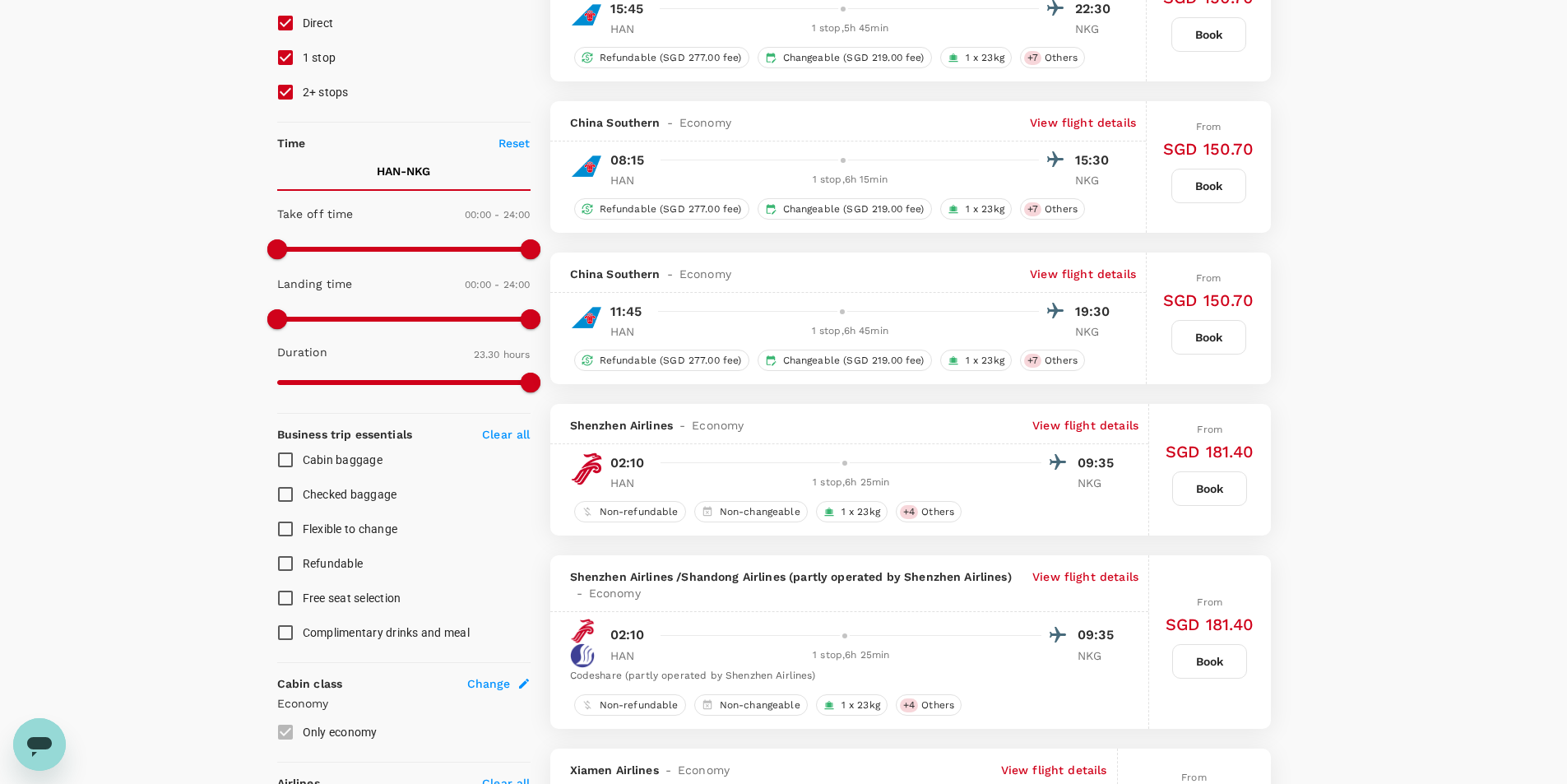
scroll to position [247, 0]
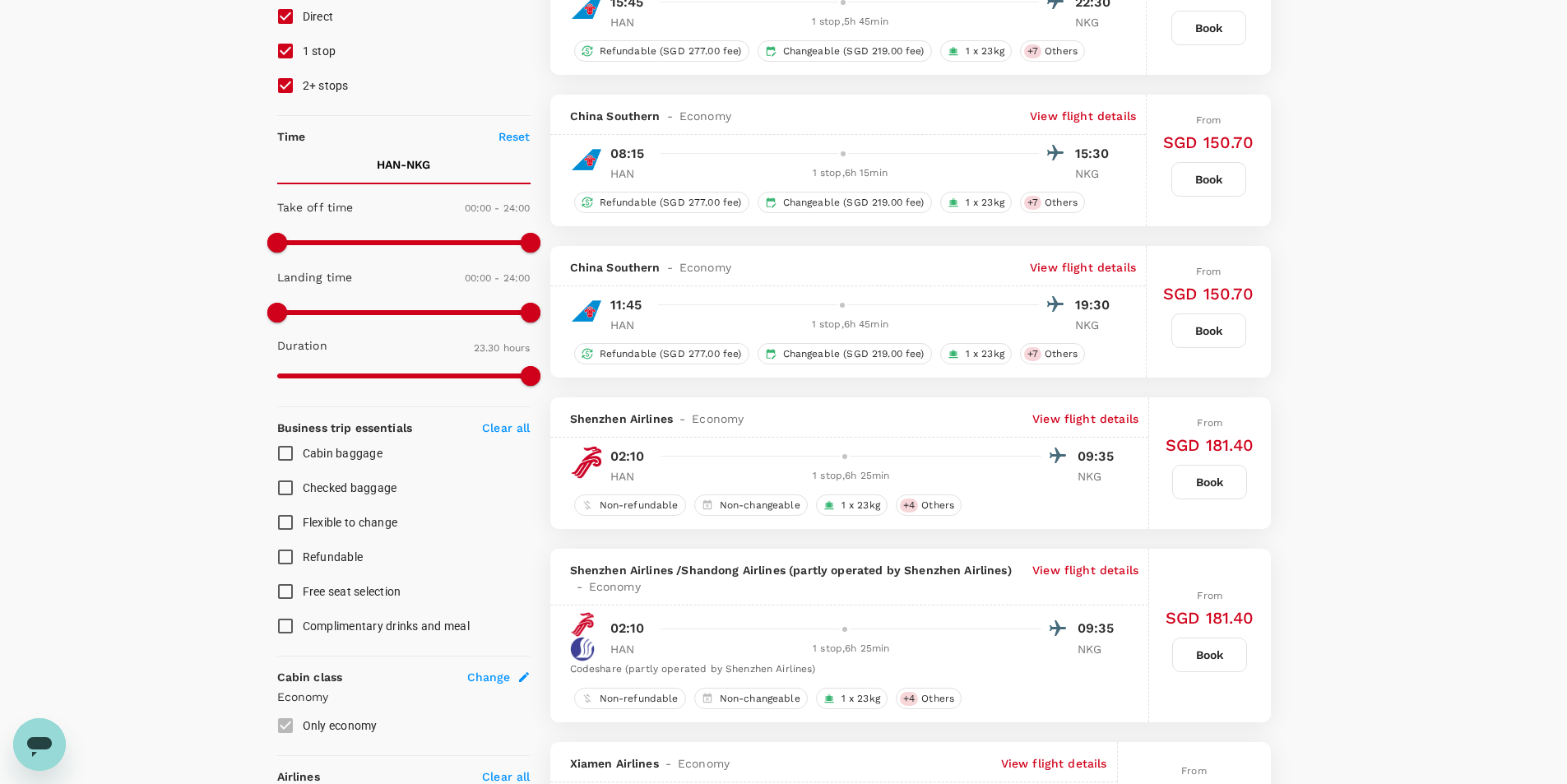
type input "2035"
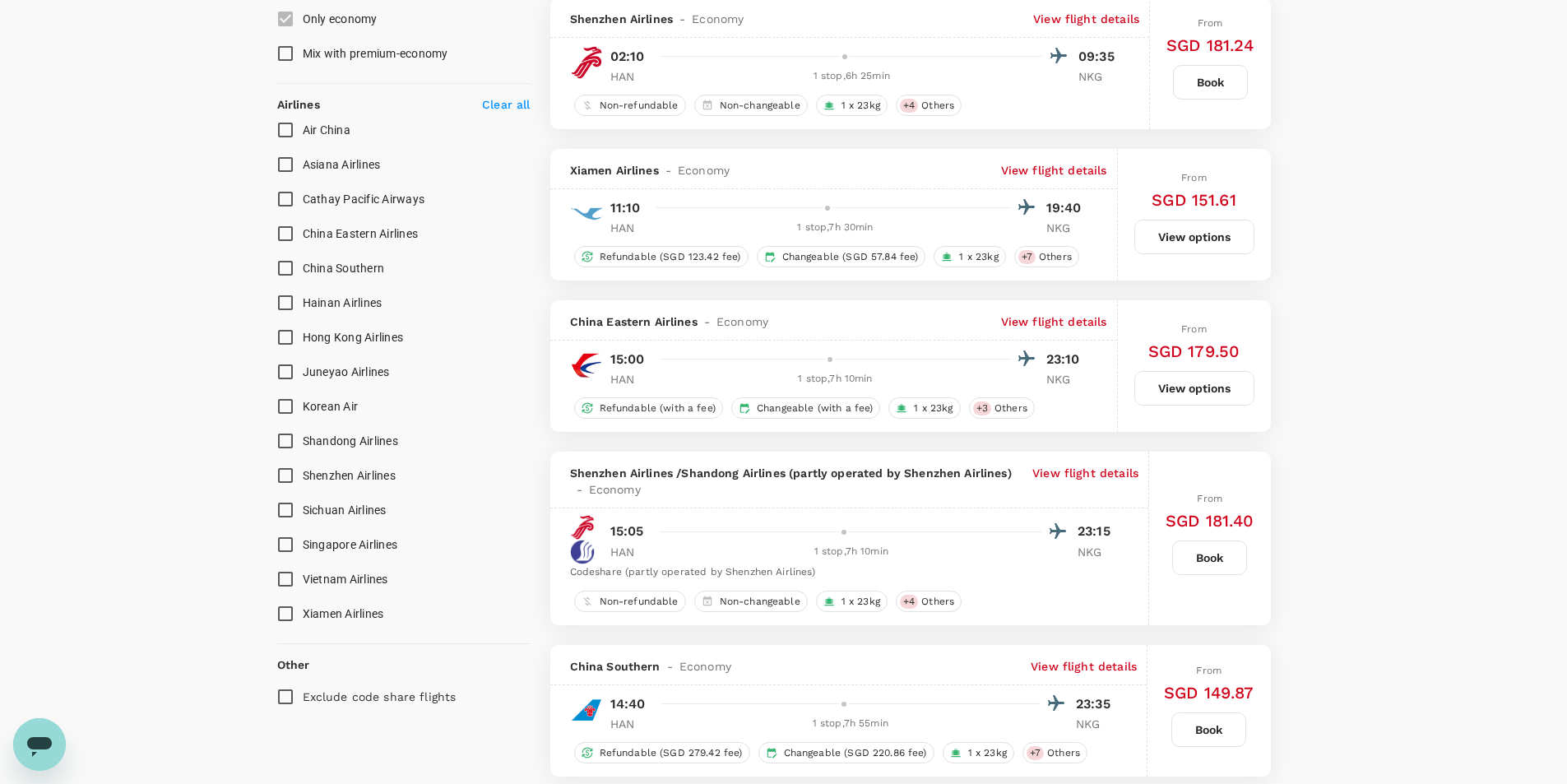
scroll to position [987, 0]
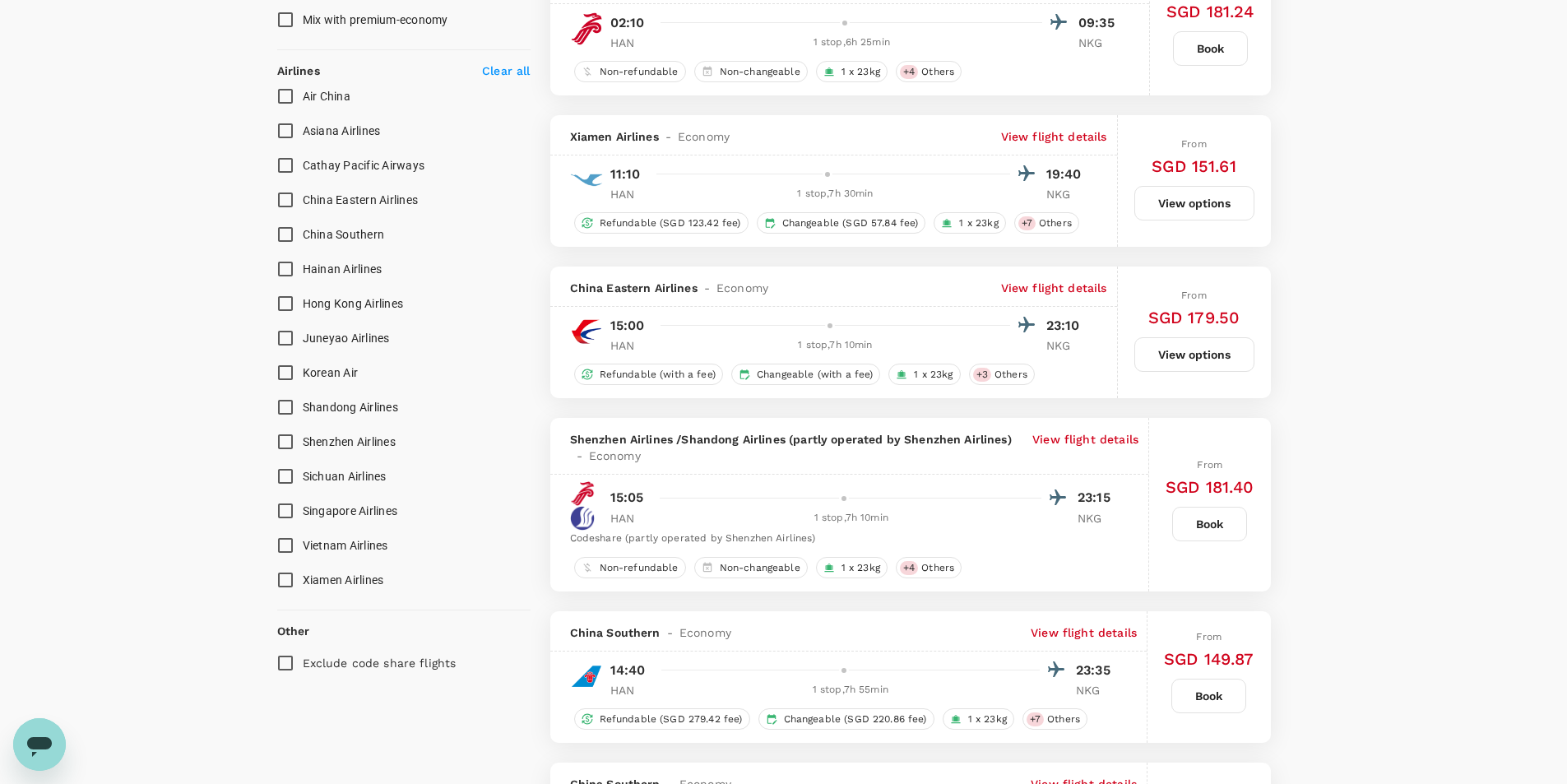
click at [1065, 288] on p "View flight details" at bounding box center [1054, 288] width 107 height 17
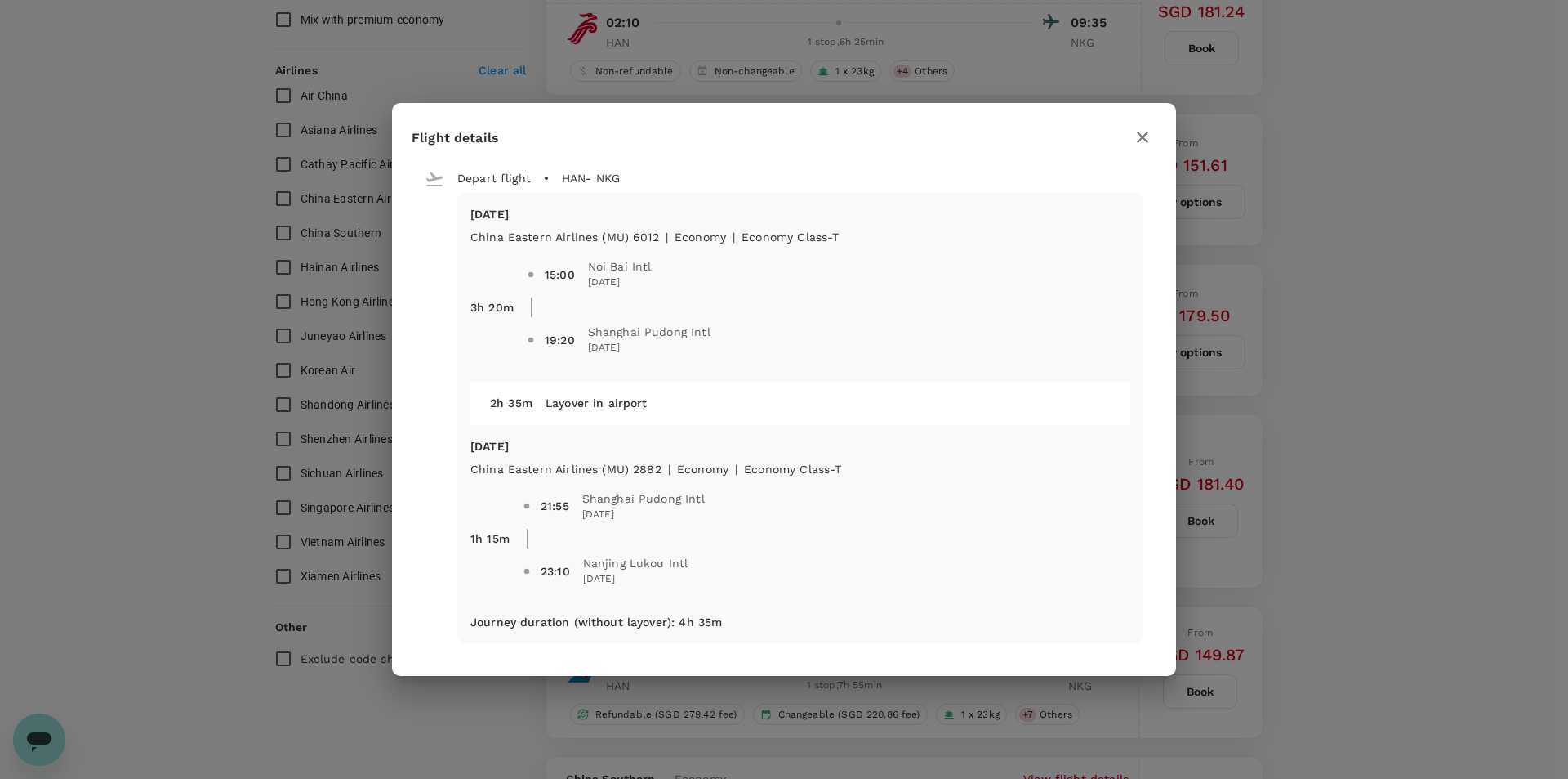
click at [1139, 137] on icon "button" at bounding box center [1142, 137] width 20 height 20
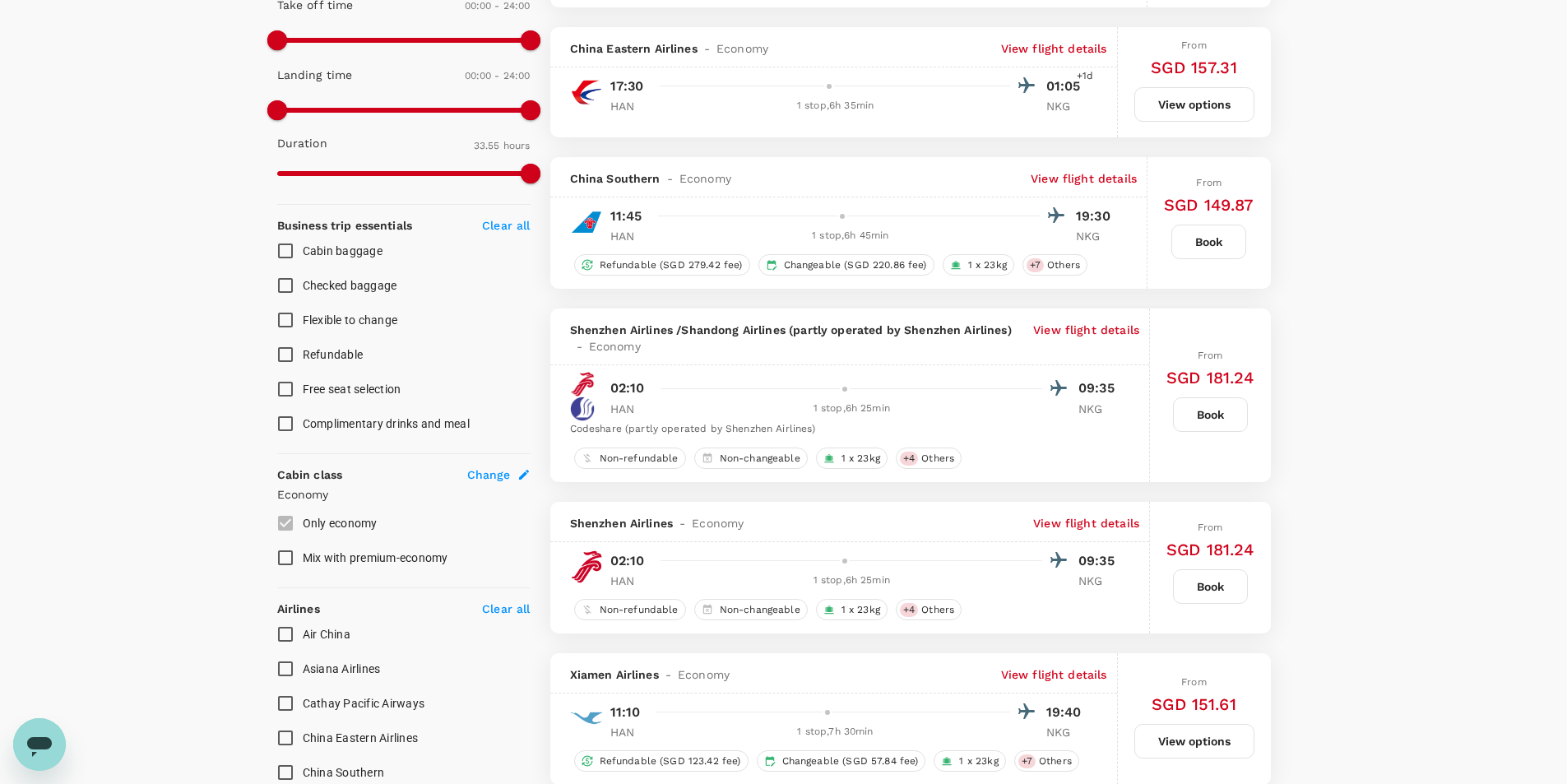
scroll to position [411, 0]
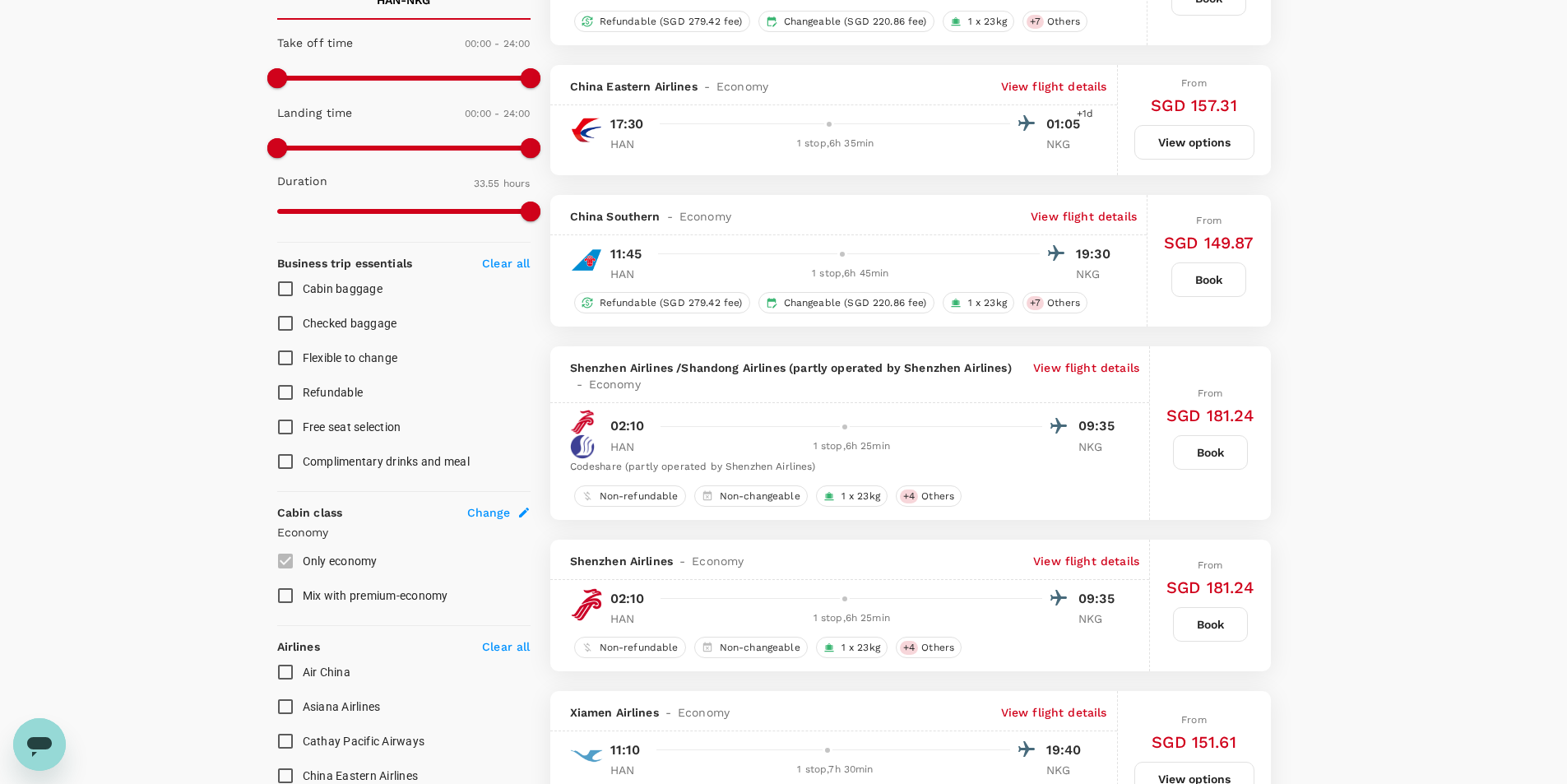
click at [1083, 225] on p "View flight details" at bounding box center [1084, 216] width 107 height 17
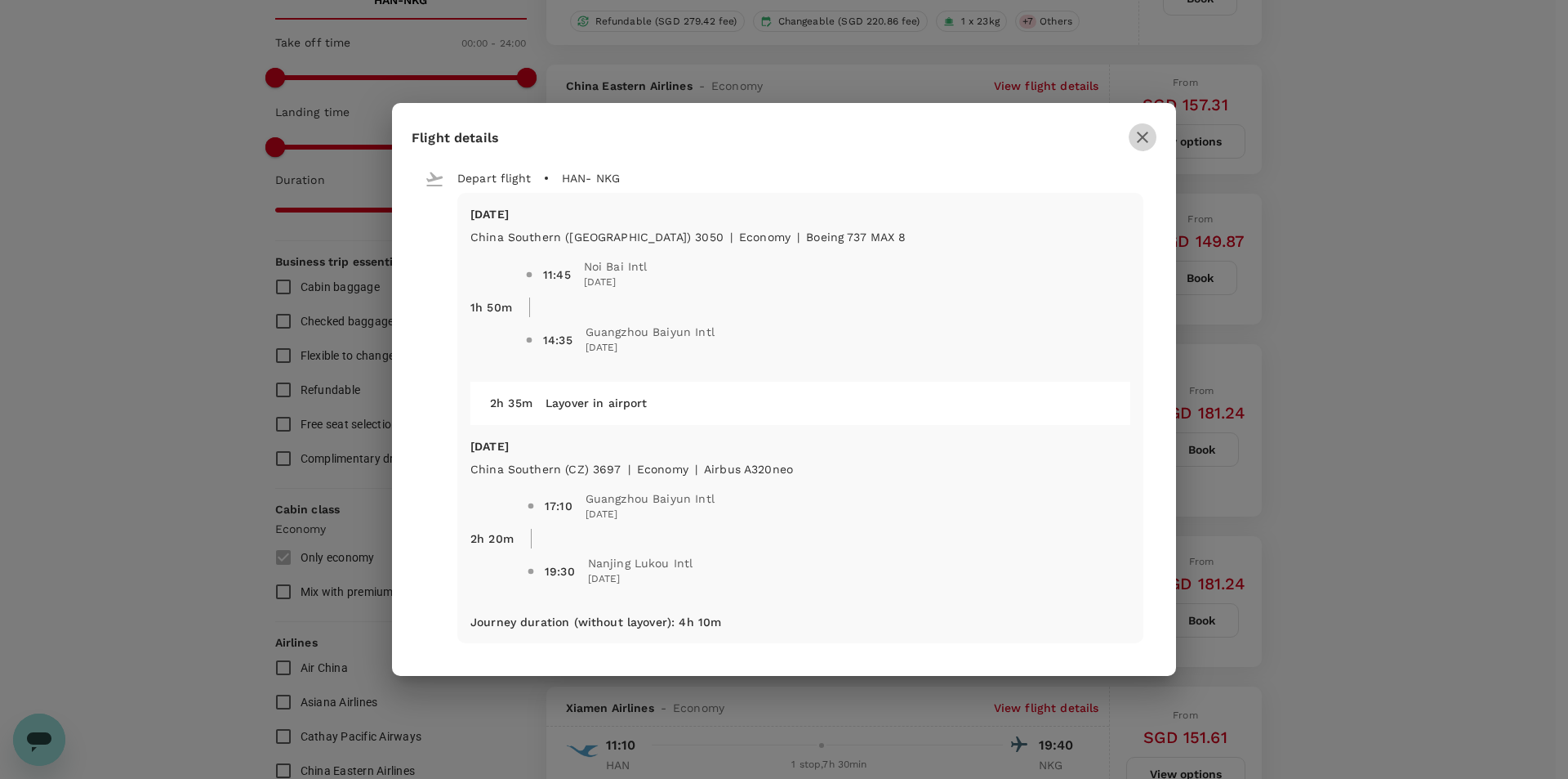
click at [1142, 138] on icon "button" at bounding box center [1142, 137] width 12 height 12
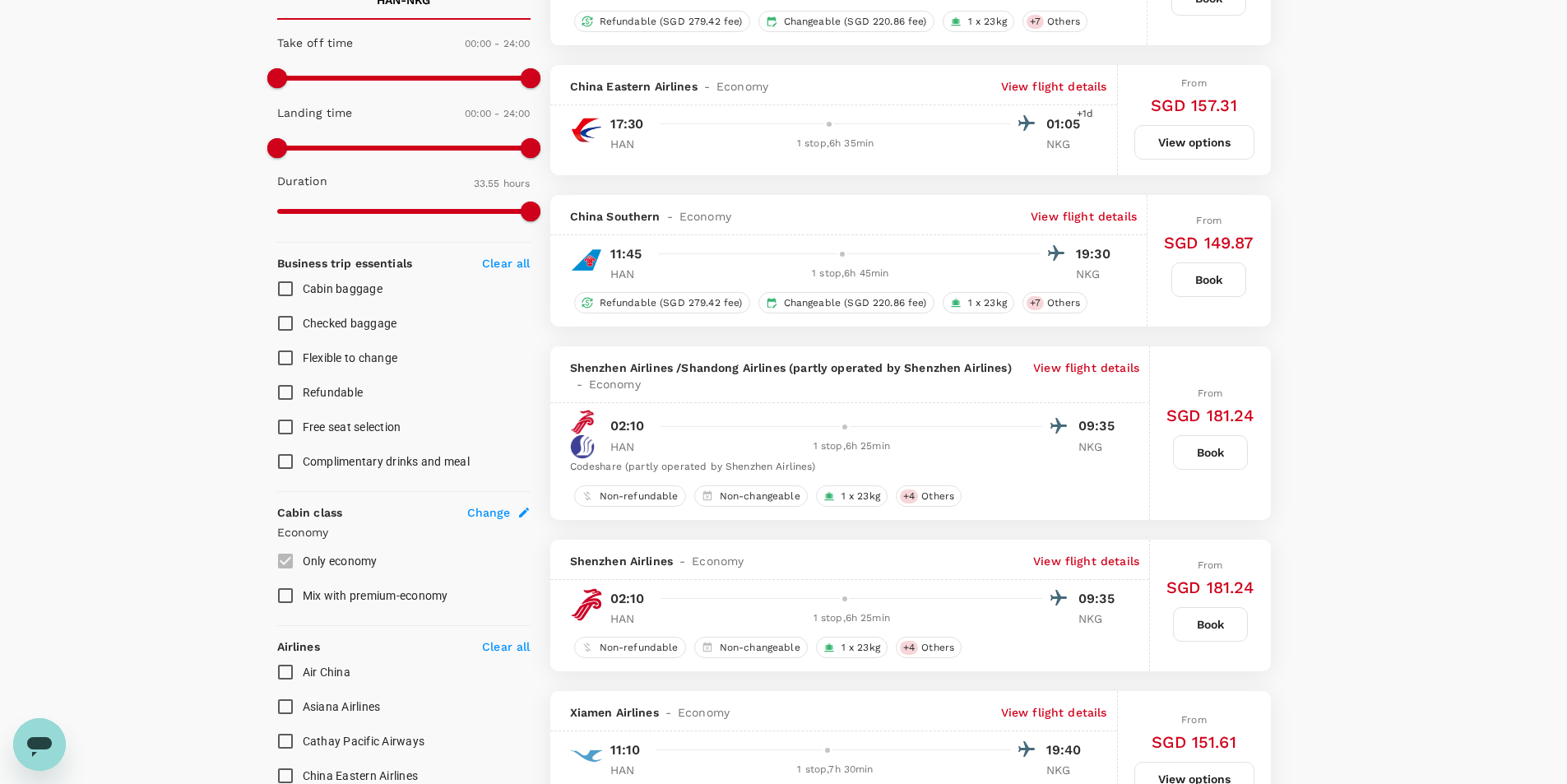
click at [1104, 213] on p "View flight details" at bounding box center [1084, 216] width 107 height 17
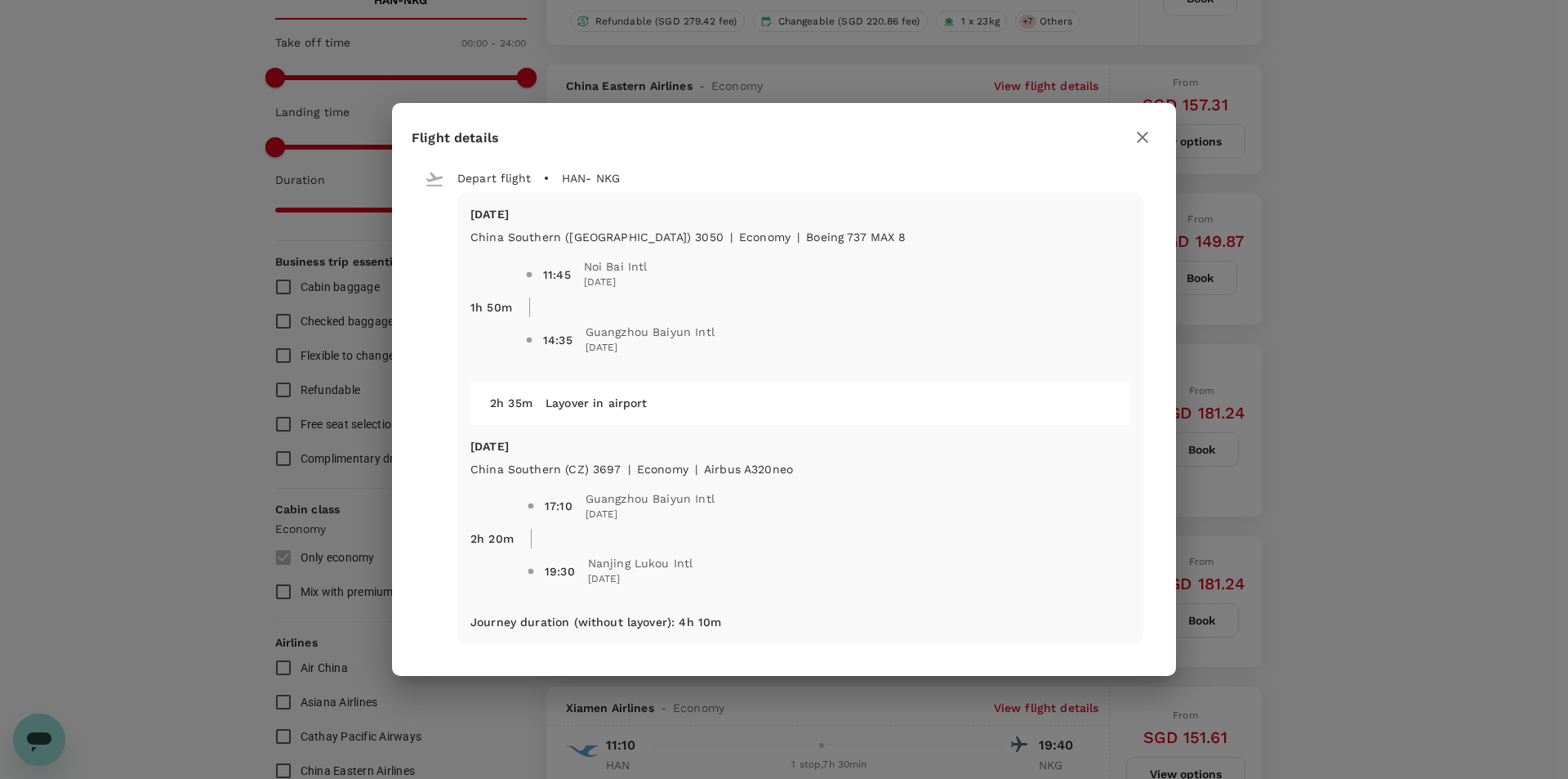
click at [1138, 137] on icon "button" at bounding box center [1142, 137] width 20 height 20
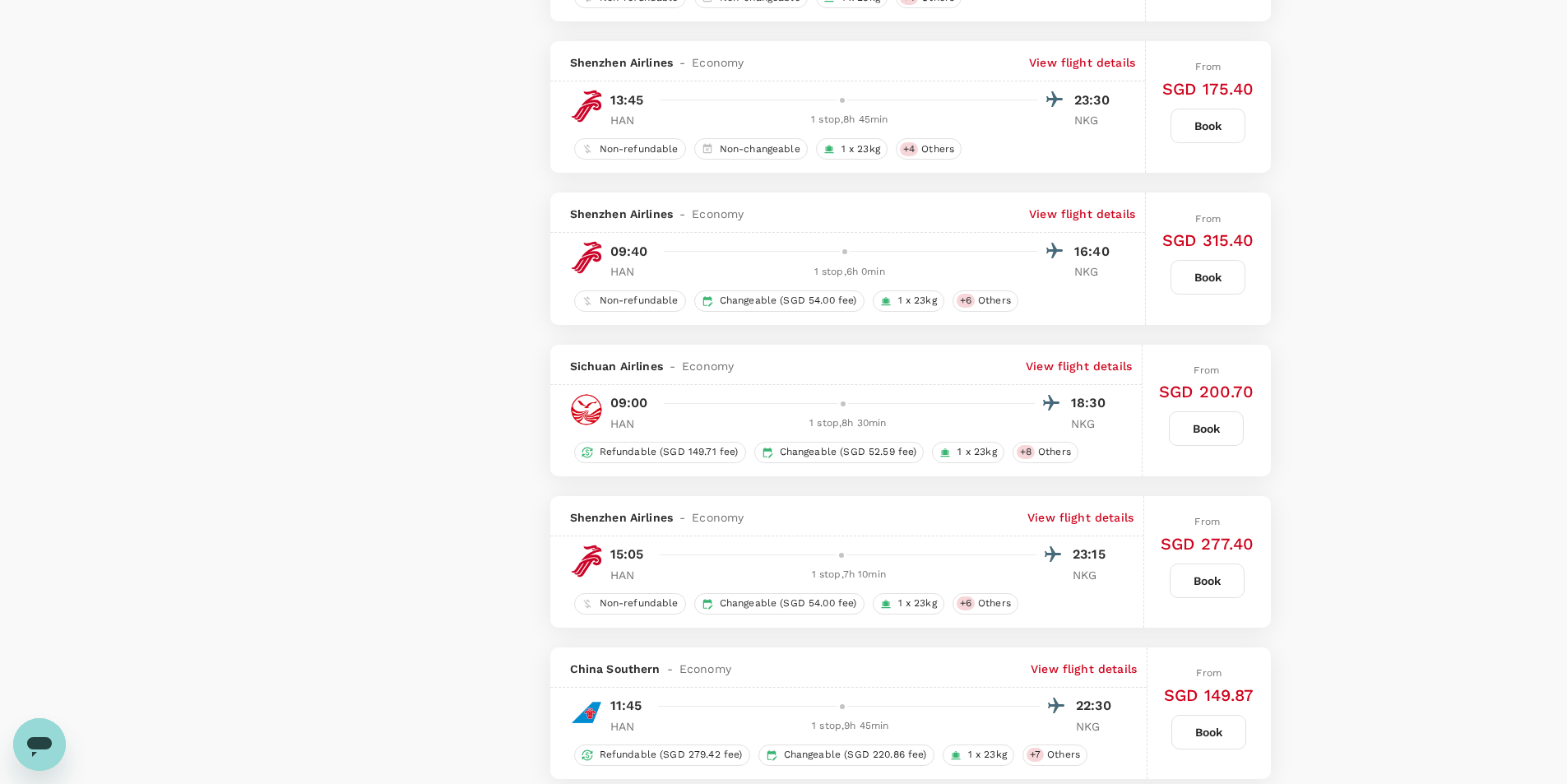
scroll to position [2550, 0]
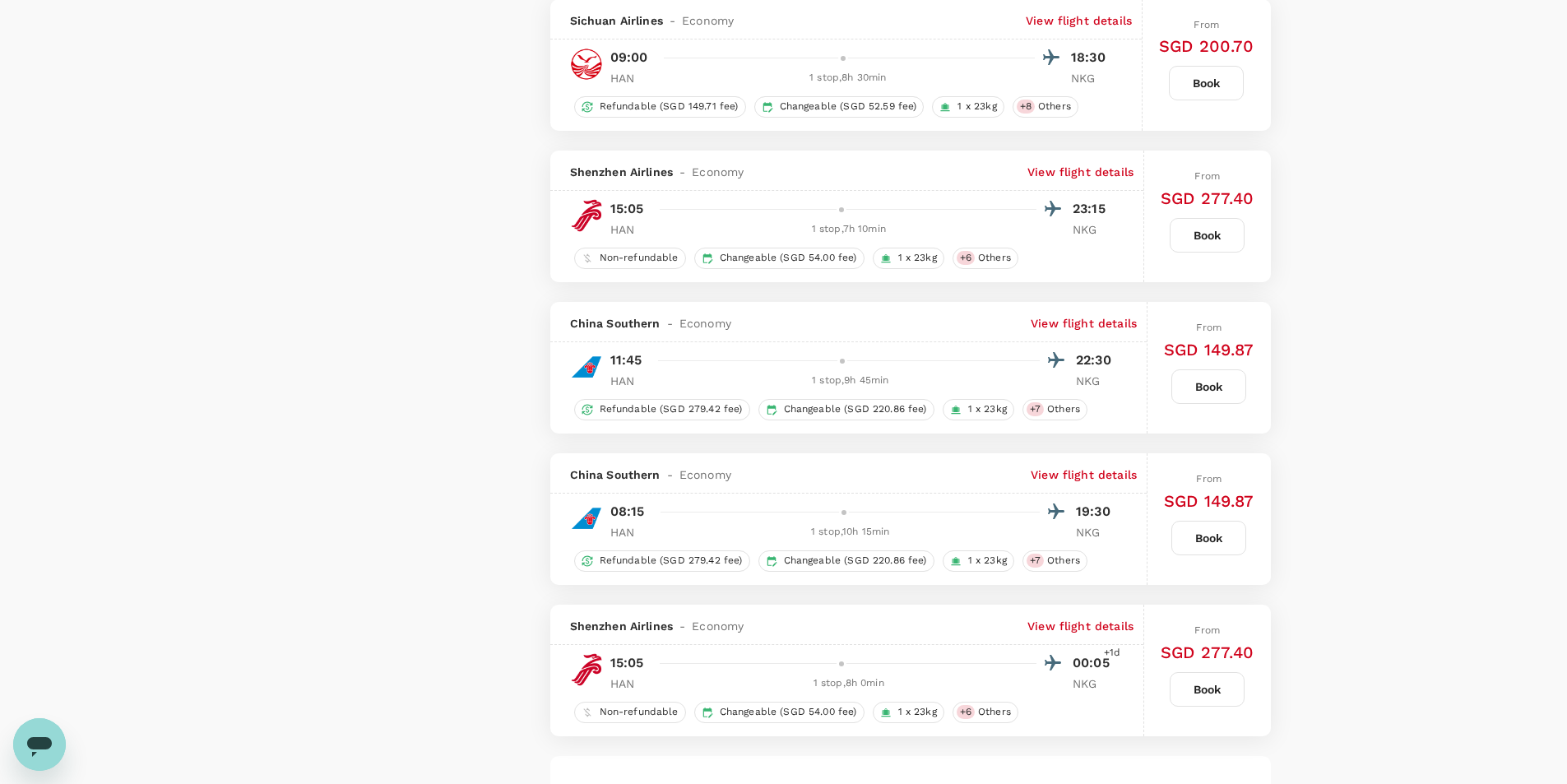
click at [1076, 320] on p "View flight details" at bounding box center [1084, 324] width 107 height 17
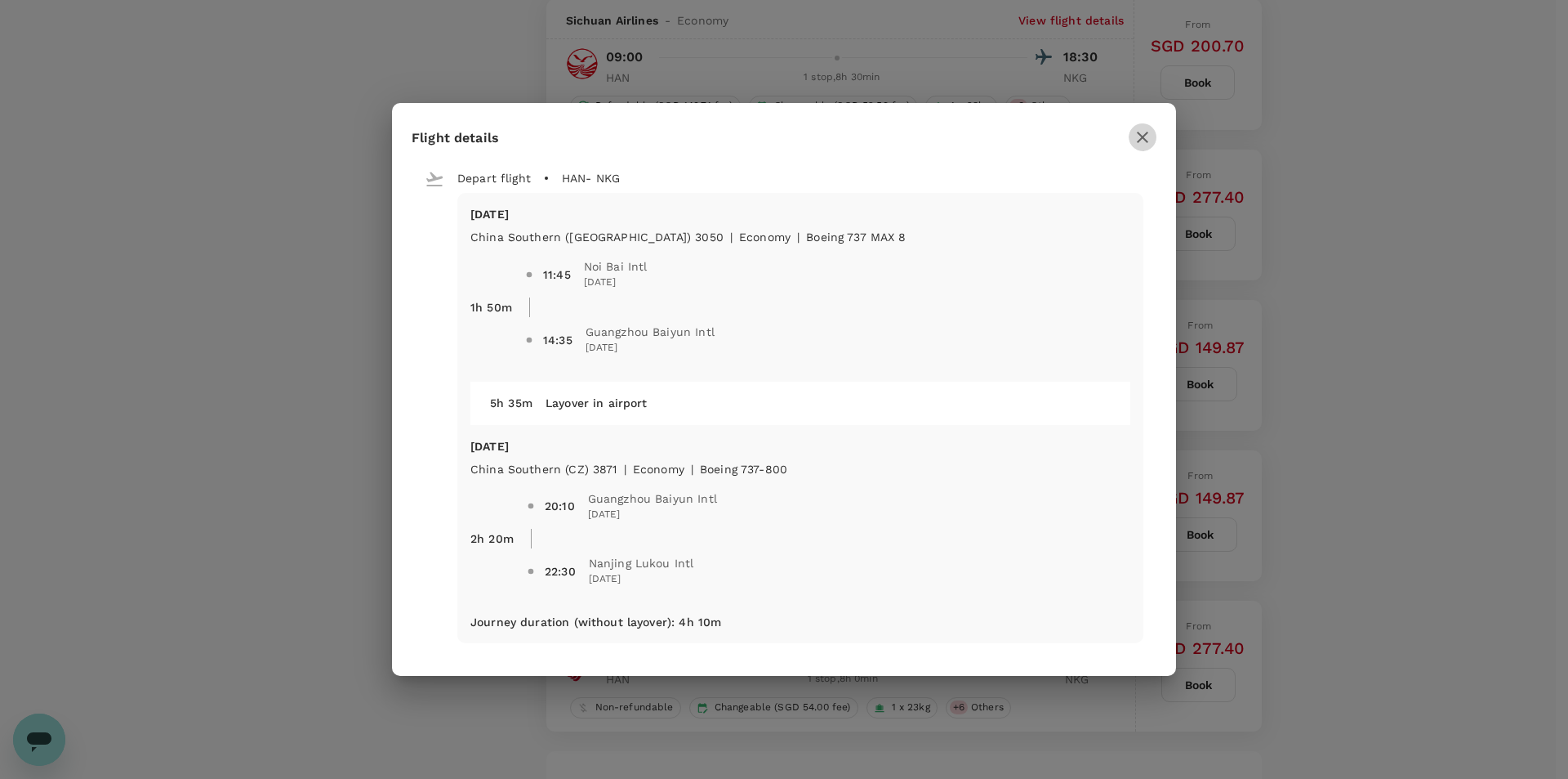
click at [1153, 136] on button "button" at bounding box center [1142, 137] width 27 height 27
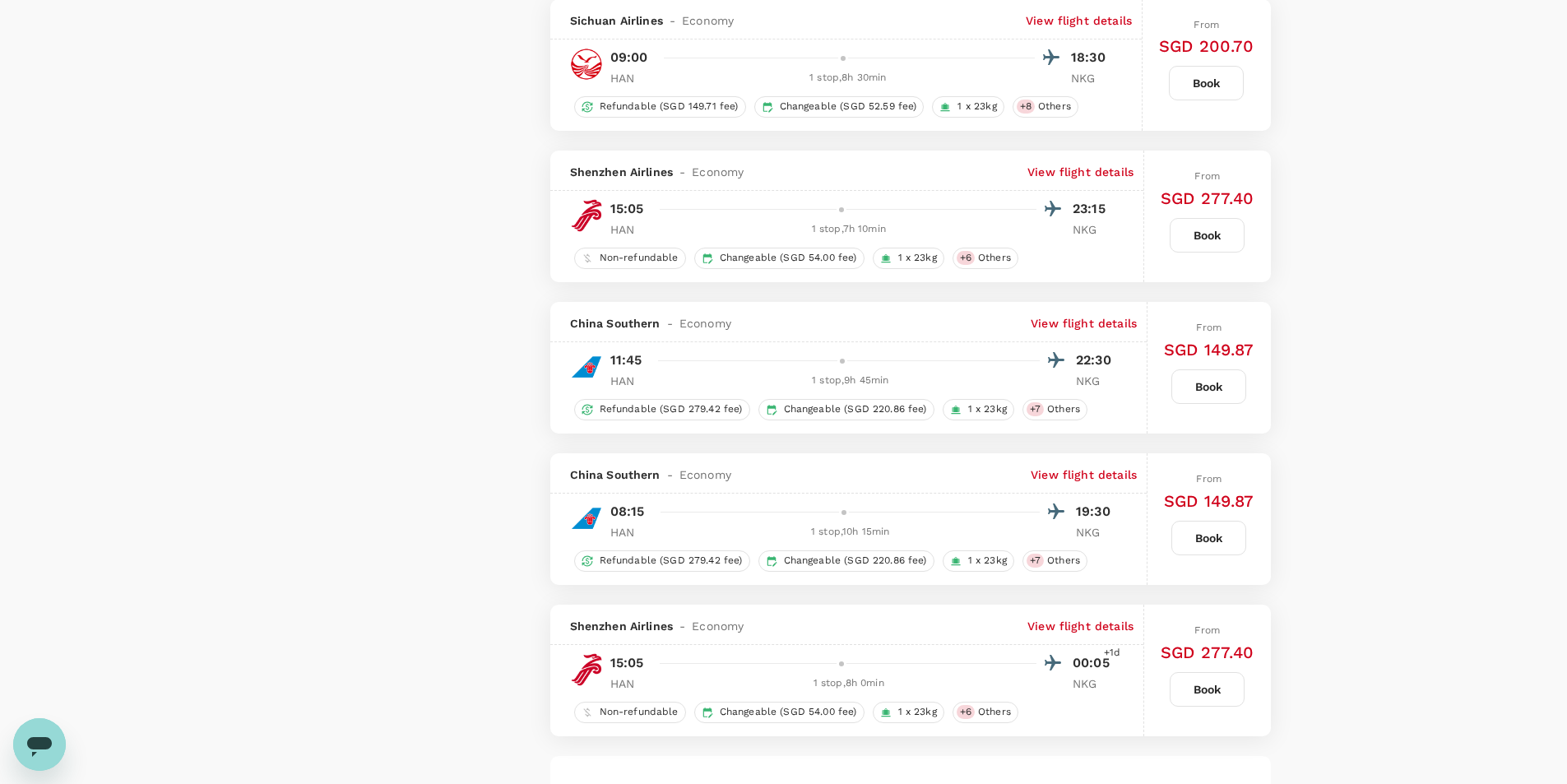
scroll to position [2837, 0]
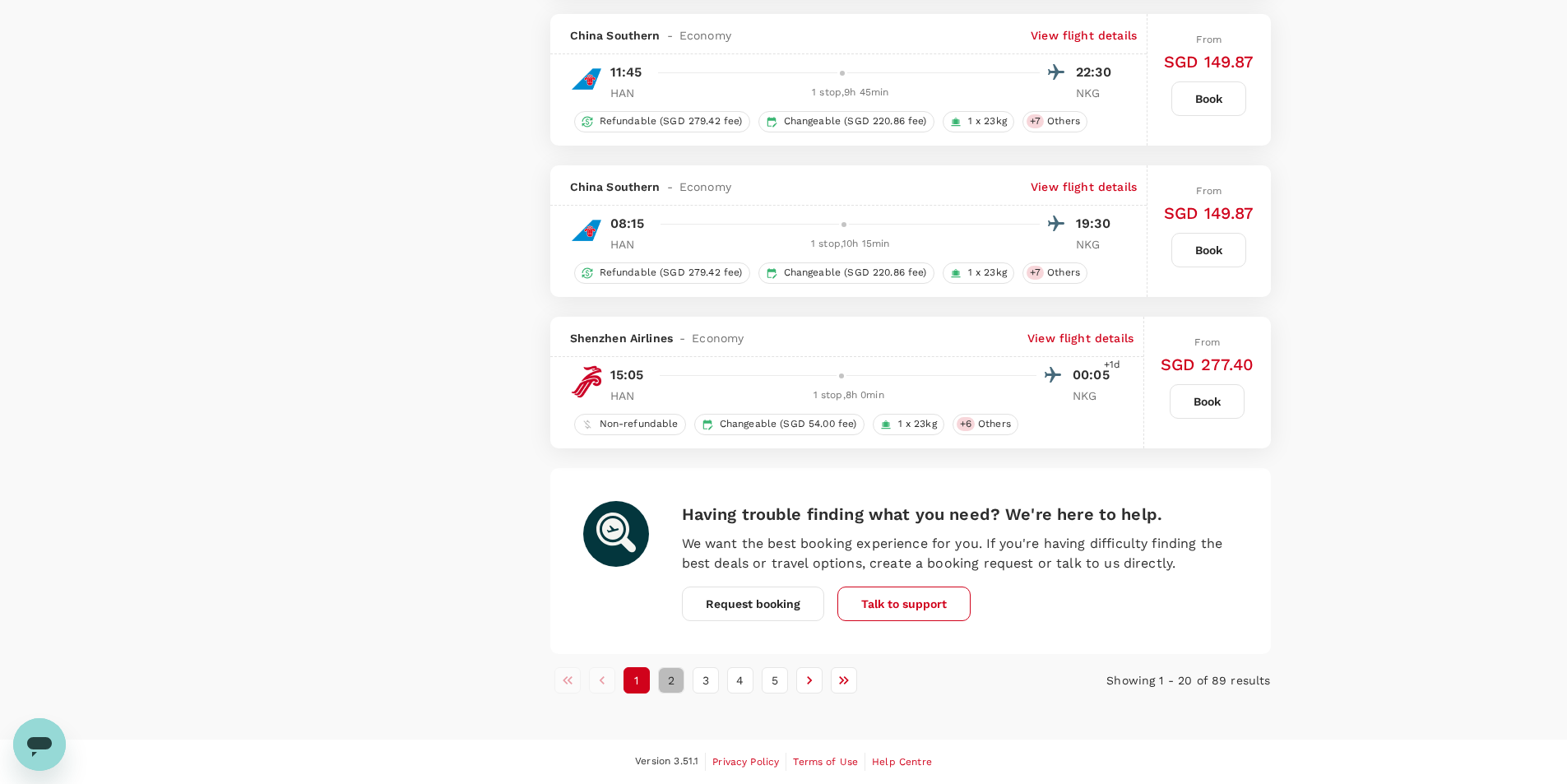
click at [665, 683] on button "2" at bounding box center [671, 679] width 26 height 26
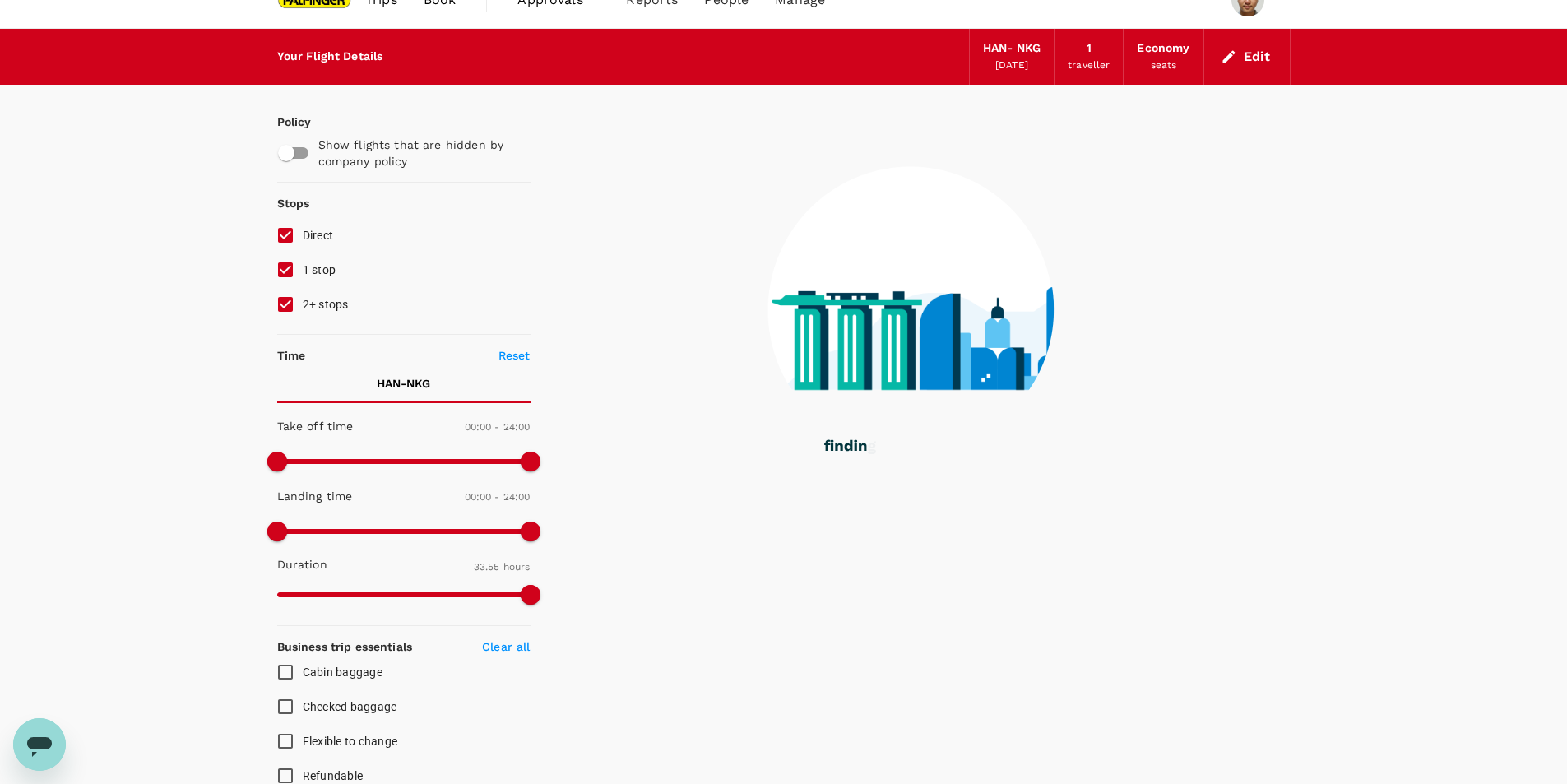
scroll to position [0, 0]
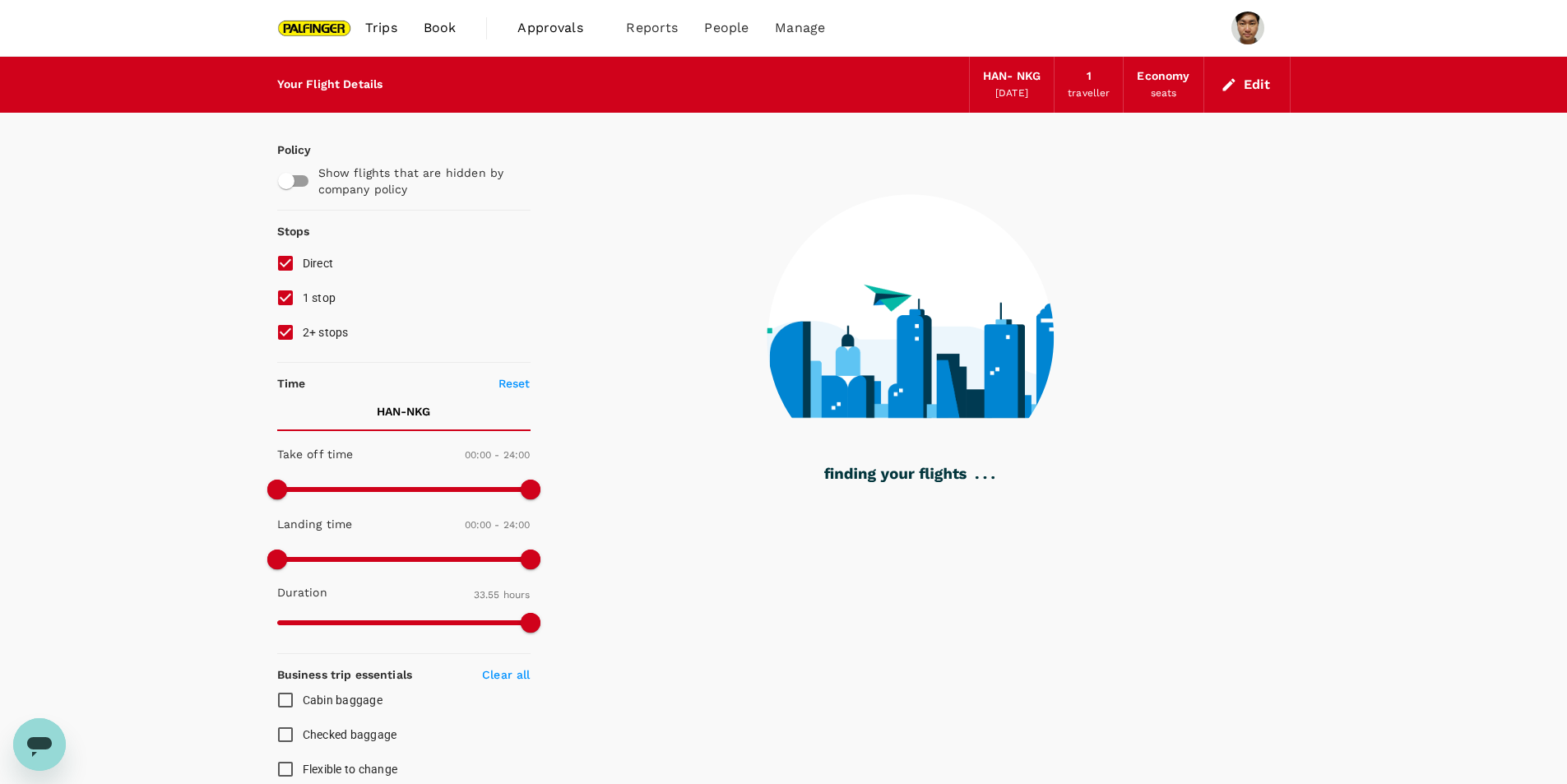
click at [282, 332] on input "2+ stops" at bounding box center [285, 332] width 34 height 34
checkbox input "false"
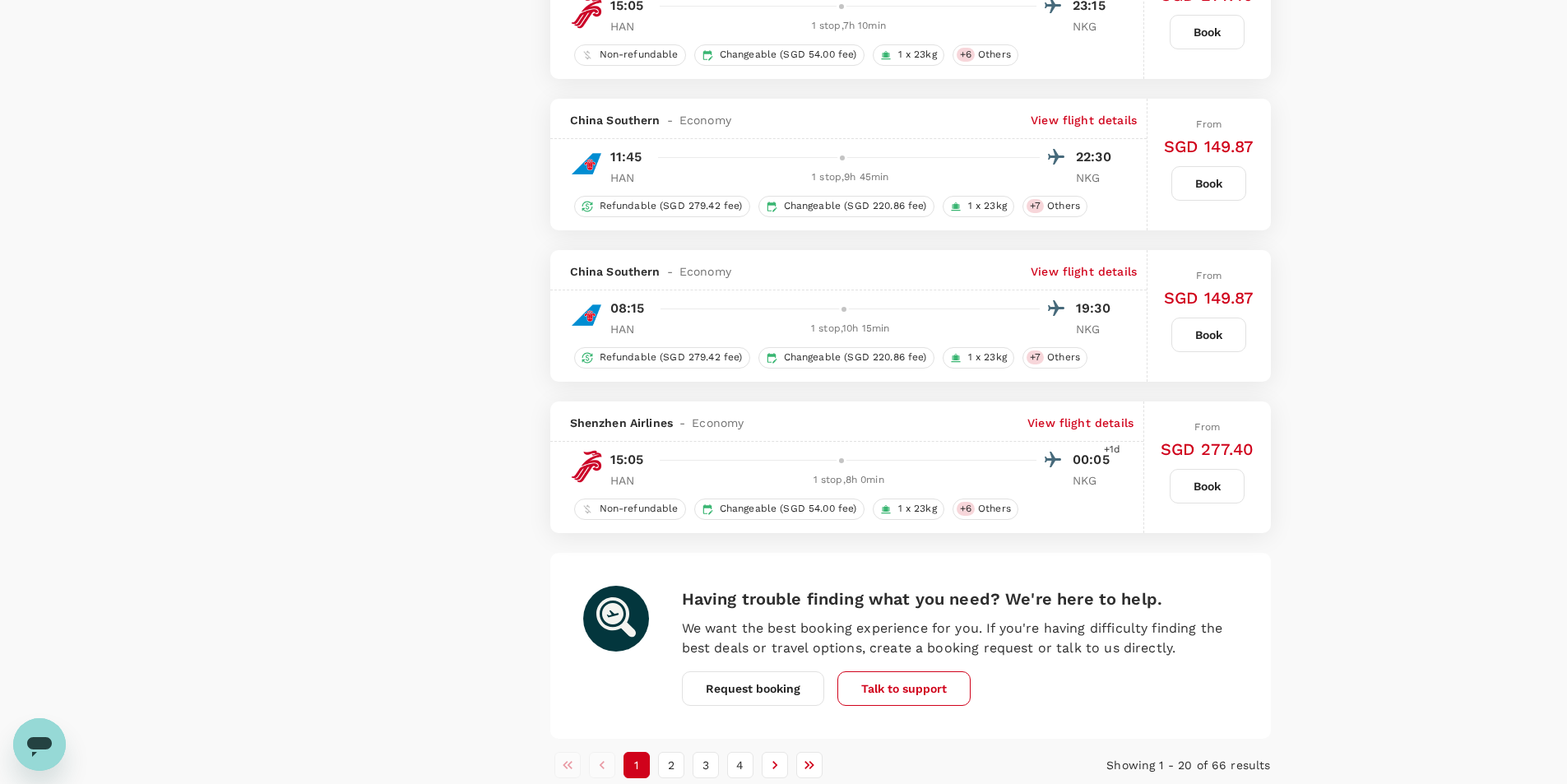
scroll to position [2837, 0]
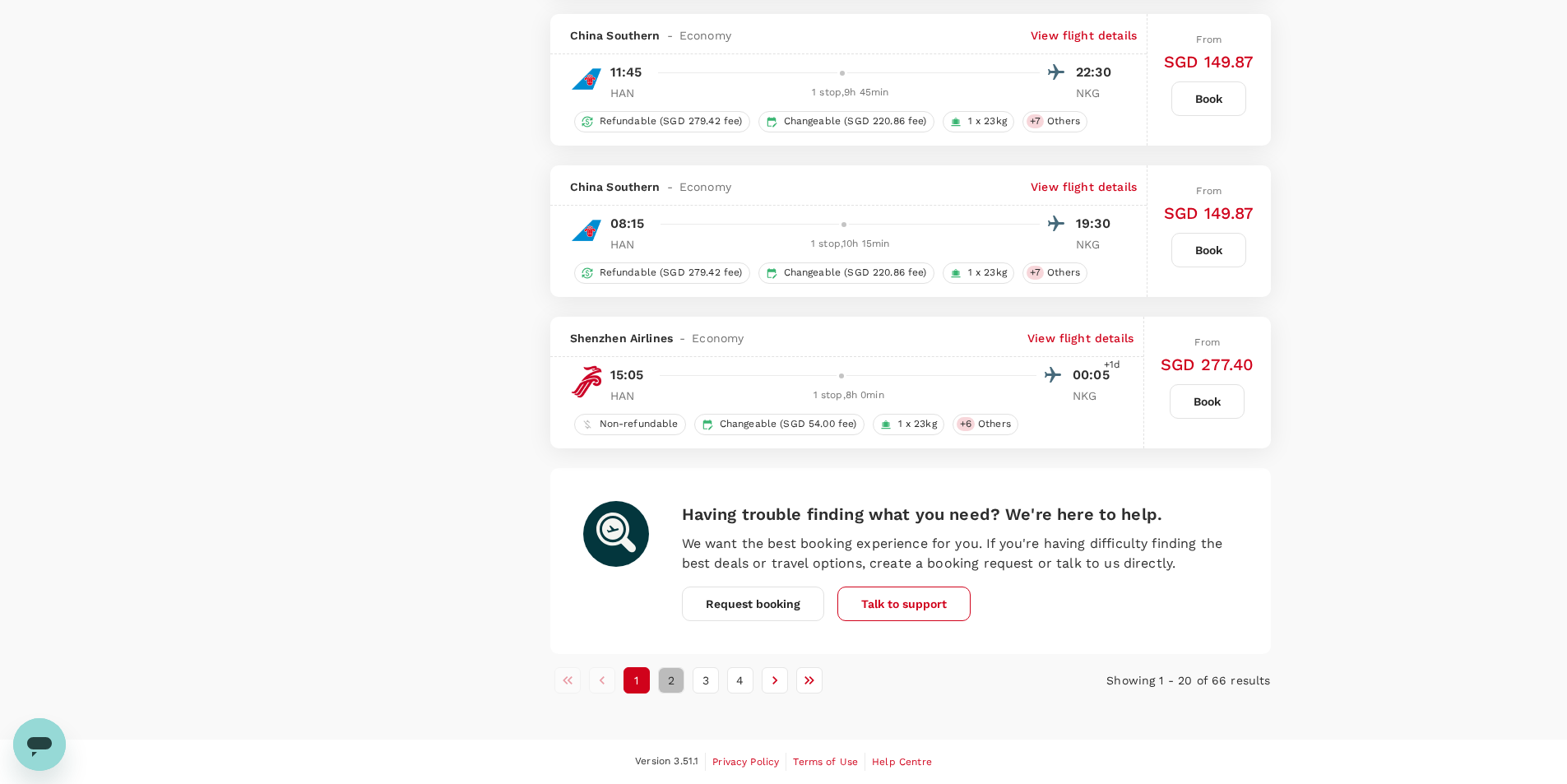
click at [678, 683] on button "2" at bounding box center [671, 679] width 26 height 26
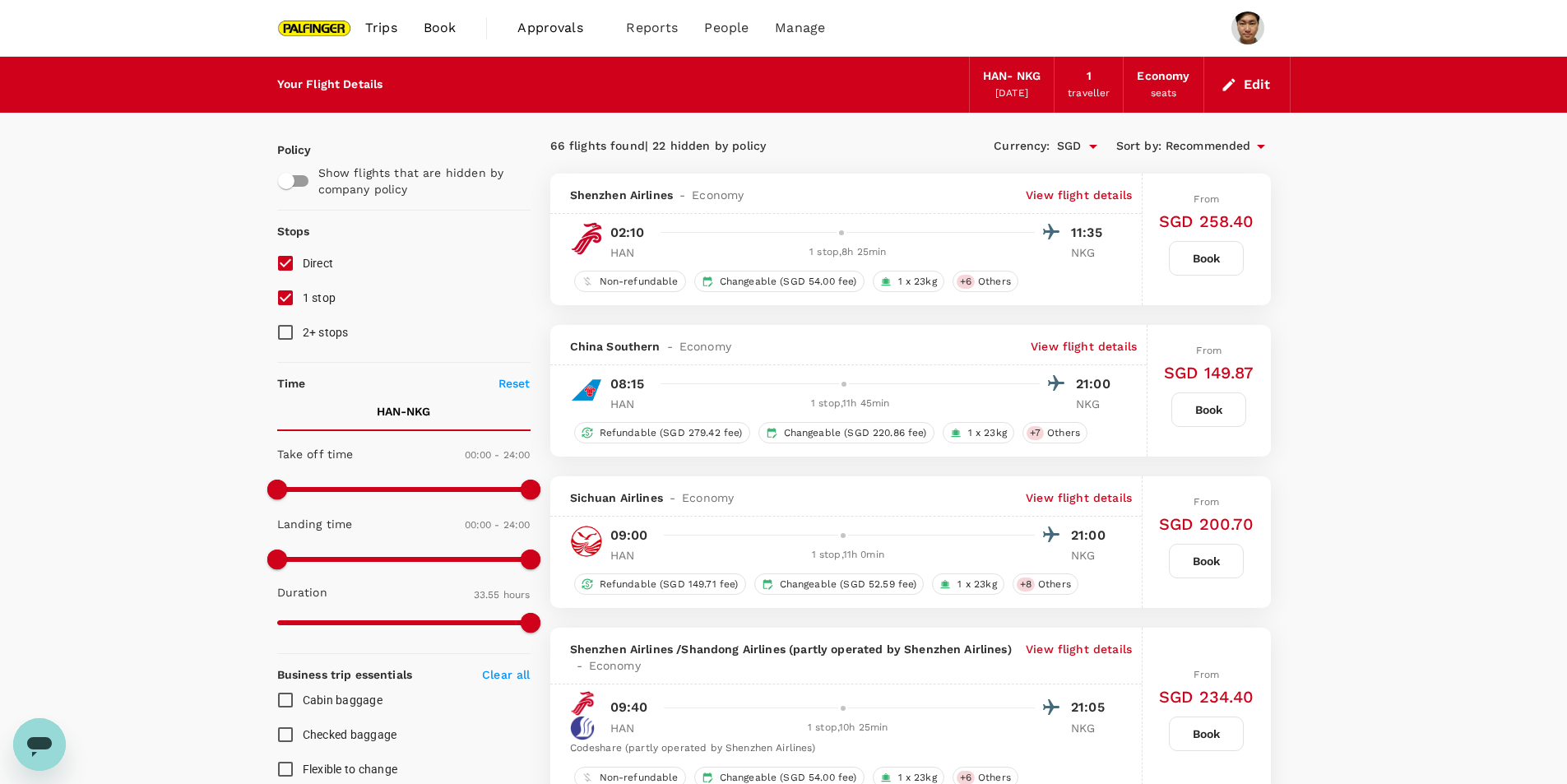
scroll to position [576, 0]
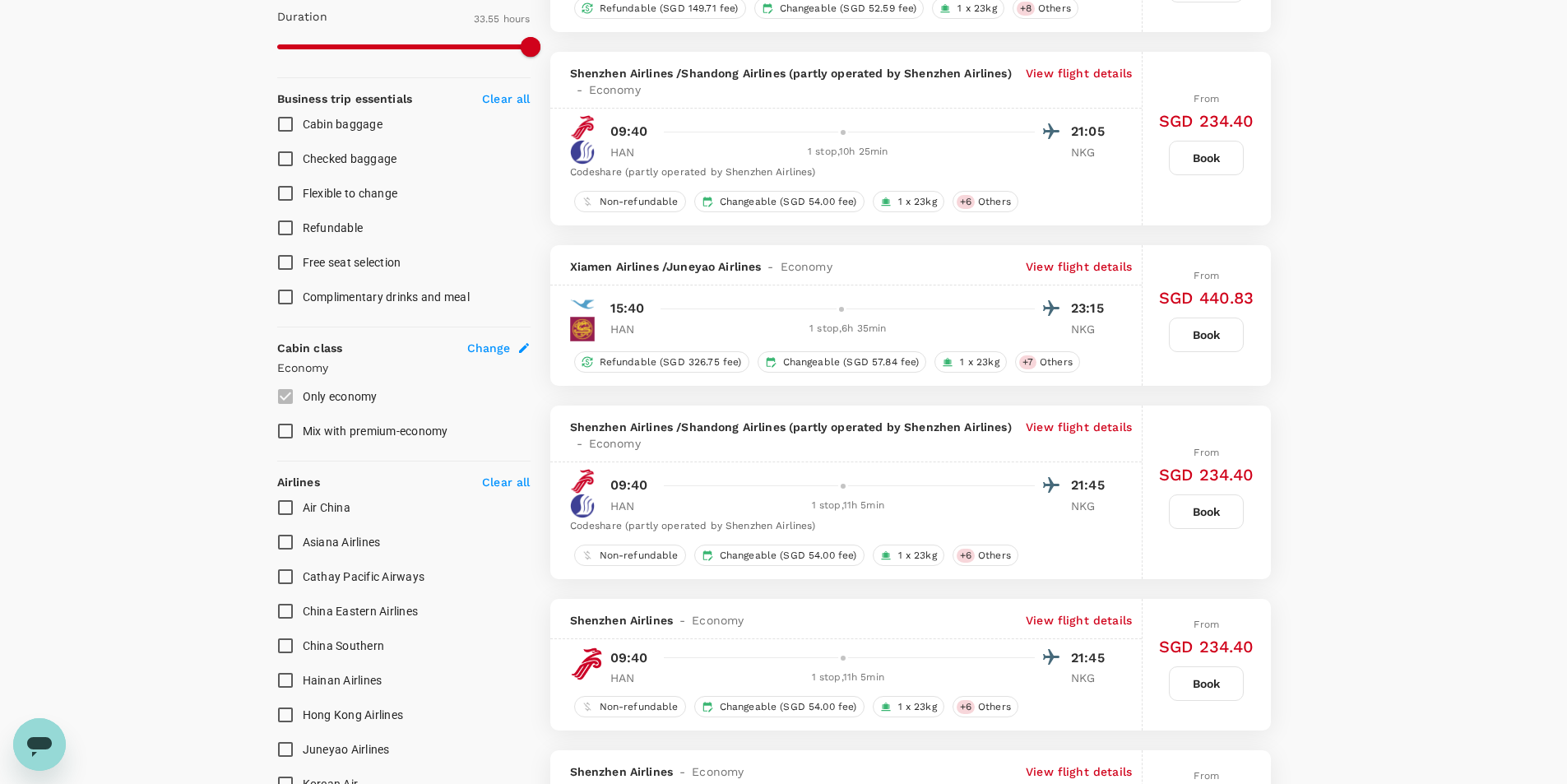
click at [1081, 275] on p "View flight details" at bounding box center [1079, 267] width 107 height 17
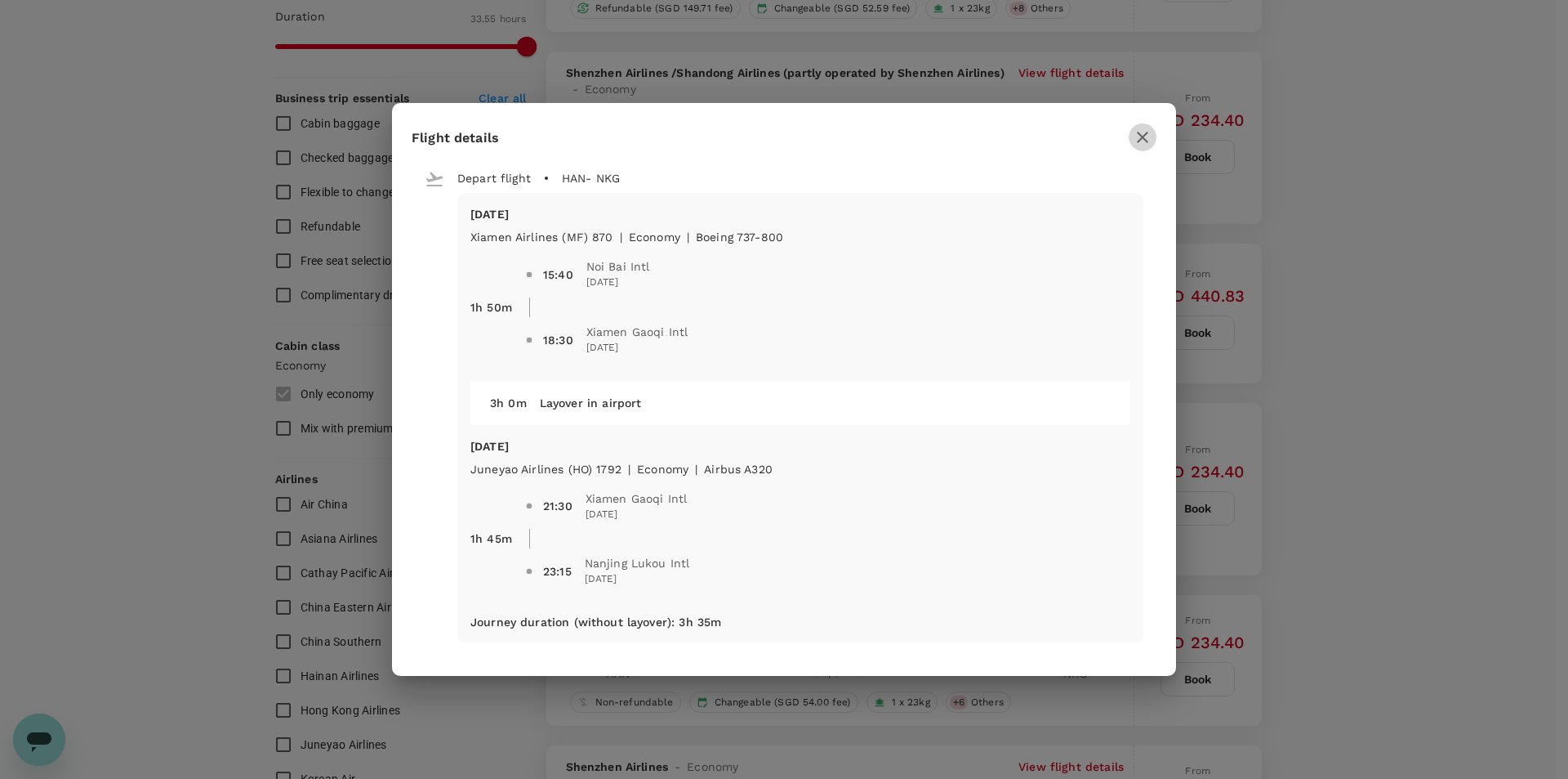
click at [1155, 140] on button "button" at bounding box center [1142, 137] width 27 height 27
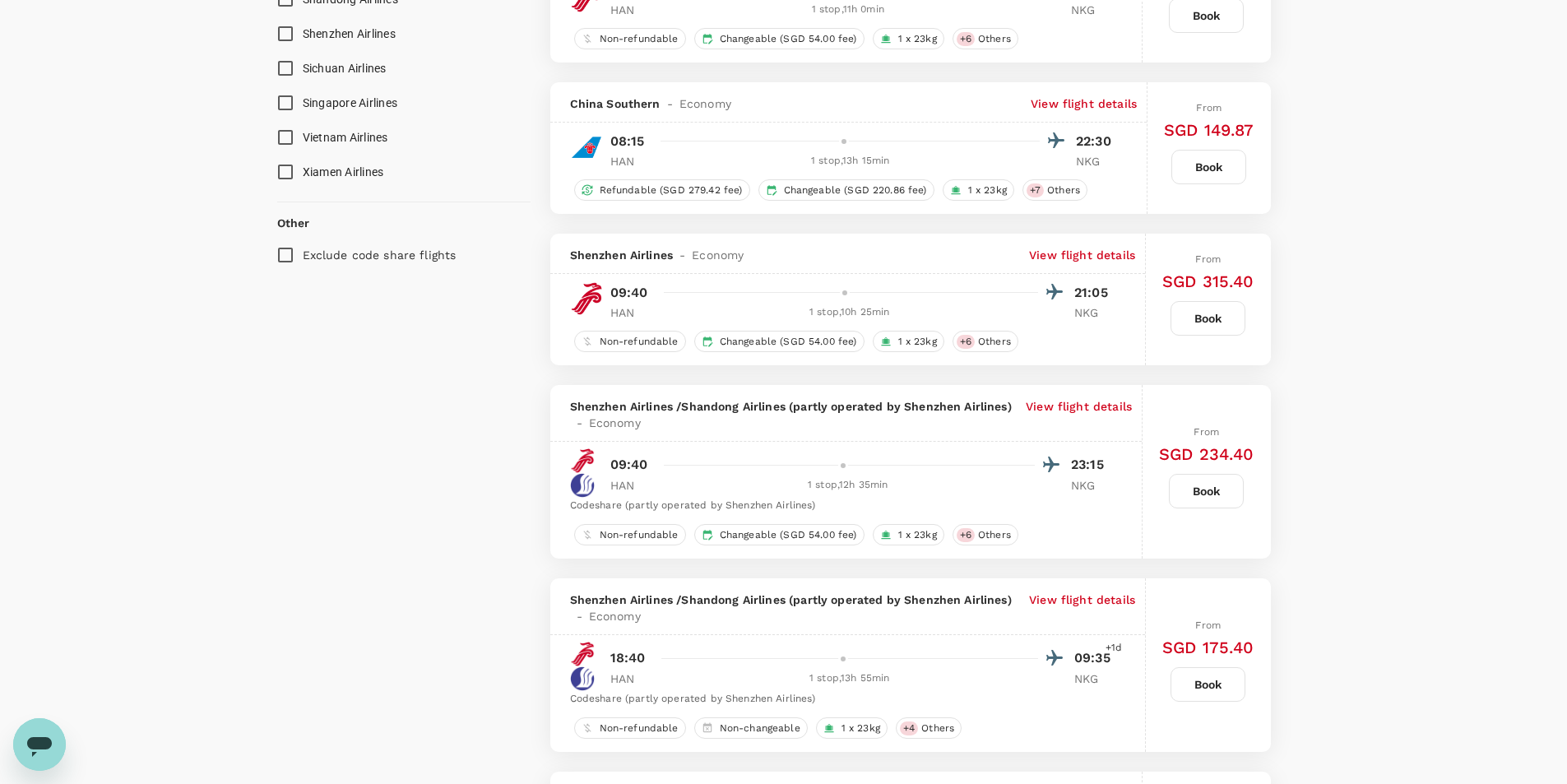
scroll to position [1398, 0]
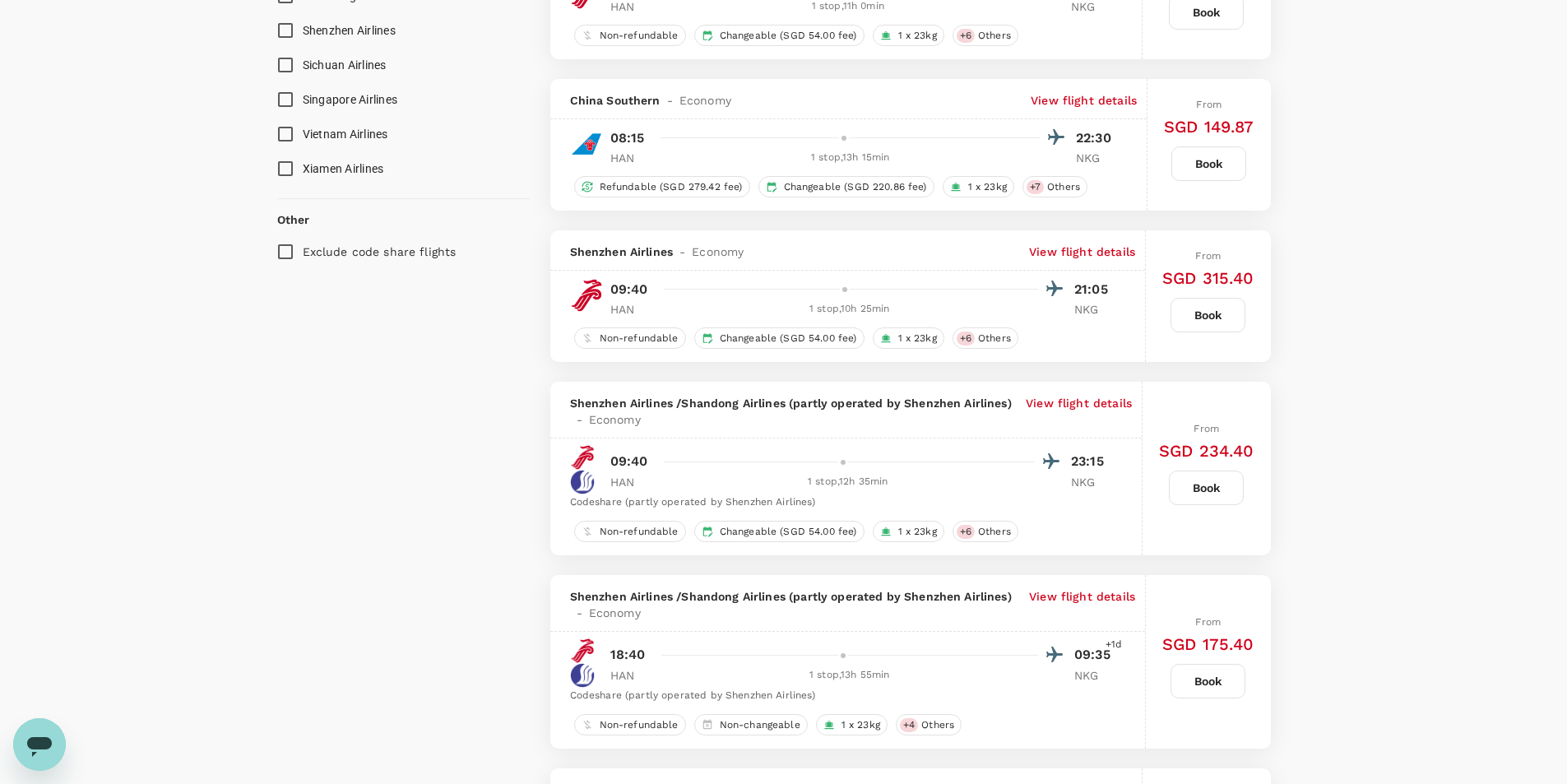
click at [1075, 96] on p "View flight details" at bounding box center [1084, 101] width 107 height 17
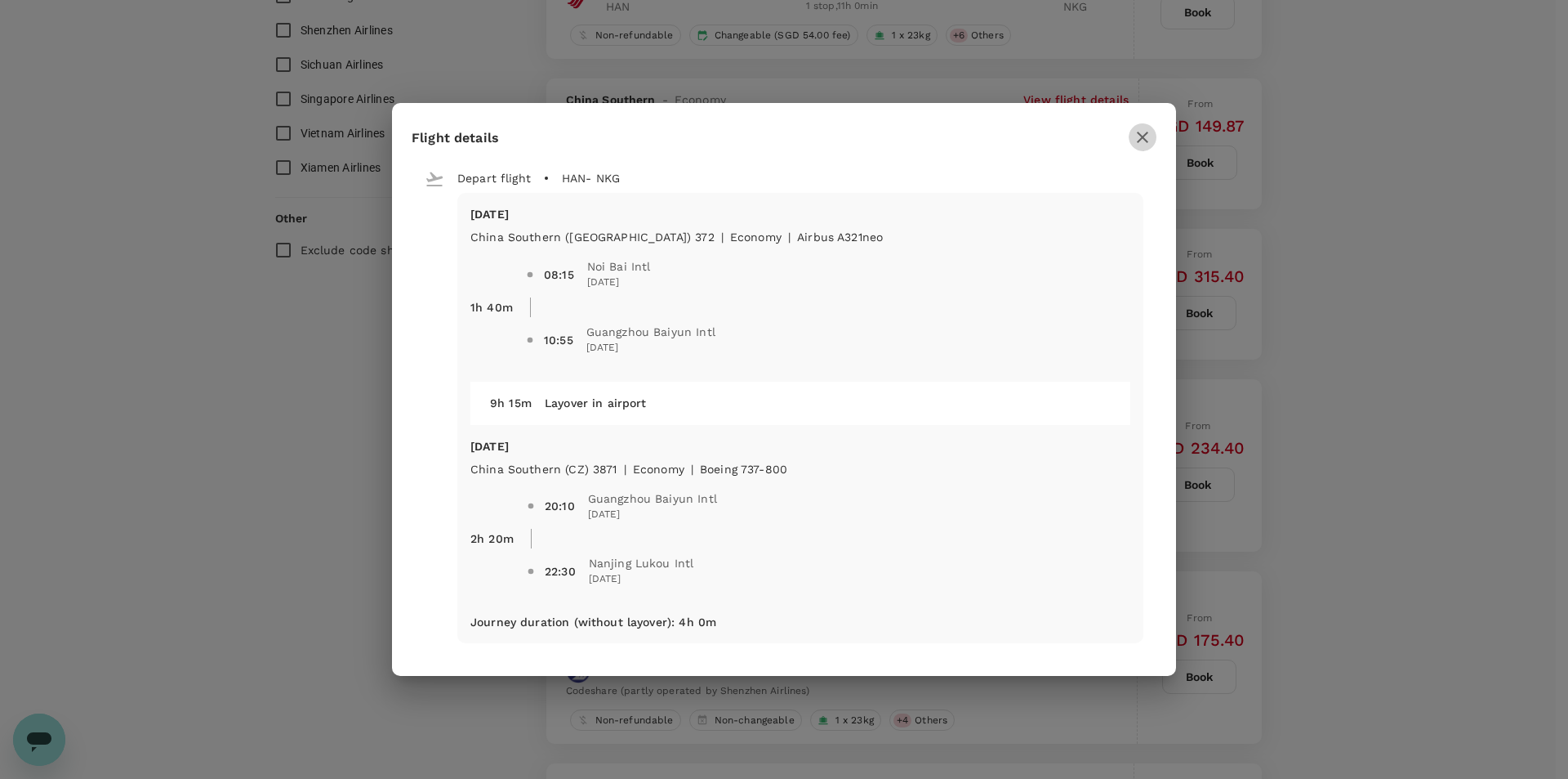
click at [1148, 136] on icon "button" at bounding box center [1142, 137] width 20 height 20
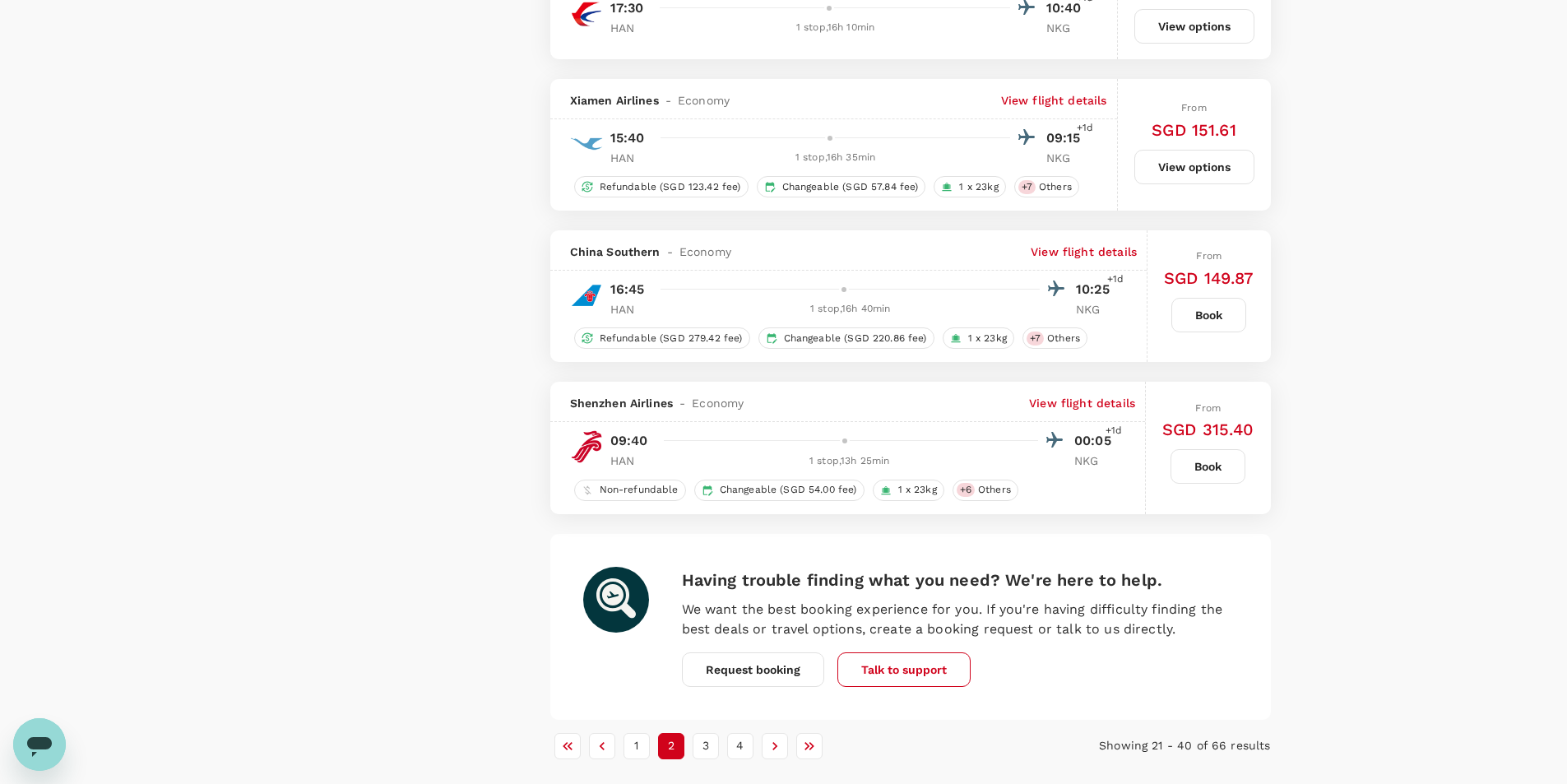
scroll to position [2926, 0]
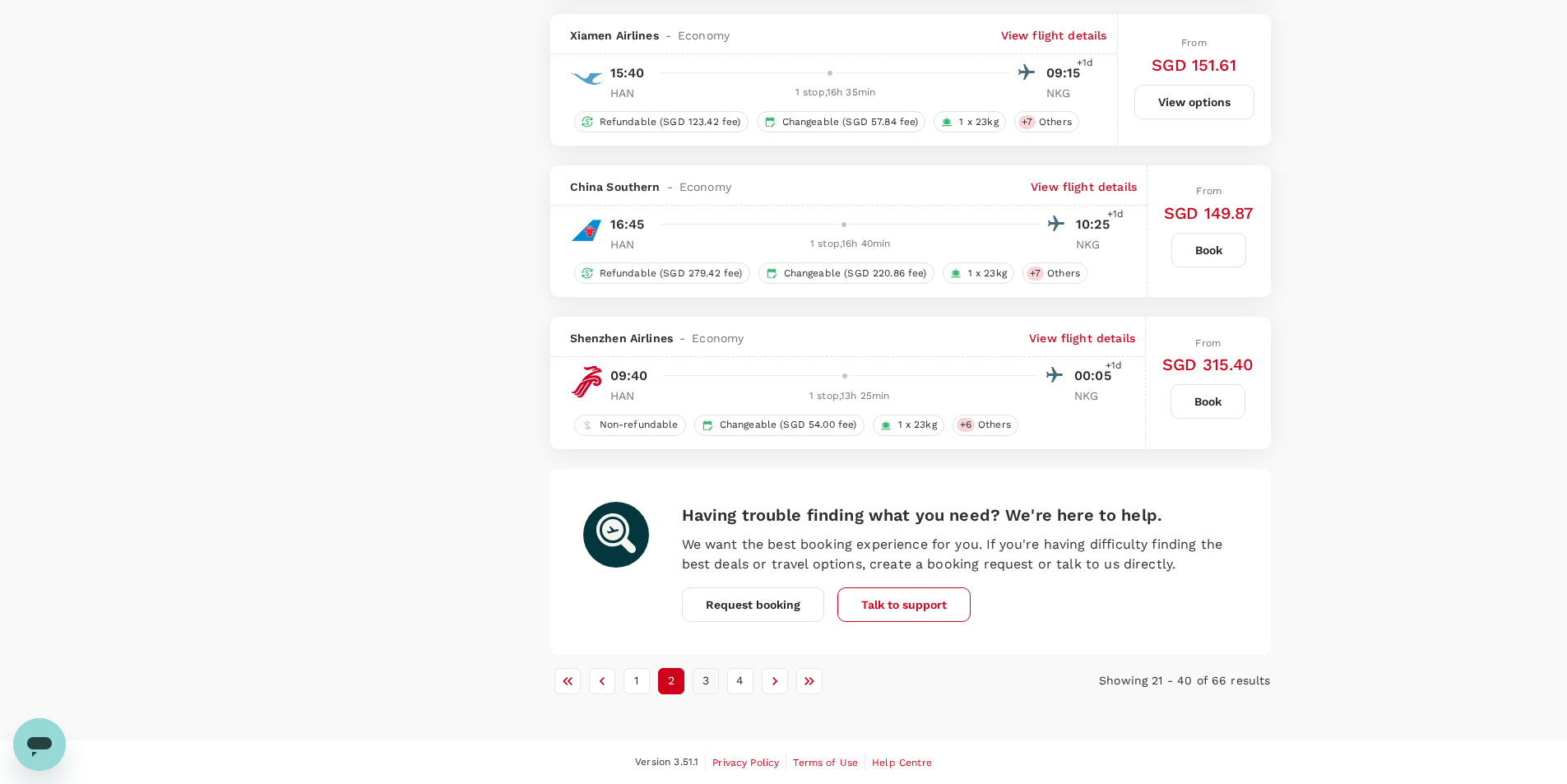
click at [713, 682] on button "3" at bounding box center [705, 680] width 26 height 26
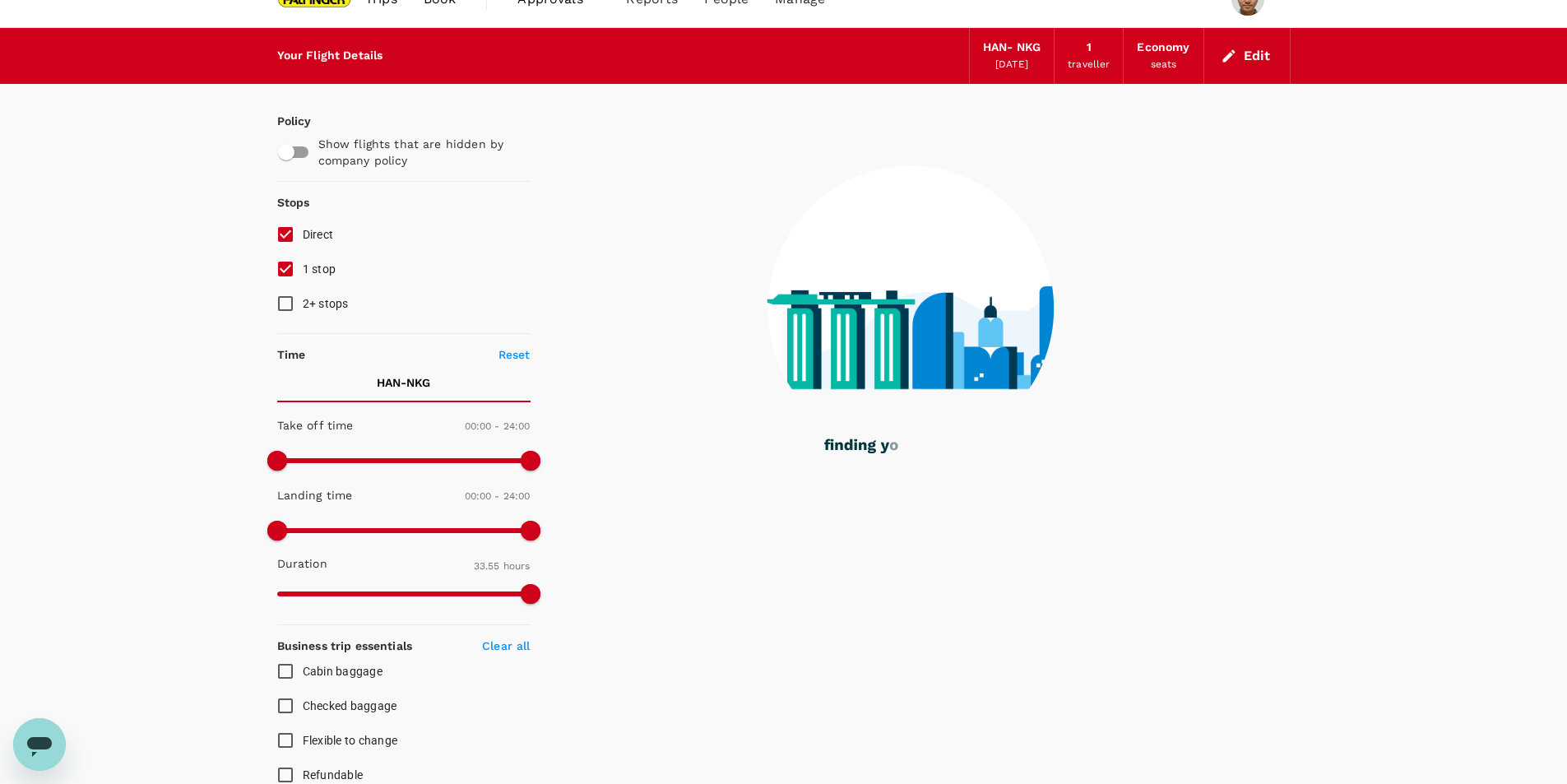
scroll to position [0, 0]
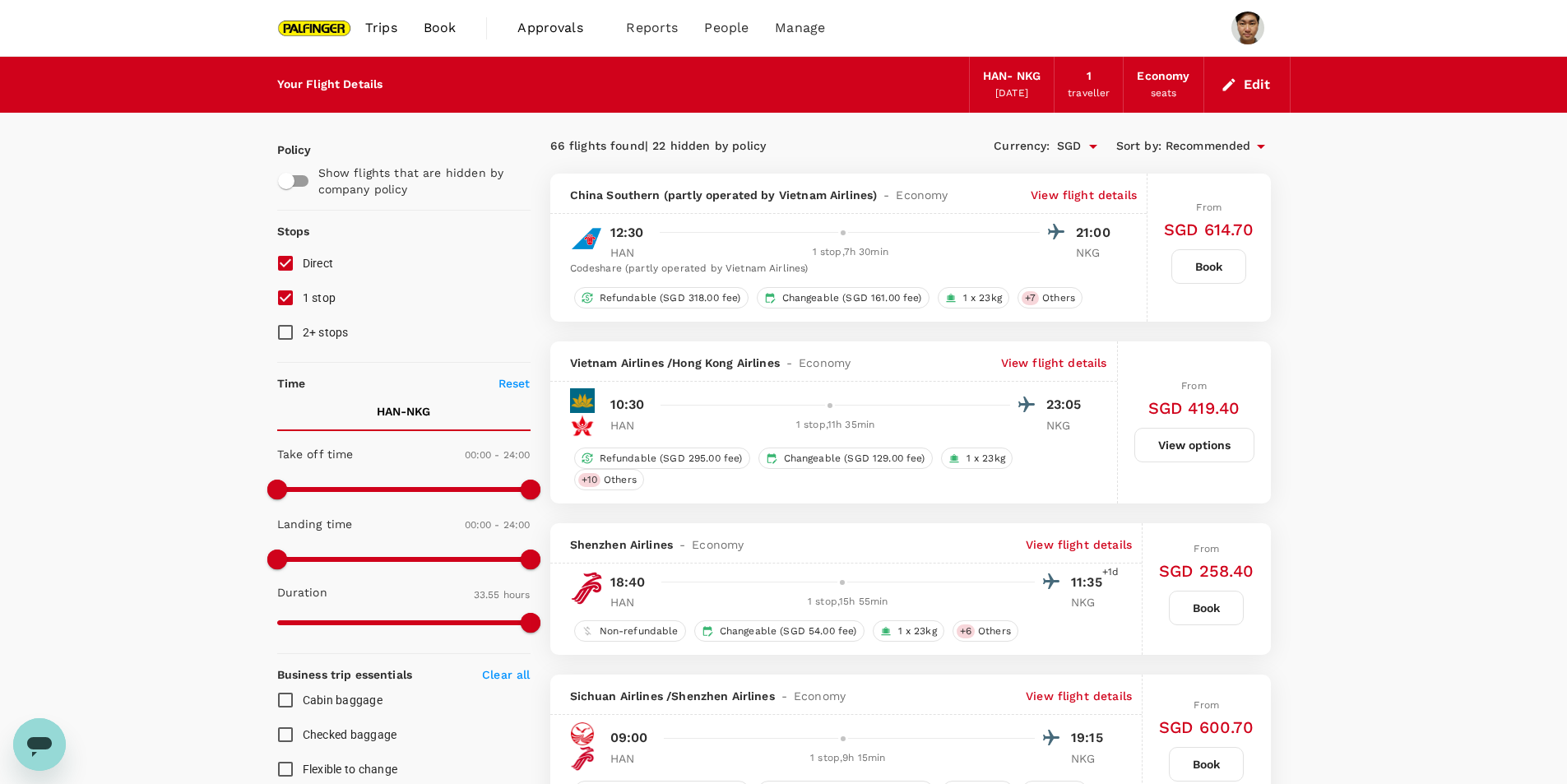
click at [1061, 362] on p "View flight details" at bounding box center [1054, 363] width 107 height 17
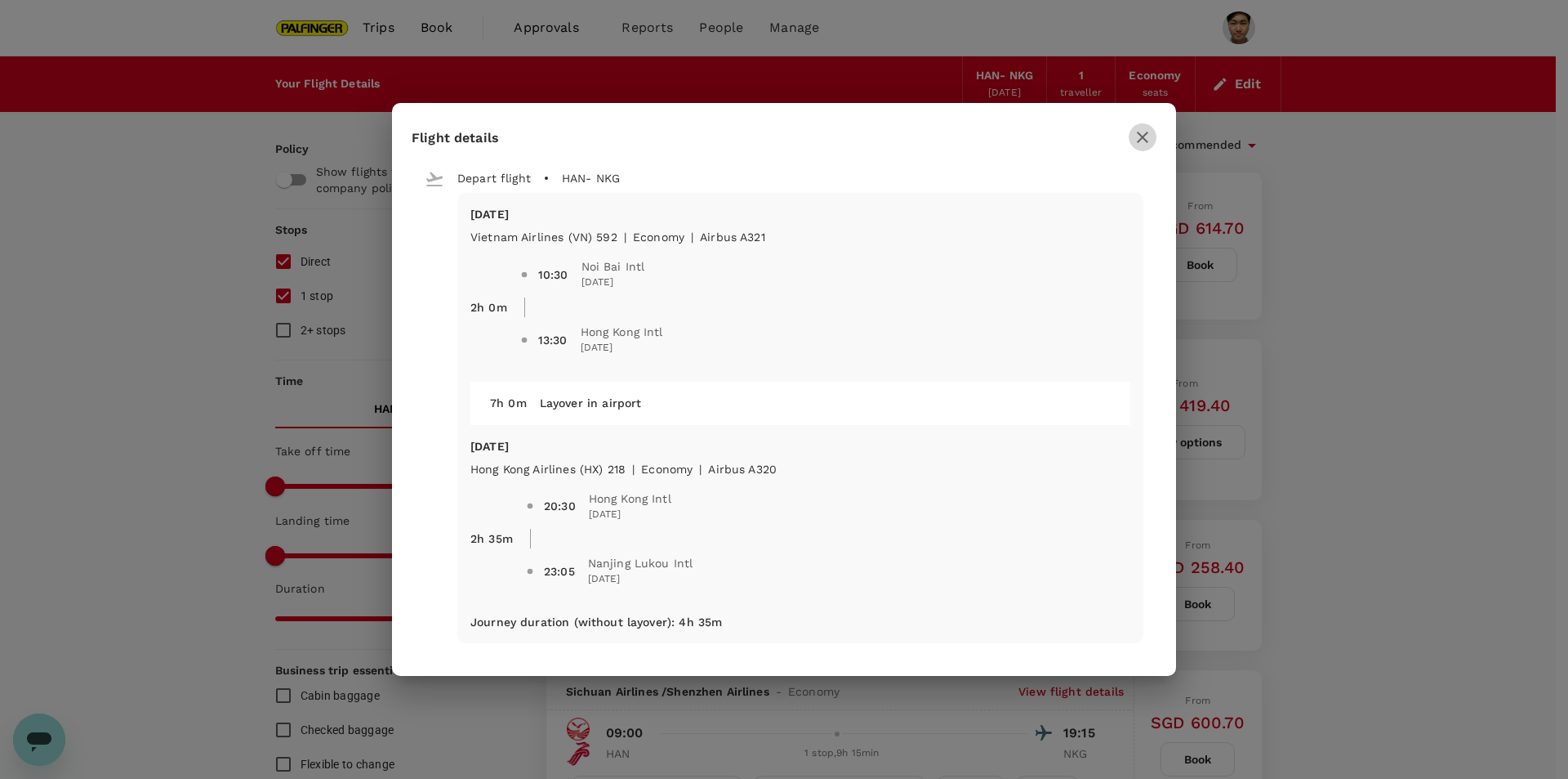
click at [1146, 137] on icon "button" at bounding box center [1142, 137] width 20 height 20
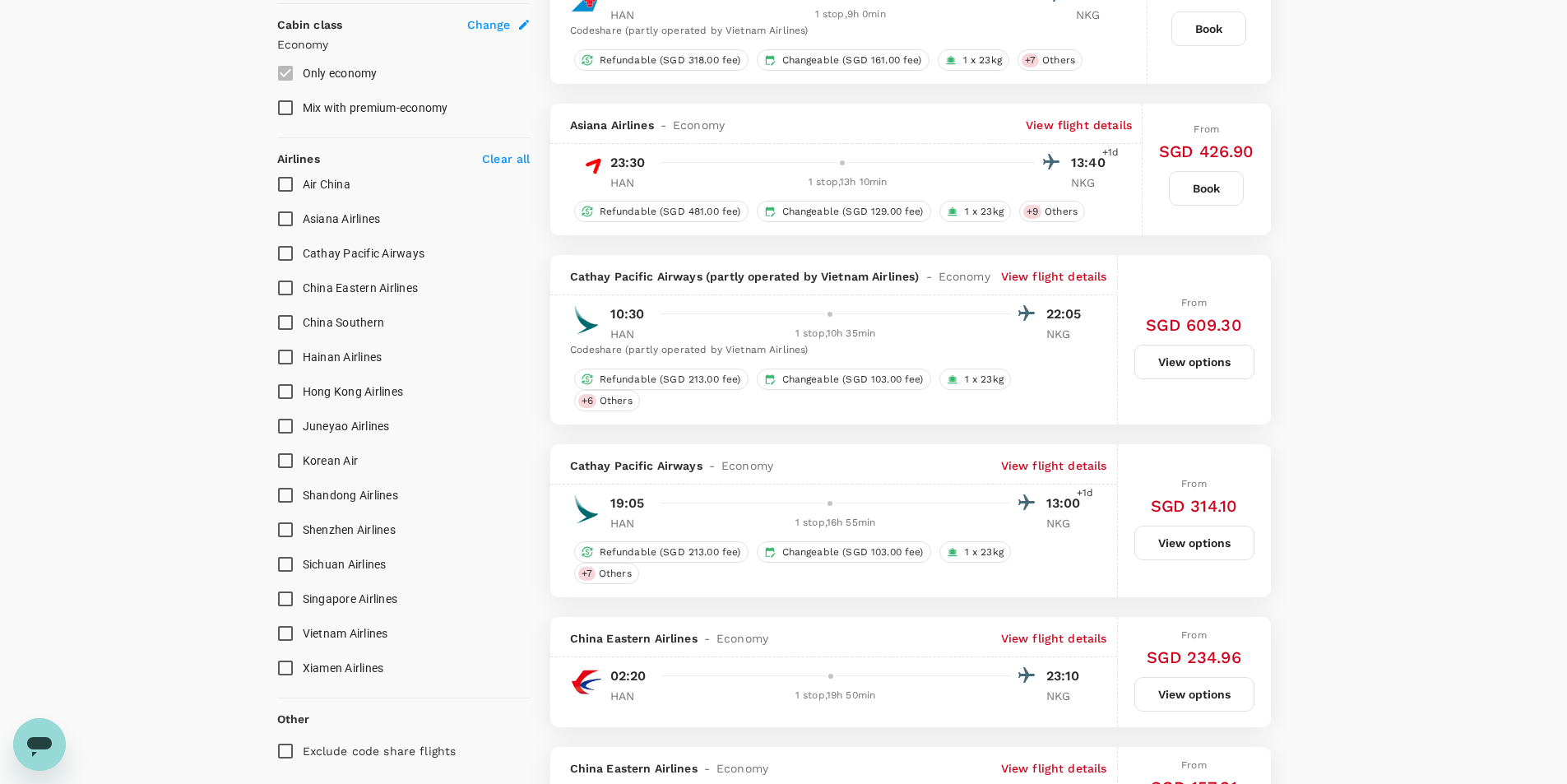
scroll to position [905, 0]
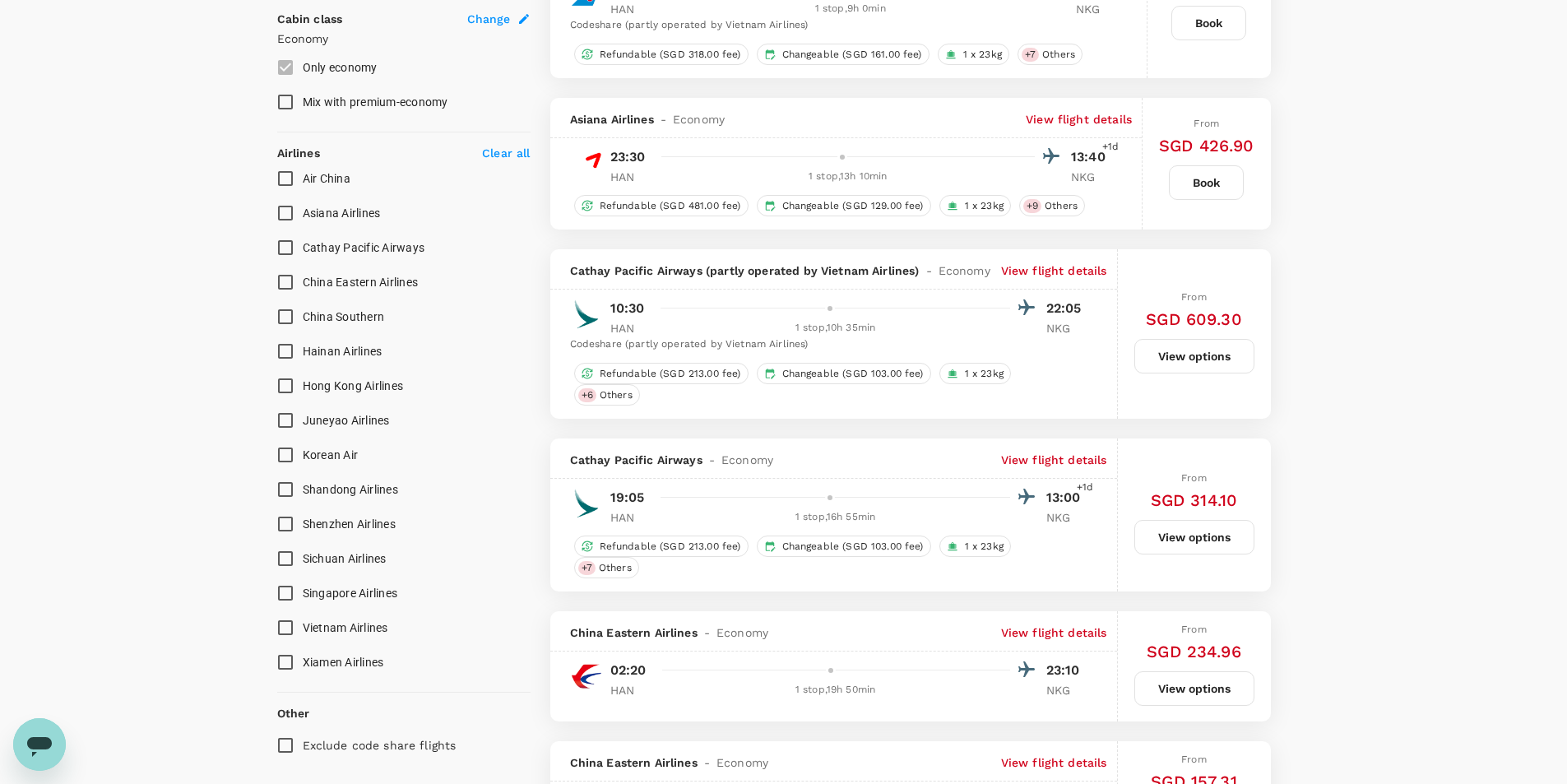
click at [1091, 119] on p "View flight details" at bounding box center [1079, 119] width 107 height 17
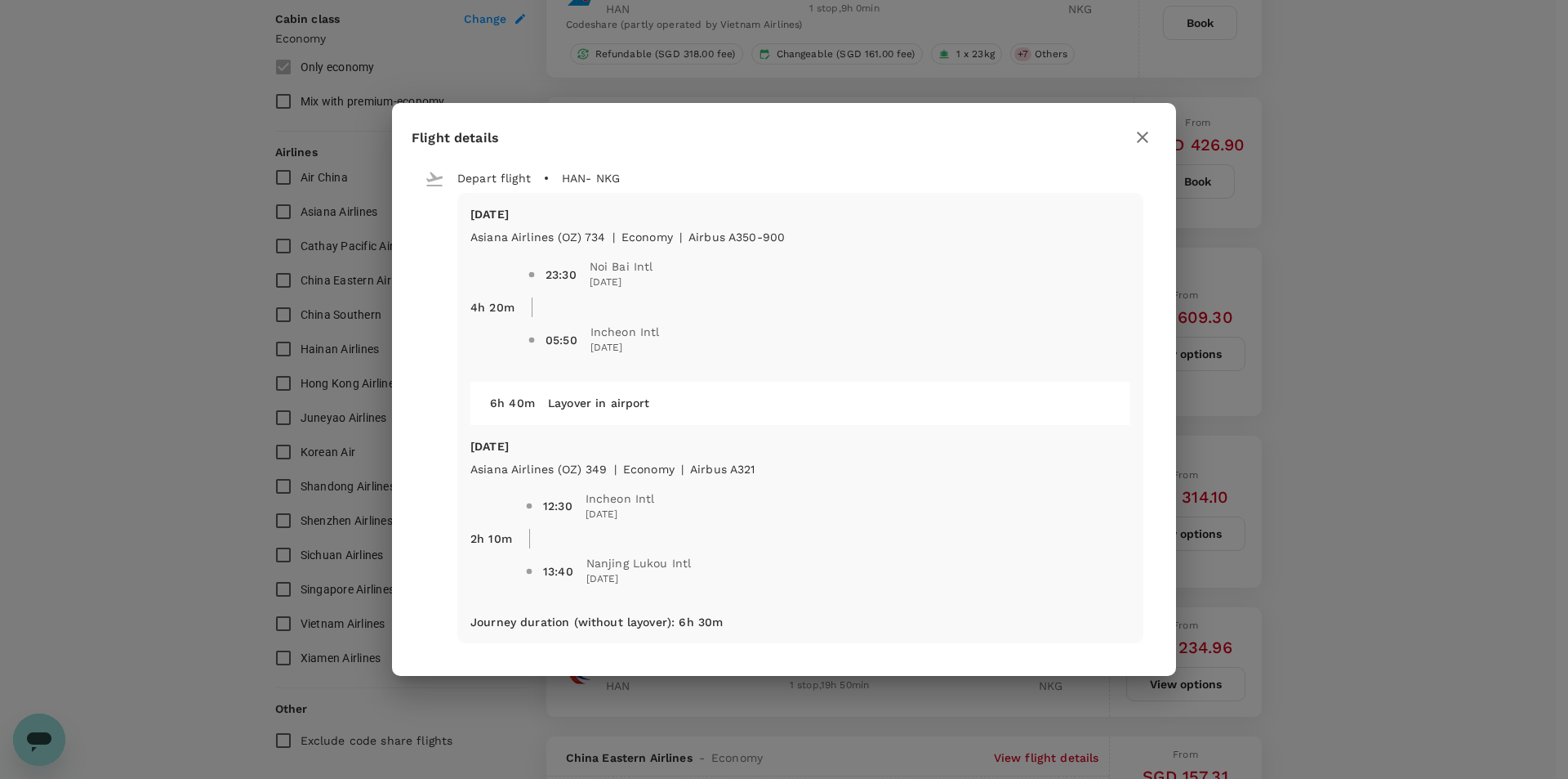
click at [1137, 133] on icon "button" at bounding box center [1142, 137] width 12 height 12
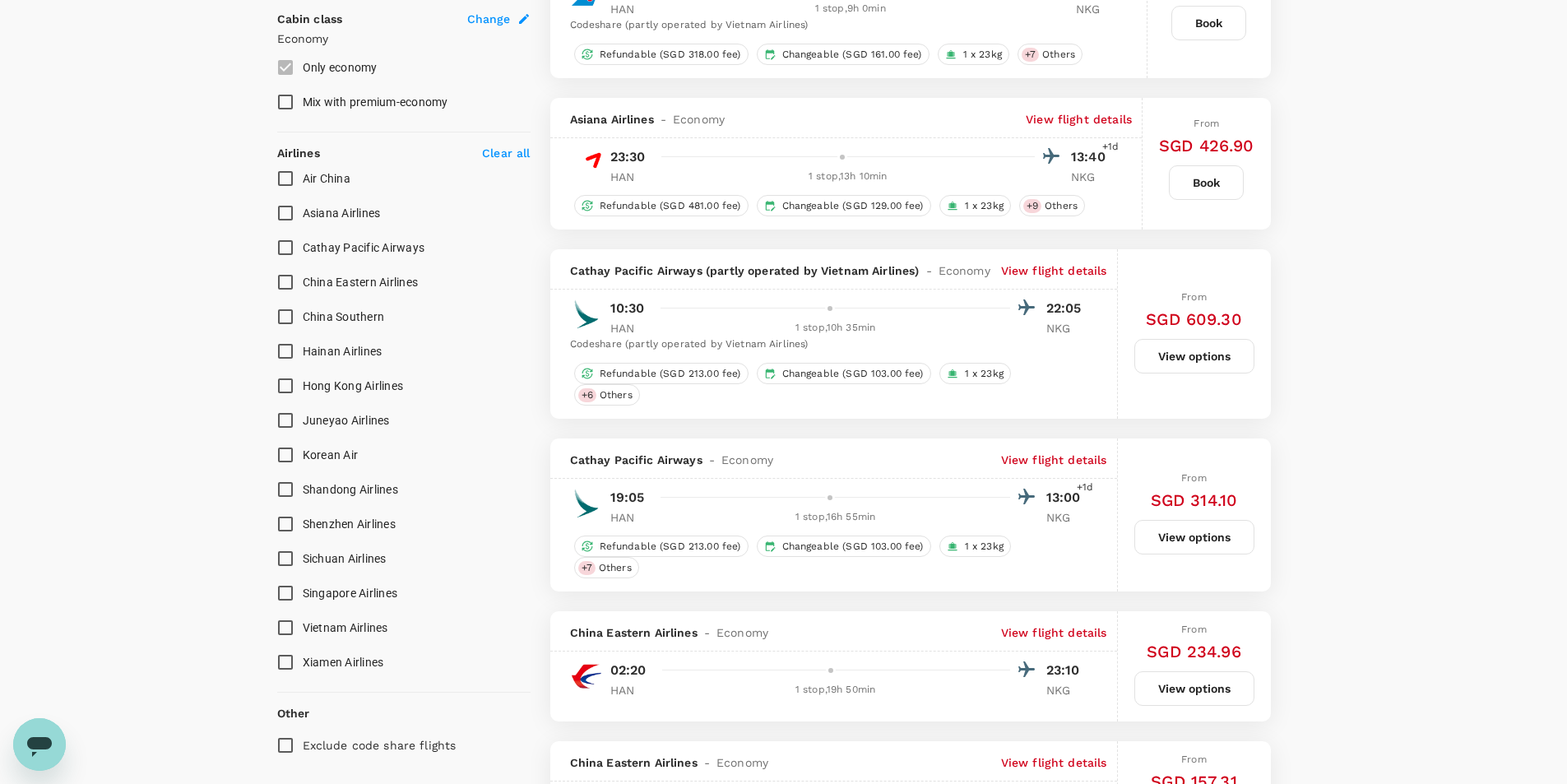
click at [1059, 278] on p "View flight details" at bounding box center [1054, 271] width 107 height 17
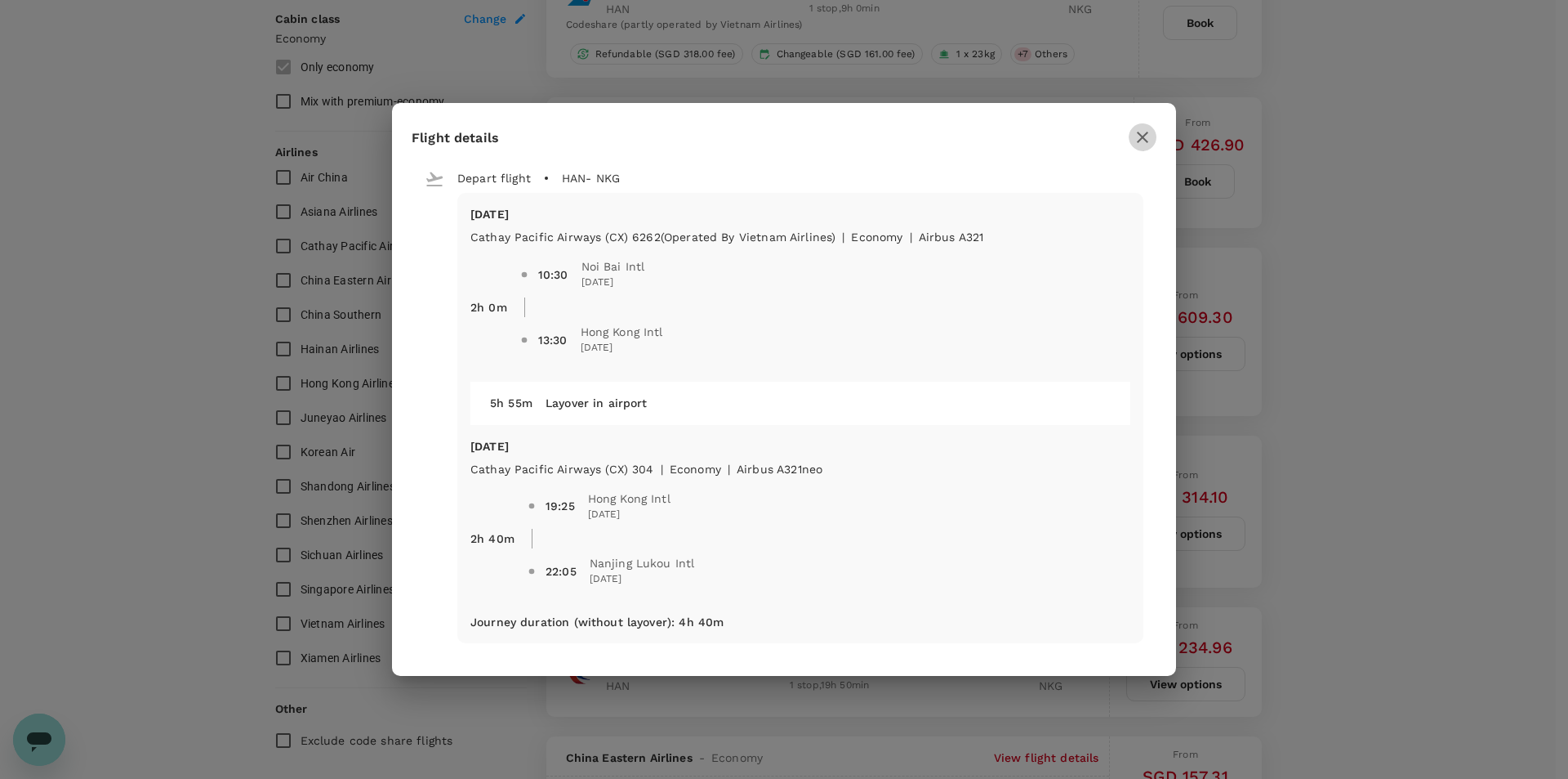
click at [1141, 142] on icon "button" at bounding box center [1142, 137] width 20 height 20
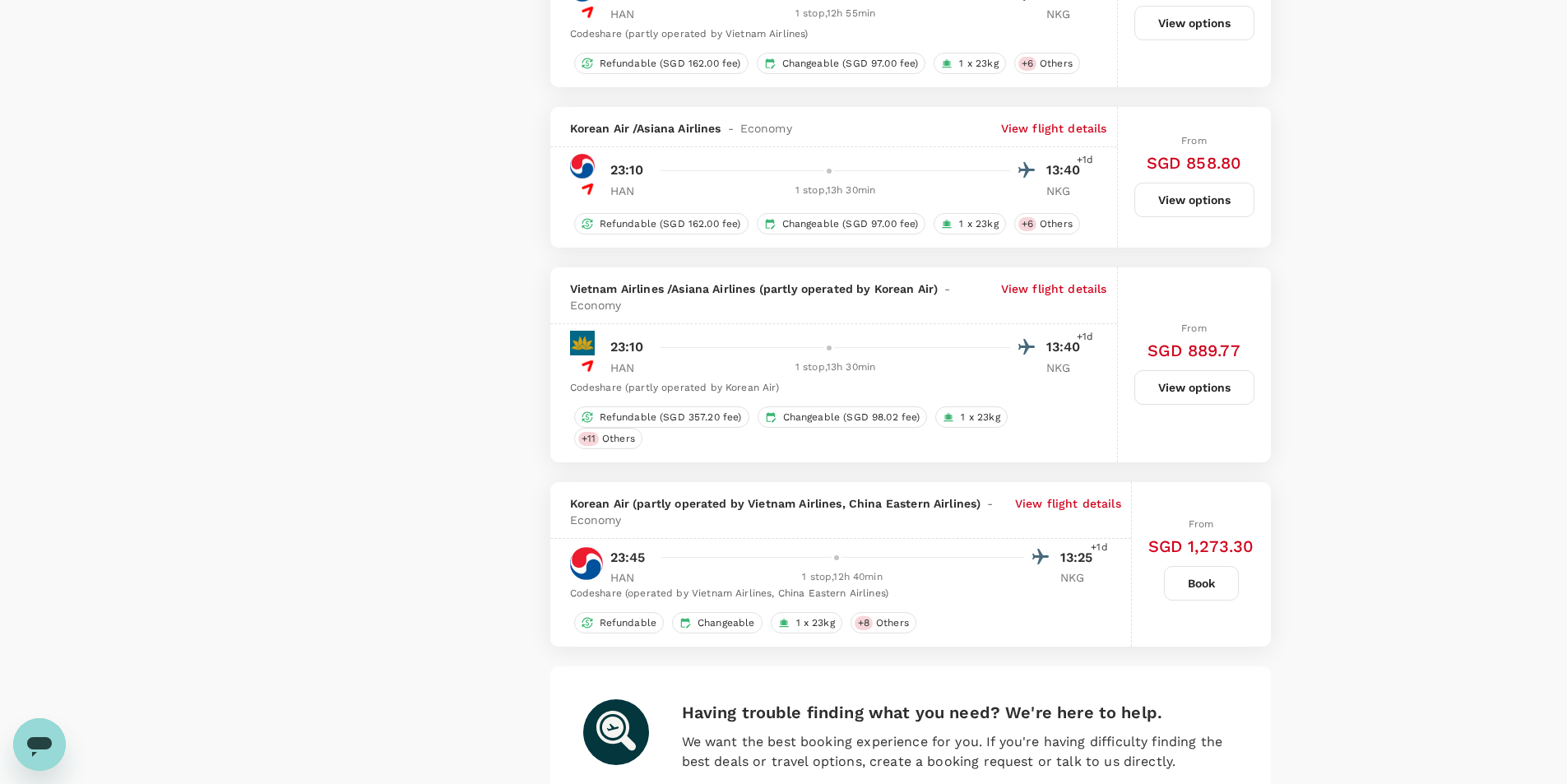
scroll to position [2961, 0]
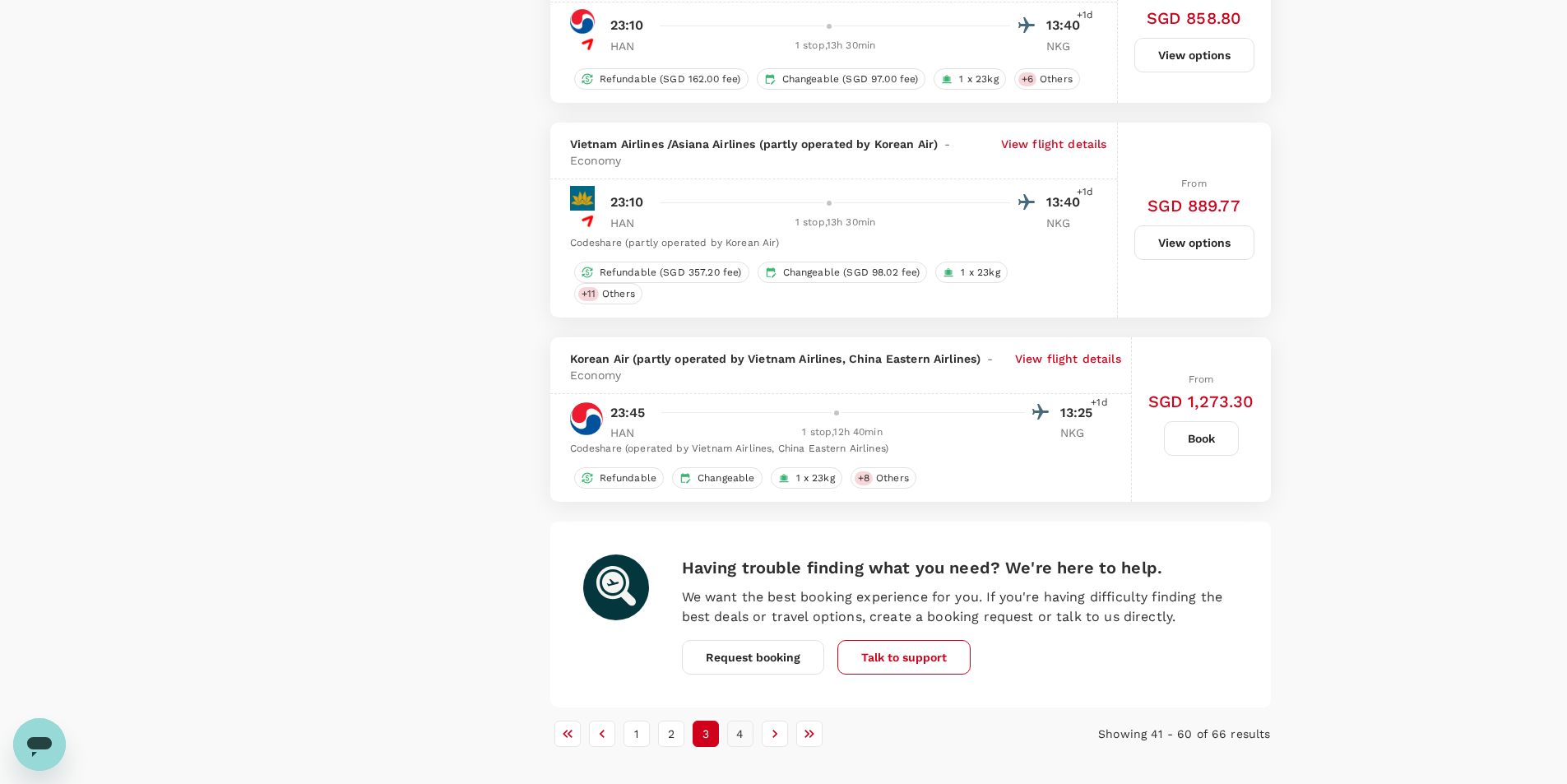
click at [739, 729] on button "4" at bounding box center [740, 733] width 26 height 26
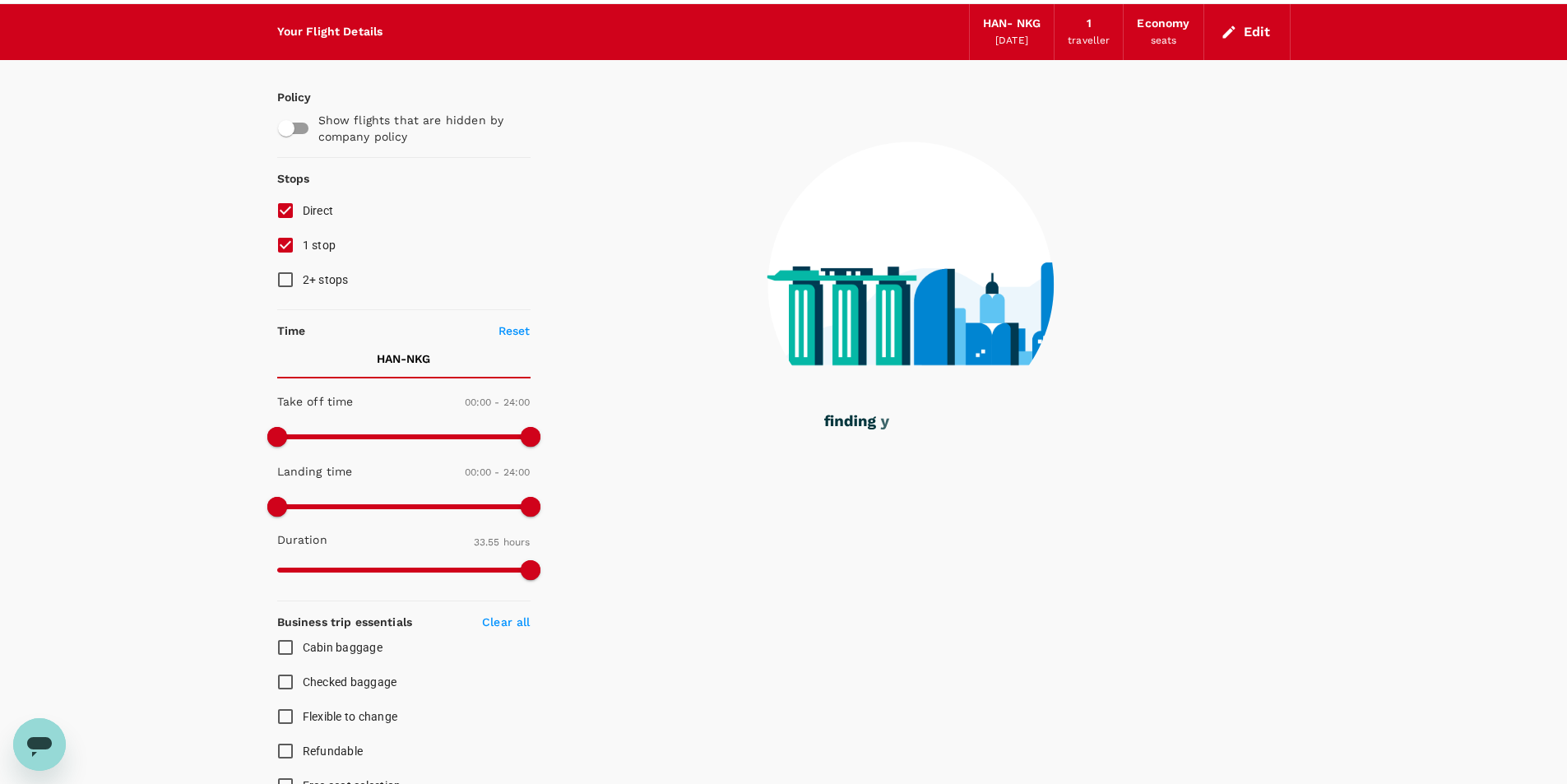
scroll to position [0, 0]
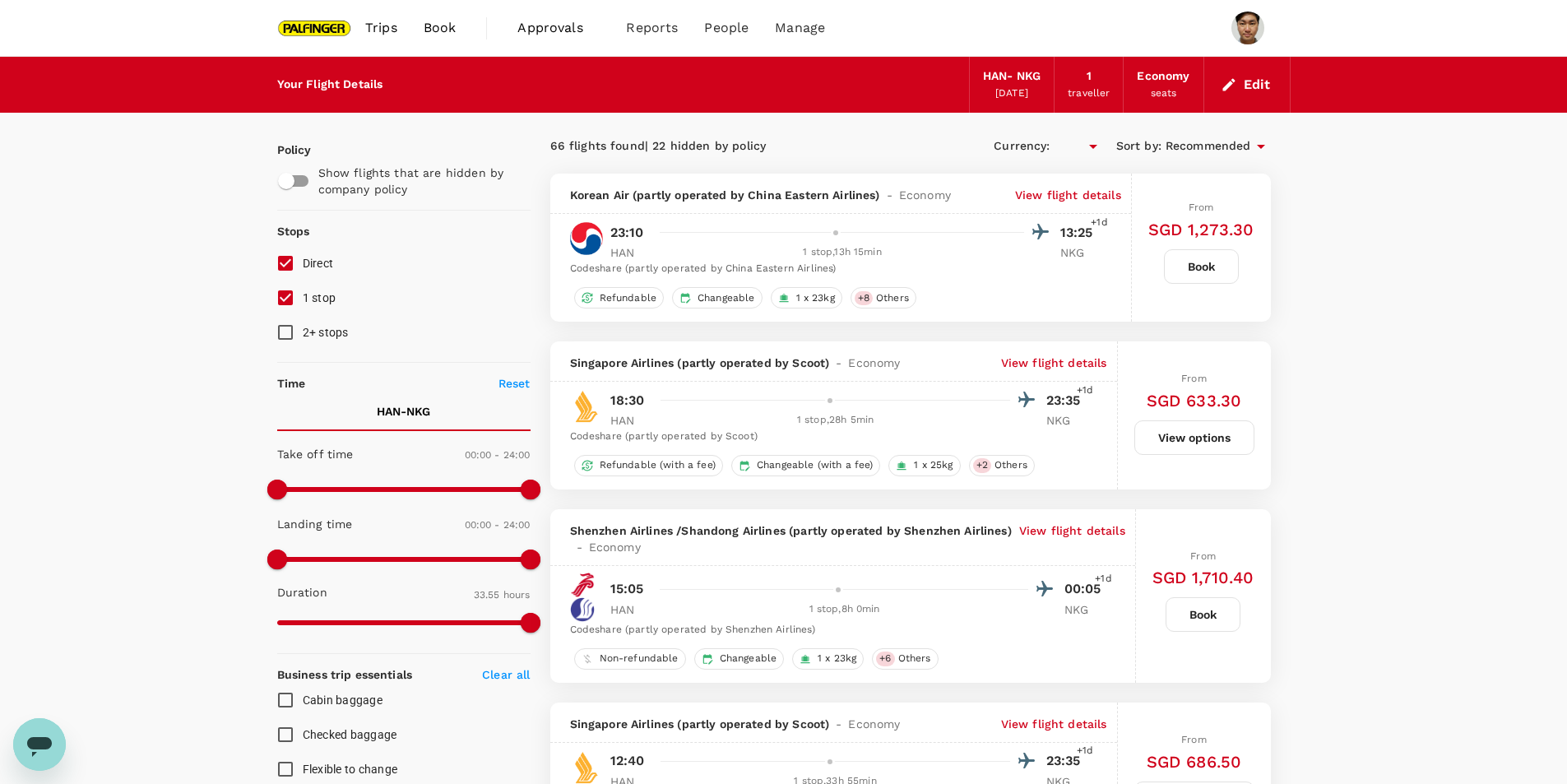
type input "SGD"
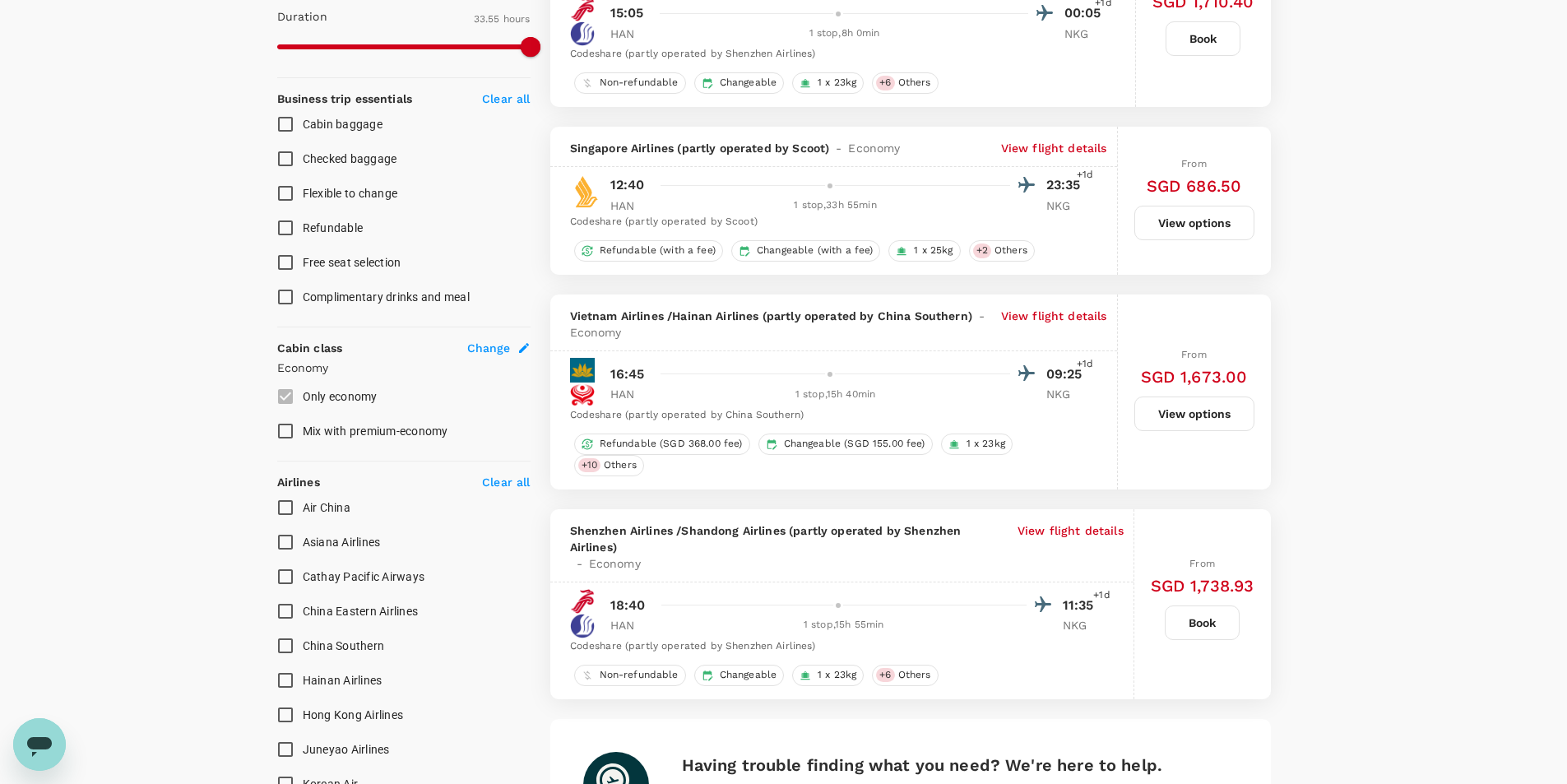
scroll to position [954, 0]
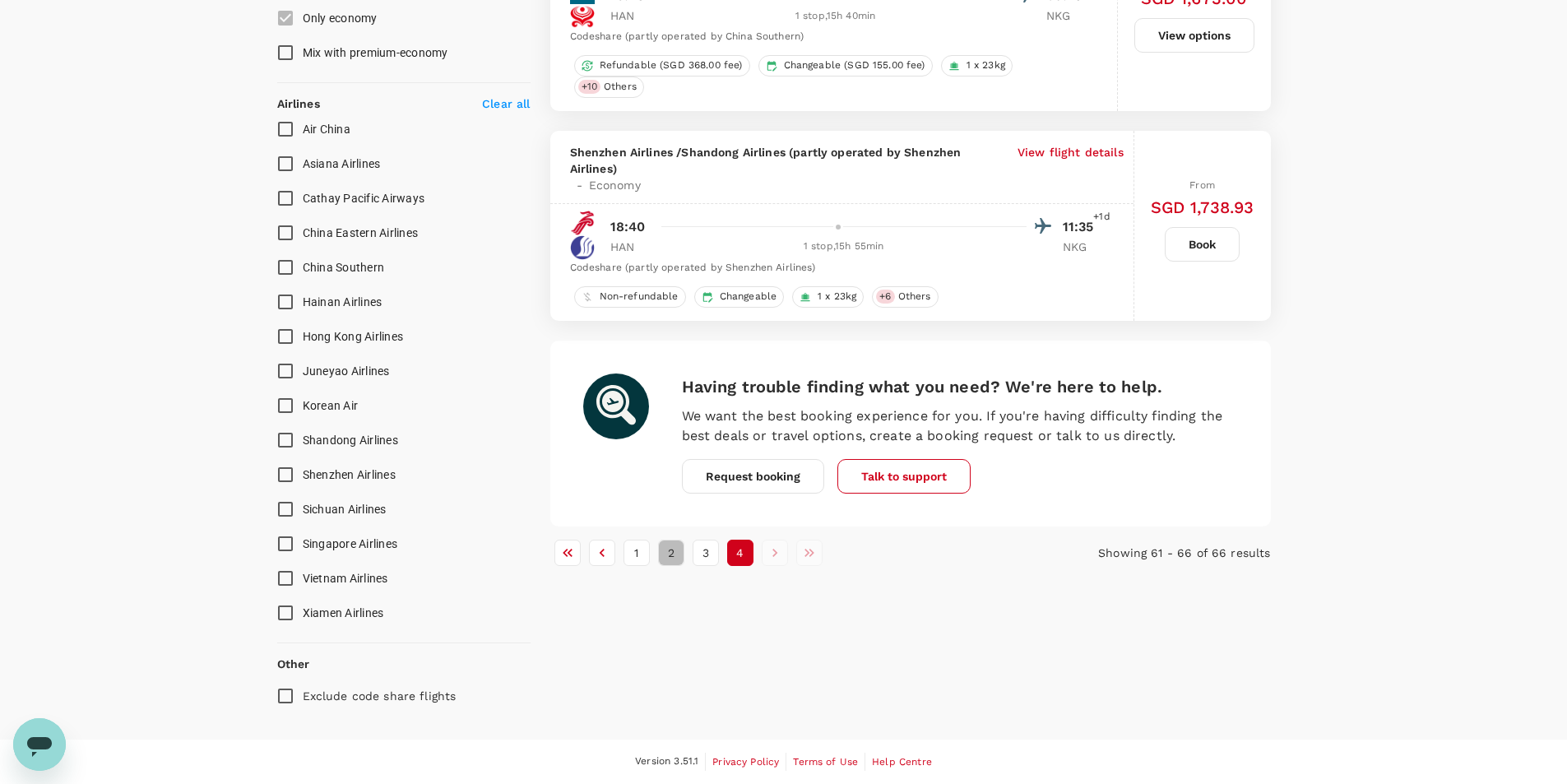
click at [666, 550] on button "2" at bounding box center [671, 552] width 26 height 26
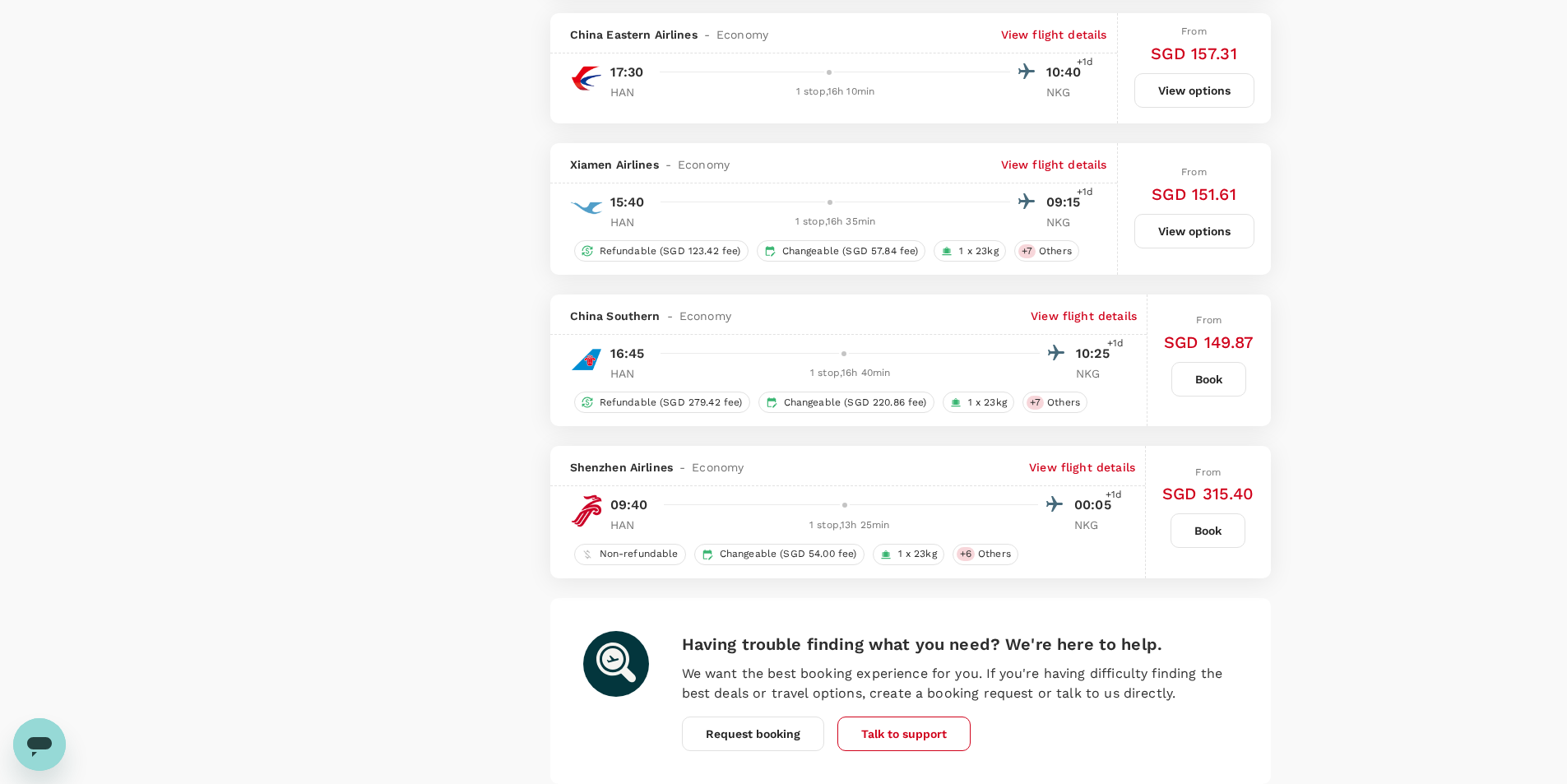
scroll to position [2926, 0]
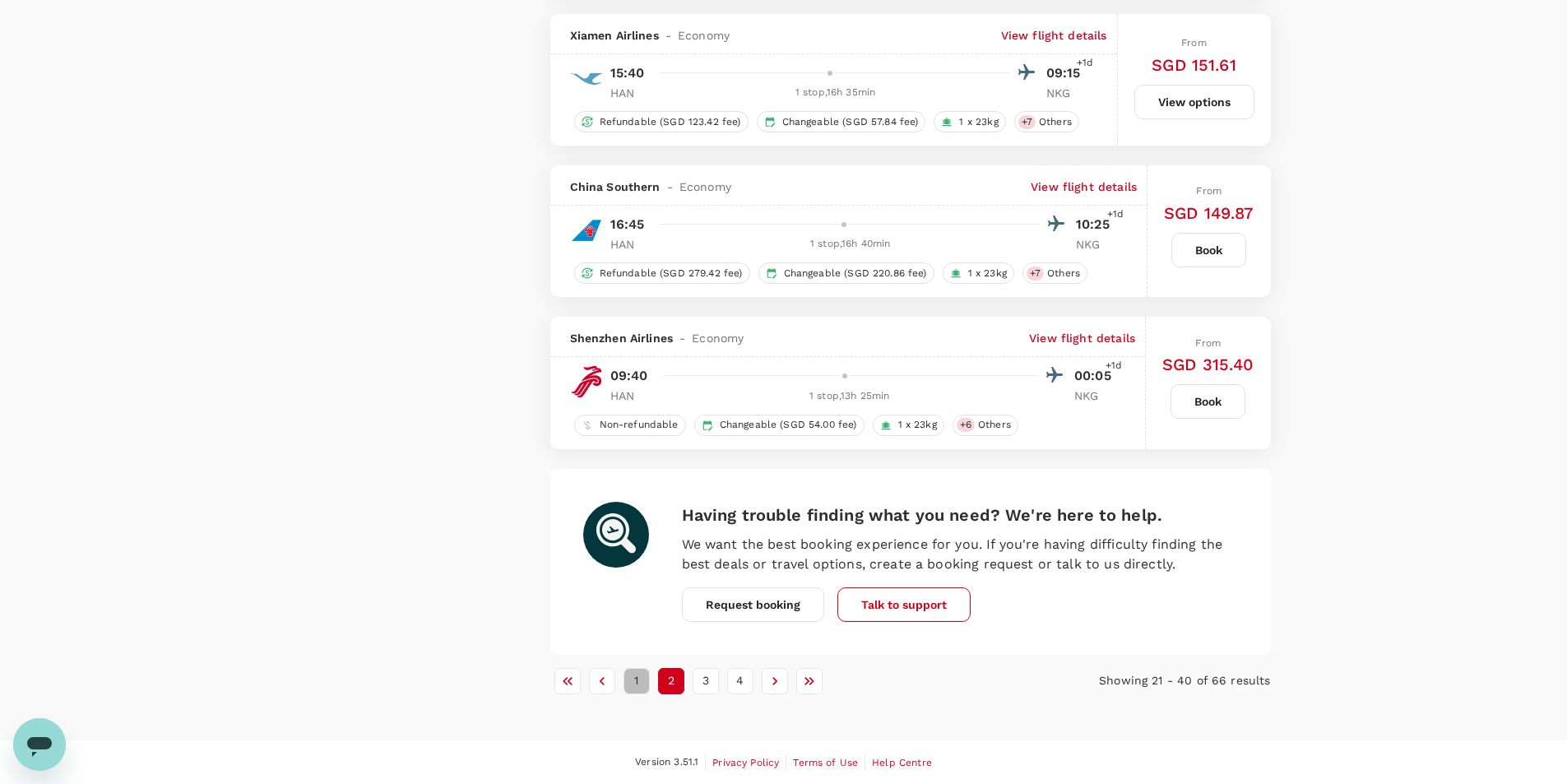
click at [638, 686] on button "1" at bounding box center [636, 680] width 26 height 26
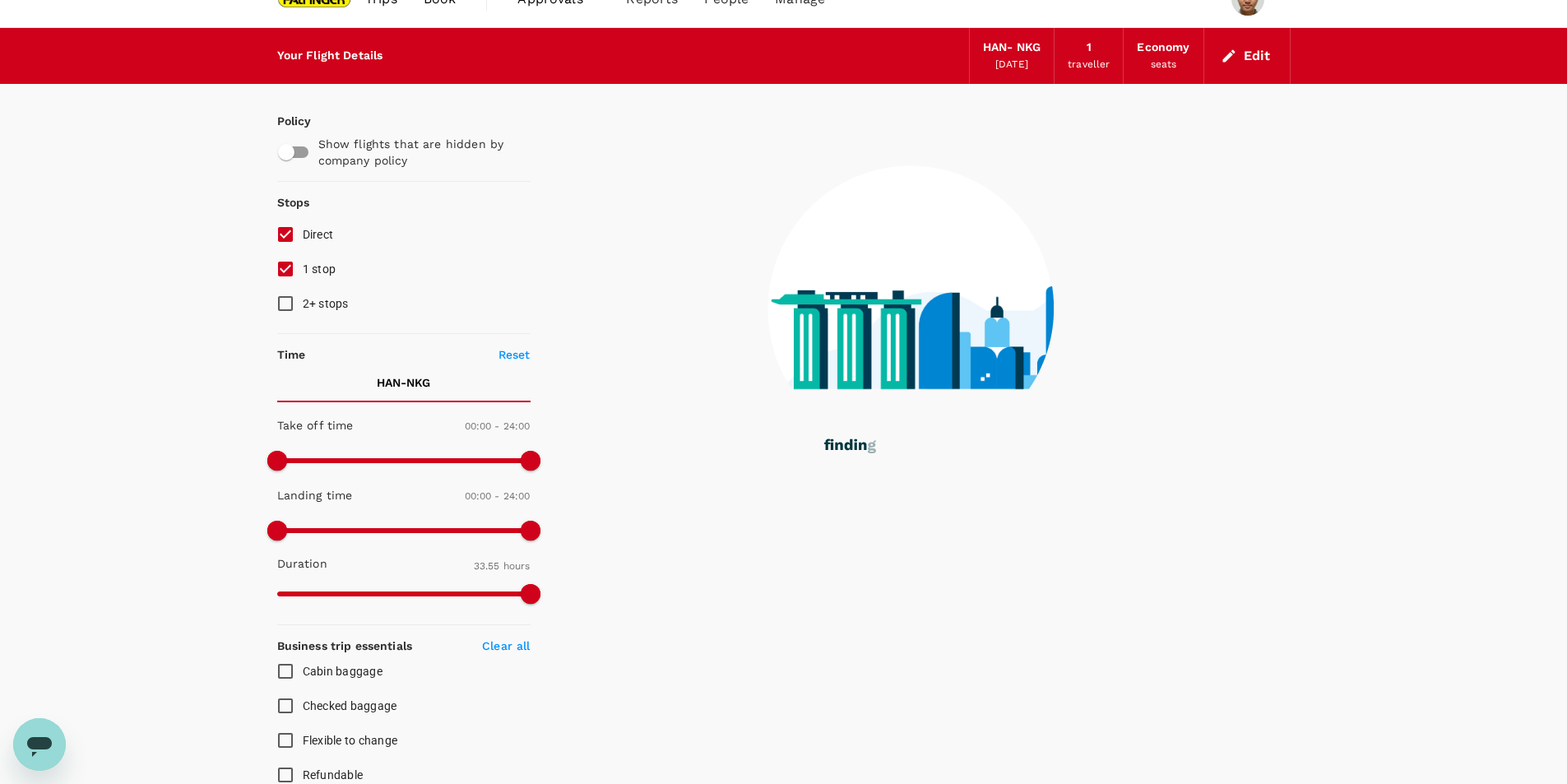
scroll to position [0, 0]
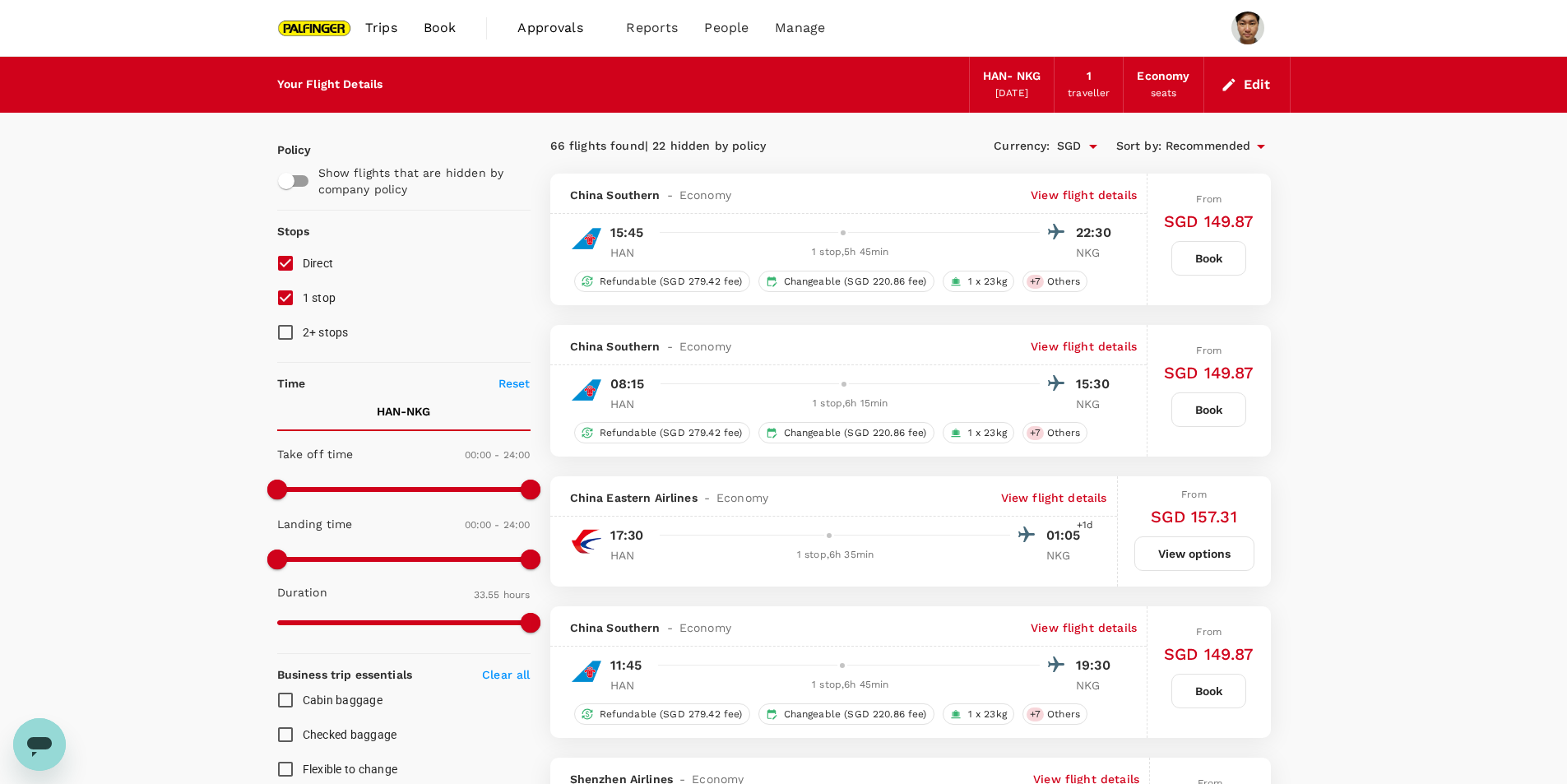
click at [1104, 200] on p "View flight details" at bounding box center [1084, 195] width 107 height 17
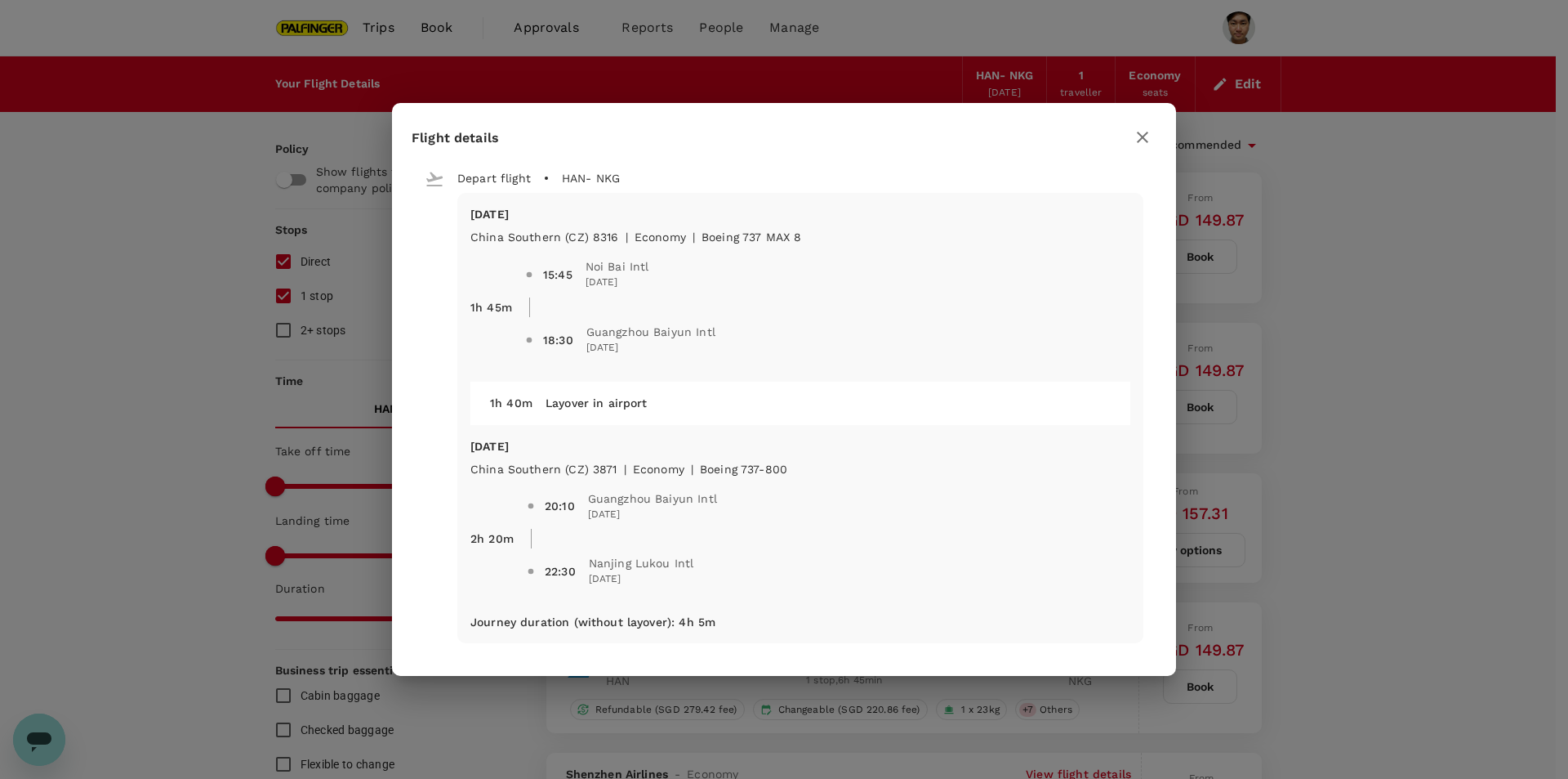
click at [1142, 132] on icon "button" at bounding box center [1142, 137] width 20 height 20
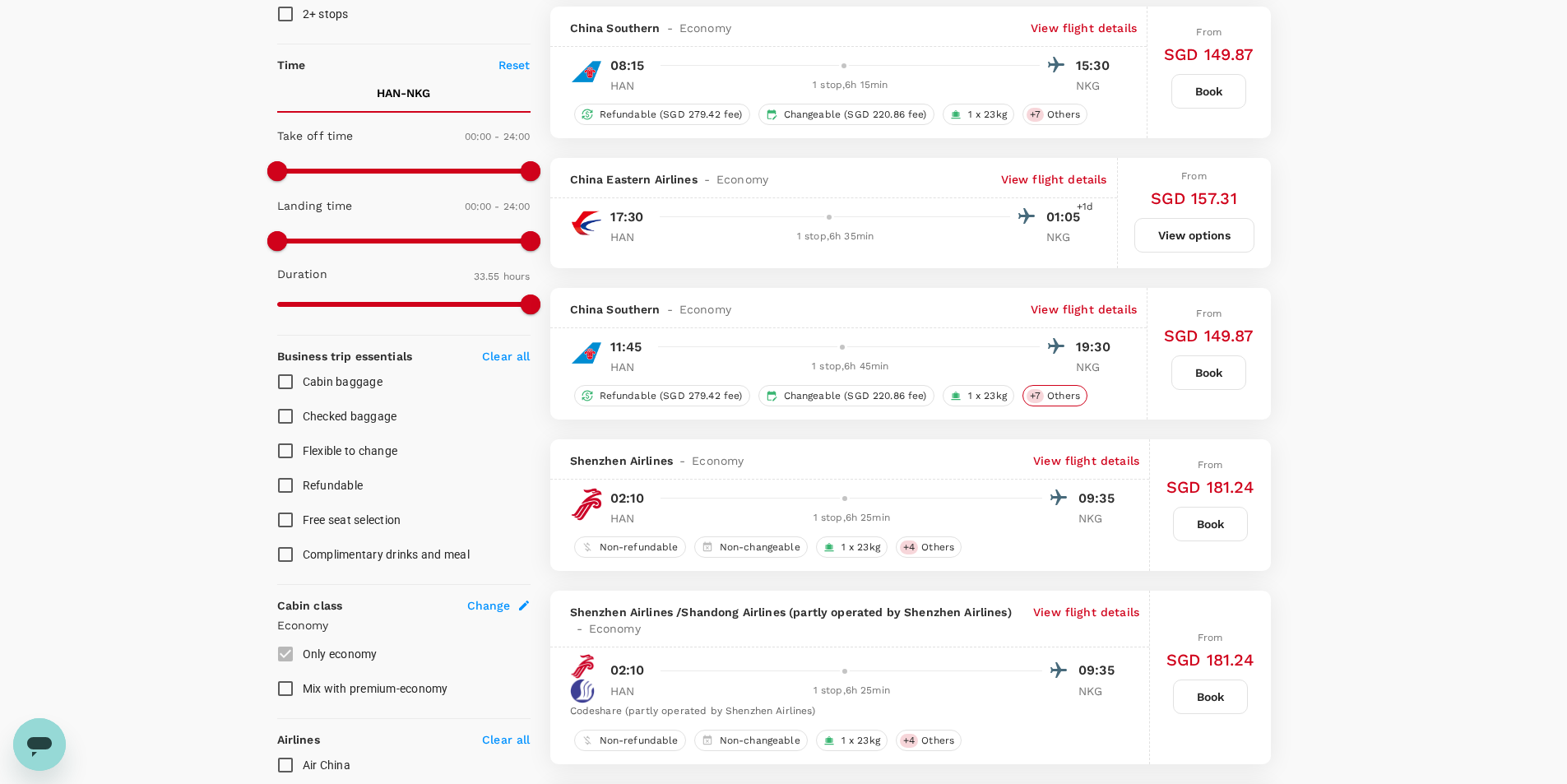
scroll to position [411, 0]
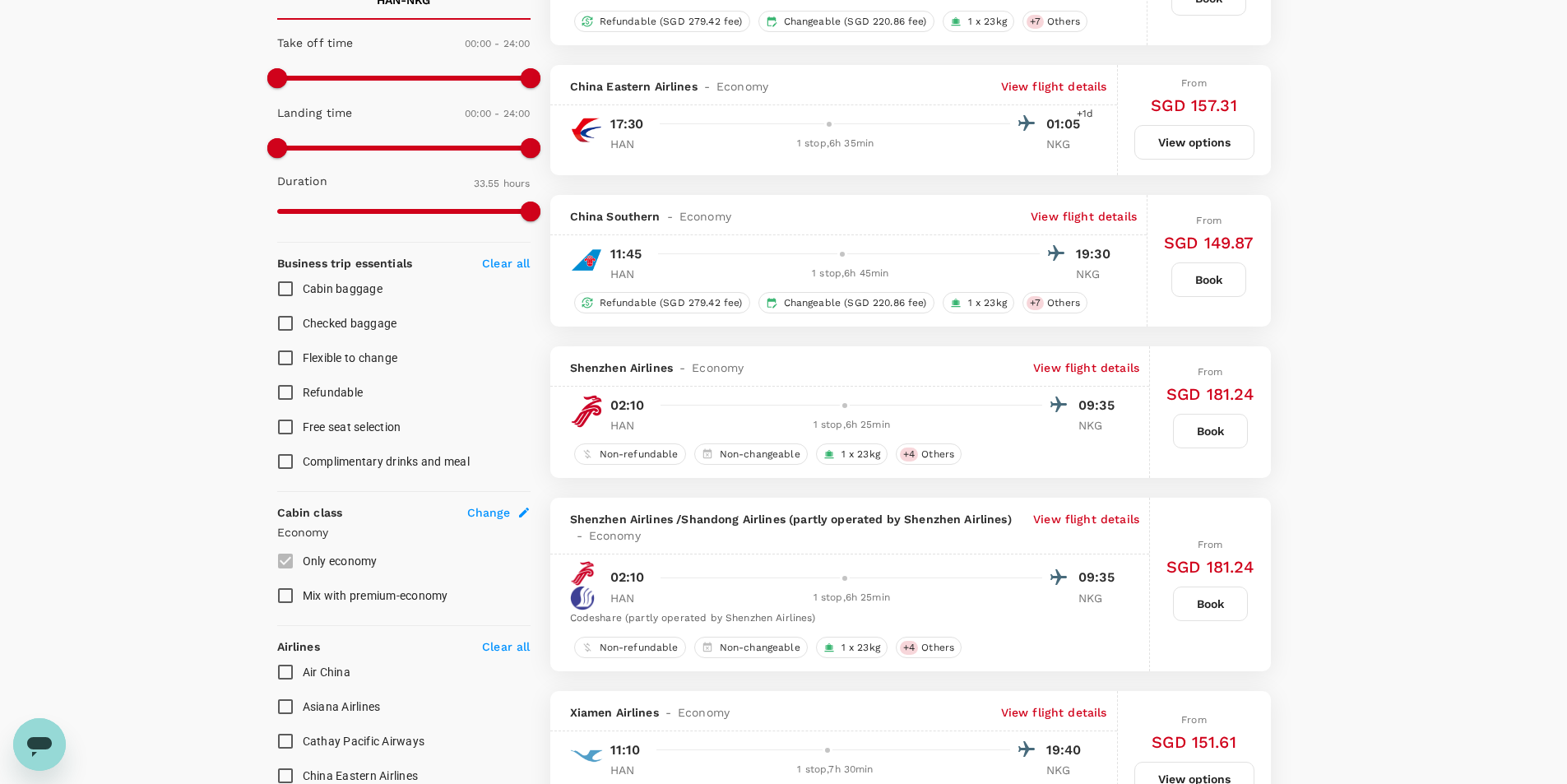
click at [1103, 225] on p "View flight details" at bounding box center [1084, 216] width 107 height 17
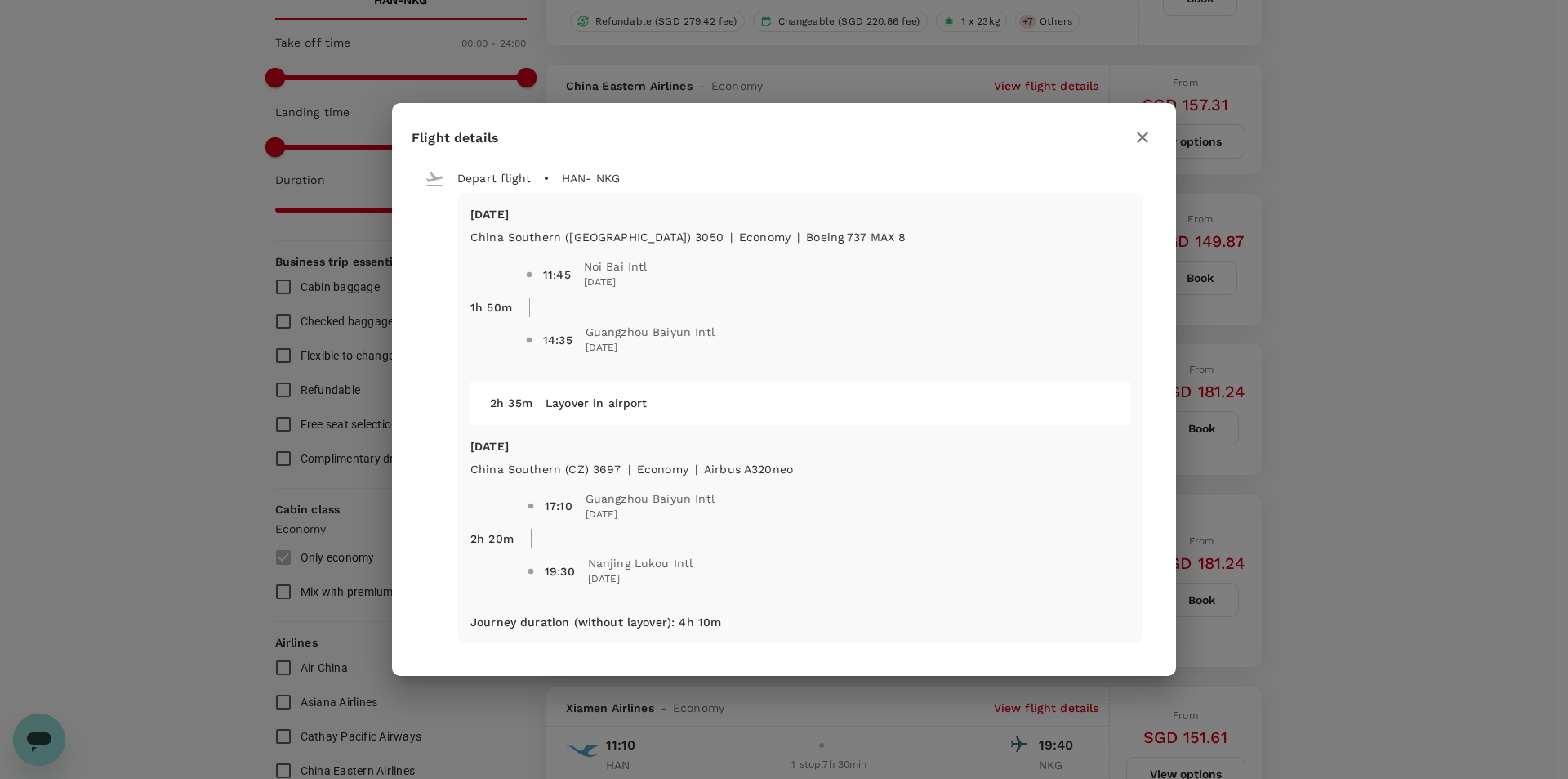
drag, startPoint x: 1453, startPoint y: 297, endPoint x: 1332, endPoint y: 4, distance: 317.0
click at [1452, 294] on div "Flight details Depart flight HAN - NKG [DATE] China Southern ([GEOGRAPHIC_DATA]…" at bounding box center [784, 389] width 1568 height 779
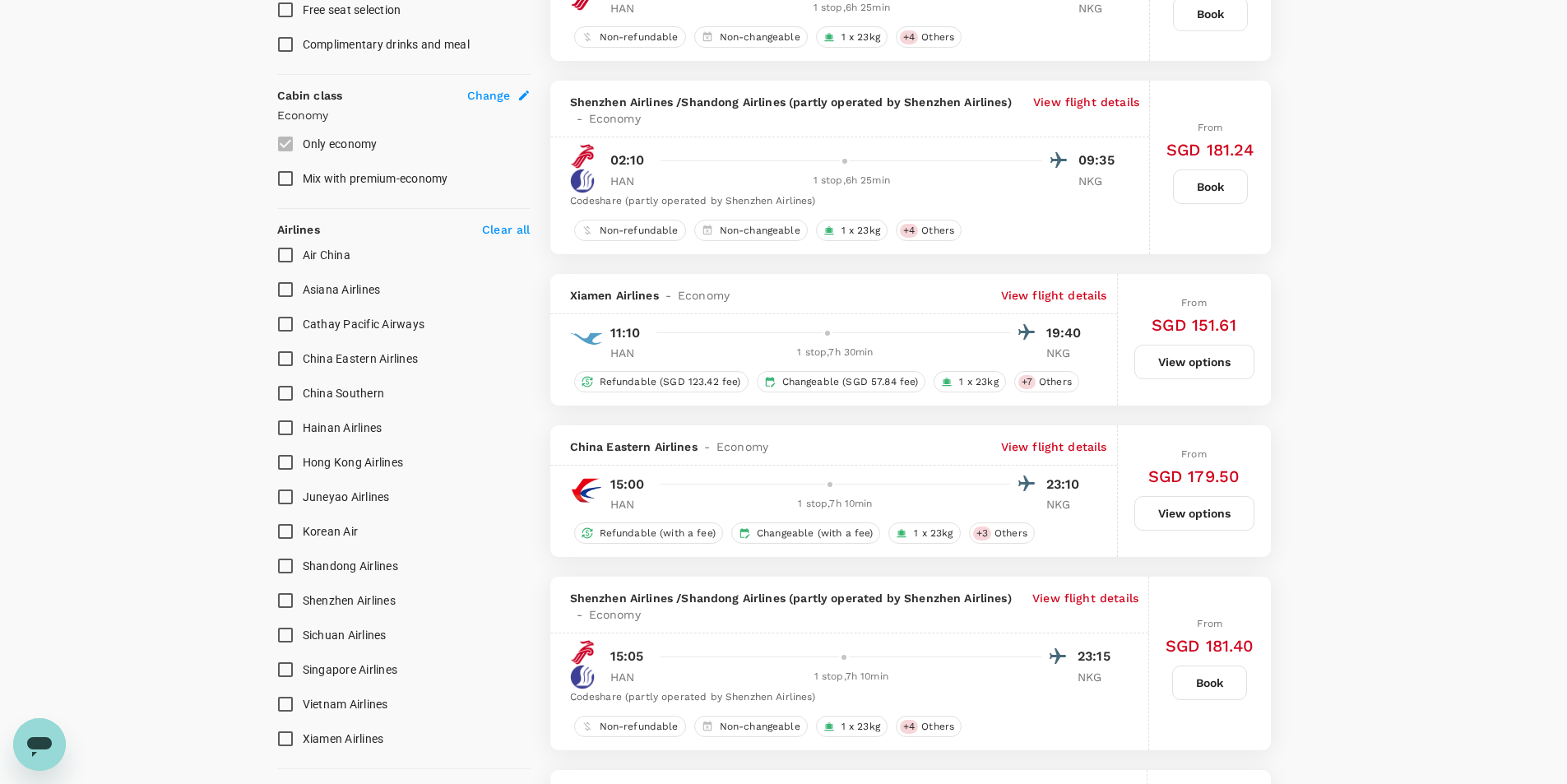
scroll to position [823, 0]
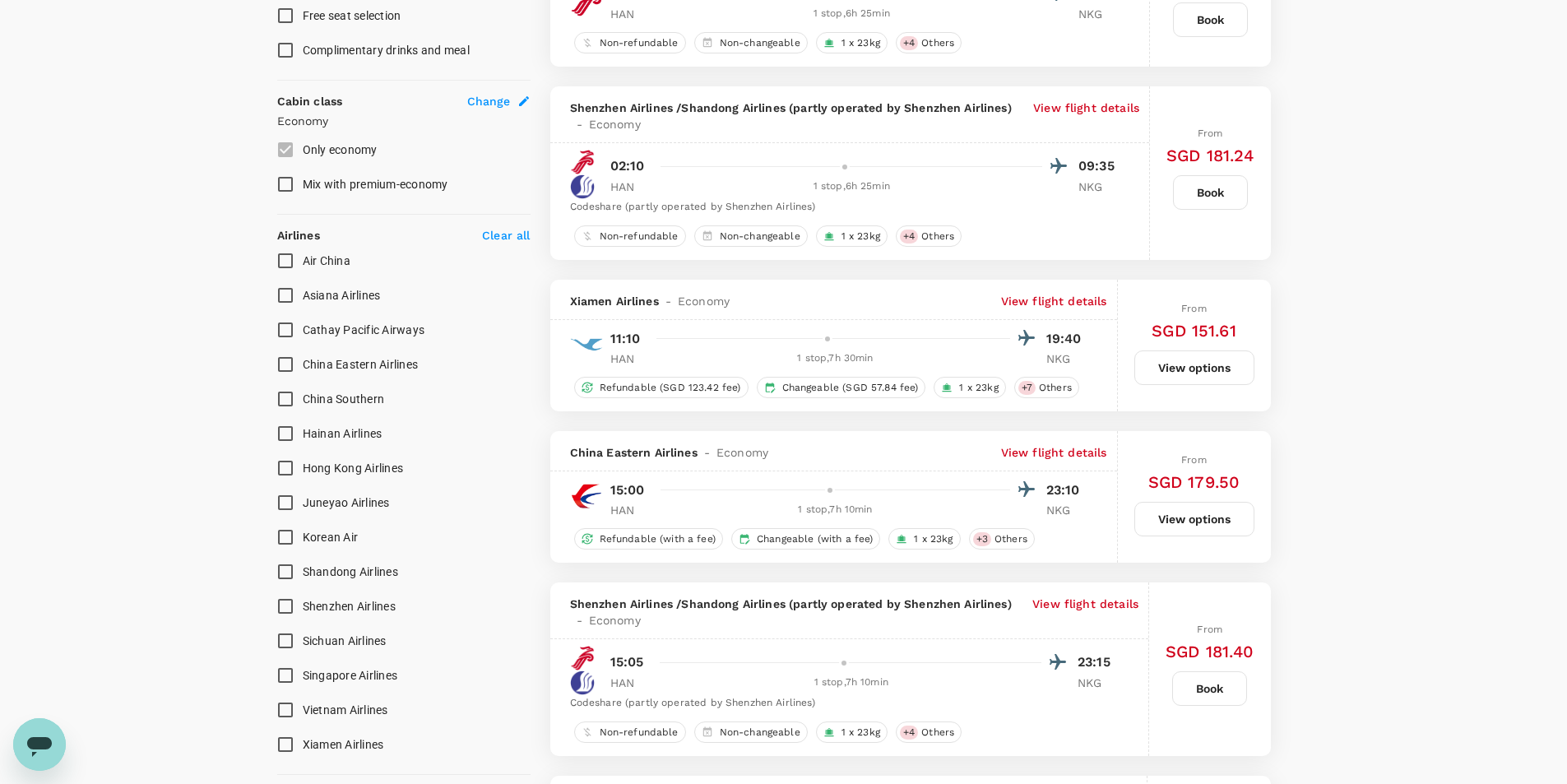
click at [1063, 307] on p "View flight details" at bounding box center [1054, 301] width 107 height 17
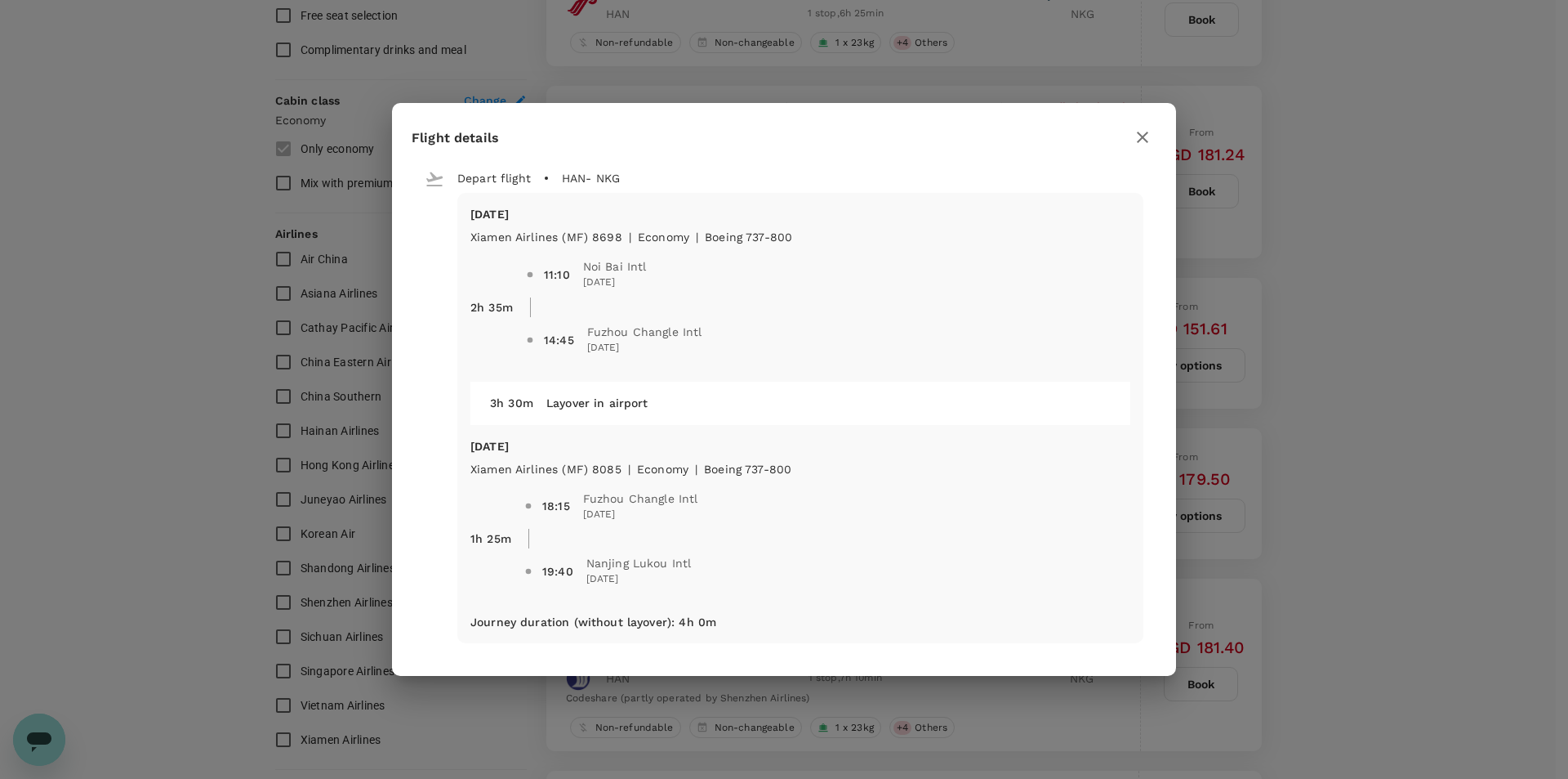
click at [1142, 142] on icon "button" at bounding box center [1142, 137] width 20 height 20
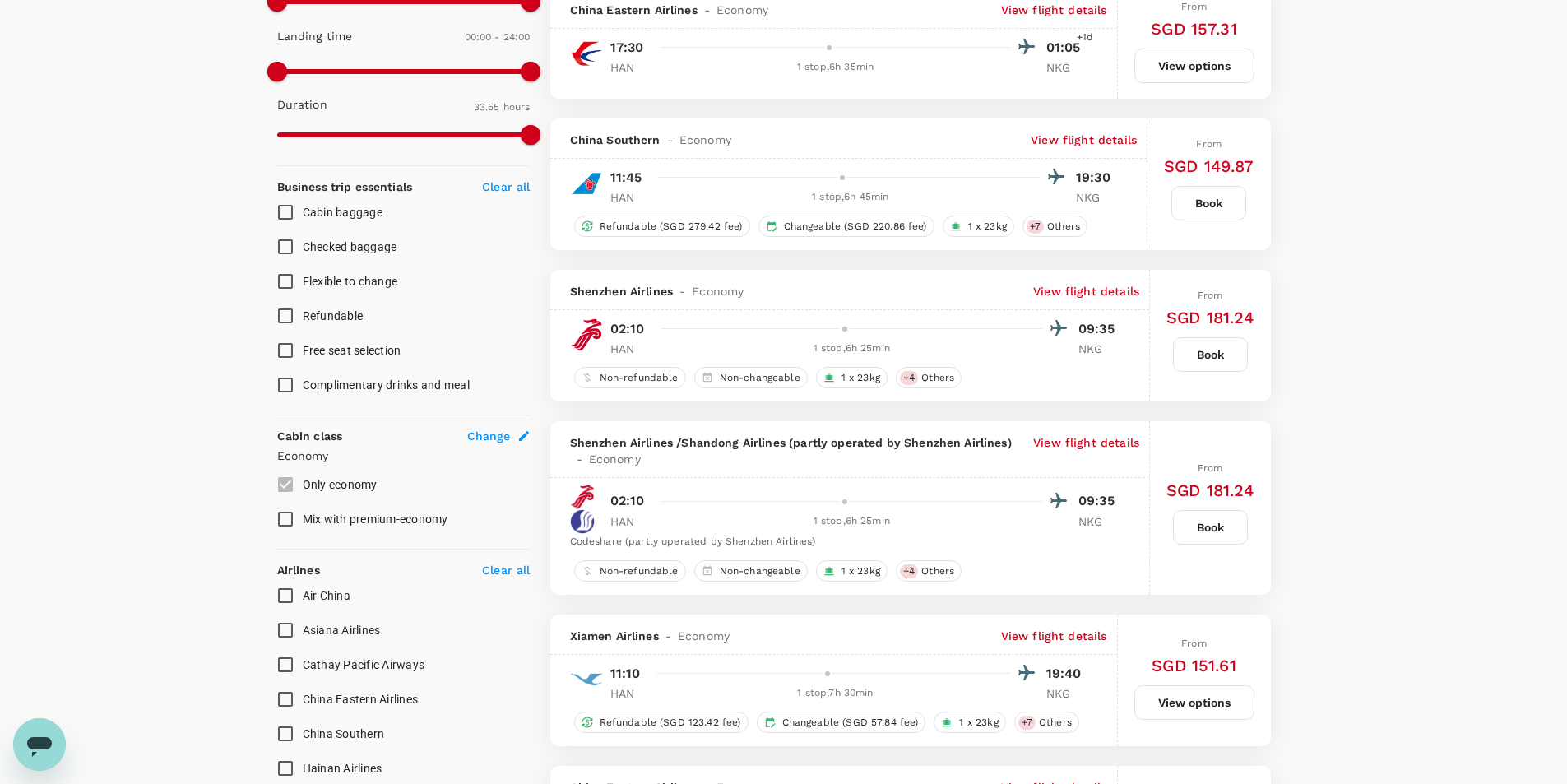
scroll to position [411, 0]
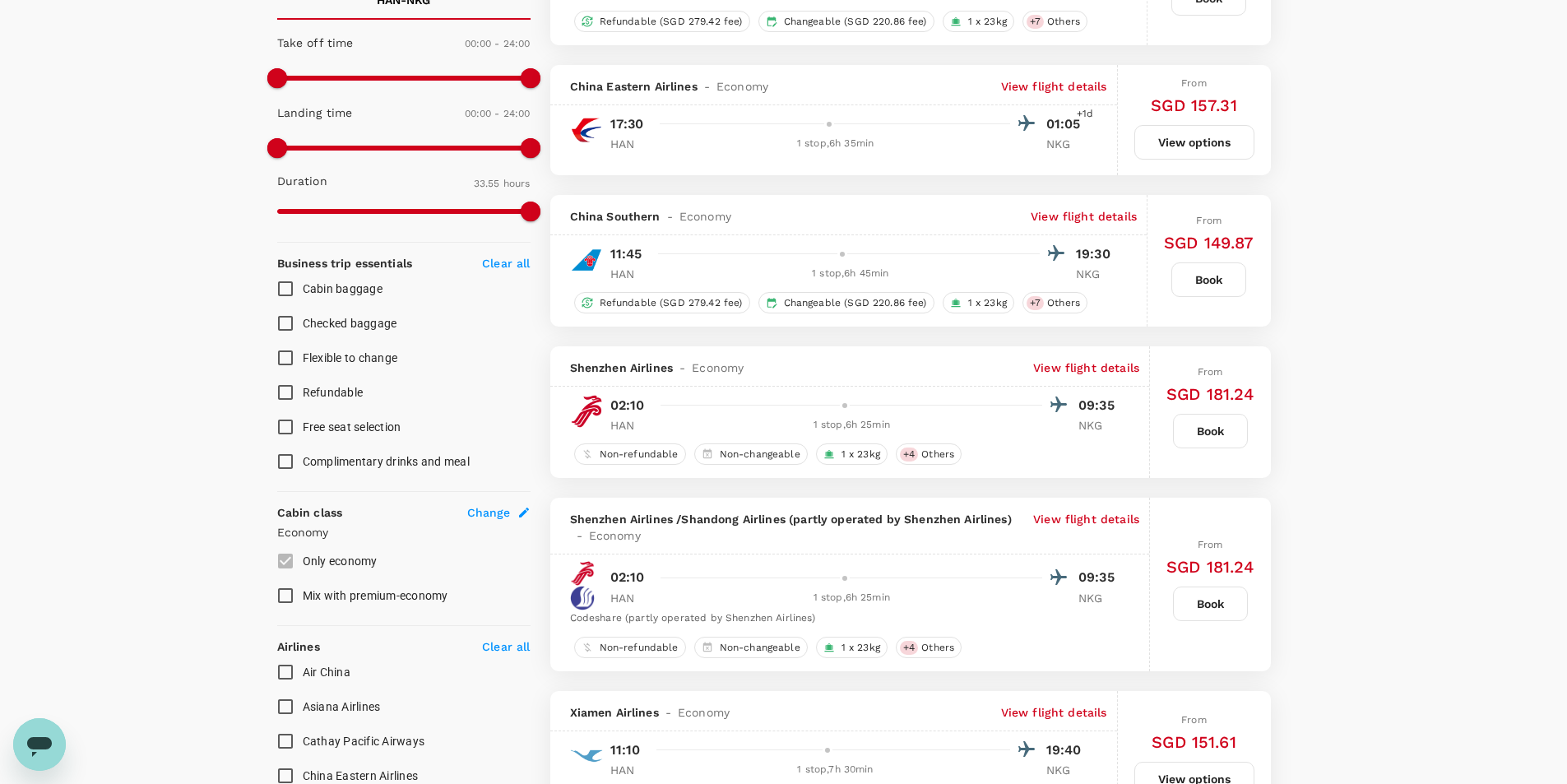
click at [1117, 218] on p "View flight details" at bounding box center [1084, 216] width 107 height 17
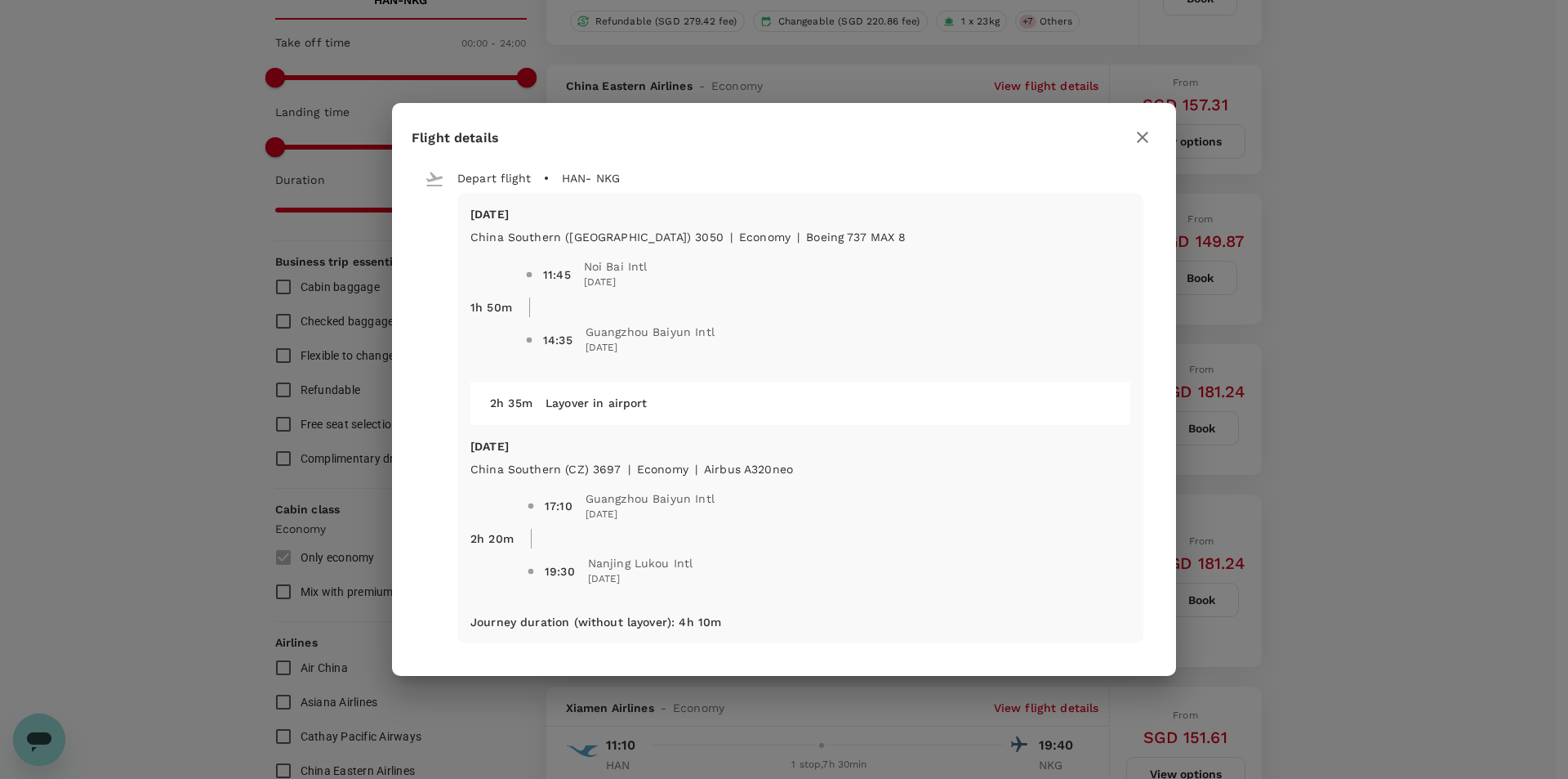
click at [1479, 306] on div "Flight details Depart flight HAN - NKG [DATE] China Southern ([GEOGRAPHIC_DATA]…" at bounding box center [784, 389] width 1568 height 779
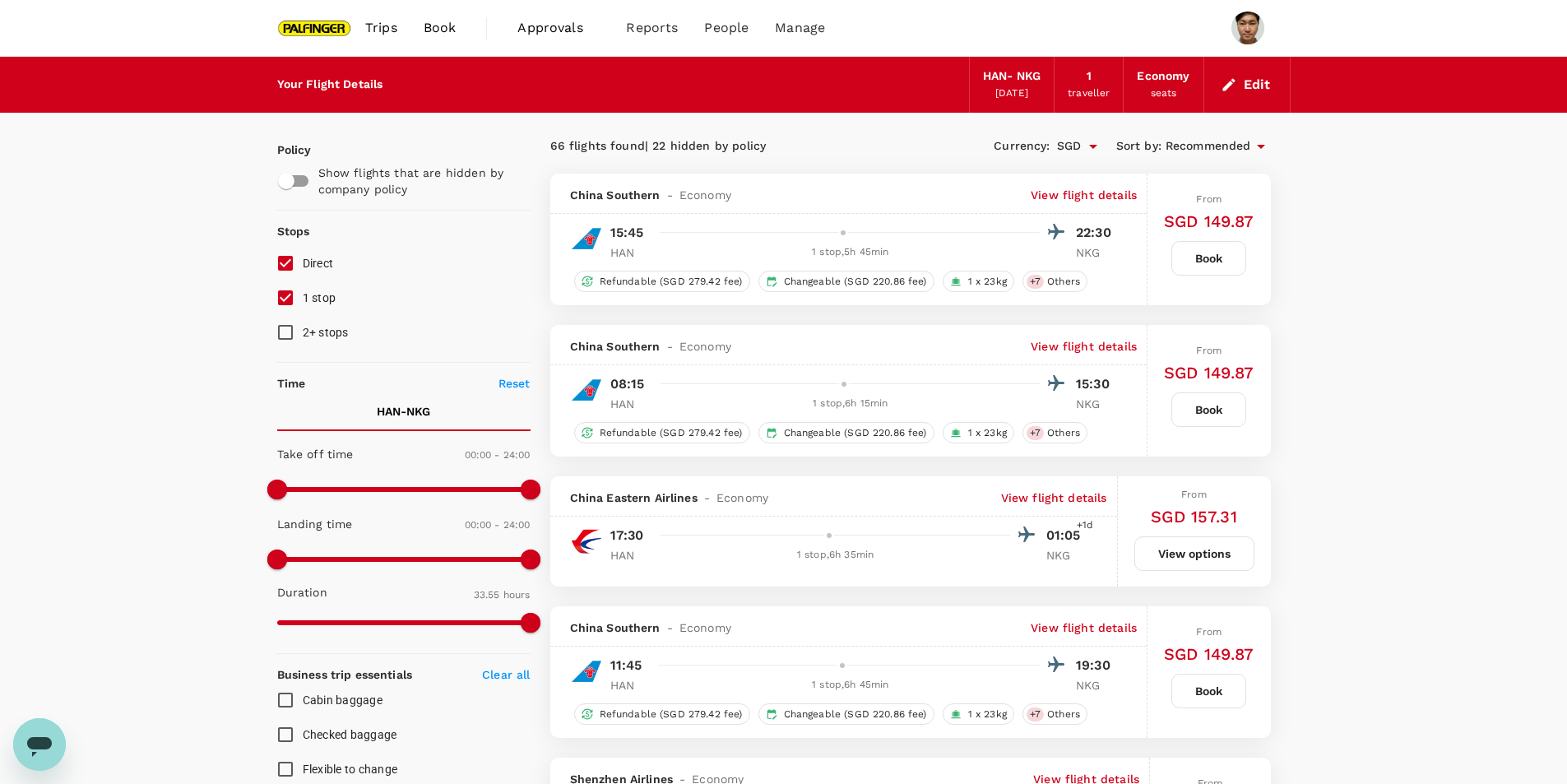
scroll to position [82, 0]
